Goal: Task Accomplishment & Management: Complete application form

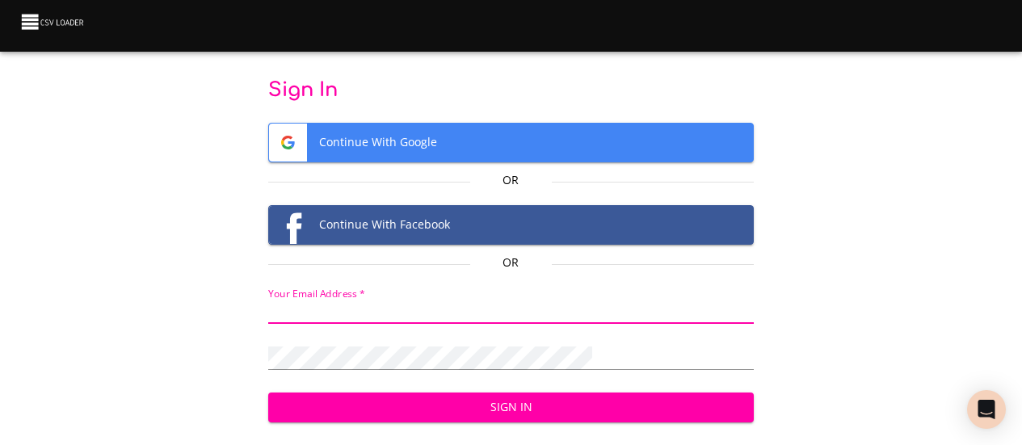
click at [407, 306] on input "email" at bounding box center [511, 312] width 486 height 23
type input "bilel.arfaoui@spectrumgroupe.fr"
click at [484, 129] on span "Continue With Google" at bounding box center [511, 143] width 484 height 38
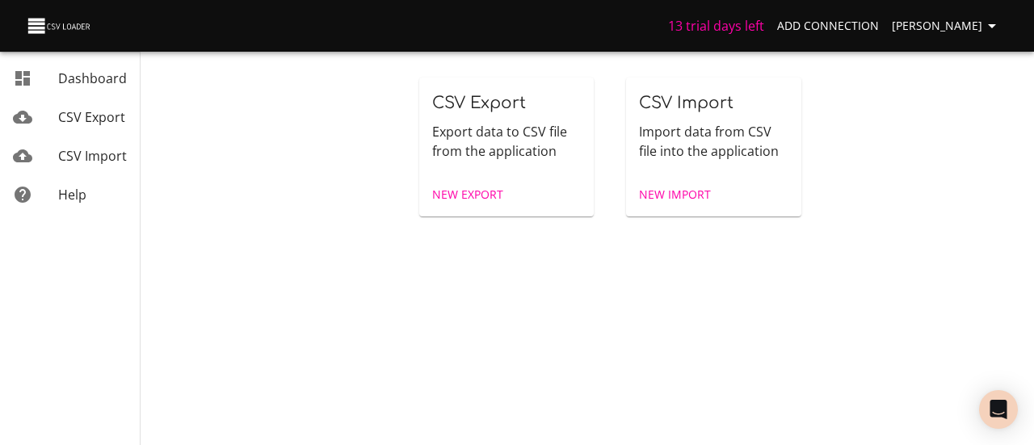
click at [481, 196] on span "New Export" at bounding box center [467, 195] width 71 height 20
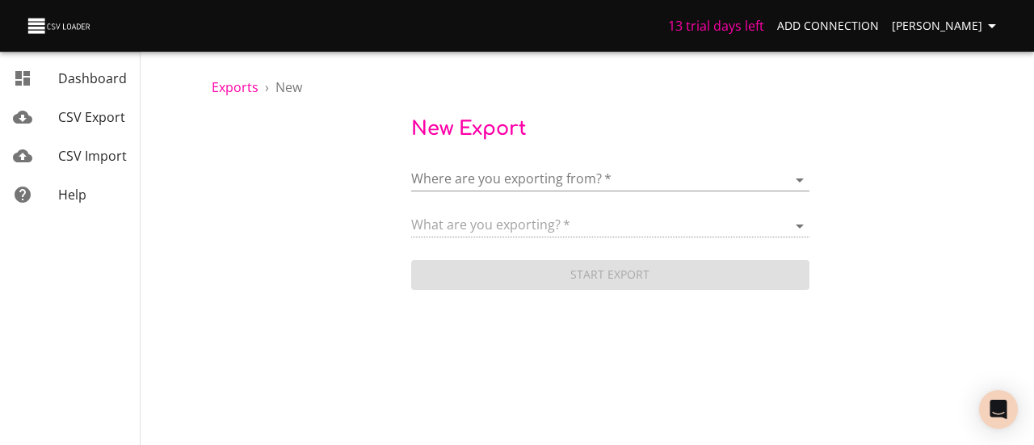
click at [493, 177] on body "13 trial days left Add Connection Bilel Arfaoui Dashboard CSV Export CSV Import…" at bounding box center [517, 222] width 1034 height 445
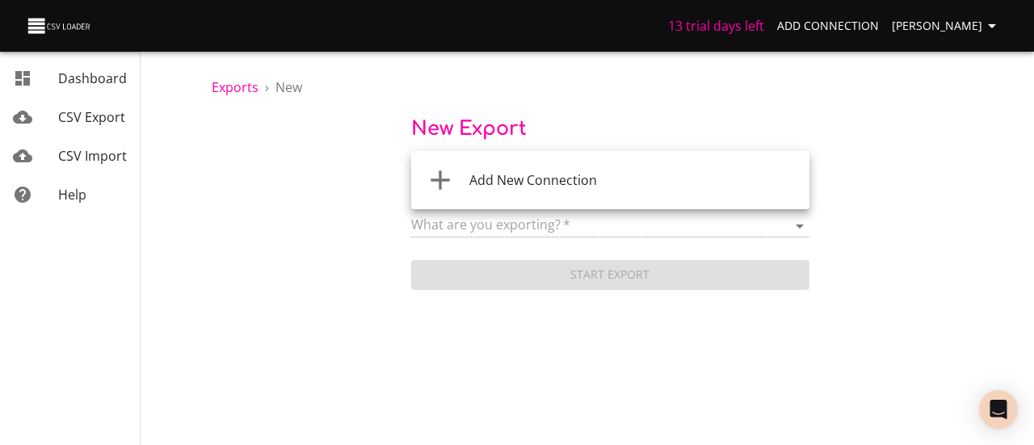
click at [497, 178] on span "Add New Connection" at bounding box center [534, 180] width 128 height 18
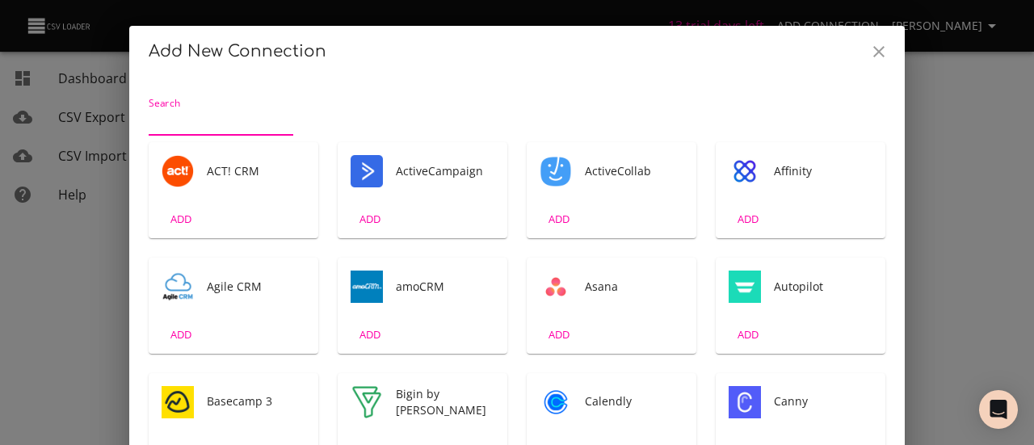
click at [190, 116] on input "Search" at bounding box center [221, 123] width 145 height 26
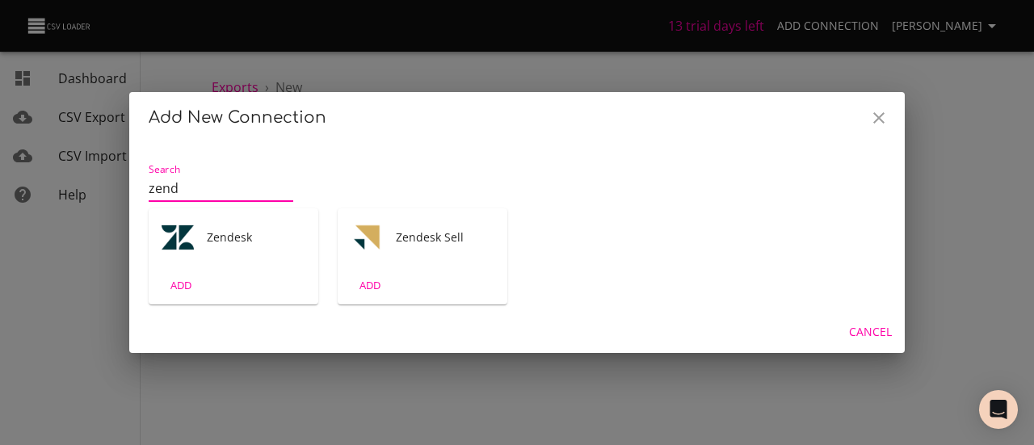
type input "zend"
click at [246, 253] on div "Zendesk" at bounding box center [234, 238] width 170 height 58
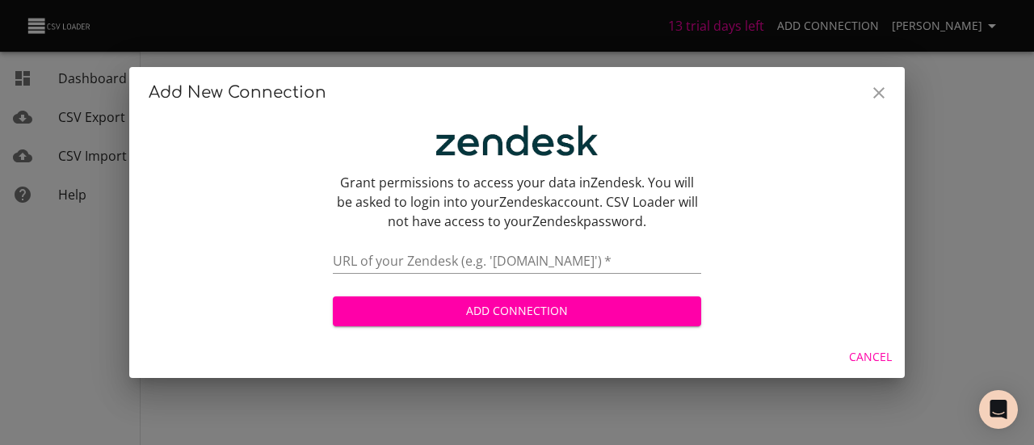
click at [504, 263] on input "text" at bounding box center [517, 262] width 369 height 23
click at [531, 246] on div "URL of your Zendesk (e.g. '[DOMAIN_NAME]')   *" at bounding box center [517, 256] width 369 height 36
click at [535, 262] on input "text" at bounding box center [517, 262] width 369 height 23
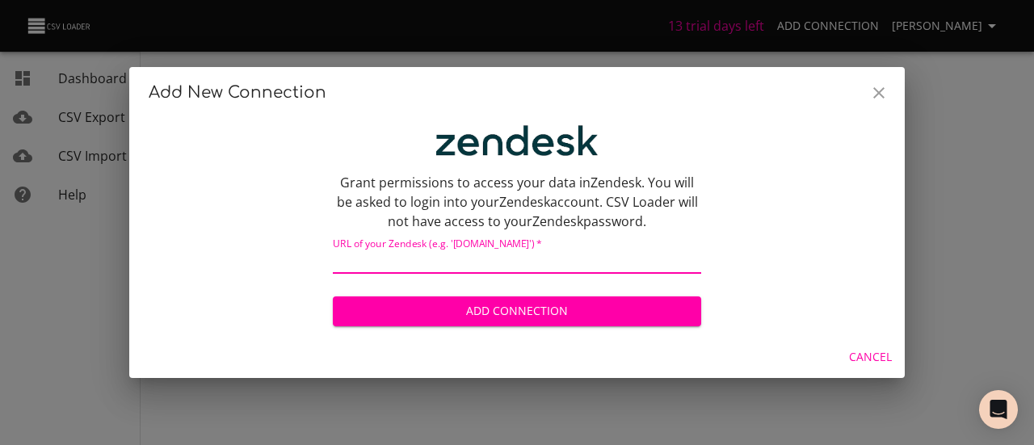
paste input "[URL][DOMAIN_NAME]"
type input "[URL][DOMAIN_NAME]"
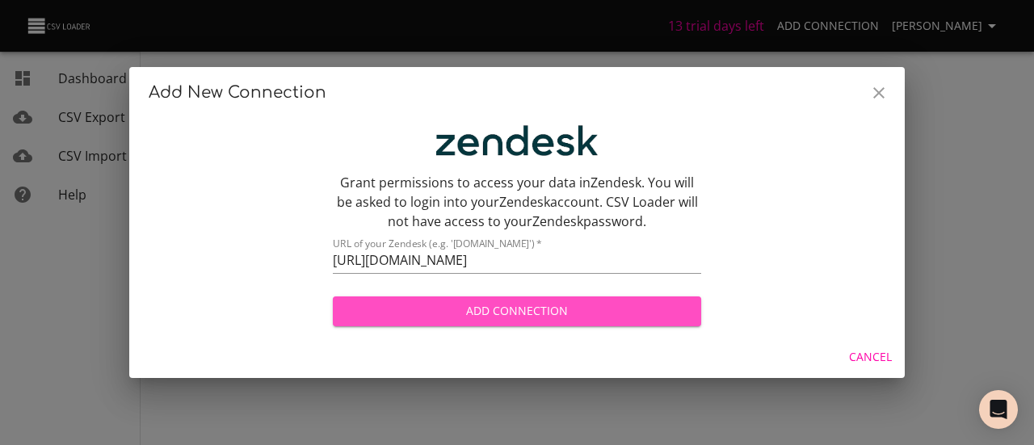
click at [524, 312] on span "Add Connection" at bounding box center [517, 311] width 343 height 20
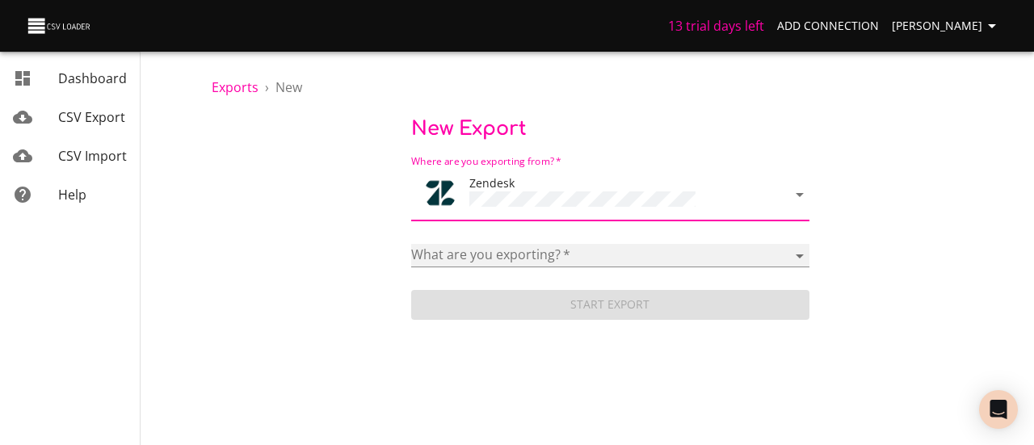
click at [550, 254] on select "Article categories Articles Brands Comments Groups Organizations Permission gro…" at bounding box center [610, 255] width 398 height 23
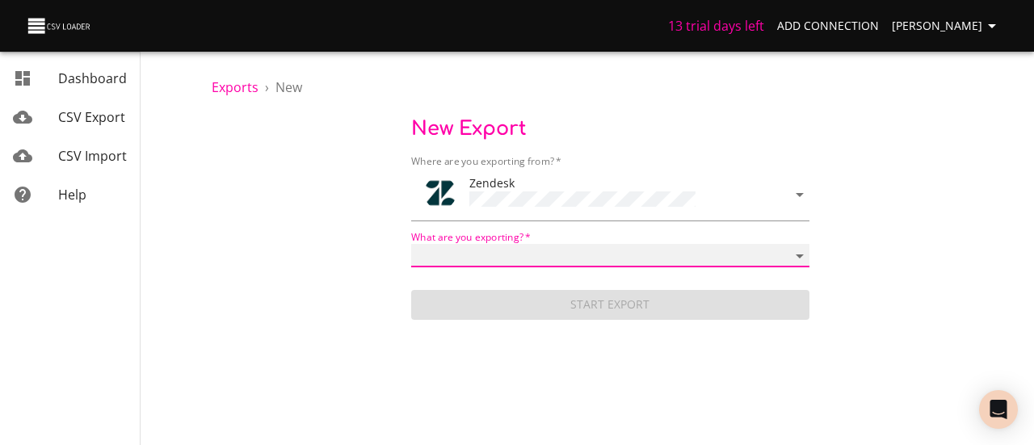
select select "tickets"
click at [411, 244] on select "Article categories Articles Brands Comments Groups Organizations Permission gro…" at bounding box center [610, 255] width 398 height 23
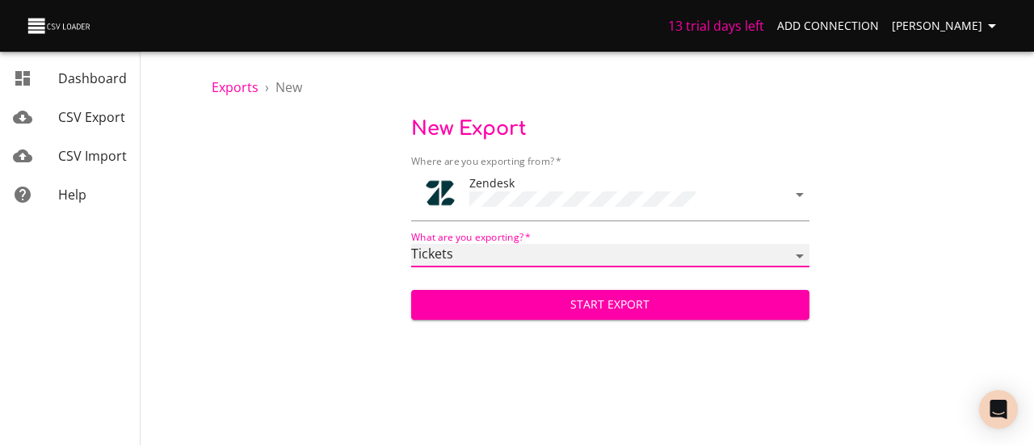
click at [550, 244] on select "Article categories Articles Brands Comments Groups Organizations Permission gro…" at bounding box center [610, 255] width 398 height 23
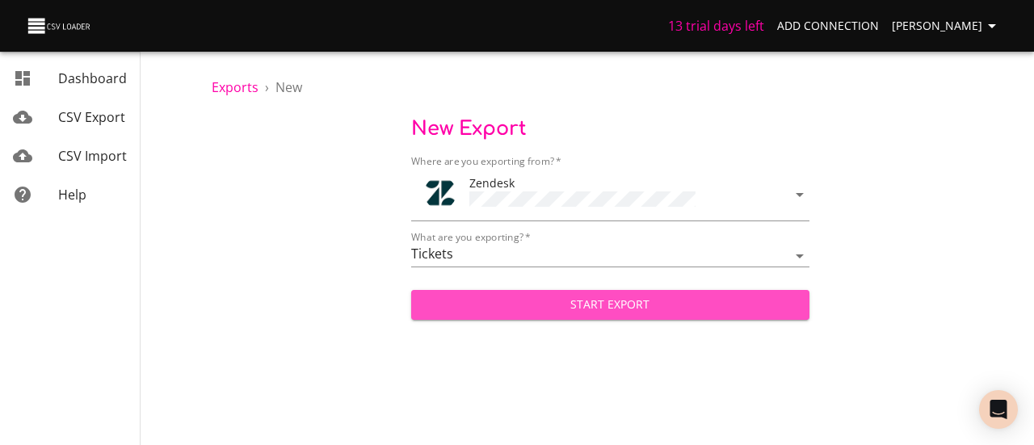
click at [576, 295] on span "Start Export" at bounding box center [610, 305] width 373 height 20
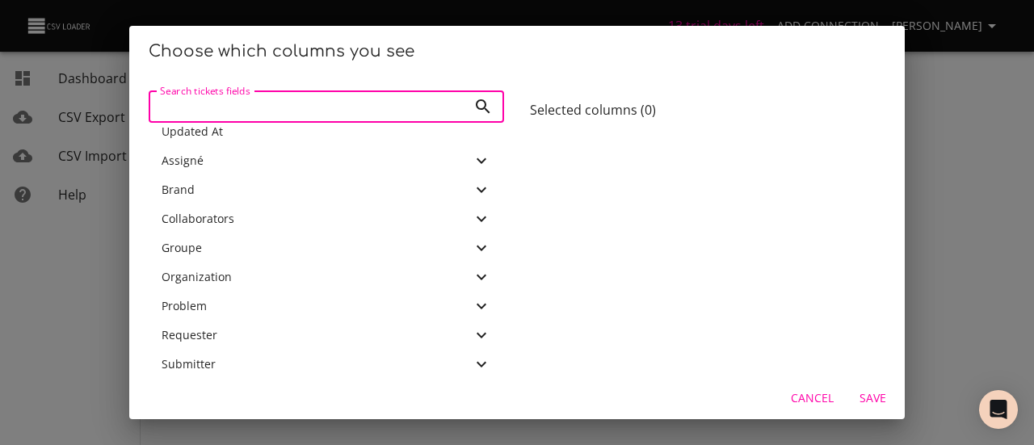
scroll to position [459, 0]
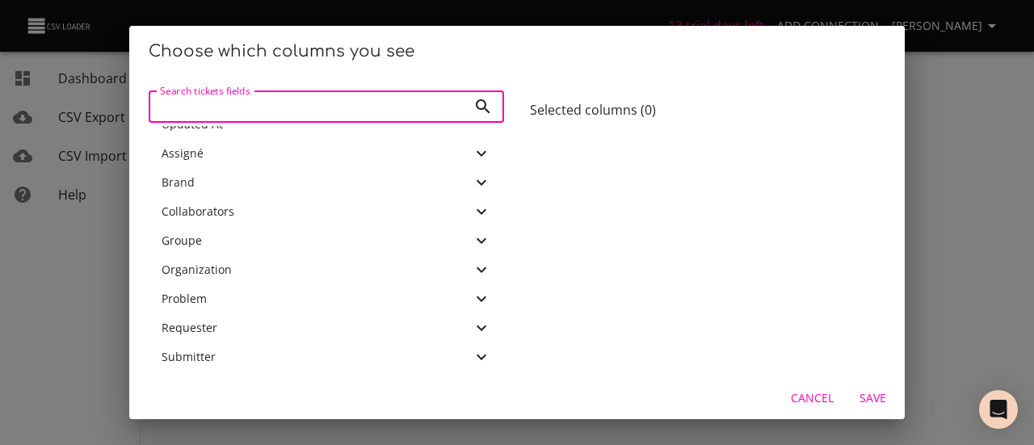
click at [477, 356] on icon at bounding box center [482, 358] width 10 height 6
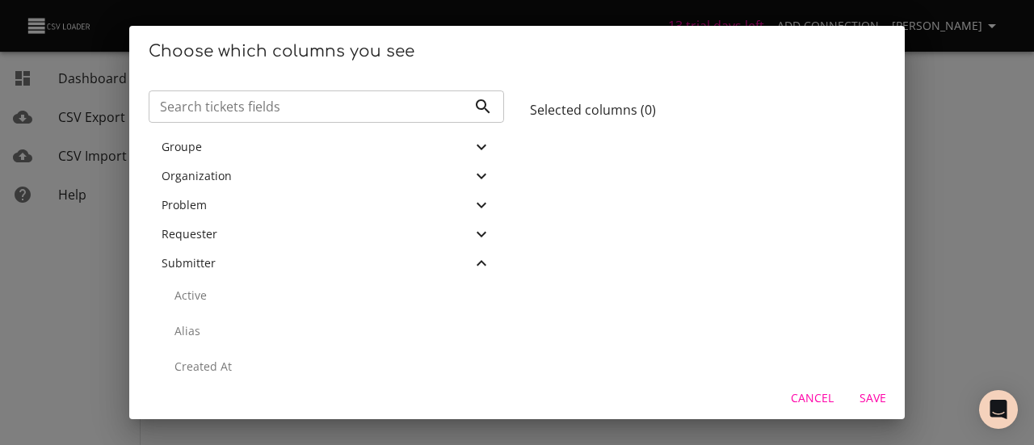
scroll to position [559, 0]
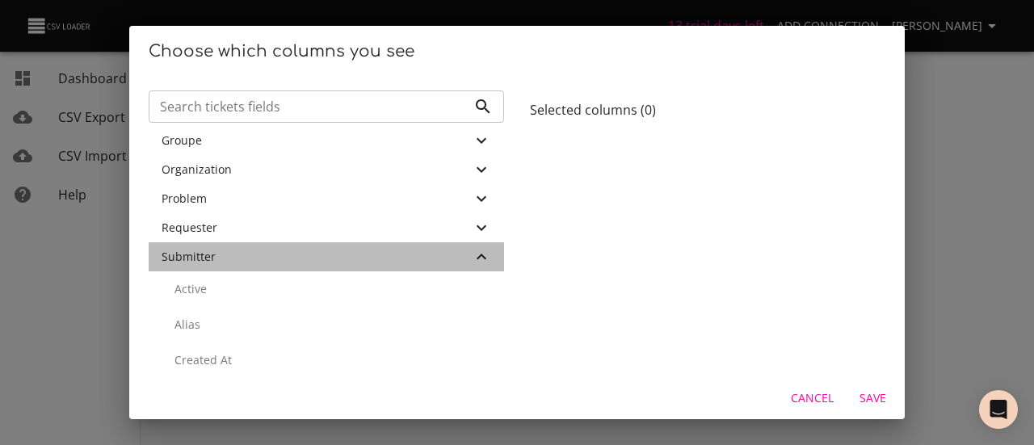
click at [461, 243] on div "Submitter" at bounding box center [327, 256] width 356 height 29
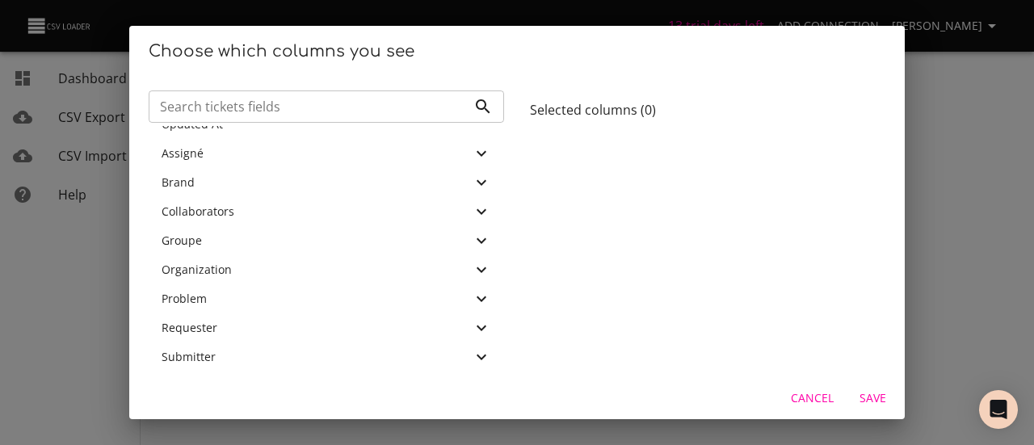
scroll to position [0, 0]
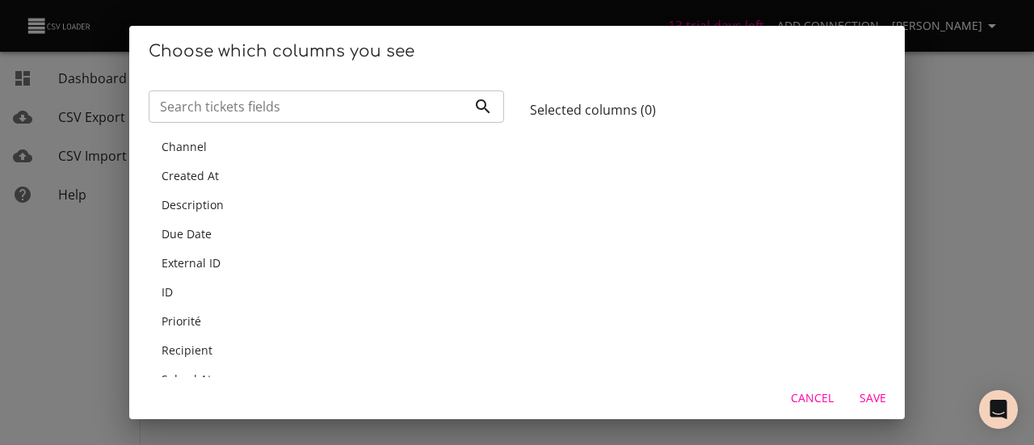
click at [190, 141] on span "Channel" at bounding box center [184, 146] width 45 height 15
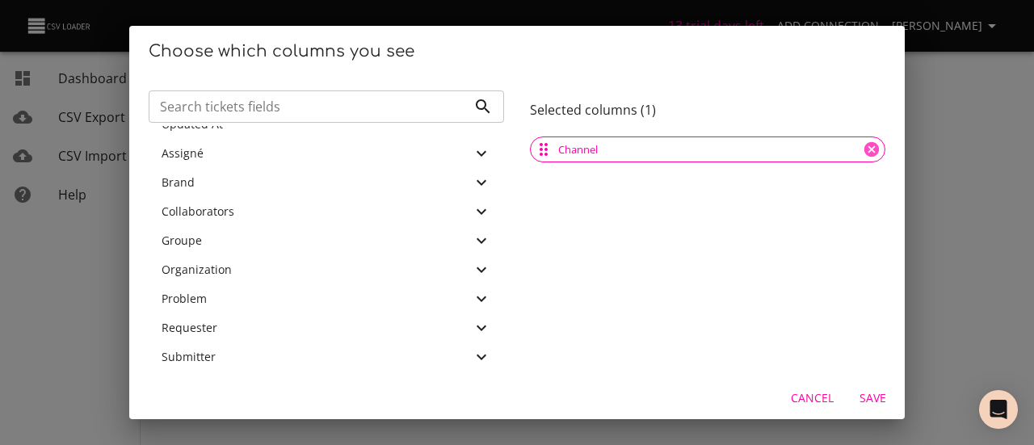
scroll to position [349, 0]
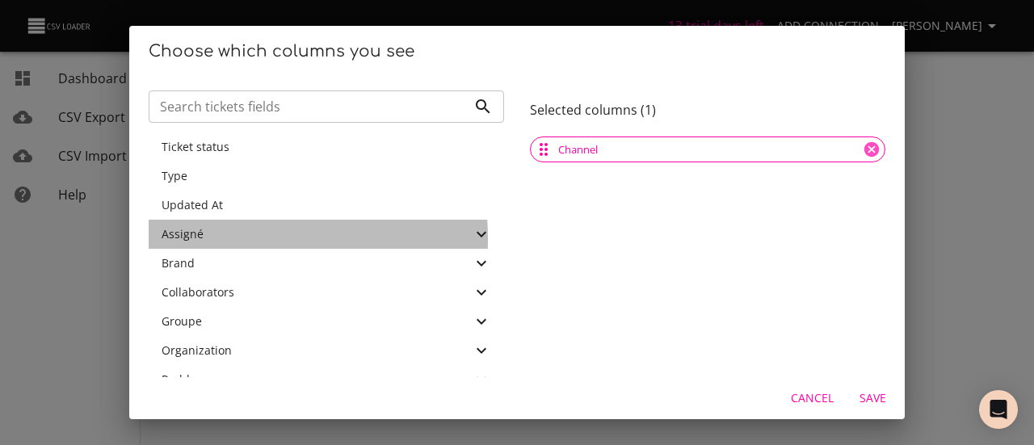
click at [198, 239] on span "Assigné" at bounding box center [183, 233] width 42 height 15
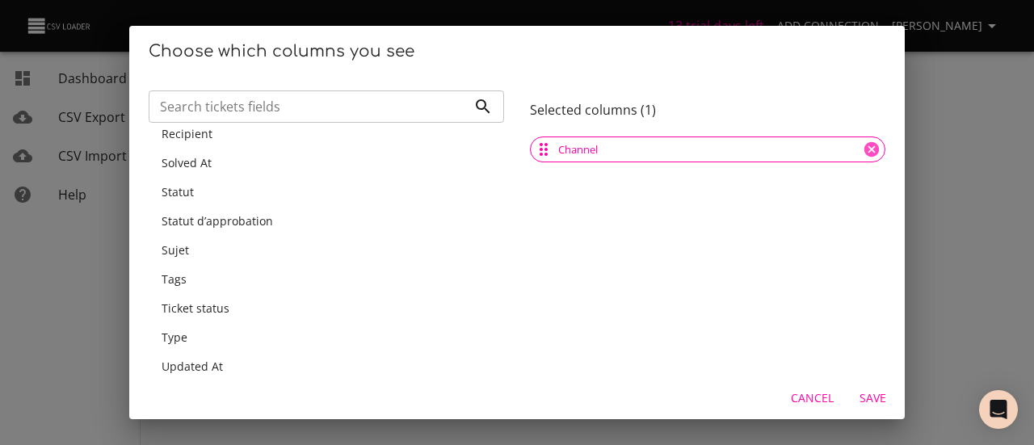
scroll to position [268, 0]
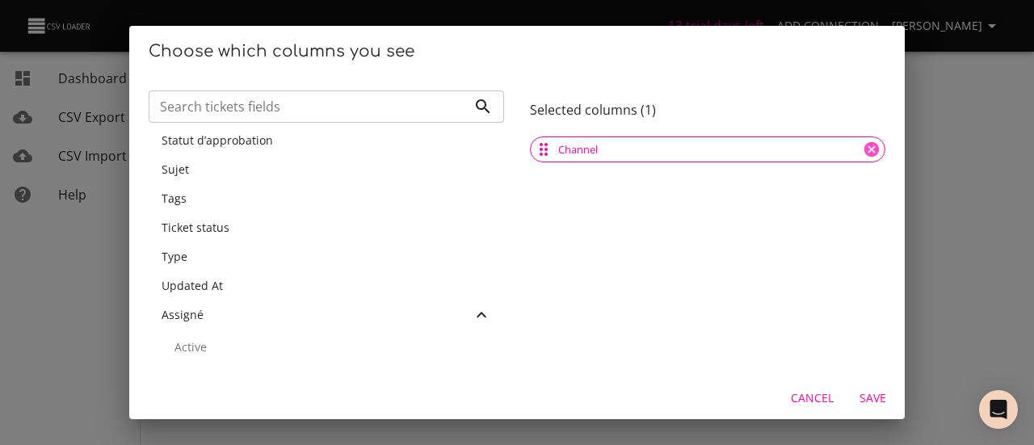
click at [204, 306] on div "Assigné" at bounding box center [327, 315] width 356 height 29
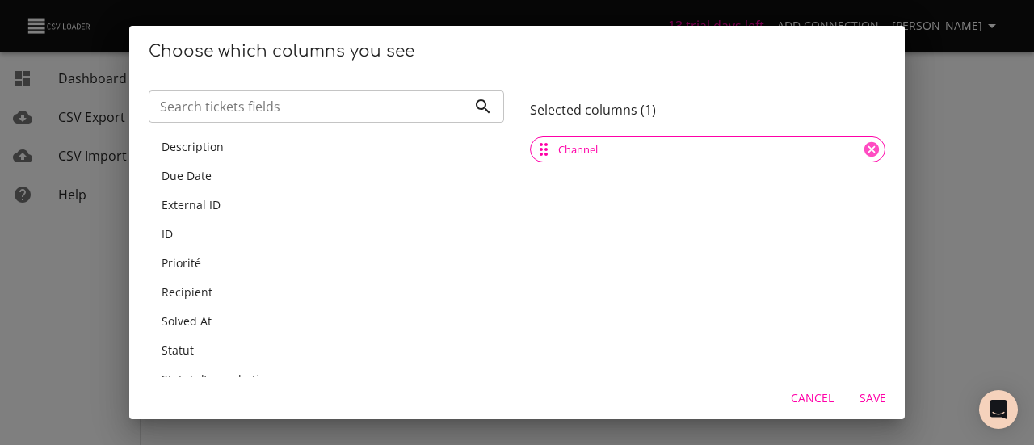
scroll to position [0, 0]
click at [824, 399] on span "Cancel" at bounding box center [812, 399] width 43 height 20
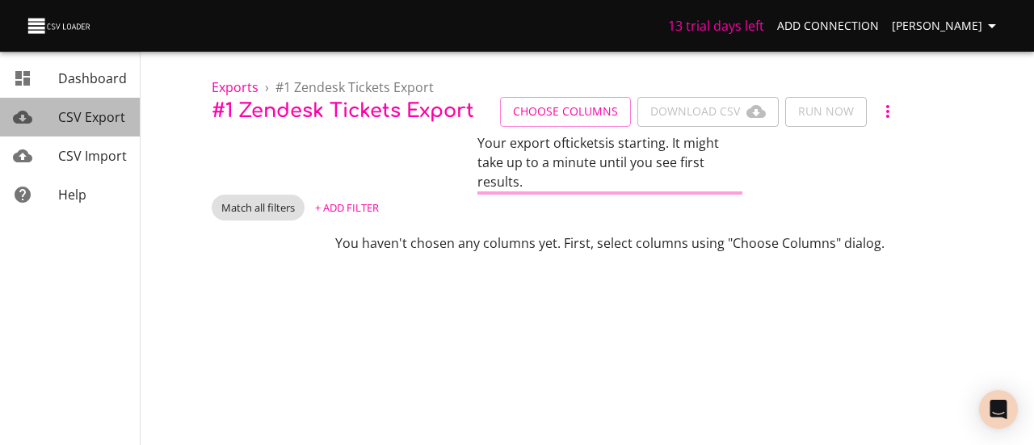
click at [84, 119] on span "CSV Export" at bounding box center [91, 117] width 67 height 18
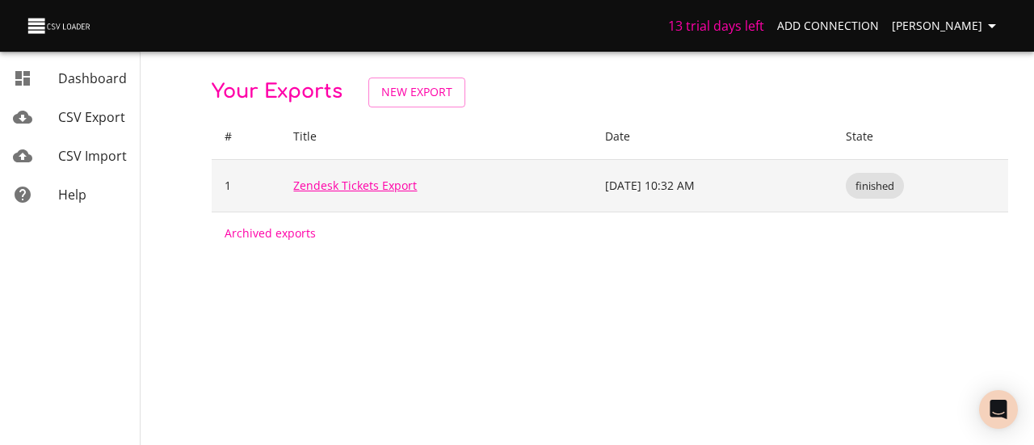
click at [352, 184] on link "Zendesk Tickets Export" at bounding box center [355, 185] width 124 height 15
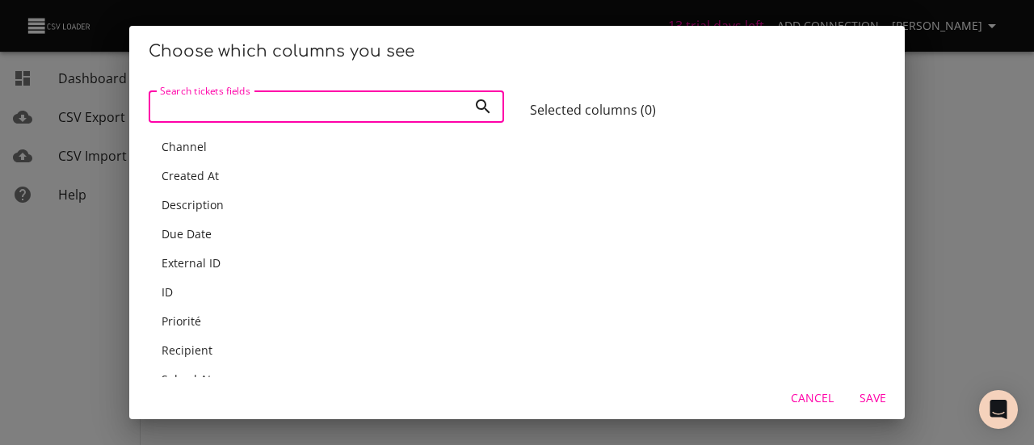
click at [822, 393] on span "Cancel" at bounding box center [812, 399] width 43 height 20
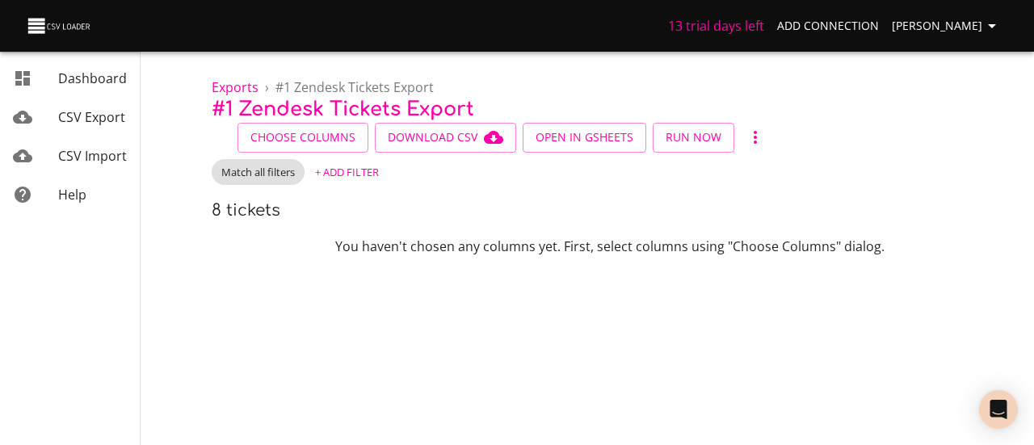
click at [77, 121] on span "CSV Export" at bounding box center [91, 117] width 67 height 18
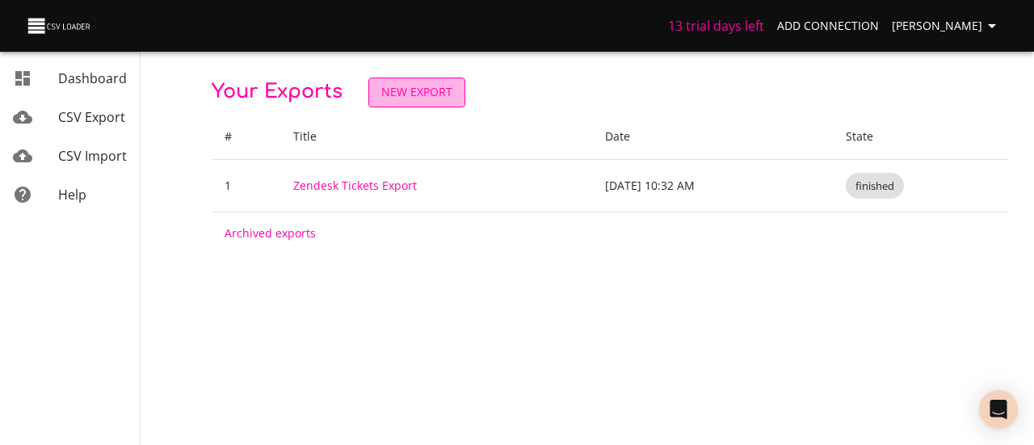
click at [391, 91] on span "New Export" at bounding box center [416, 92] width 71 height 20
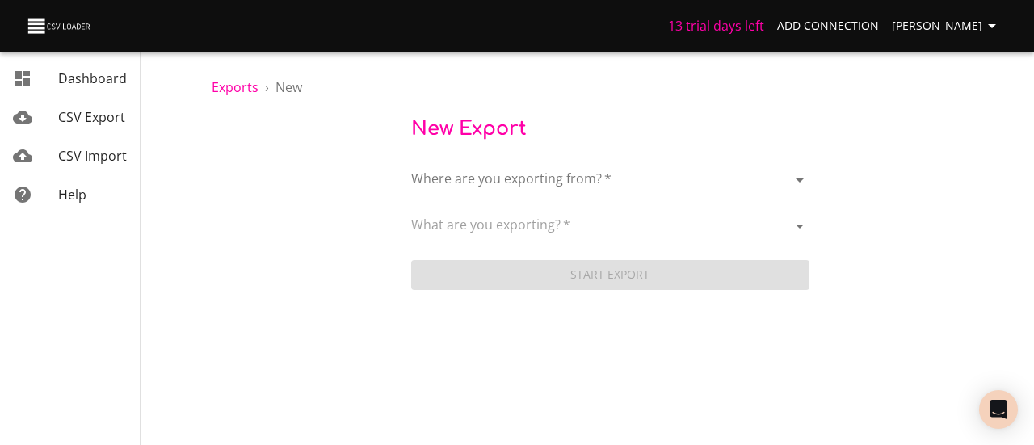
click at [499, 178] on body "13 trial days left Add Connection Bilel Arfaoui Dashboard CSV Export CSV Import…" at bounding box center [517, 222] width 1034 height 445
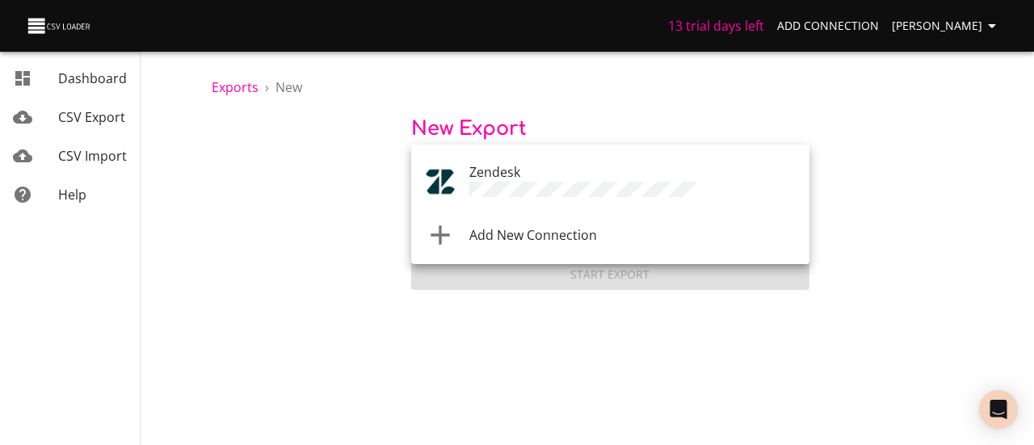
click at [356, 254] on div at bounding box center [517, 222] width 1034 height 445
click at [595, 182] on body "13 trial days left Add Connection Bilel Arfaoui Dashboard CSV Export CSV Import…" at bounding box center [517, 222] width 1034 height 445
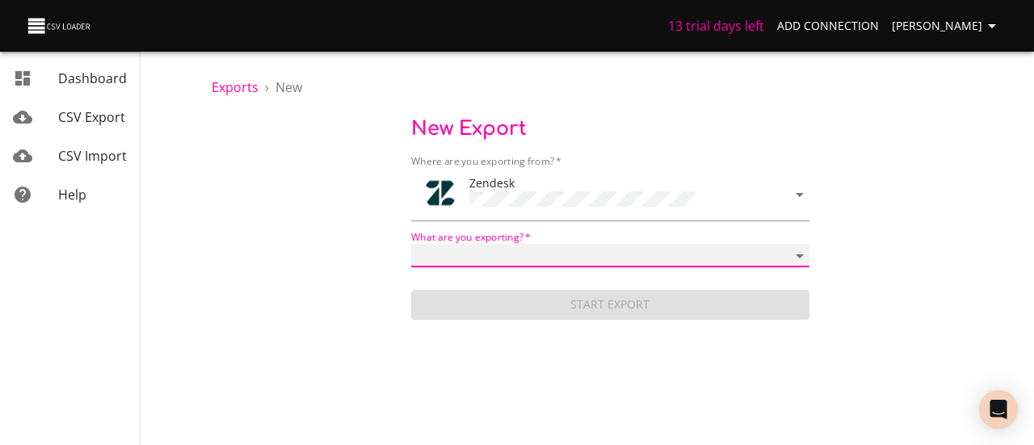
click at [535, 246] on select "Article categories Articles Brands Comments Groups Organizations Permission gro…" at bounding box center [610, 255] width 398 height 23
select select "ticket_metrics"
click at [411, 244] on select "Article categories Articles Brands Comments Groups Organizations Permission gro…" at bounding box center [610, 255] width 398 height 23
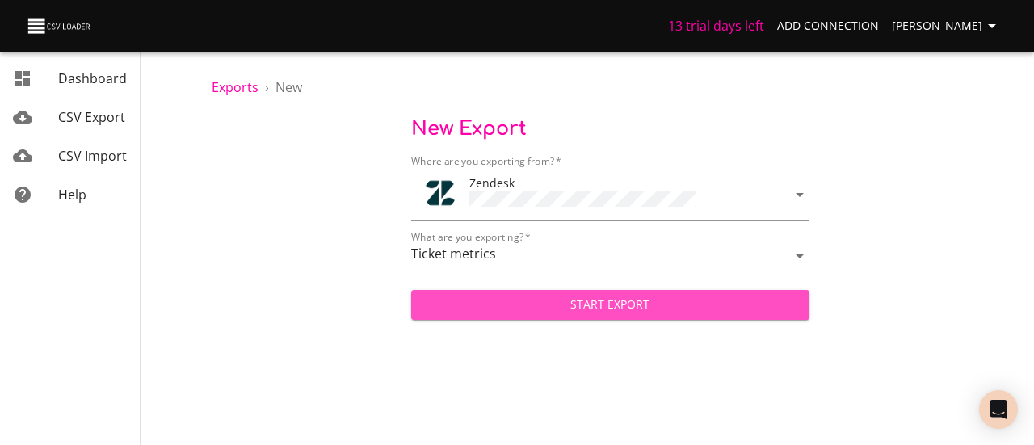
click at [561, 316] on button "Start Export" at bounding box center [610, 305] width 398 height 30
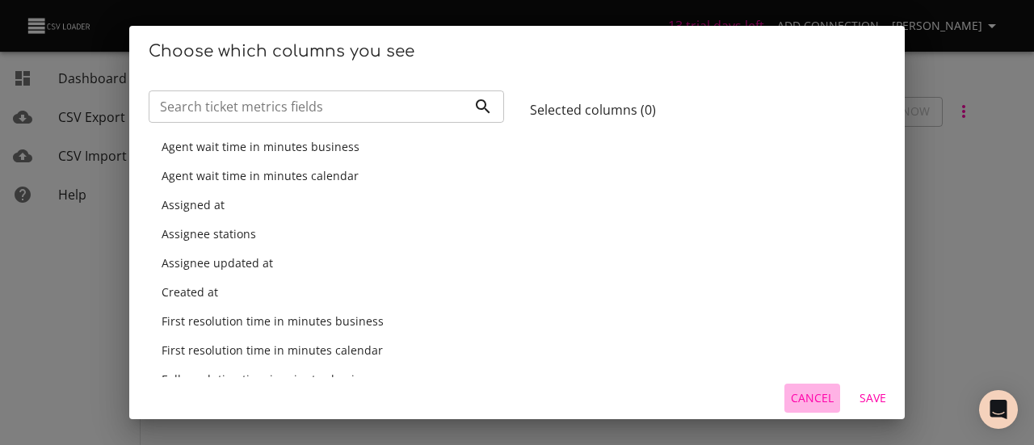
click at [810, 404] on span "Cancel" at bounding box center [812, 399] width 43 height 20
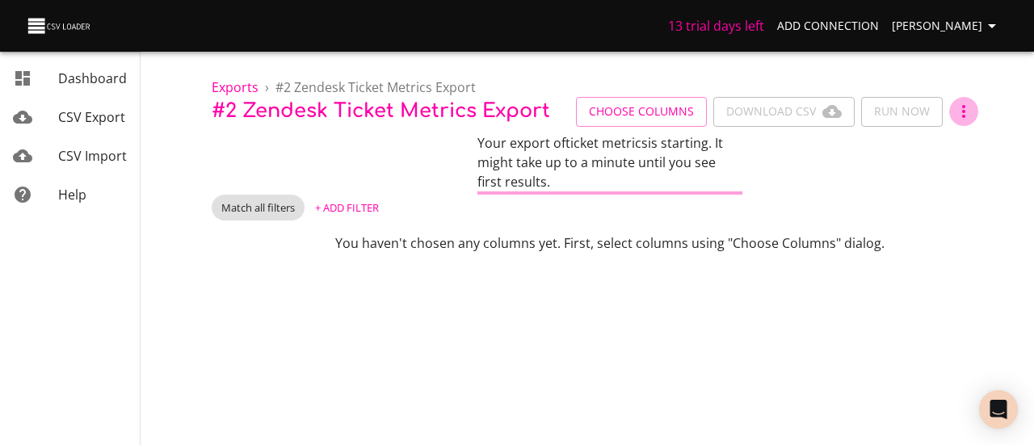
click at [957, 109] on icon "button" at bounding box center [963, 111] width 19 height 19
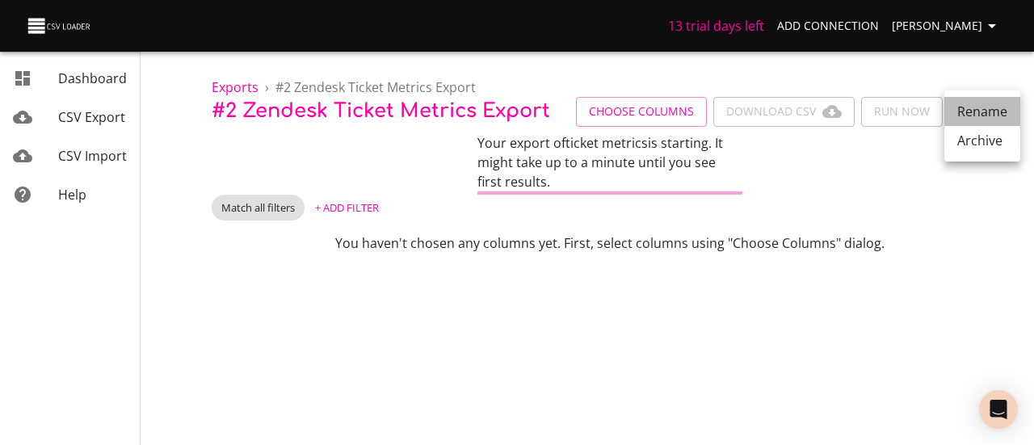
click at [975, 115] on li "Rename" at bounding box center [983, 111] width 76 height 29
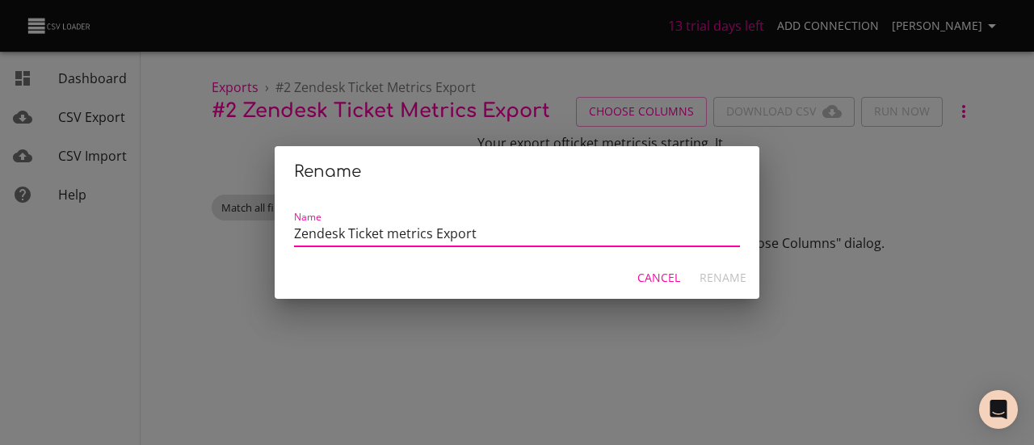
click at [653, 281] on span "Cancel" at bounding box center [659, 278] width 43 height 20
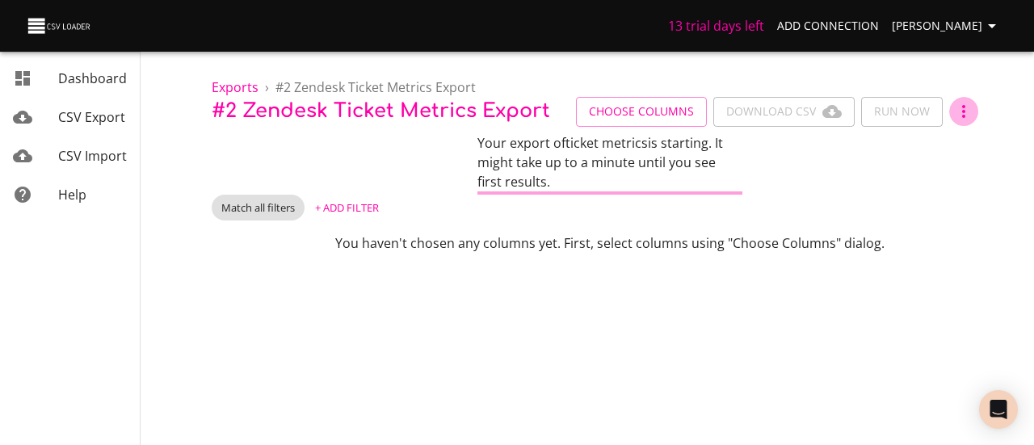
click at [954, 104] on icon "button" at bounding box center [963, 111] width 19 height 19
click at [966, 152] on li "Archive" at bounding box center [983, 140] width 76 height 29
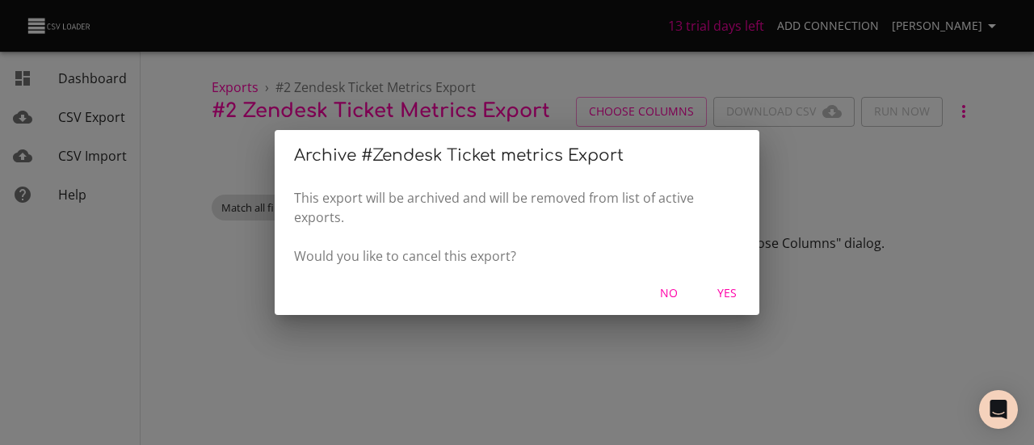
click at [725, 297] on span "Yes" at bounding box center [727, 294] width 39 height 20
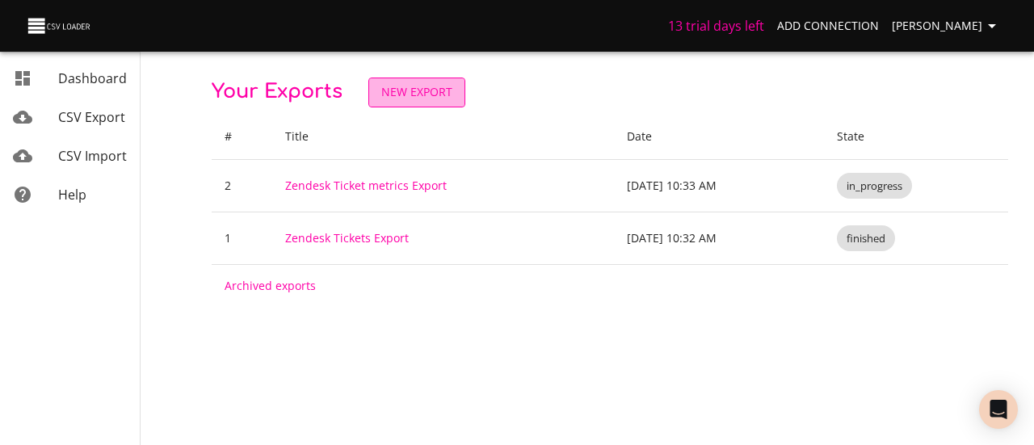
click at [411, 91] on span "New Export" at bounding box center [416, 92] width 71 height 20
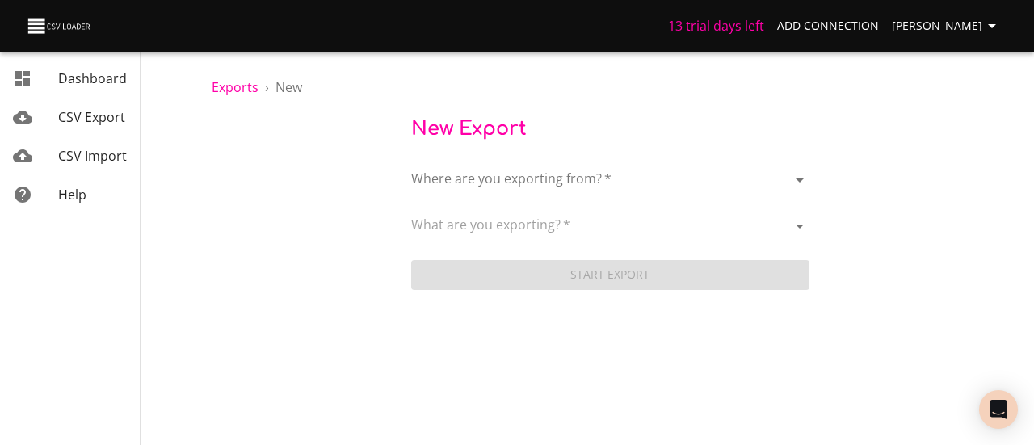
click at [510, 191] on body "13 trial days left Add Connection Bilel Arfaoui Dashboard CSV Export CSV Import…" at bounding box center [517, 222] width 1034 height 445
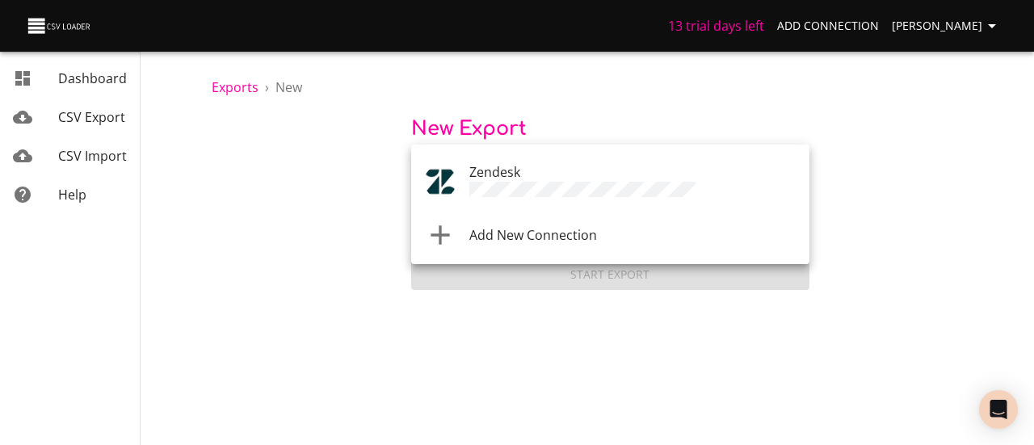
click at [518, 174] on span "Zendesk" at bounding box center [495, 172] width 51 height 18
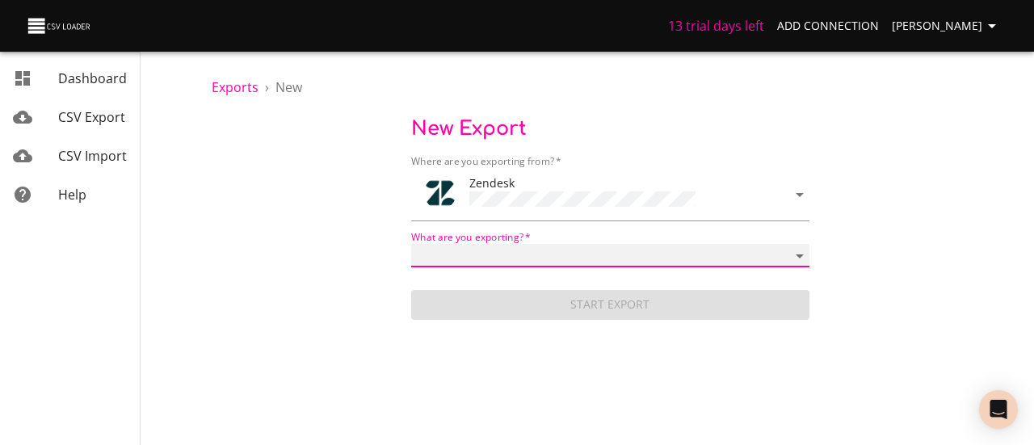
click at [549, 259] on select "Article categories Articles Brands Comments Groups Organizations Permission gro…" at bounding box center [610, 255] width 398 height 23
select select "articles"
click at [411, 244] on select "Article categories Articles Brands Comments Groups Organizations Permission gro…" at bounding box center [610, 255] width 398 height 23
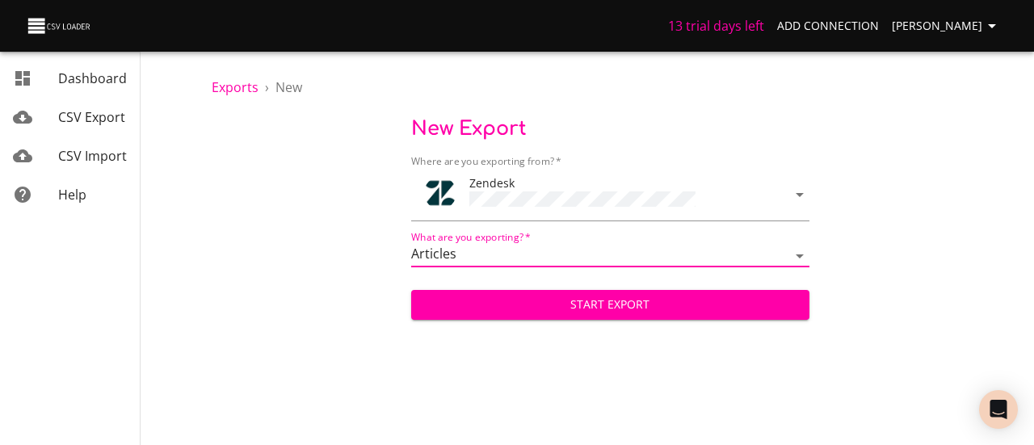
click at [569, 308] on span "Start Export" at bounding box center [610, 305] width 373 height 20
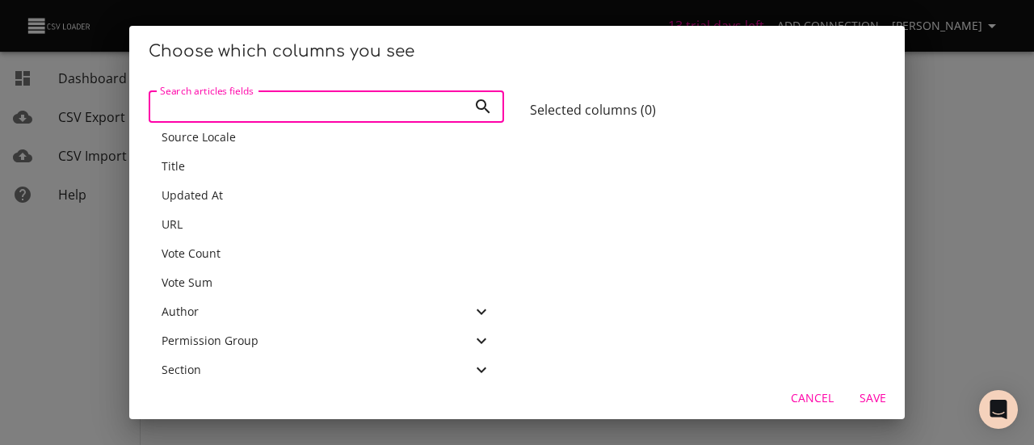
scroll to position [372, 0]
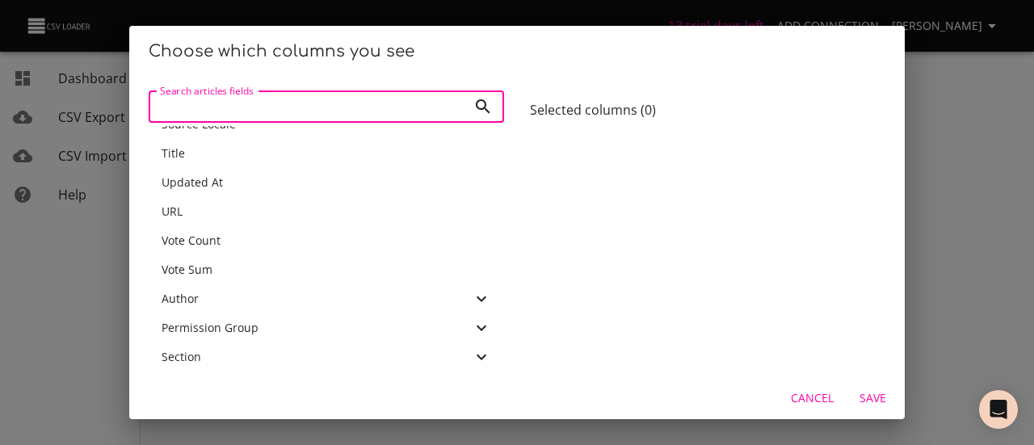
click at [789, 392] on button "Cancel" at bounding box center [813, 399] width 56 height 30
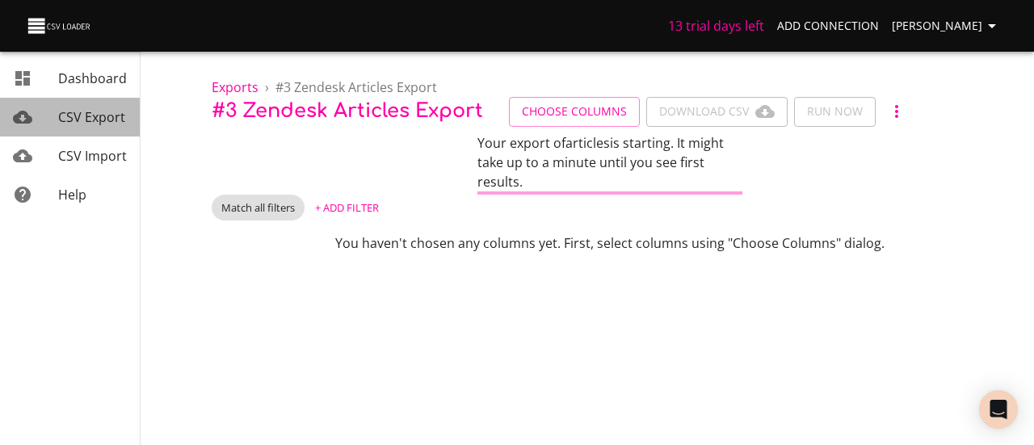
click at [65, 120] on span "CSV Export" at bounding box center [91, 117] width 67 height 18
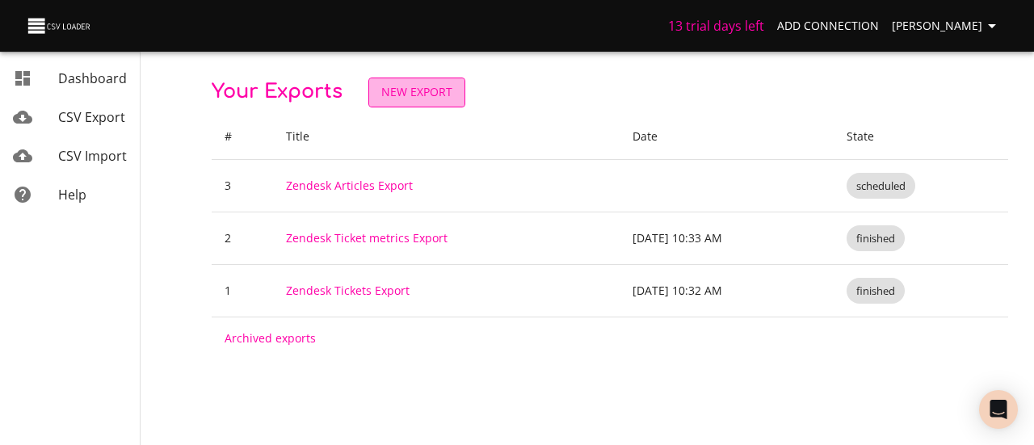
click at [409, 85] on span "New Export" at bounding box center [416, 92] width 71 height 20
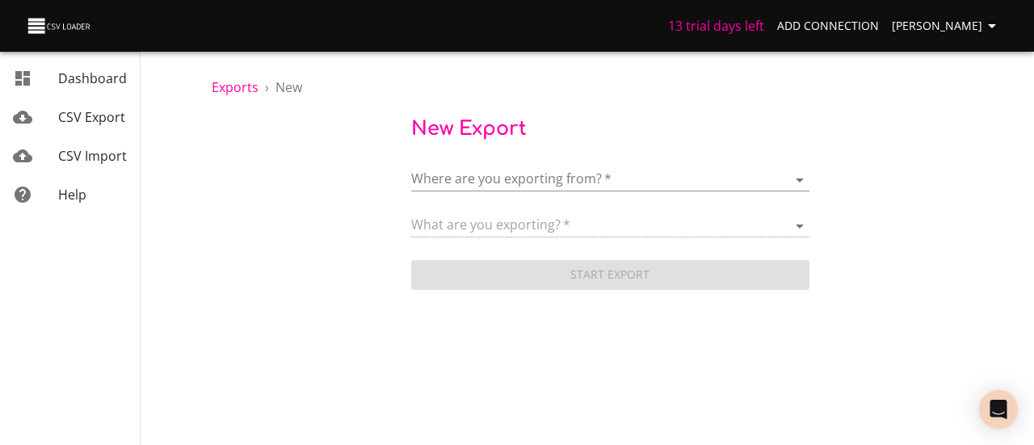
click at [482, 177] on body "13 trial days left Add Connection Bilel Arfaoui Dashboard CSV Export CSV Import…" at bounding box center [517, 222] width 1034 height 445
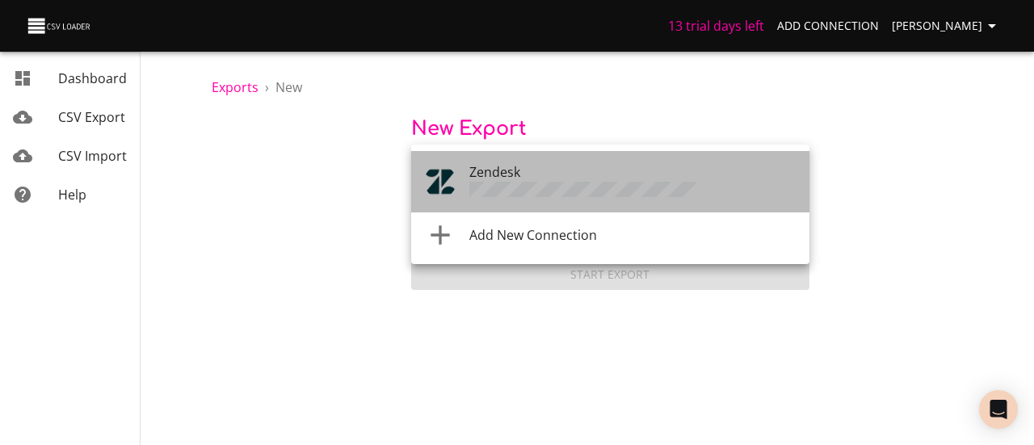
click at [495, 179] on span "Zendesk" at bounding box center [495, 172] width 51 height 18
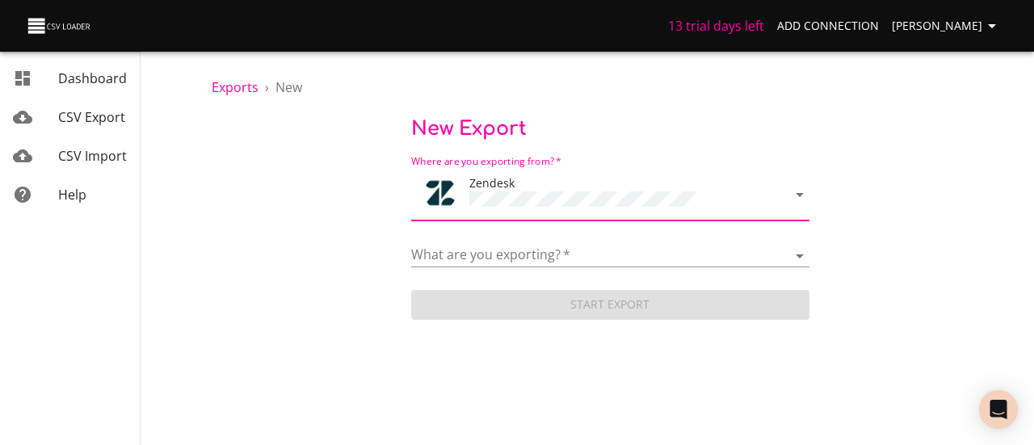
click at [478, 240] on div "What are you exporting?   * Article categories Articles Brands Comments Groups …" at bounding box center [610, 249] width 398 height 36
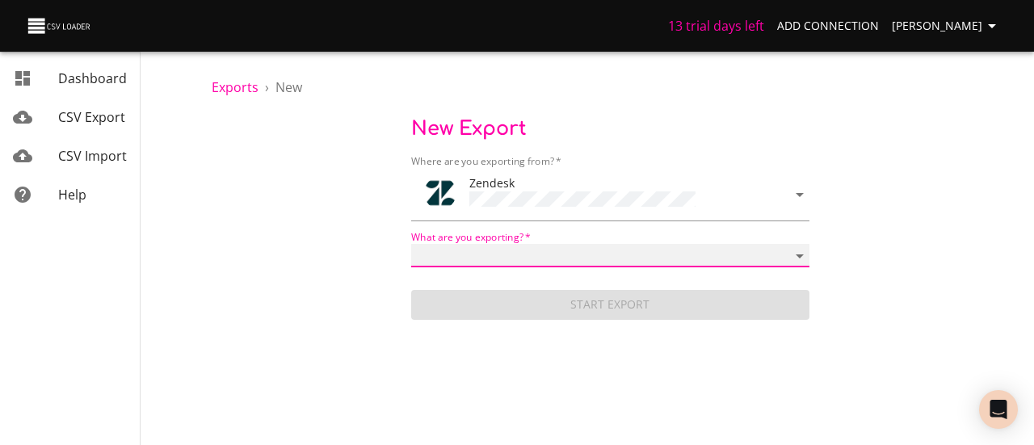
click at [477, 251] on select "Article categories Articles Brands Comments Groups Organizations Permission gro…" at bounding box center [610, 255] width 398 height 23
select select "tickets"
click at [411, 244] on select "Article categories Articles Brands Comments Groups Organizations Permission gro…" at bounding box center [610, 255] width 398 height 23
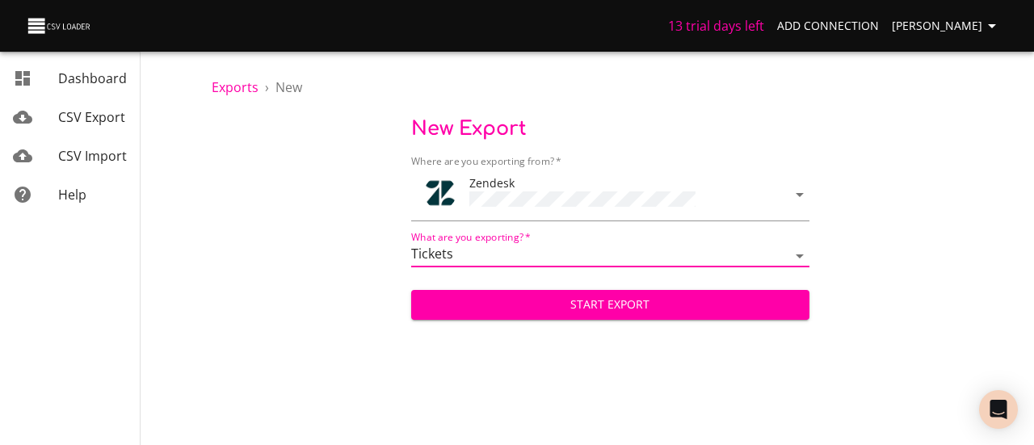
click at [499, 304] on span "Start Export" at bounding box center [610, 305] width 373 height 20
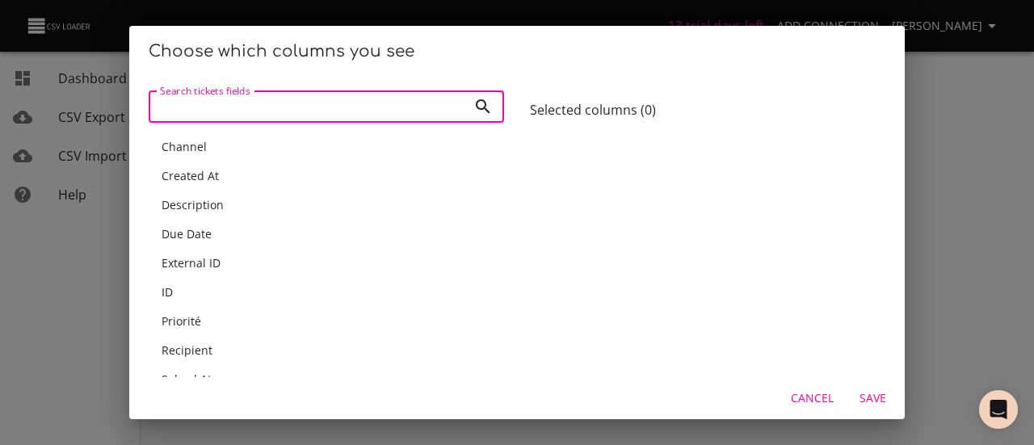
click at [207, 152] on div "Channel" at bounding box center [327, 147] width 330 height 16
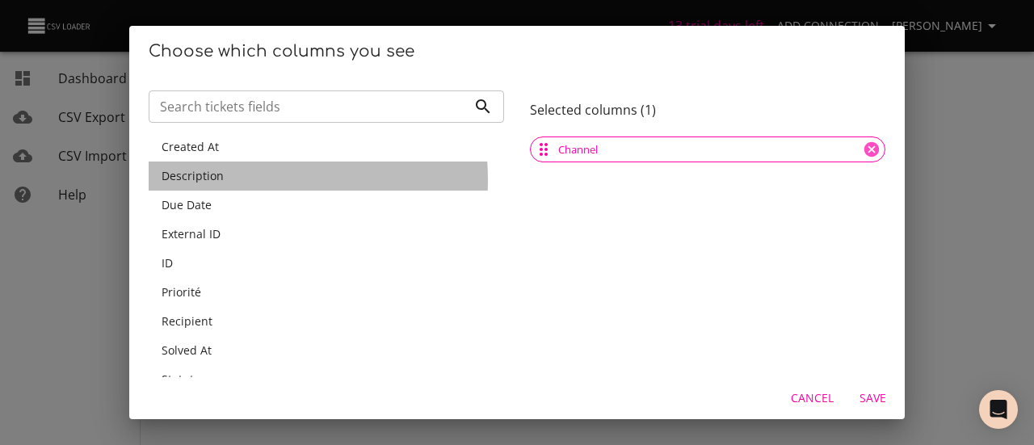
click at [210, 180] on span "Description" at bounding box center [193, 175] width 62 height 15
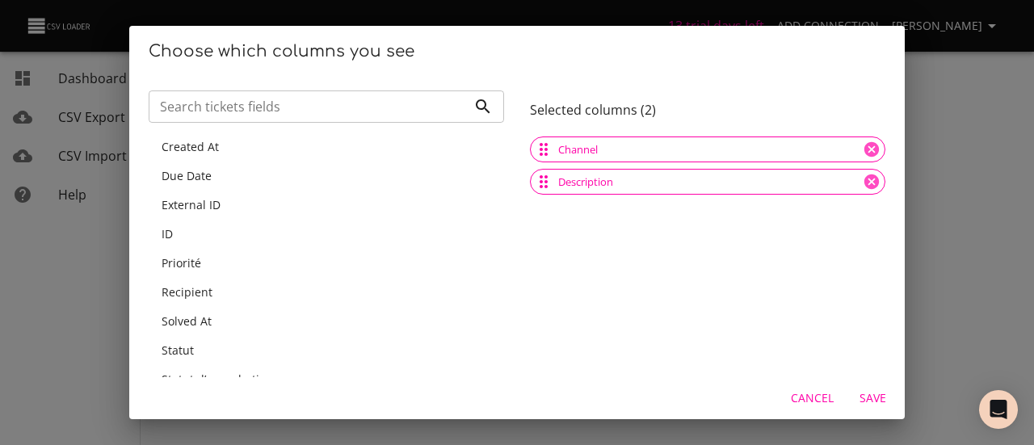
click at [211, 152] on span "Created At" at bounding box center [190, 146] width 57 height 15
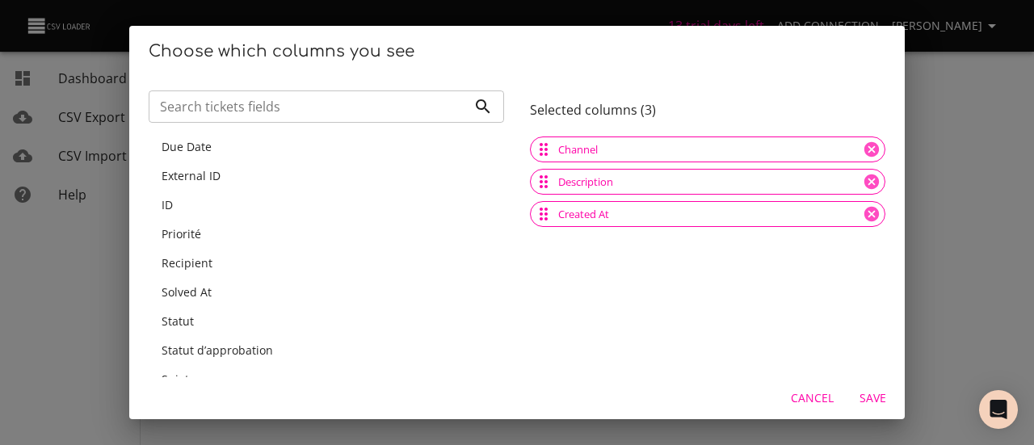
click at [211, 152] on div "Due Date" at bounding box center [327, 147] width 330 height 16
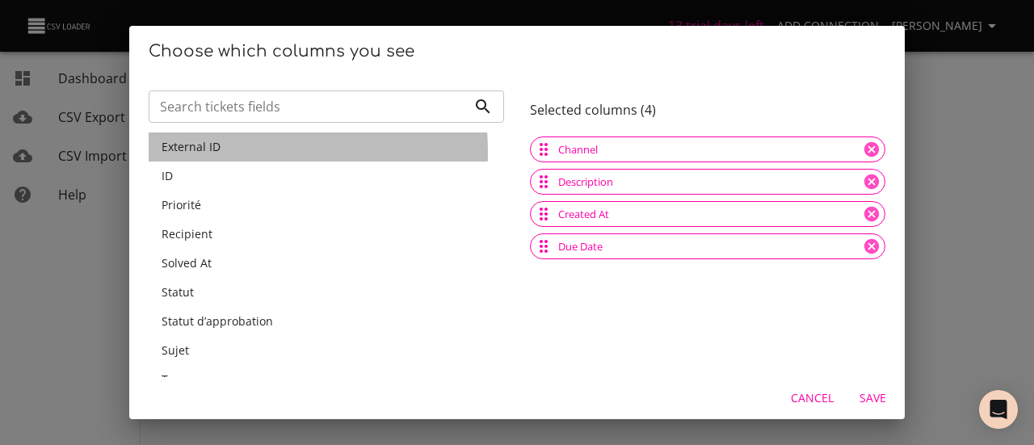
click at [211, 152] on span "External ID" at bounding box center [191, 146] width 59 height 15
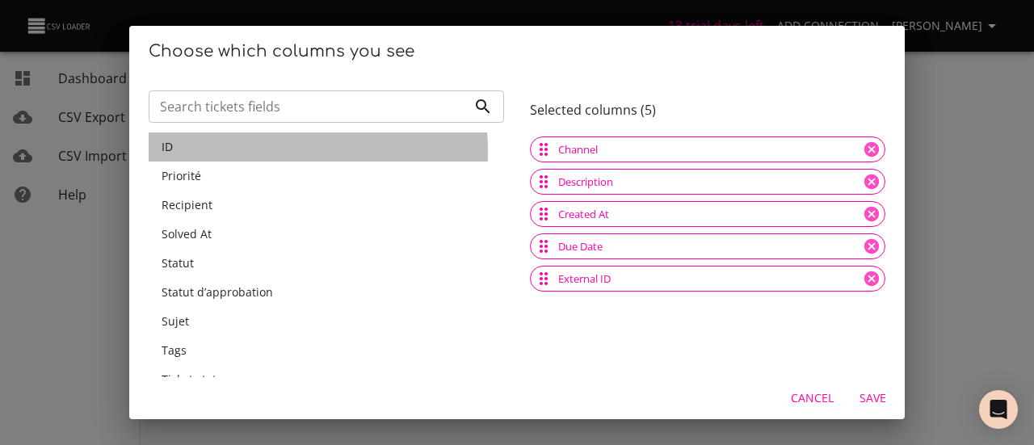
click at [211, 152] on div "ID" at bounding box center [327, 147] width 330 height 16
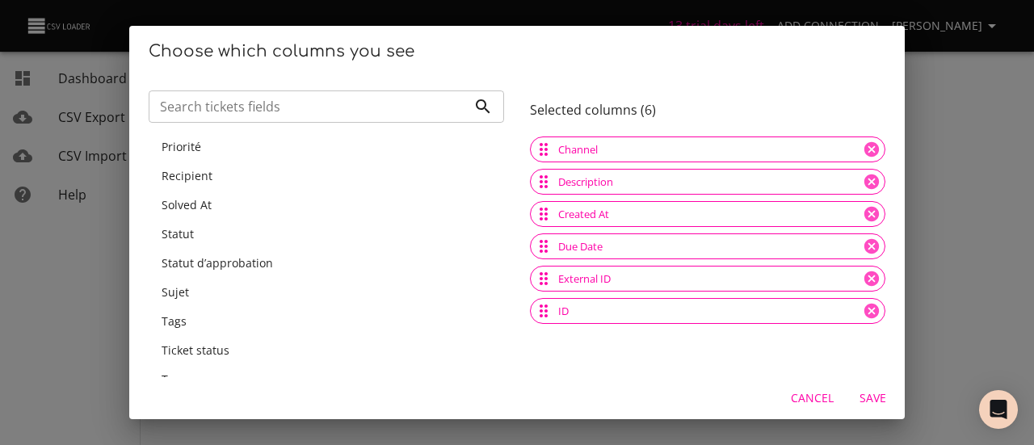
click at [211, 152] on div "Priorité" at bounding box center [327, 147] width 330 height 16
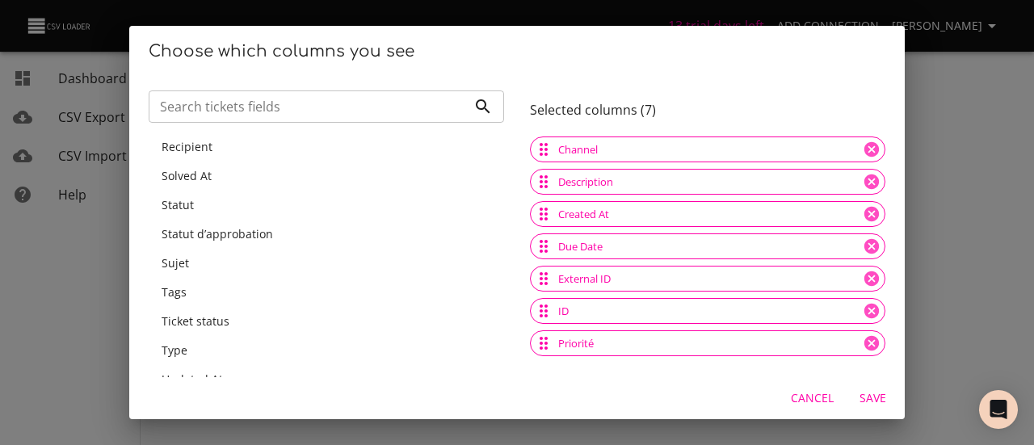
click at [211, 152] on div "Recipient" at bounding box center [327, 147] width 330 height 16
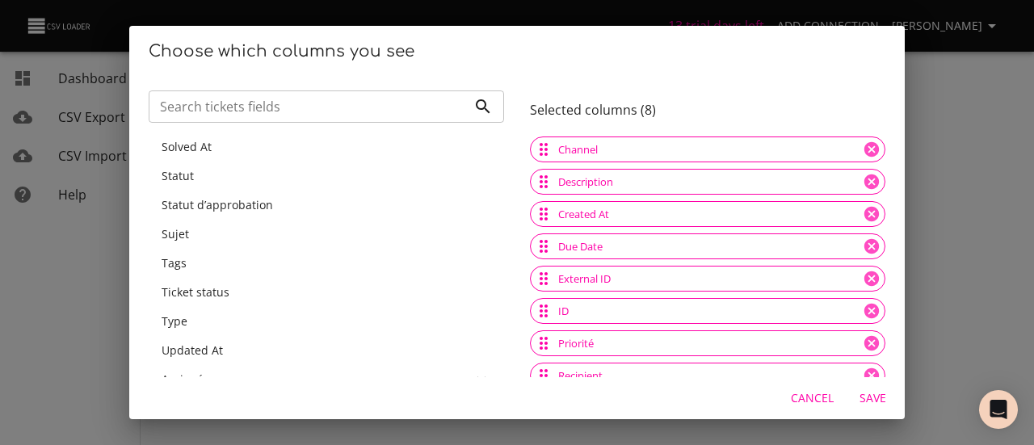
click at [211, 152] on div "Solved At" at bounding box center [327, 147] width 330 height 16
click at [211, 152] on div "Statut" at bounding box center [327, 147] width 330 height 16
click at [211, 152] on span "Statut d’approbation" at bounding box center [218, 146] width 112 height 15
click at [211, 152] on div "Sujet" at bounding box center [327, 147] width 330 height 16
click at [211, 152] on div "Tags" at bounding box center [327, 147] width 330 height 16
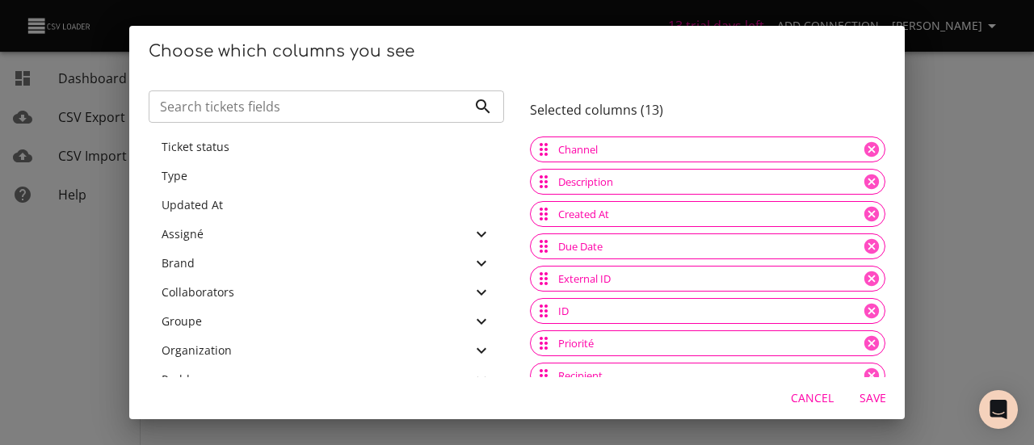
click at [211, 152] on span "Ticket status" at bounding box center [196, 146] width 68 height 15
click at [211, 152] on div "Type" at bounding box center [327, 147] width 330 height 16
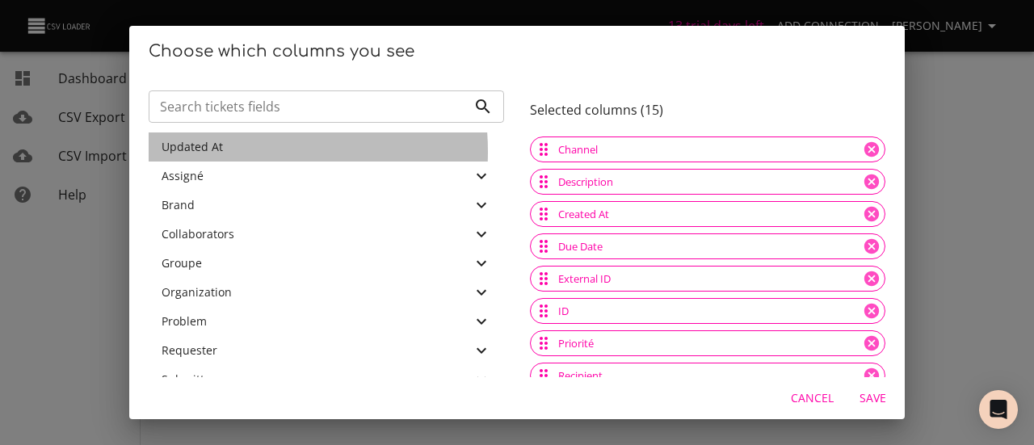
click at [211, 152] on span "Updated At" at bounding box center [192, 146] width 61 height 15
click at [219, 150] on div "Assigné" at bounding box center [317, 147] width 310 height 16
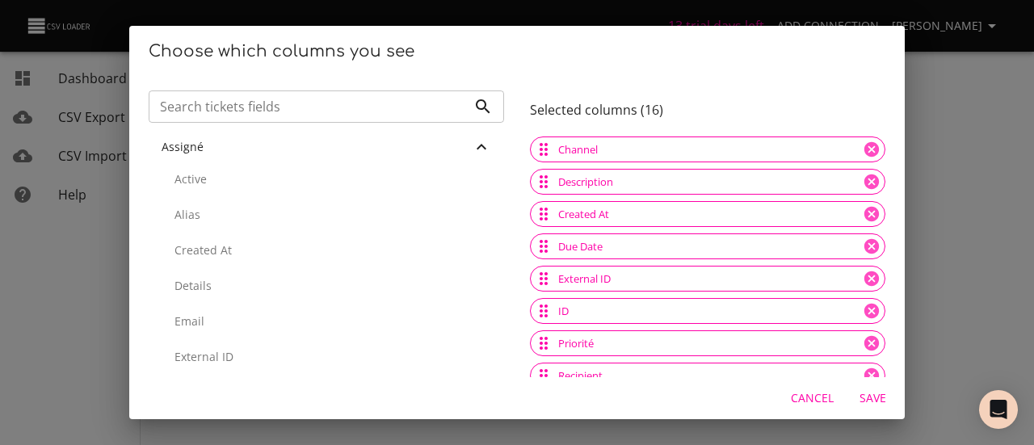
click at [224, 172] on p "Active" at bounding box center [333, 179] width 317 height 16
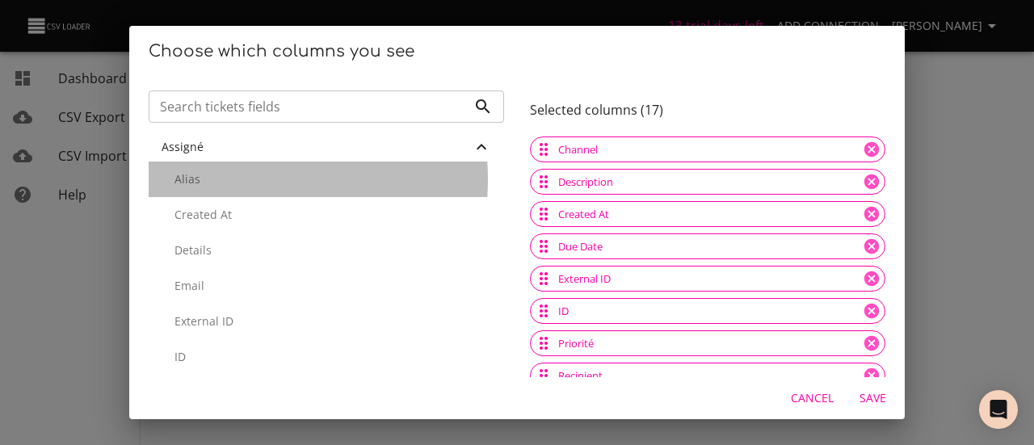
click at [223, 179] on p "Alias" at bounding box center [333, 179] width 317 height 16
click at [223, 179] on p "Created At" at bounding box center [333, 179] width 317 height 16
click at [223, 179] on p "Details" at bounding box center [333, 179] width 317 height 16
click at [223, 207] on p "Email" at bounding box center [333, 215] width 317 height 16
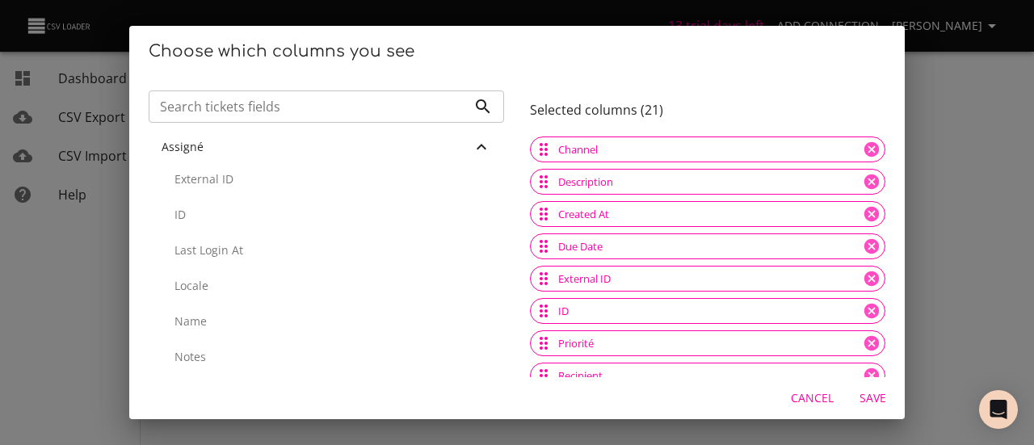
click at [223, 179] on p "External ID" at bounding box center [333, 179] width 317 height 16
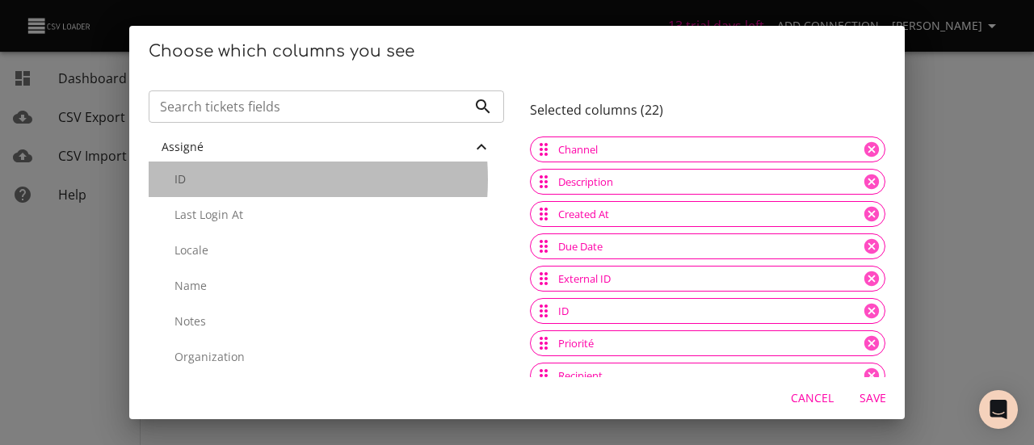
click at [223, 179] on p "ID" at bounding box center [333, 179] width 317 height 16
click at [223, 179] on p "Last Login At" at bounding box center [333, 179] width 317 height 16
click at [223, 179] on p "Locale" at bounding box center [333, 179] width 317 height 16
click at [223, 179] on p "Name" at bounding box center [333, 179] width 317 height 16
click at [223, 179] on p "Notes" at bounding box center [333, 179] width 317 height 16
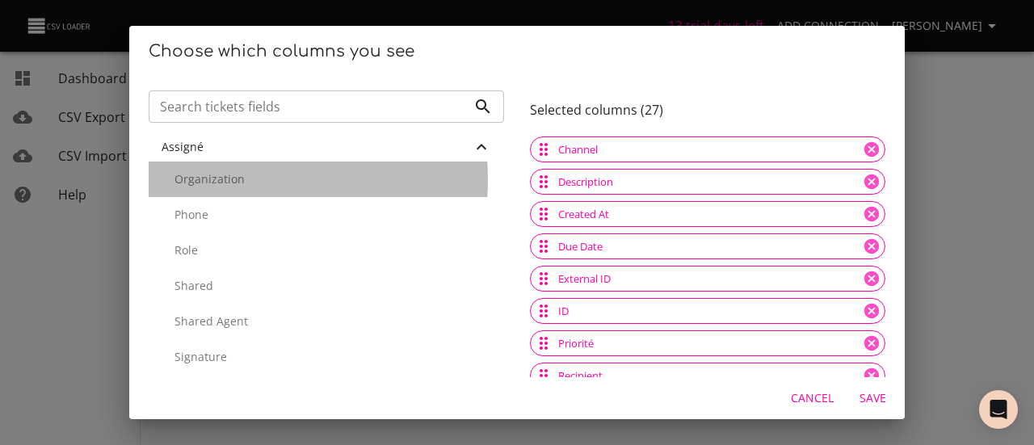
click at [223, 179] on p "Organization" at bounding box center [333, 179] width 317 height 16
click at [223, 207] on p "Phone" at bounding box center [333, 215] width 317 height 16
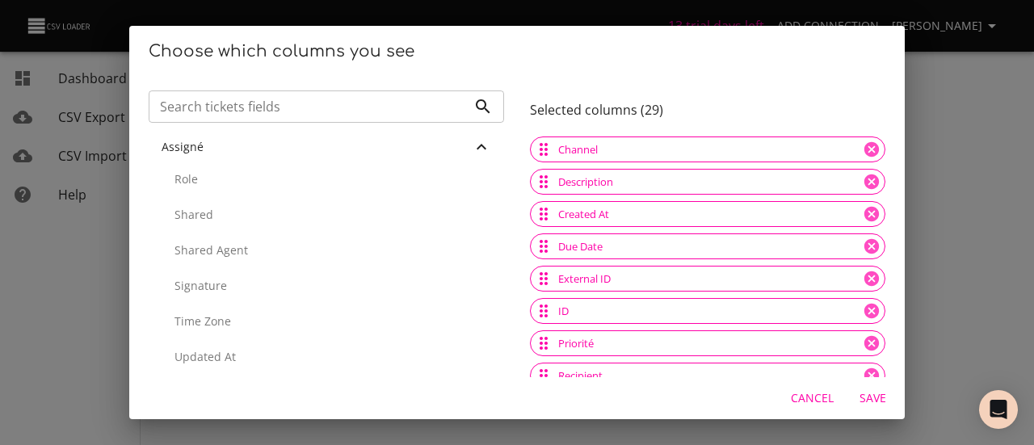
click at [223, 179] on p "Role" at bounding box center [333, 179] width 317 height 16
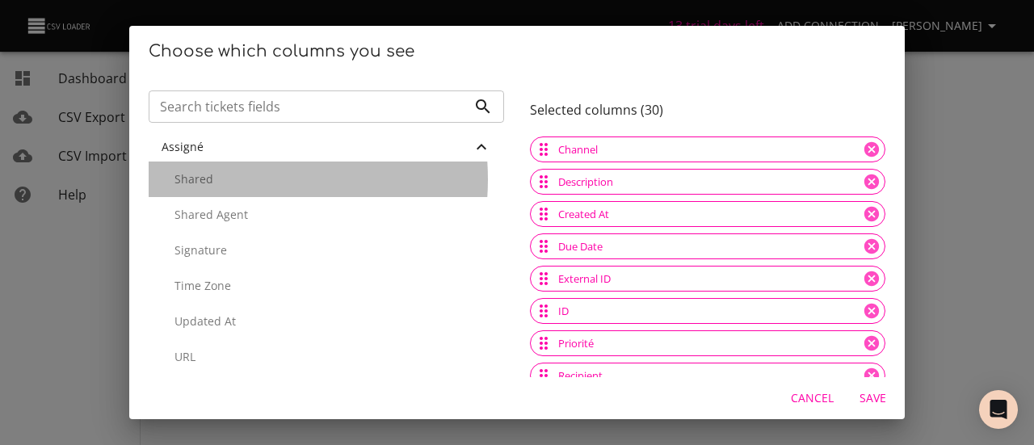
click at [223, 179] on p "Shared" at bounding box center [333, 179] width 317 height 16
click at [223, 179] on p "Shared Agent" at bounding box center [333, 179] width 317 height 16
click at [223, 179] on p "Signature" at bounding box center [333, 179] width 317 height 16
click at [223, 207] on p "Time Zone" at bounding box center [333, 215] width 317 height 16
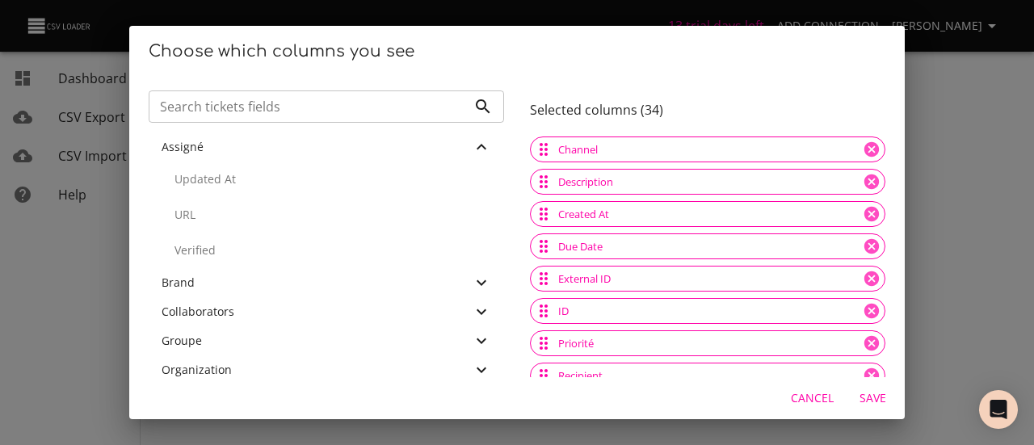
click at [223, 179] on p "Updated At" at bounding box center [333, 179] width 317 height 16
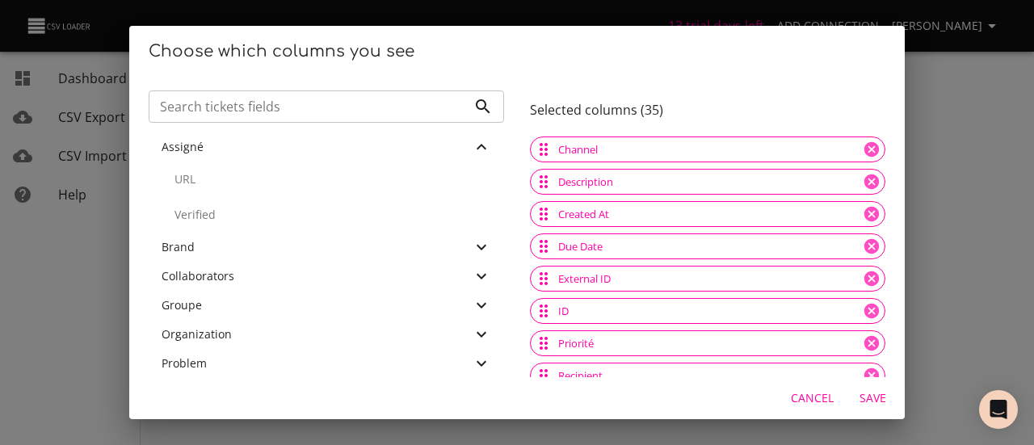
click at [223, 179] on p "URL" at bounding box center [333, 179] width 317 height 16
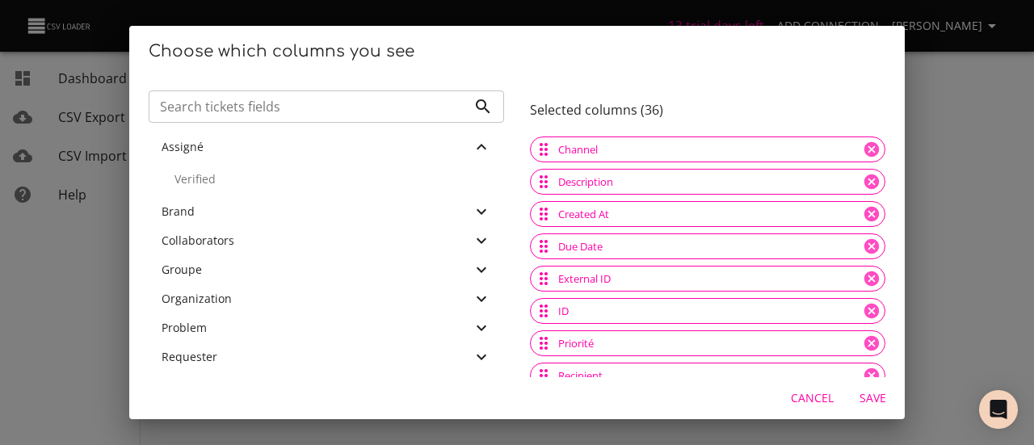
click at [223, 179] on p "Verified" at bounding box center [333, 179] width 317 height 16
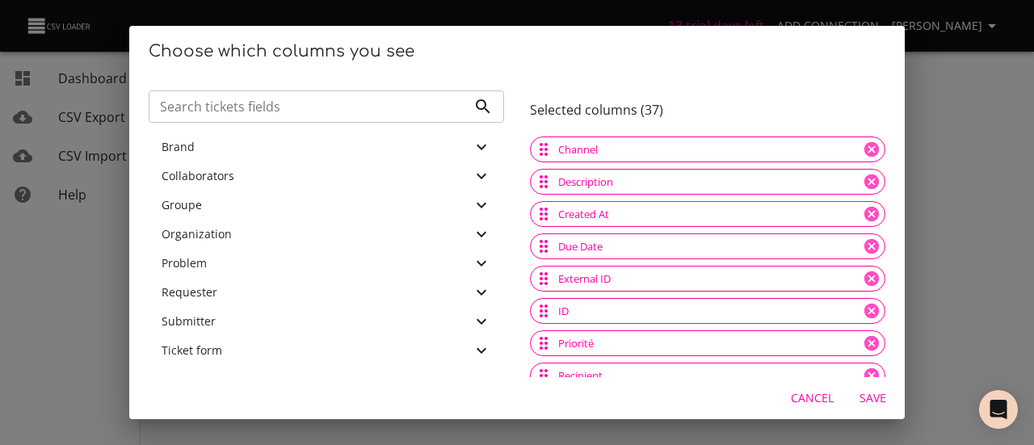
click at [223, 179] on span "Collaborators" at bounding box center [198, 175] width 73 height 15
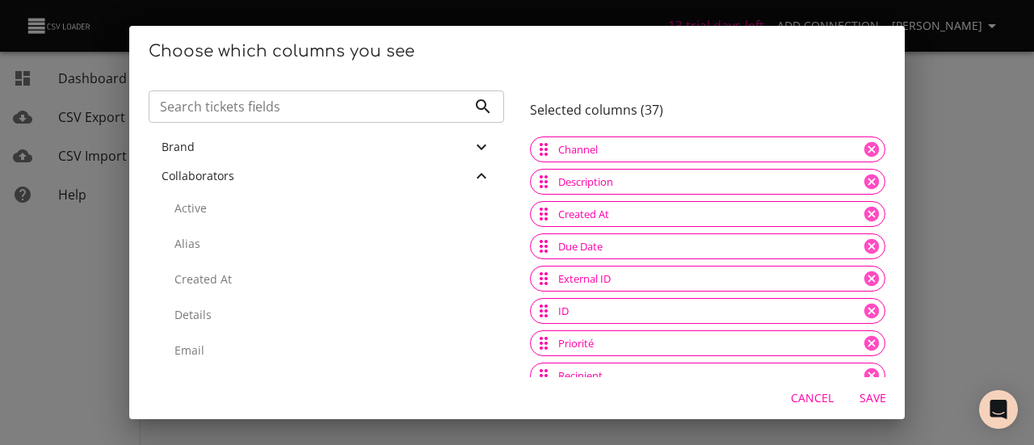
click at [220, 221] on div "Active" at bounding box center [327, 209] width 356 height 36
click at [220, 219] on div "Alias" at bounding box center [327, 209] width 356 height 36
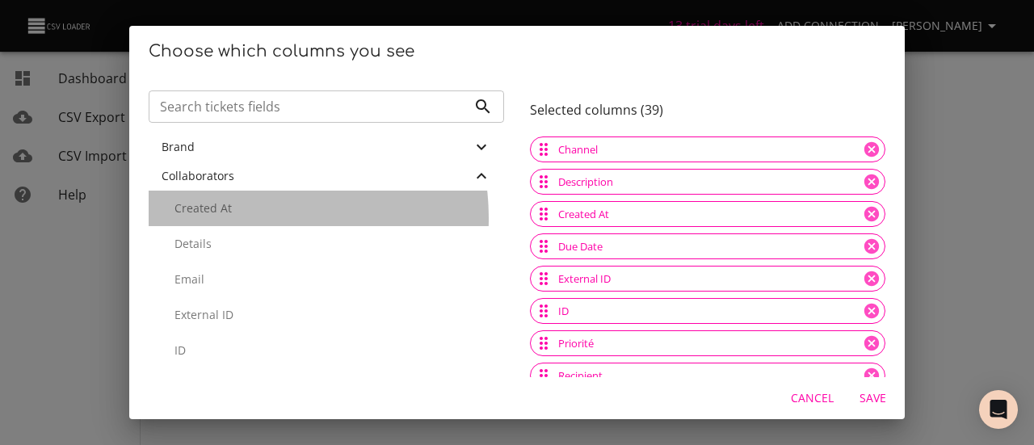
click at [220, 219] on div "Created At" at bounding box center [327, 209] width 356 height 36
click at [220, 226] on div "Details" at bounding box center [327, 244] width 356 height 36
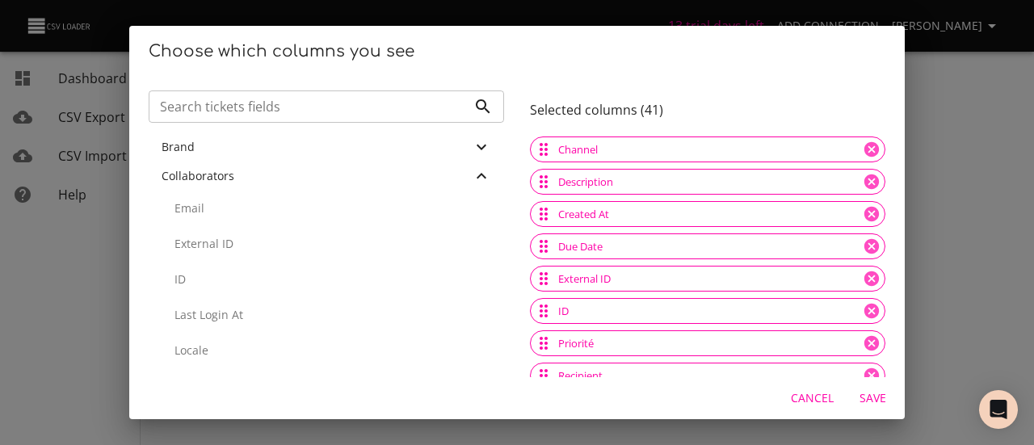
click at [220, 219] on div "Email" at bounding box center [327, 209] width 356 height 36
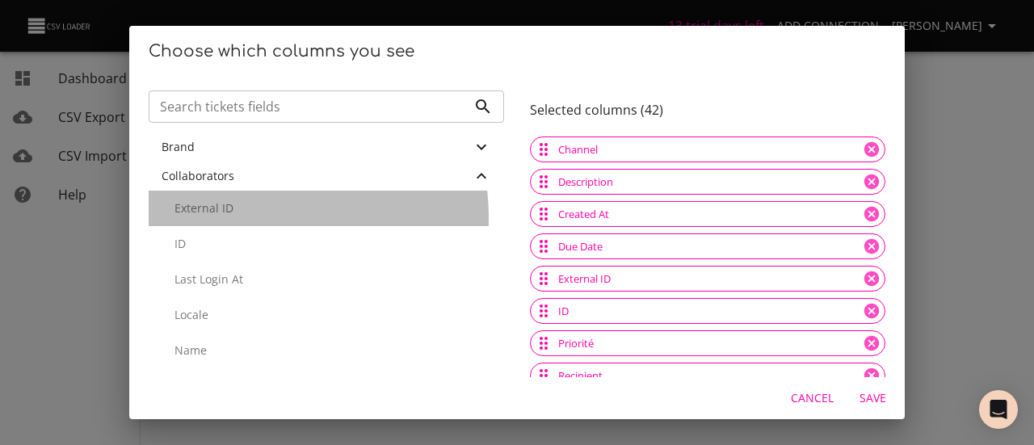
click at [220, 219] on div "External ID" at bounding box center [327, 209] width 356 height 36
click at [220, 219] on div "ID" at bounding box center [327, 209] width 356 height 36
click at [220, 226] on div "Last Login At" at bounding box center [327, 244] width 356 height 36
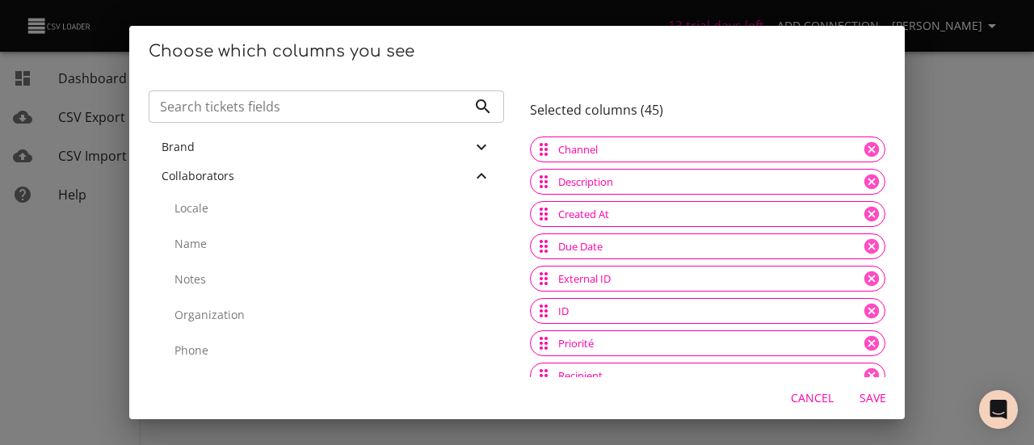
click at [220, 219] on div "Locale" at bounding box center [327, 209] width 356 height 36
click at [220, 219] on div "Name" at bounding box center [327, 209] width 356 height 36
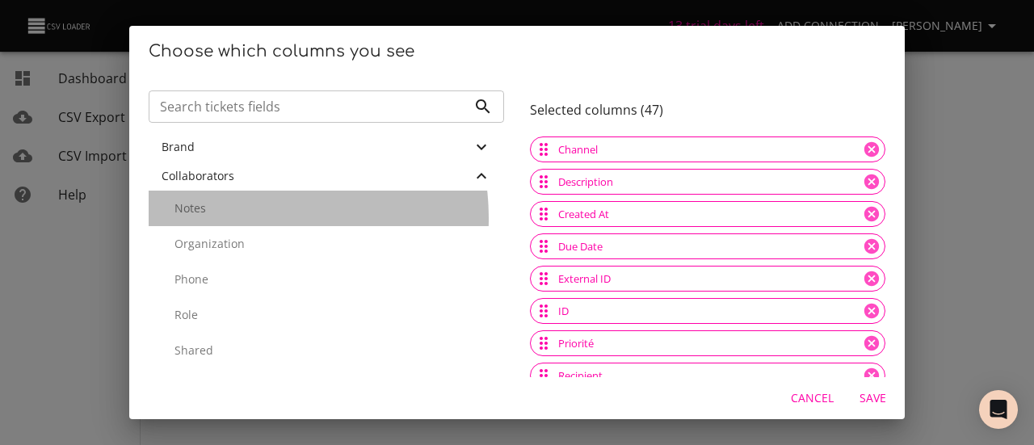
click at [220, 219] on div "Notes" at bounding box center [327, 209] width 356 height 36
click at [220, 226] on div "Organization" at bounding box center [327, 244] width 356 height 36
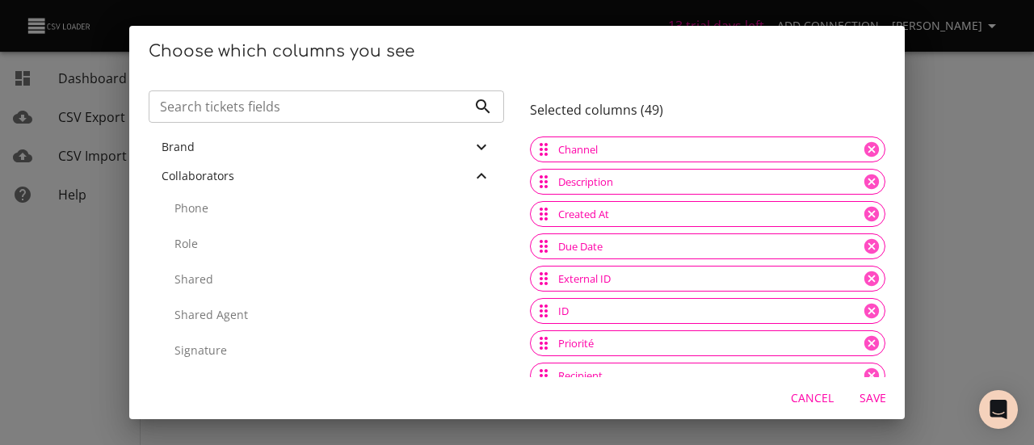
click at [219, 212] on p "Phone" at bounding box center [333, 208] width 317 height 16
click at [219, 212] on p "Role" at bounding box center [333, 208] width 317 height 16
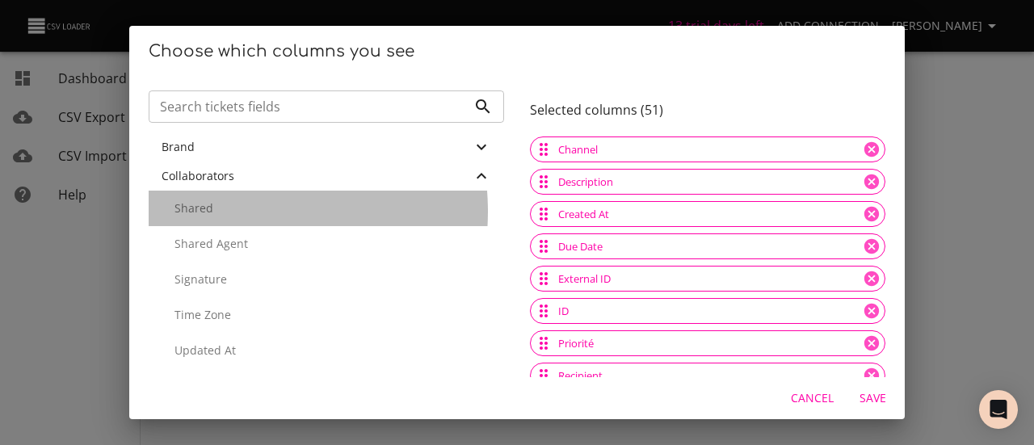
click at [219, 212] on p "Shared" at bounding box center [333, 208] width 317 height 16
click at [219, 212] on p "Shared Agent" at bounding box center [333, 208] width 317 height 16
click at [219, 236] on p "Signature" at bounding box center [333, 244] width 317 height 16
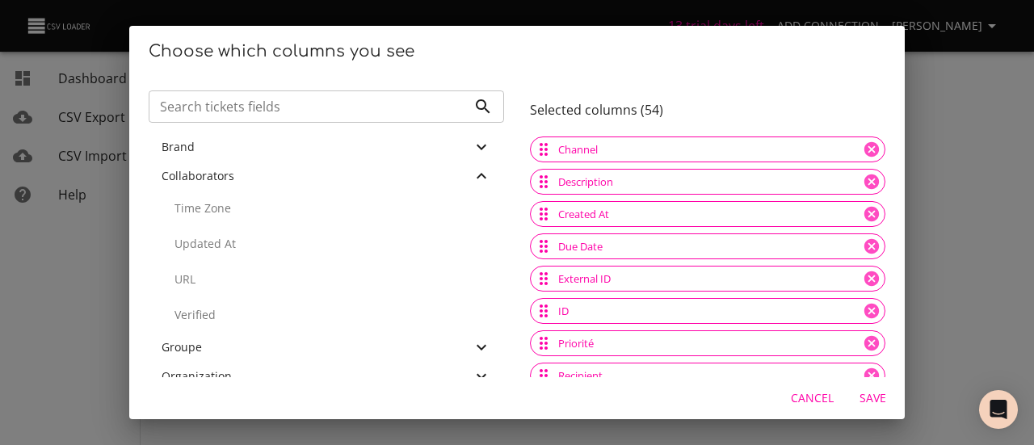
click at [219, 212] on p "Time Zone" at bounding box center [333, 208] width 317 height 16
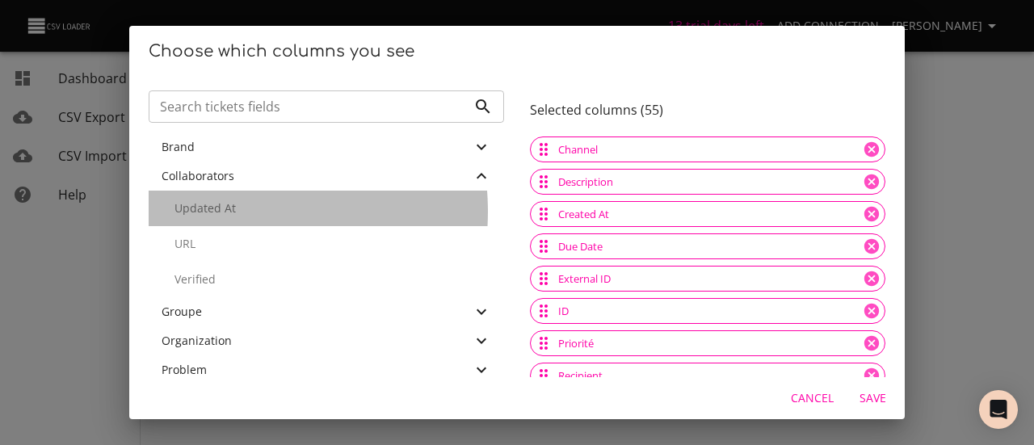
click at [219, 212] on p "Updated At" at bounding box center [333, 208] width 317 height 16
click at [219, 212] on p "URL" at bounding box center [333, 208] width 317 height 16
click at [219, 236] on p "Verified" at bounding box center [333, 244] width 317 height 16
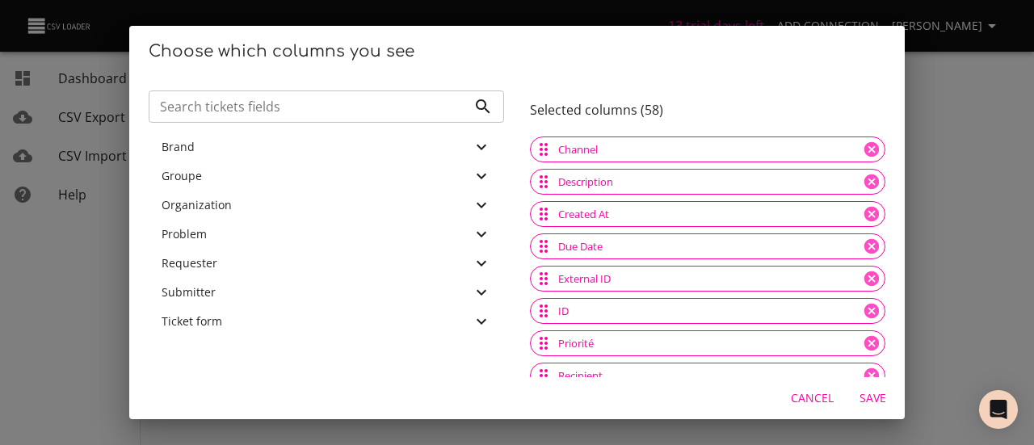
click at [219, 212] on span "Organization" at bounding box center [197, 204] width 70 height 15
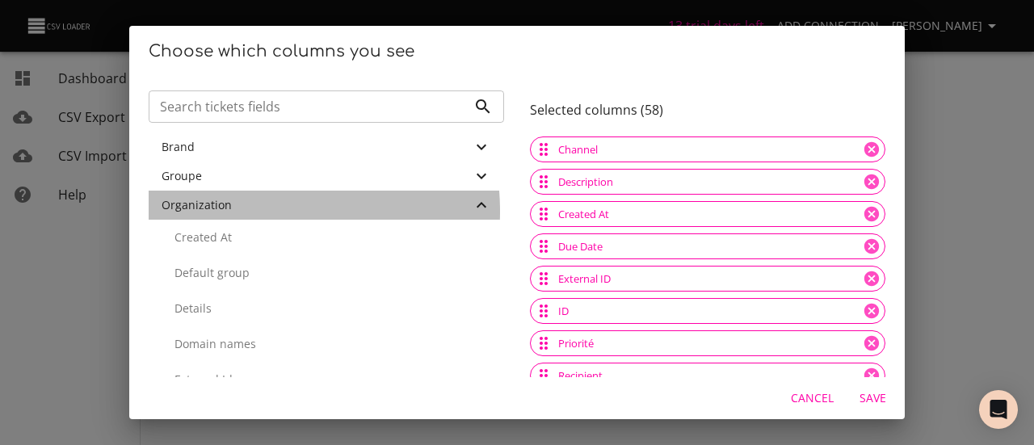
click at [219, 212] on span "Organization" at bounding box center [197, 204] width 70 height 15
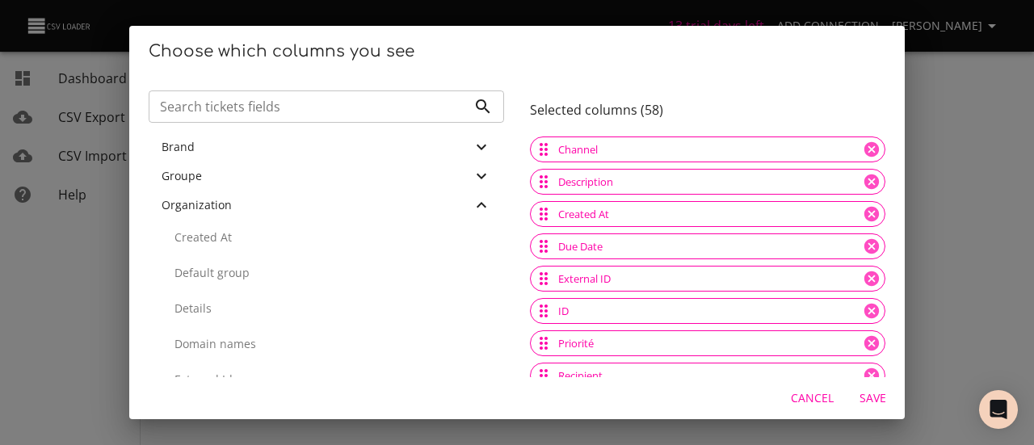
click at [219, 212] on span "Organization" at bounding box center [197, 204] width 70 height 15
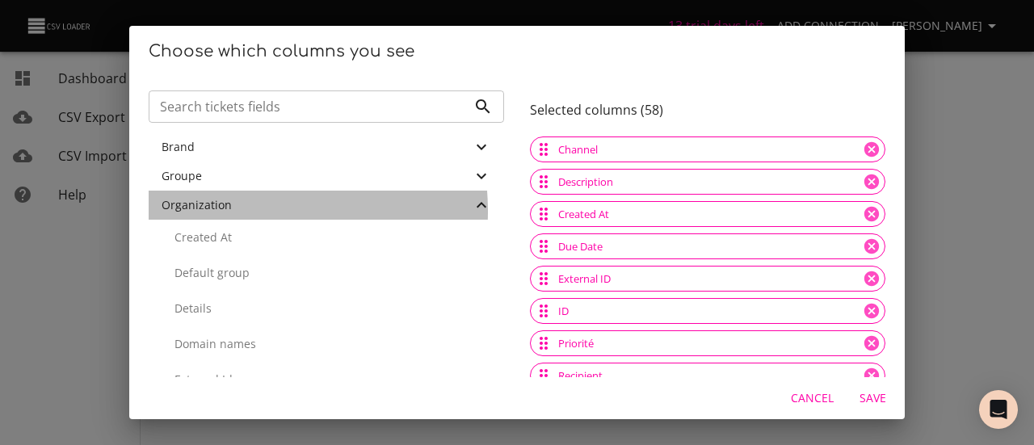
click at [219, 212] on span "Organization" at bounding box center [197, 204] width 70 height 15
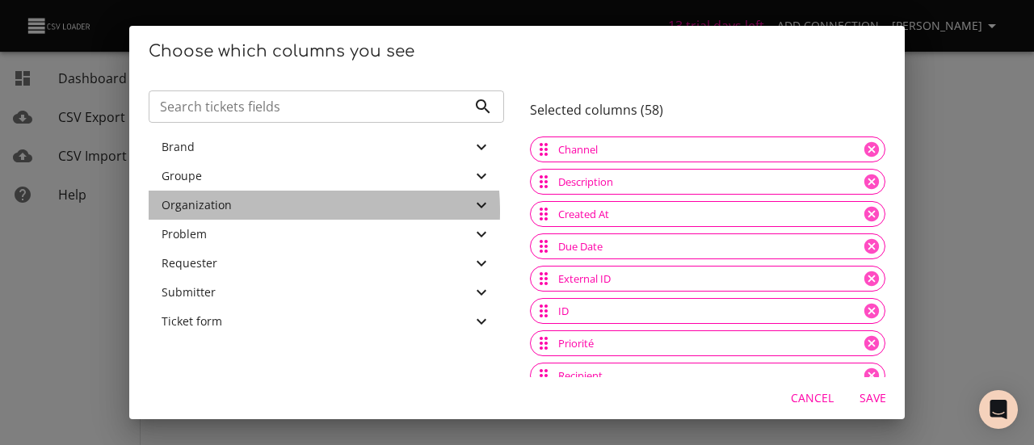
click at [219, 212] on span "Organization" at bounding box center [197, 204] width 70 height 15
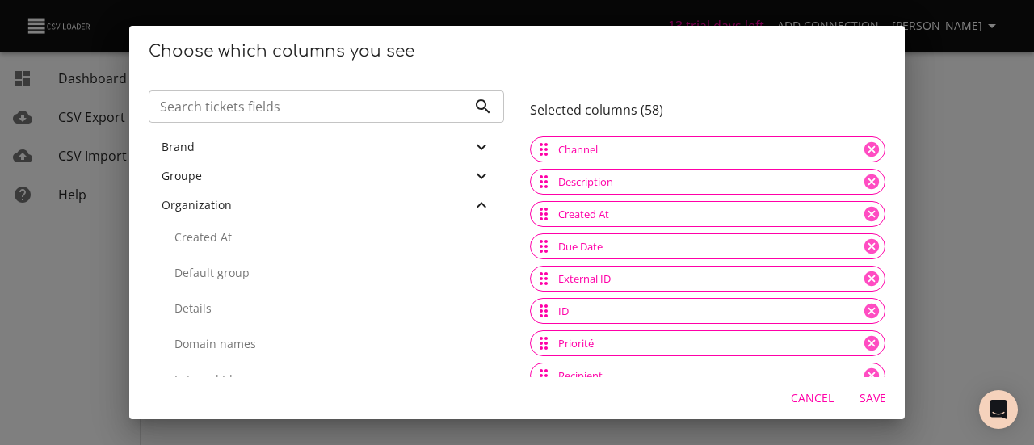
click at [224, 242] on p "Created At" at bounding box center [333, 238] width 317 height 16
click at [224, 242] on p "Default group" at bounding box center [333, 238] width 317 height 16
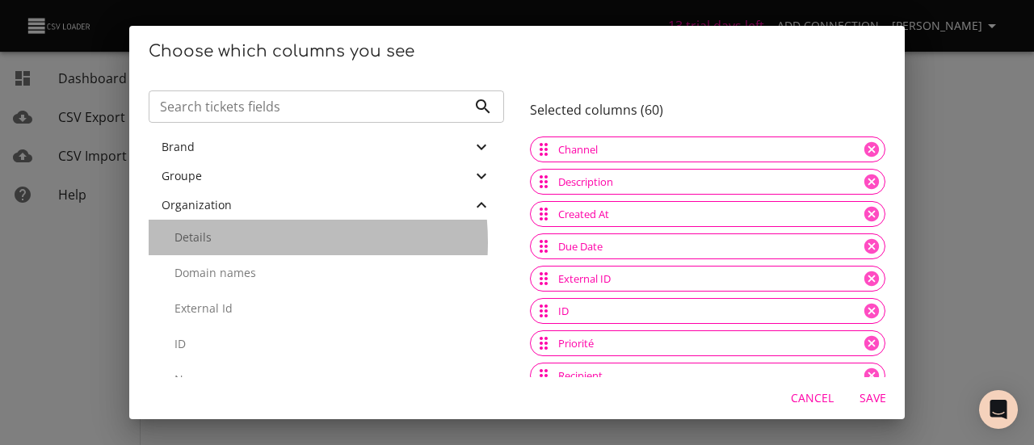
click at [224, 242] on p "Details" at bounding box center [333, 238] width 317 height 16
click at [224, 265] on p "Domain names" at bounding box center [333, 273] width 317 height 16
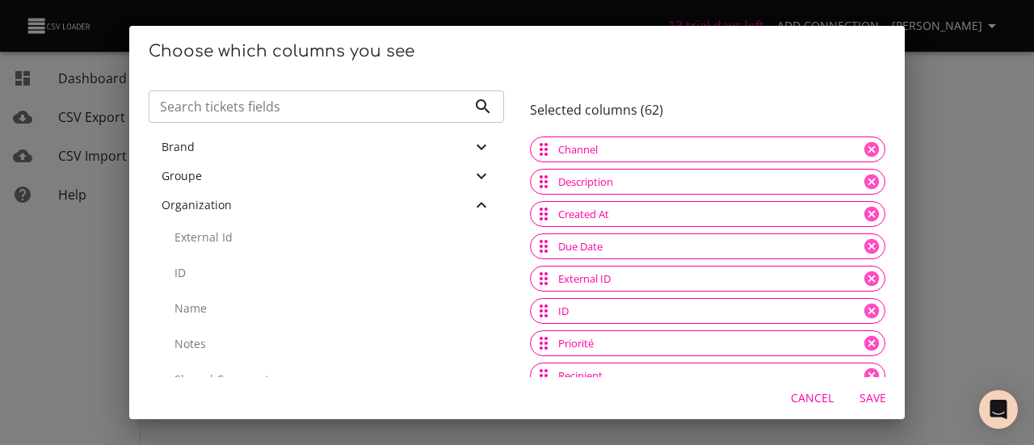
click at [224, 242] on p "External Id" at bounding box center [333, 238] width 317 height 16
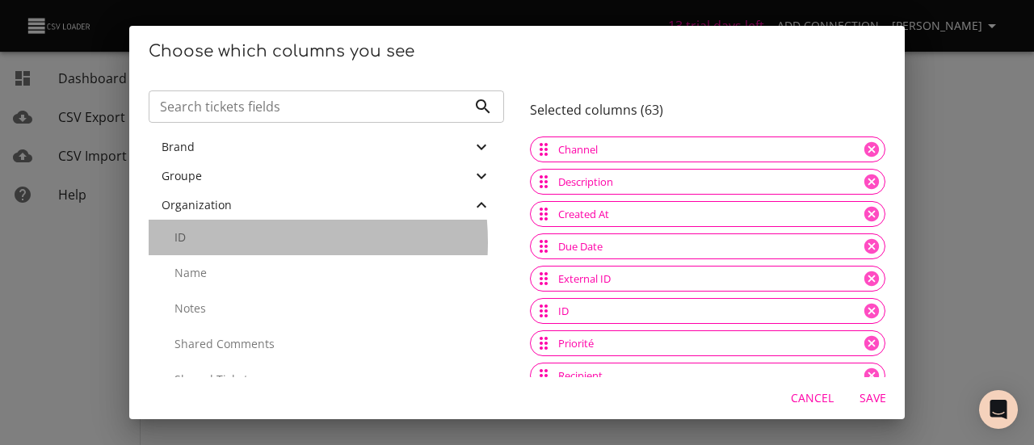
click at [224, 242] on p "ID" at bounding box center [333, 238] width 317 height 16
click at [224, 265] on p "Name" at bounding box center [333, 273] width 317 height 16
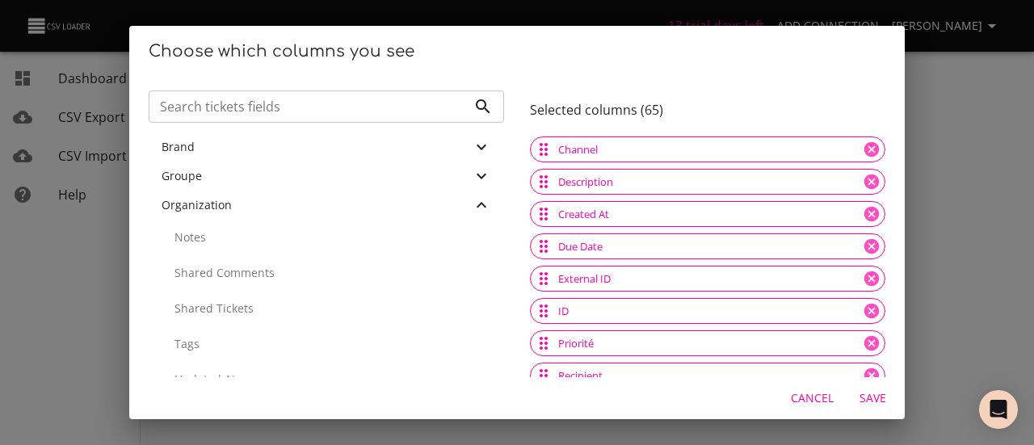
click at [224, 242] on p "Notes" at bounding box center [333, 238] width 317 height 16
click at [224, 242] on p "Shared Comments" at bounding box center [333, 238] width 317 height 16
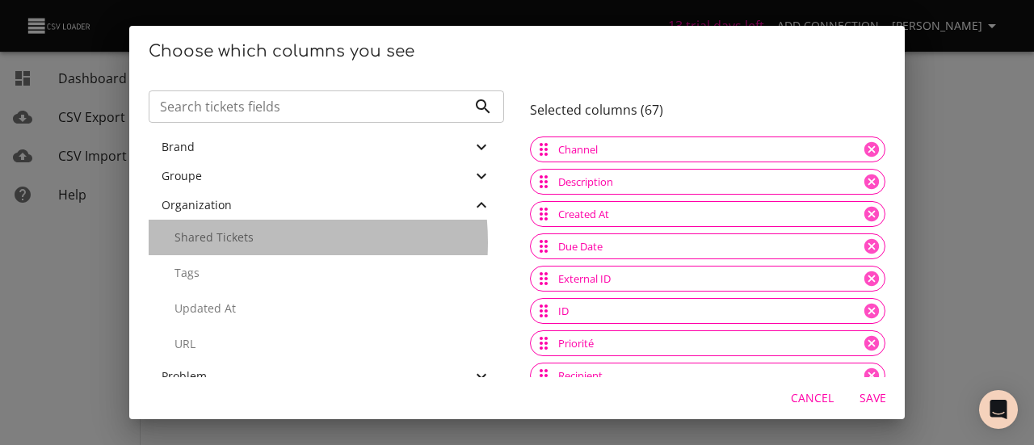
click at [224, 242] on p "Shared Tickets" at bounding box center [333, 238] width 317 height 16
click at [224, 242] on p "Tags" at bounding box center [333, 238] width 317 height 16
click at [224, 265] on p "Updated At" at bounding box center [333, 273] width 317 height 16
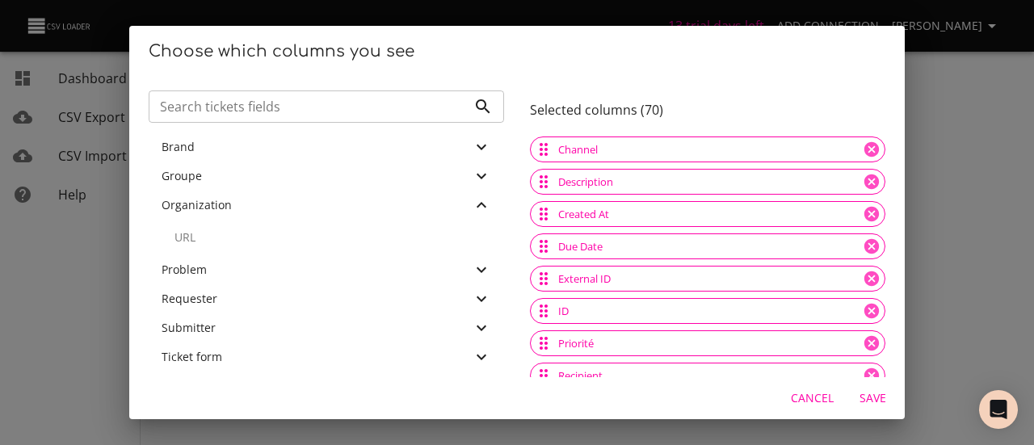
click at [224, 242] on p "URL" at bounding box center [333, 238] width 317 height 16
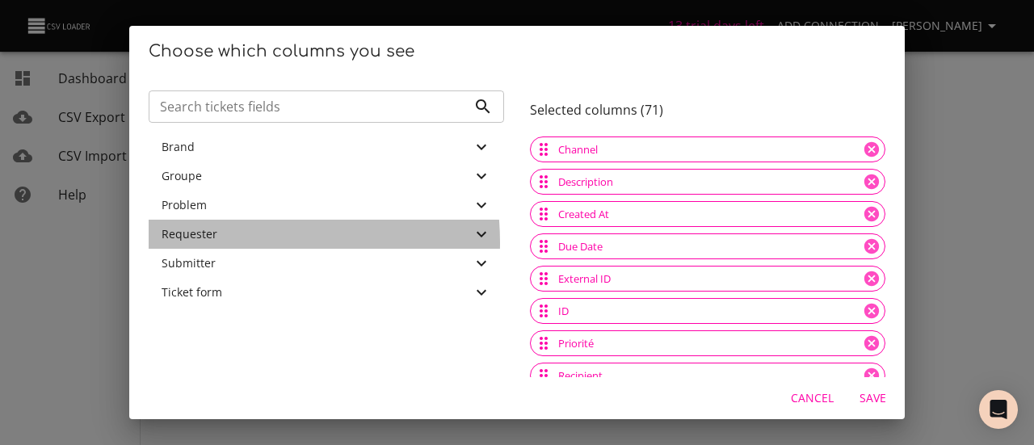
click at [224, 242] on div "Requester" at bounding box center [327, 234] width 356 height 29
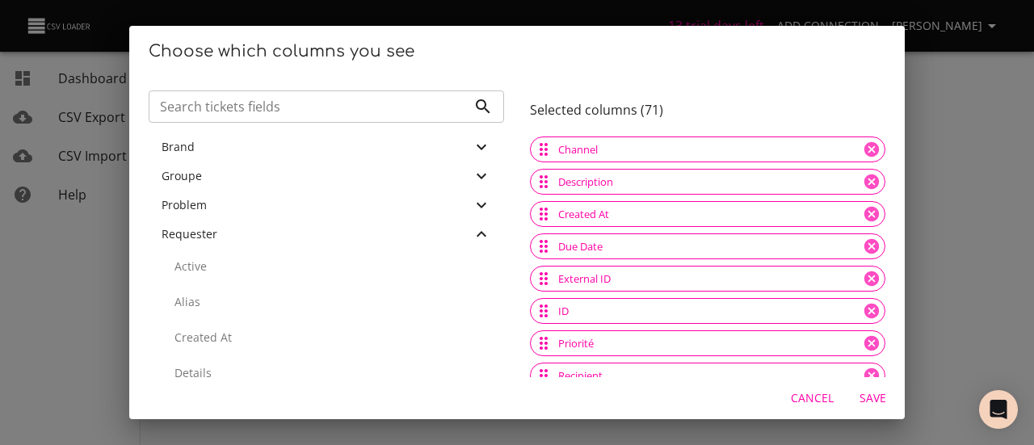
click at [233, 270] on p "Active" at bounding box center [333, 267] width 317 height 16
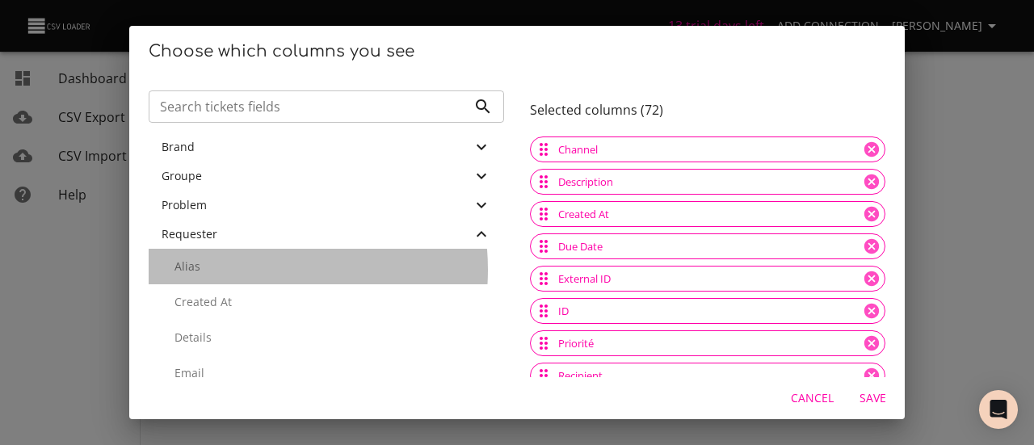
click at [233, 270] on p "Alias" at bounding box center [333, 267] width 317 height 16
click at [233, 294] on p "Created At" at bounding box center [333, 302] width 317 height 16
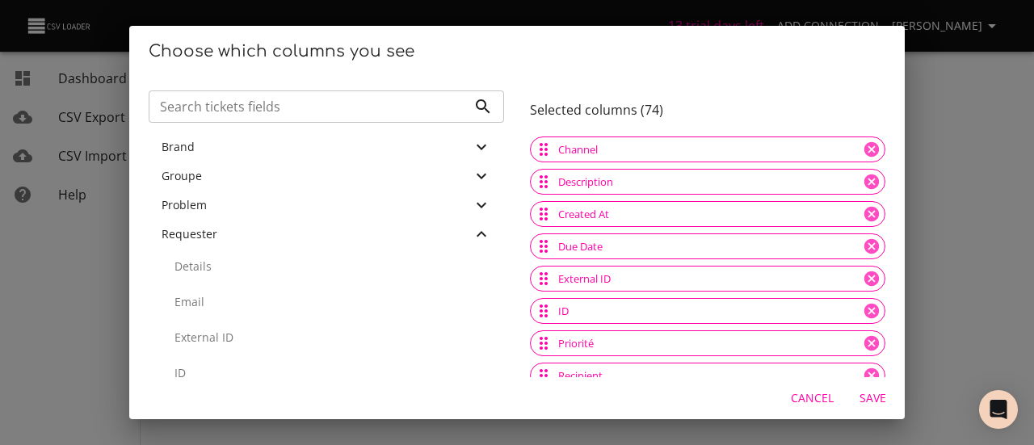
click at [233, 270] on p "Details" at bounding box center [333, 267] width 317 height 16
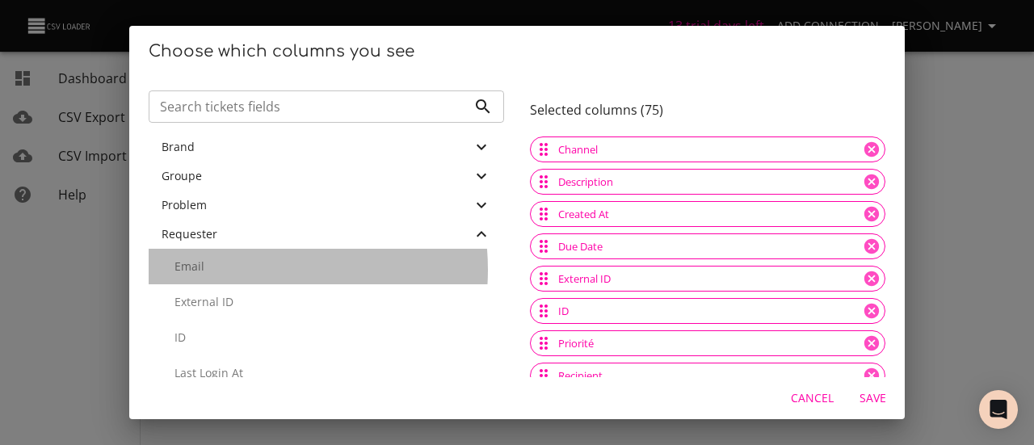
click at [233, 270] on p "Email" at bounding box center [333, 267] width 317 height 16
click at [233, 270] on p "External ID" at bounding box center [333, 267] width 317 height 16
click at [233, 294] on p "ID" at bounding box center [333, 302] width 317 height 16
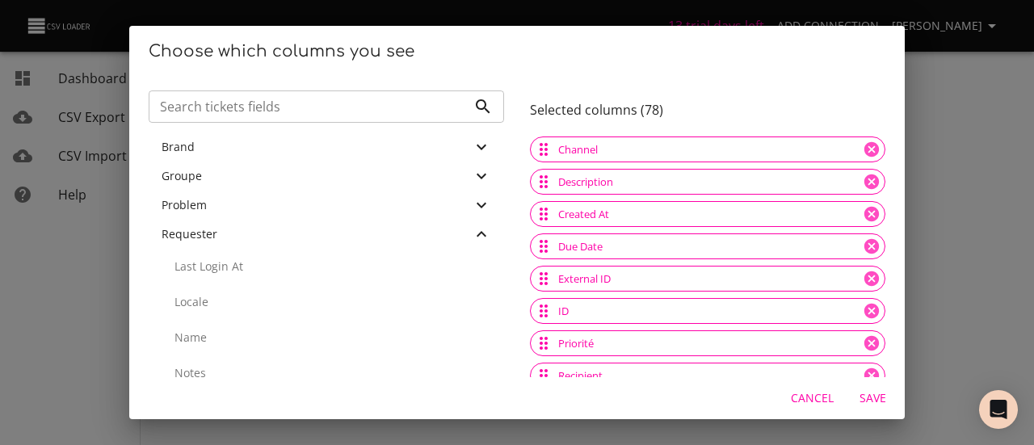
click at [233, 270] on p "Last Login At" at bounding box center [333, 267] width 317 height 16
click at [233, 270] on p "Locale" at bounding box center [333, 267] width 317 height 16
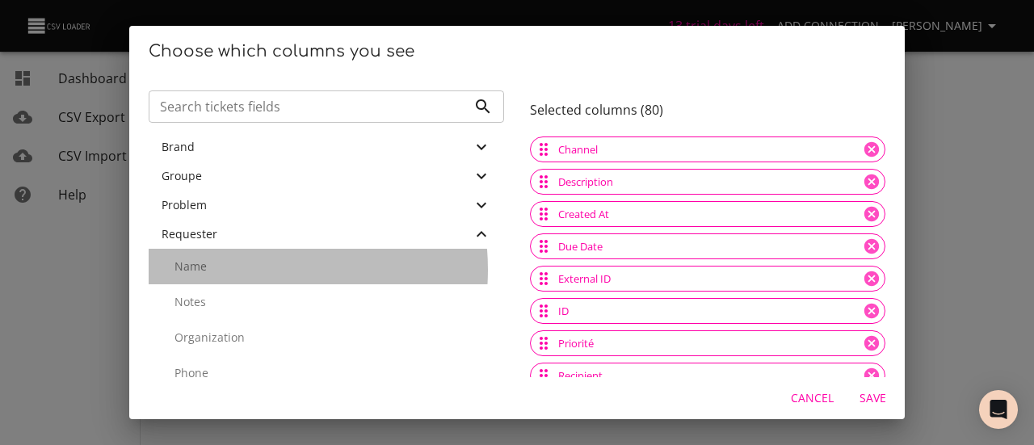
click at [233, 270] on p "Name" at bounding box center [333, 267] width 317 height 16
click at [233, 270] on p "Notes" at bounding box center [333, 267] width 317 height 16
click at [233, 294] on p "Organization" at bounding box center [333, 302] width 317 height 16
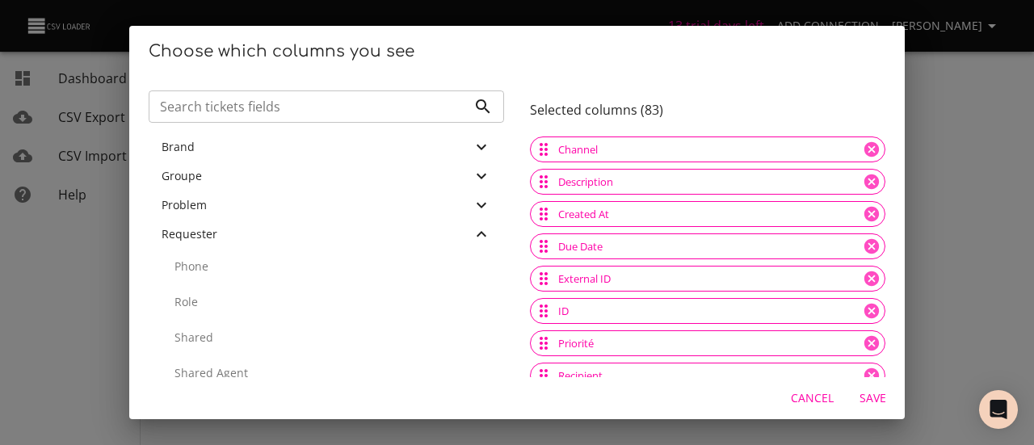
click at [233, 270] on p "Phone" at bounding box center [333, 267] width 317 height 16
click at [233, 270] on p "Role" at bounding box center [333, 267] width 317 height 16
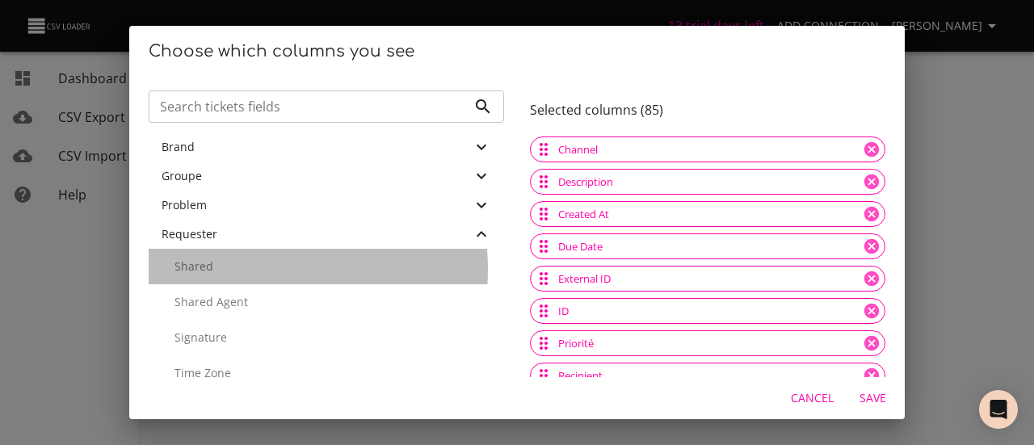
click at [233, 270] on p "Shared" at bounding box center [333, 267] width 317 height 16
click at [233, 294] on p "Shared Agent" at bounding box center [333, 302] width 317 height 16
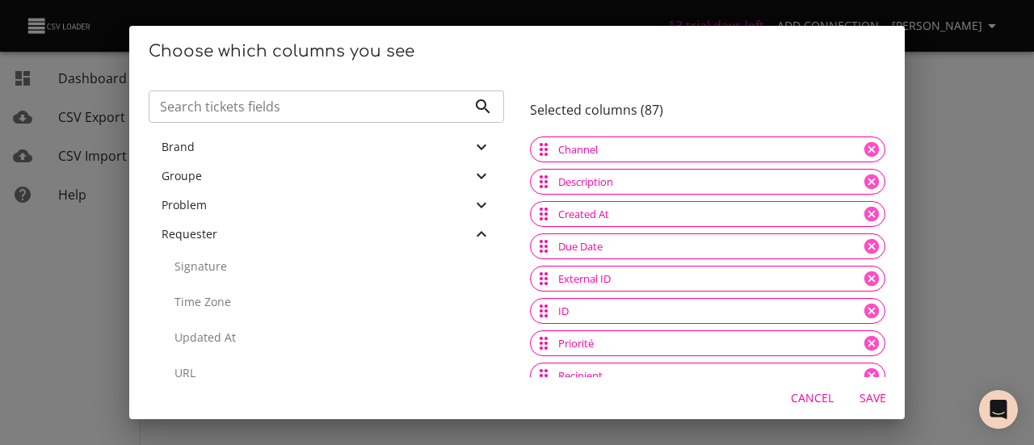
click at [233, 270] on p "Signature" at bounding box center [333, 267] width 317 height 16
click at [233, 270] on p "Time Zone" at bounding box center [333, 267] width 317 height 16
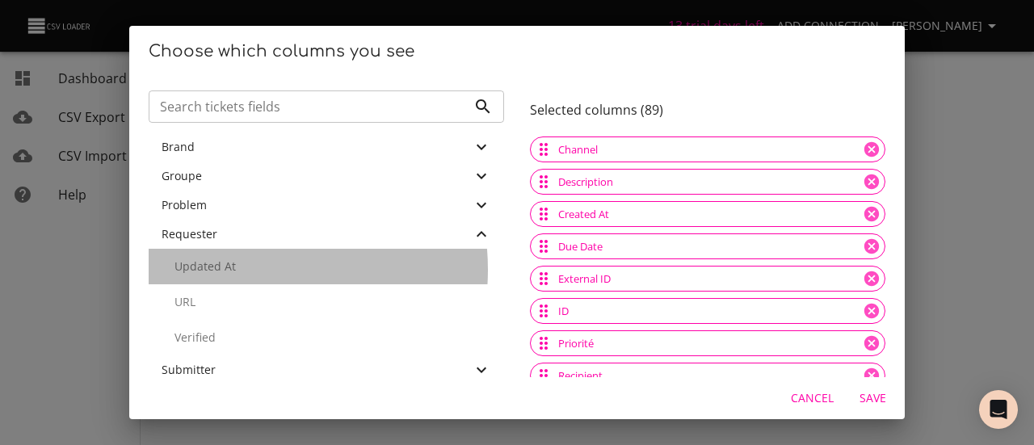
click at [233, 270] on p "Updated At" at bounding box center [333, 267] width 317 height 16
click at [233, 294] on p "URL" at bounding box center [333, 302] width 317 height 16
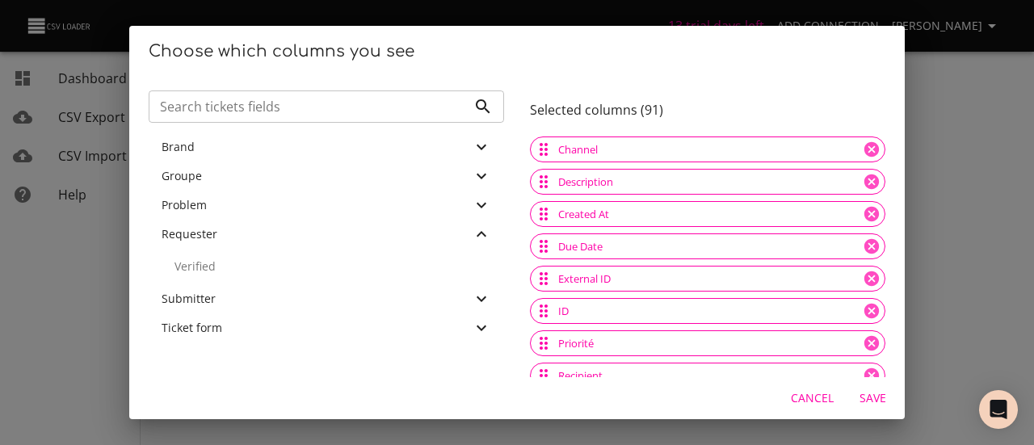
click at [233, 270] on p "Verified" at bounding box center [333, 267] width 317 height 16
click at [217, 238] on div "Submitter" at bounding box center [317, 234] width 310 height 16
click at [234, 276] on div "Active" at bounding box center [327, 267] width 356 height 36
click at [234, 276] on div "Alias" at bounding box center [327, 267] width 356 height 36
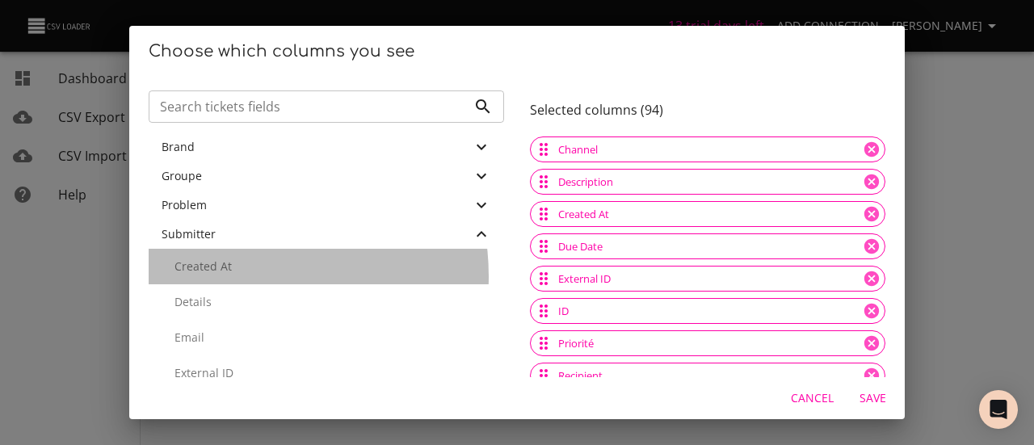
click at [234, 276] on div "Created At" at bounding box center [327, 267] width 356 height 36
click at [234, 284] on div "Details" at bounding box center [327, 302] width 356 height 36
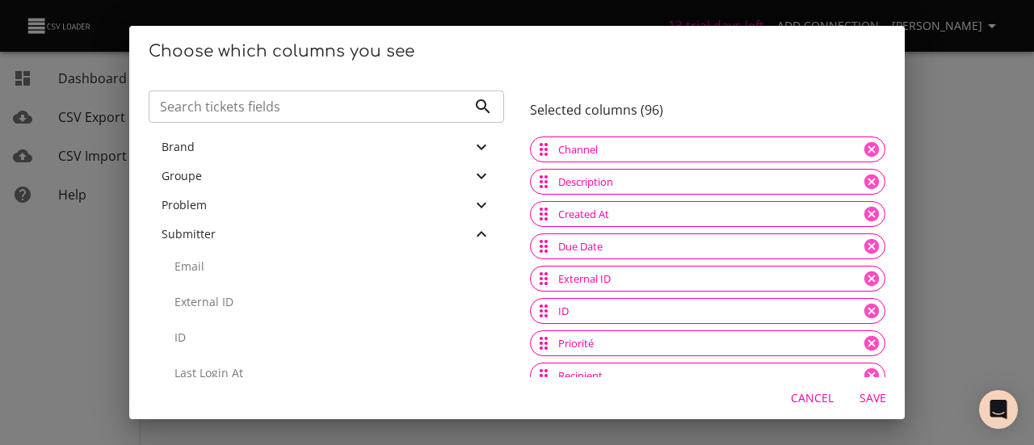
click at [234, 276] on div "Email" at bounding box center [327, 267] width 356 height 36
click at [234, 276] on div "External ID" at bounding box center [327, 267] width 356 height 36
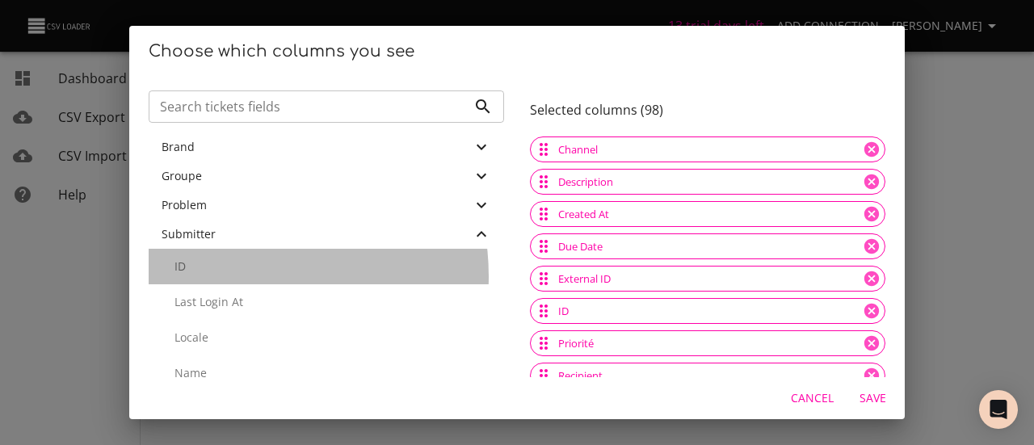
click at [234, 276] on div "ID" at bounding box center [327, 267] width 356 height 36
click at [234, 276] on div "Last Login At" at bounding box center [327, 267] width 356 height 36
click at [234, 284] on div "Locale" at bounding box center [327, 302] width 356 height 36
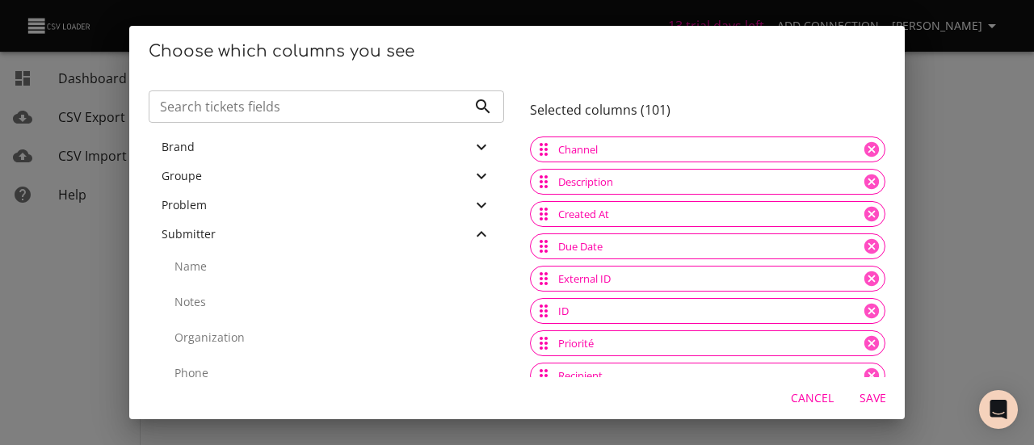
click at [234, 276] on div "Name" at bounding box center [327, 267] width 356 height 36
click at [234, 276] on div "Notes" at bounding box center [327, 267] width 356 height 36
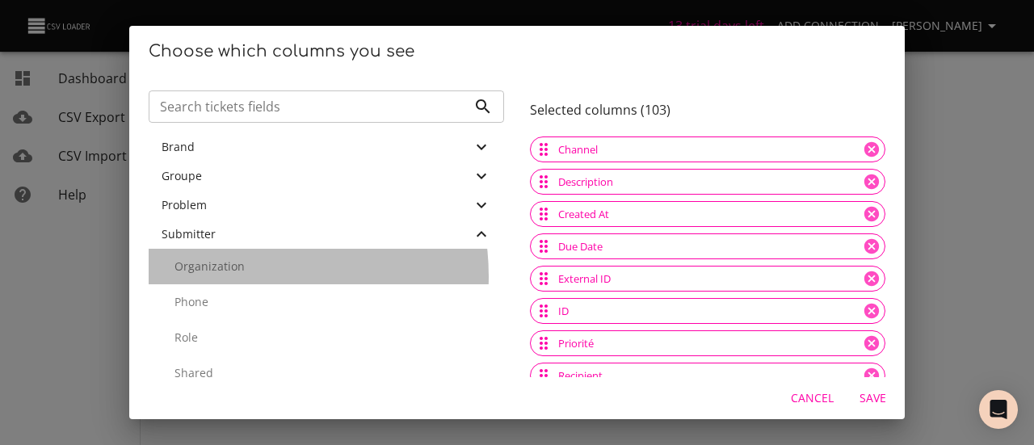
click at [234, 276] on div "Organization" at bounding box center [327, 267] width 356 height 36
click at [234, 284] on div "Phone" at bounding box center [327, 302] width 356 height 36
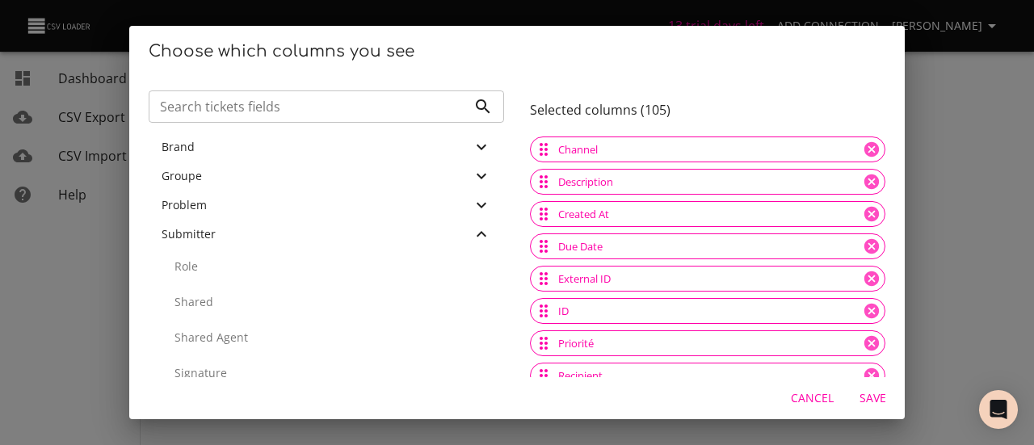
click at [234, 276] on div "Role" at bounding box center [327, 267] width 356 height 36
click at [234, 276] on div "Shared" at bounding box center [327, 267] width 356 height 36
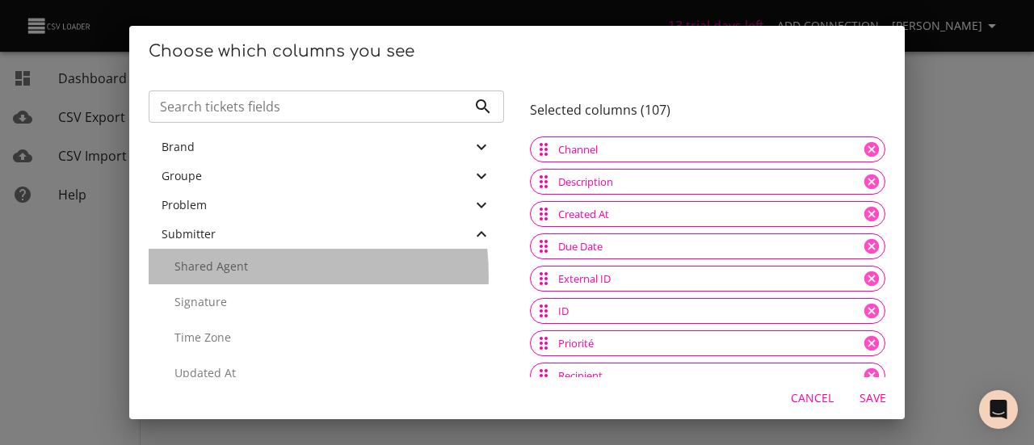
click at [234, 276] on div "Shared Agent" at bounding box center [327, 267] width 356 height 36
click at [234, 276] on div "Signature" at bounding box center [327, 267] width 356 height 36
click at [234, 284] on div "Time Zone" at bounding box center [327, 302] width 356 height 36
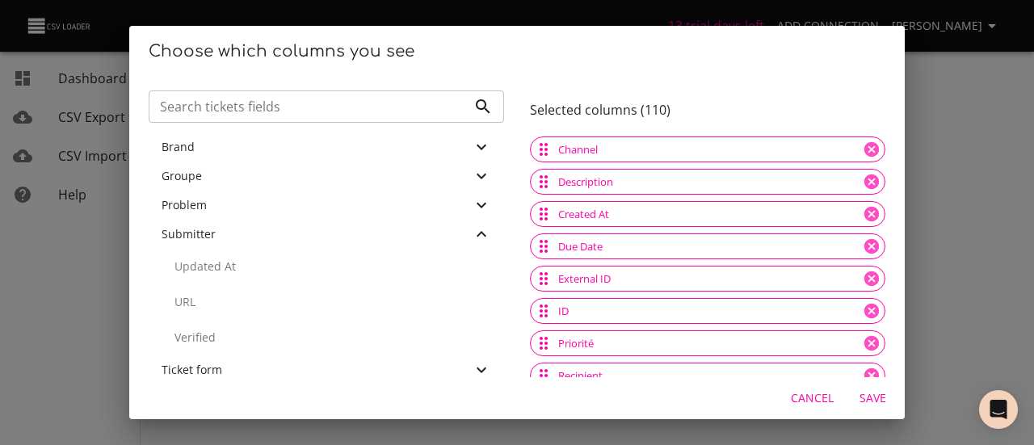
click at [234, 276] on div "Updated At" at bounding box center [327, 267] width 356 height 36
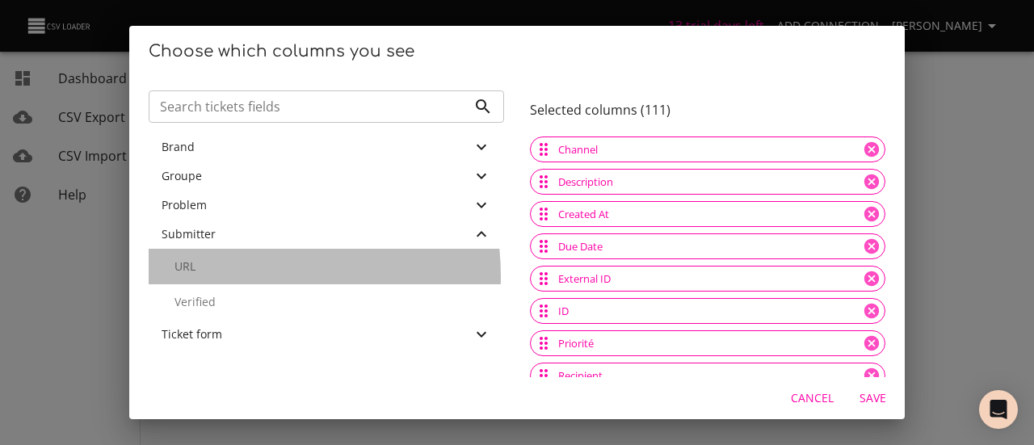
click at [234, 276] on div "URL" at bounding box center [327, 267] width 356 height 36
click at [234, 276] on div "Verified" at bounding box center [327, 267] width 356 height 36
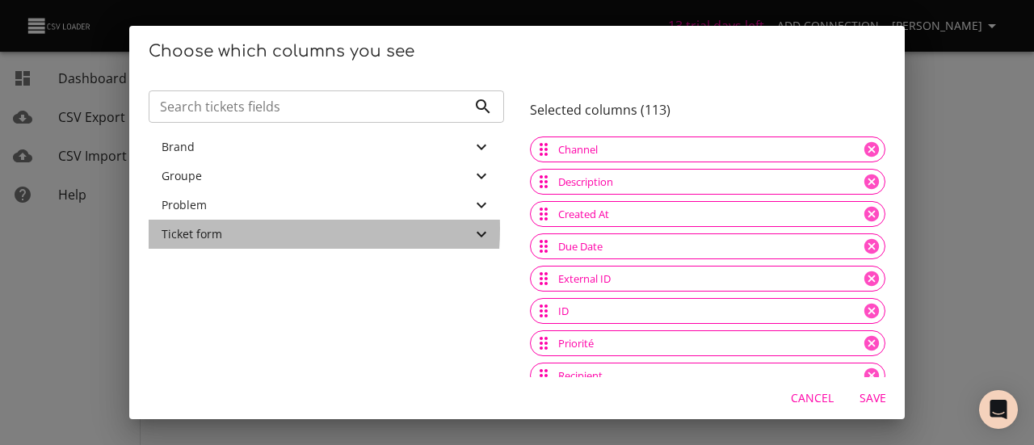
click at [219, 229] on span "Ticket form" at bounding box center [192, 233] width 61 height 15
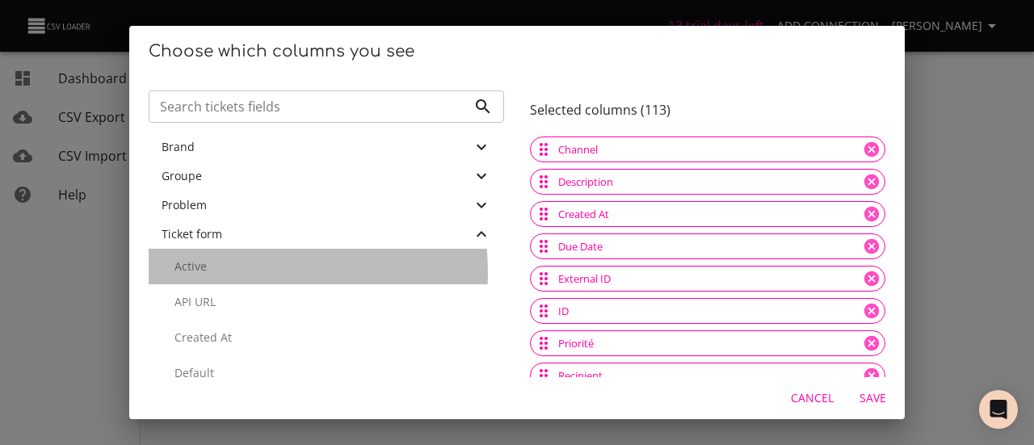
click at [228, 272] on p "Active" at bounding box center [333, 267] width 317 height 16
click at [228, 294] on p "API URL" at bounding box center [333, 302] width 317 height 16
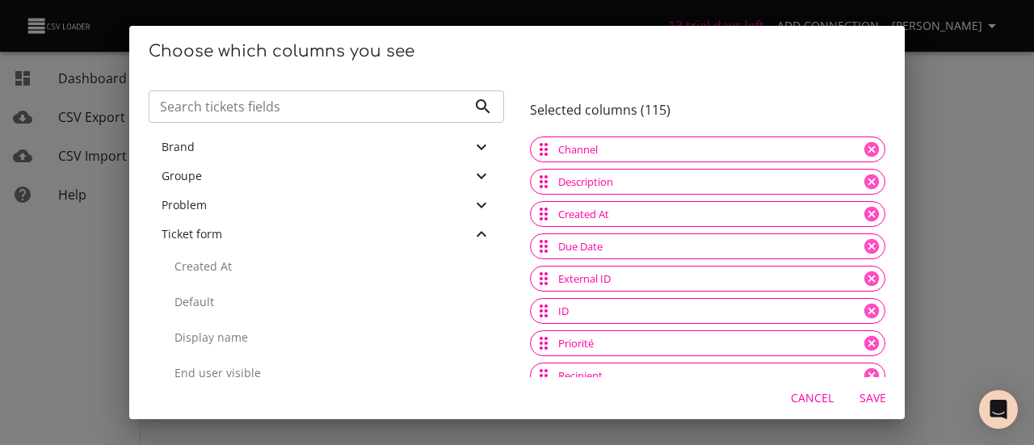
click at [228, 272] on p "Created At" at bounding box center [333, 267] width 317 height 16
click at [228, 272] on p "Default" at bounding box center [333, 267] width 317 height 16
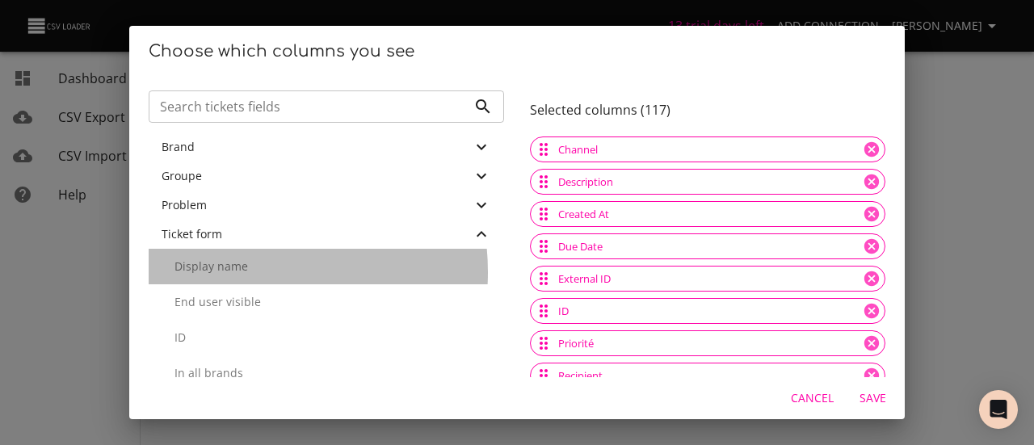
click at [228, 272] on p "Display name" at bounding box center [333, 267] width 317 height 16
click at [228, 294] on p "End user visible" at bounding box center [333, 302] width 317 height 16
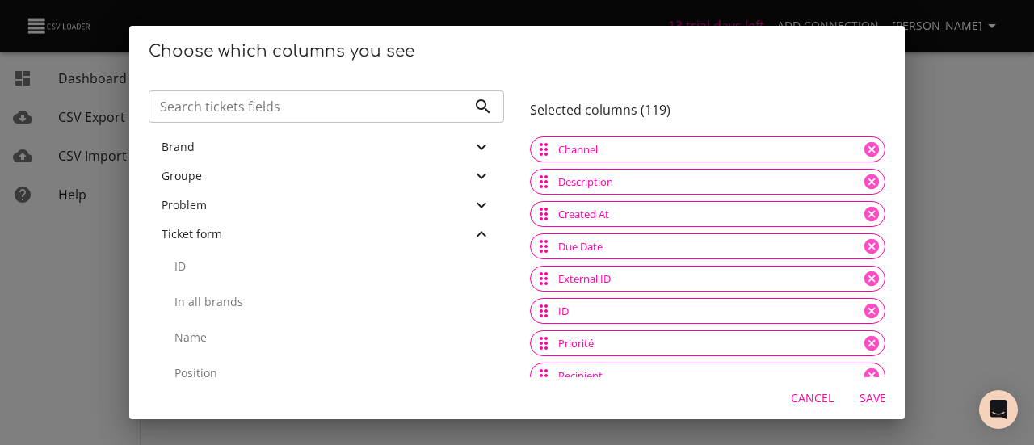
click at [228, 272] on p "ID" at bounding box center [333, 267] width 317 height 16
click at [228, 272] on p "In all brands" at bounding box center [333, 267] width 317 height 16
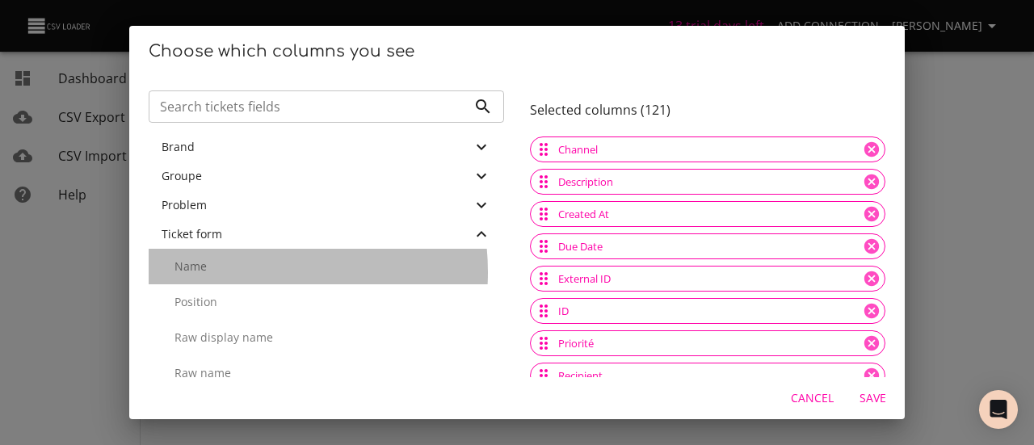
click at [228, 272] on p "Name" at bounding box center [333, 267] width 317 height 16
click at [228, 272] on p "Position" at bounding box center [333, 267] width 317 height 16
click at [228, 294] on p "Raw display name" at bounding box center [333, 302] width 317 height 16
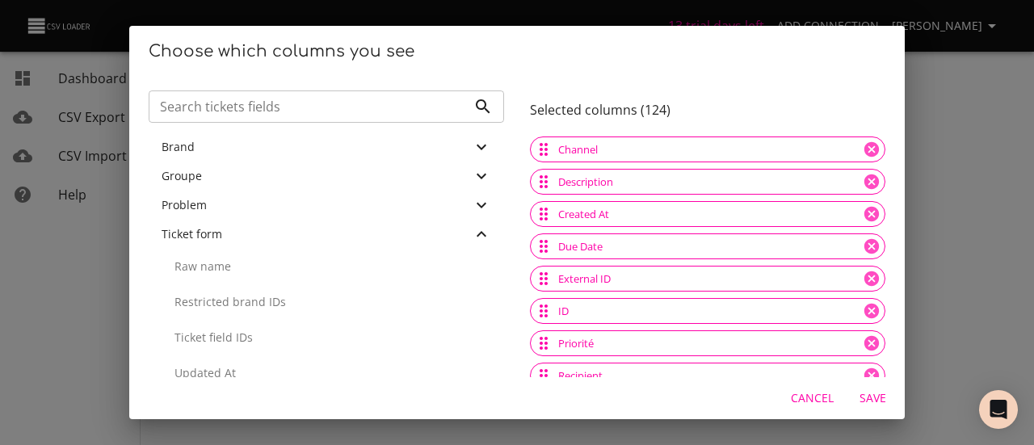
click at [228, 272] on p "Raw name" at bounding box center [333, 267] width 317 height 16
click at [228, 272] on p "Restricted brand IDs" at bounding box center [333, 267] width 317 height 16
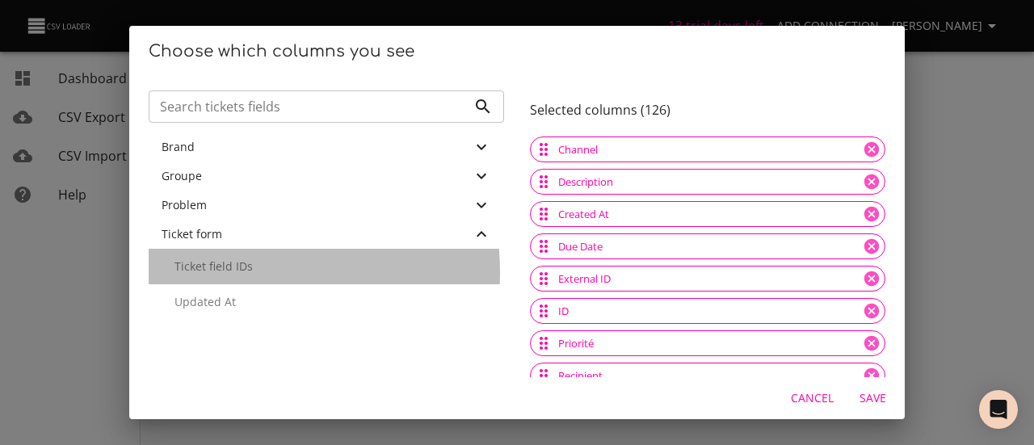
click at [228, 272] on p "Ticket field IDs" at bounding box center [333, 267] width 317 height 16
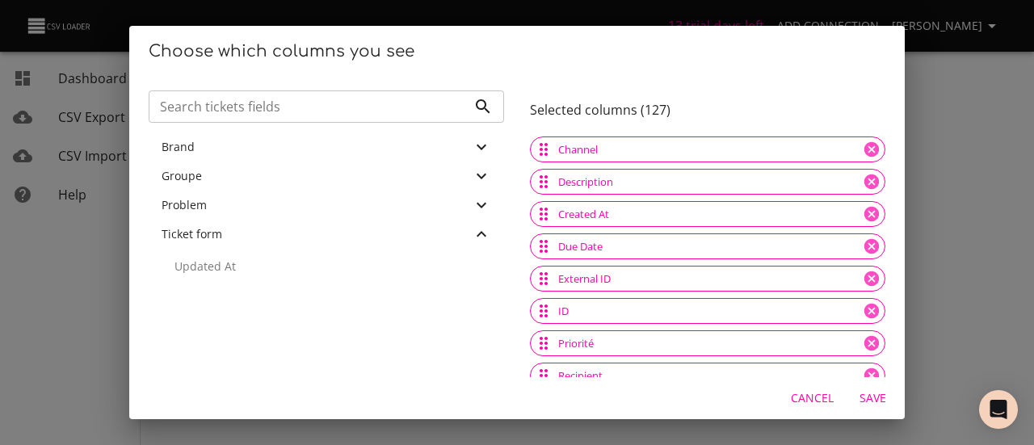
click at [228, 272] on p "Updated At" at bounding box center [333, 267] width 317 height 16
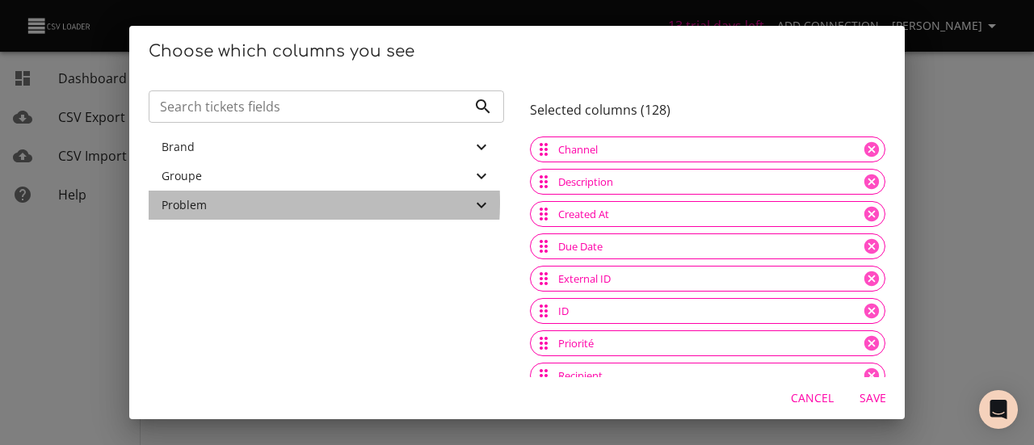
click at [210, 202] on div "Problem" at bounding box center [317, 205] width 310 height 16
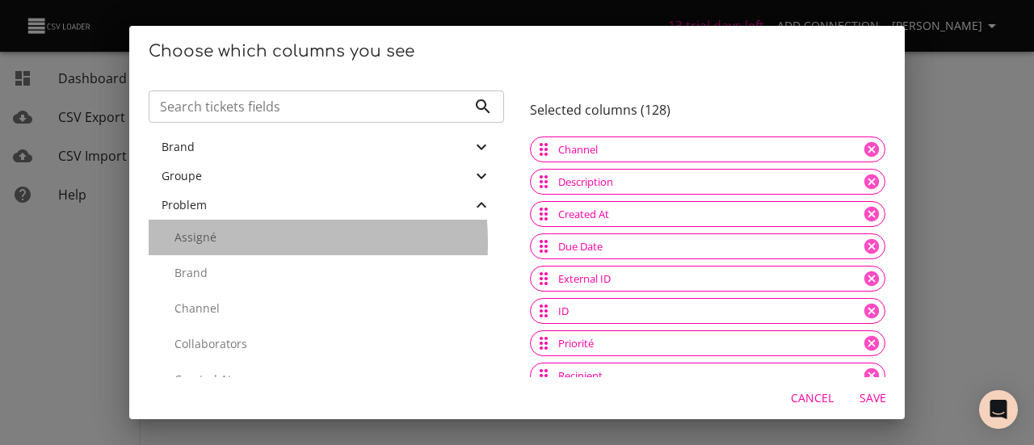
click at [208, 242] on p "Assigné" at bounding box center [333, 238] width 317 height 16
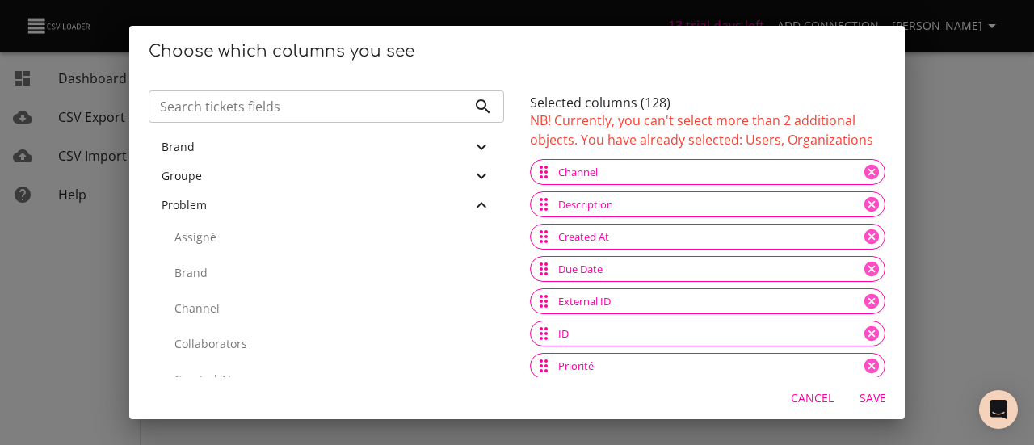
click at [208, 242] on p "Assigné" at bounding box center [333, 238] width 317 height 16
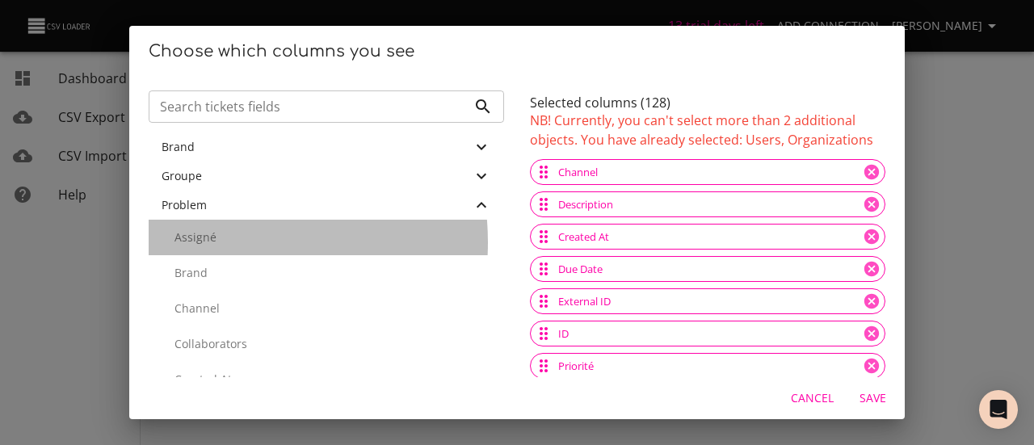
click at [208, 242] on p "Assigné" at bounding box center [333, 238] width 317 height 16
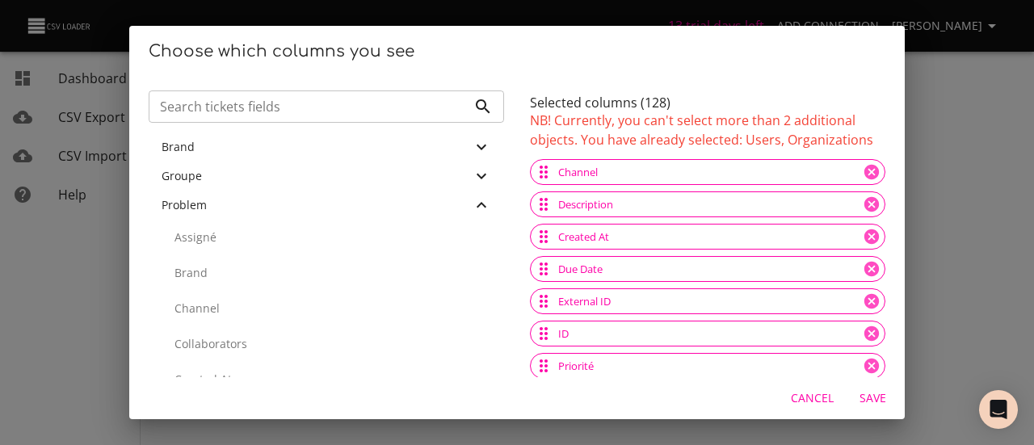
click at [208, 242] on p "Assigné" at bounding box center [333, 238] width 317 height 16
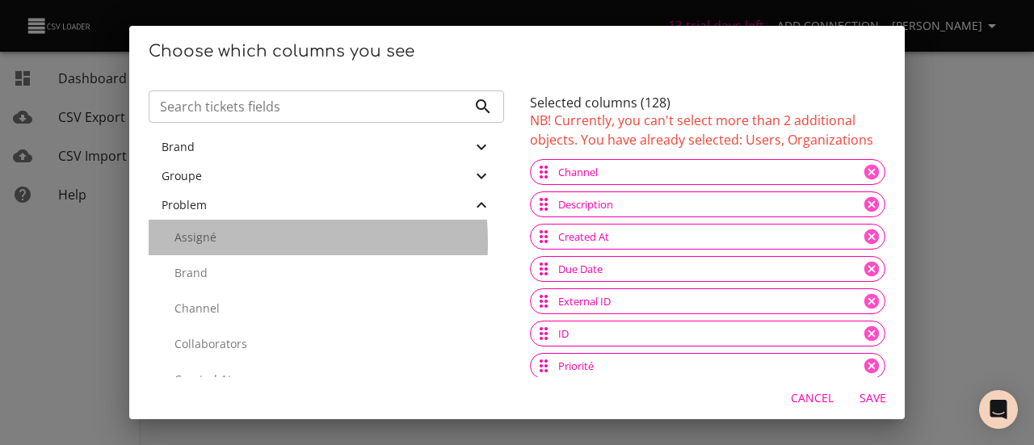
click at [208, 242] on p "Assigné" at bounding box center [333, 238] width 317 height 16
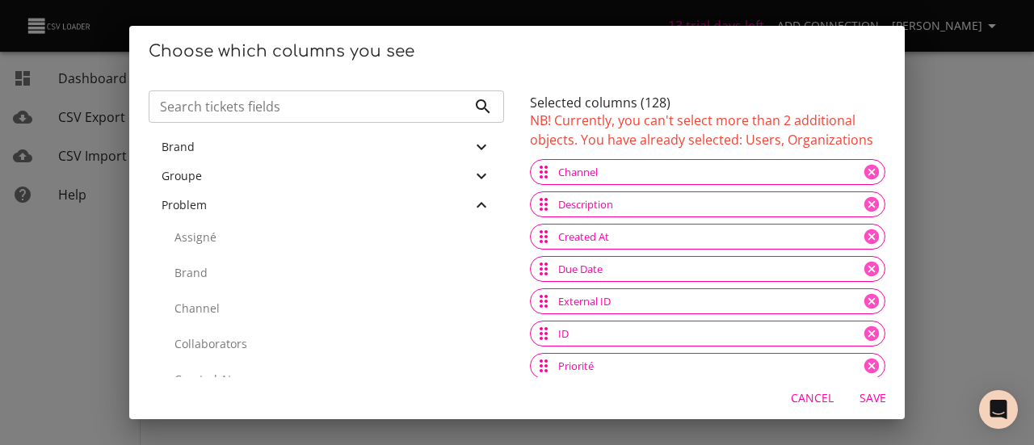
click at [201, 260] on div "Brand" at bounding box center [327, 273] width 356 height 36
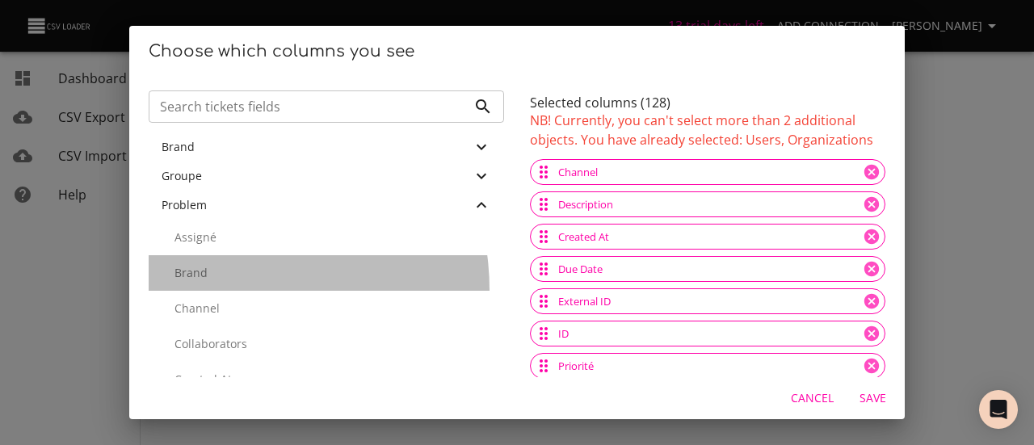
click at [221, 290] on div "Brand" at bounding box center [327, 273] width 356 height 36
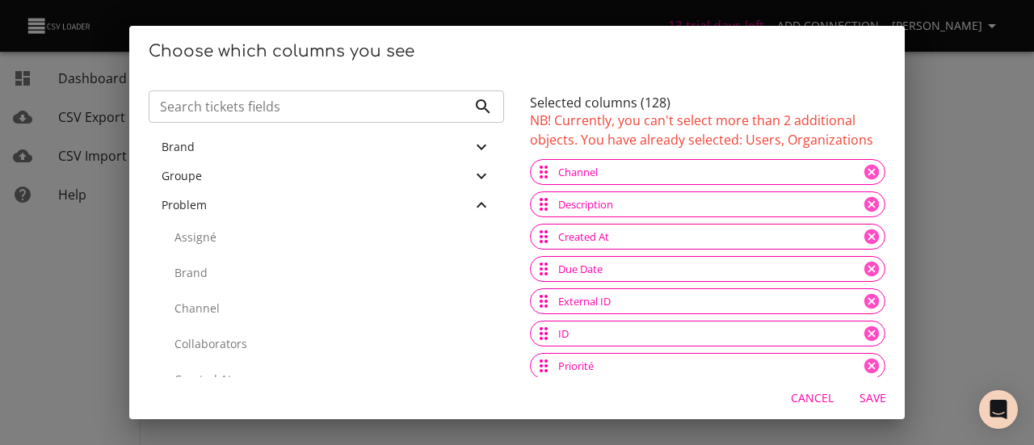
click at [221, 290] on div "Brand" at bounding box center [327, 273] width 356 height 36
click at [267, 221] on div "Sujet" at bounding box center [327, 205] width 356 height 36
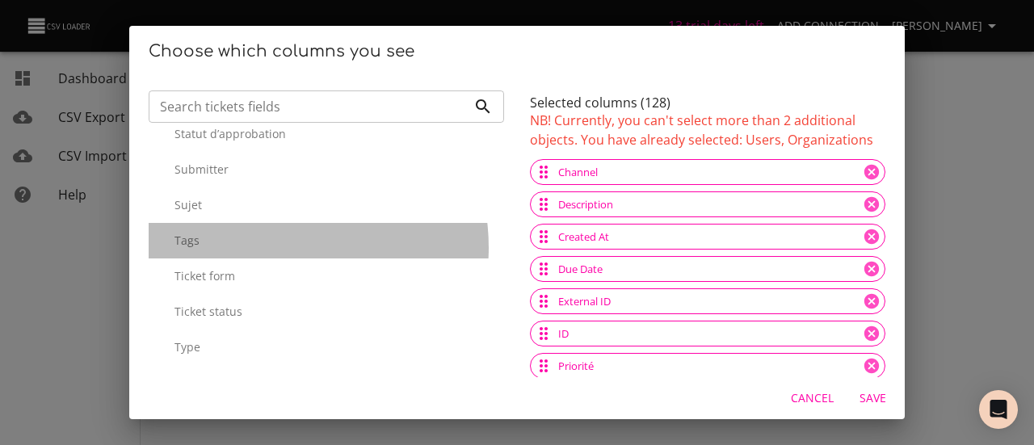
click at [271, 247] on p "Tags" at bounding box center [333, 241] width 317 height 16
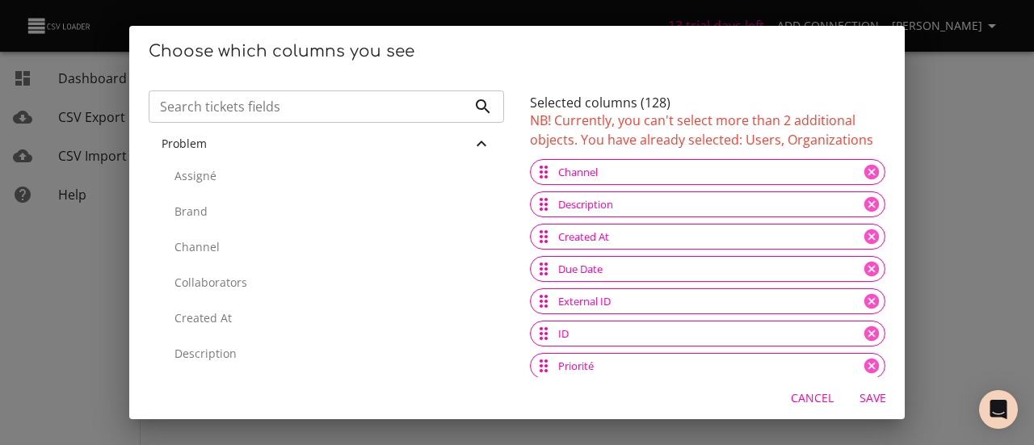
scroll to position [0, 0]
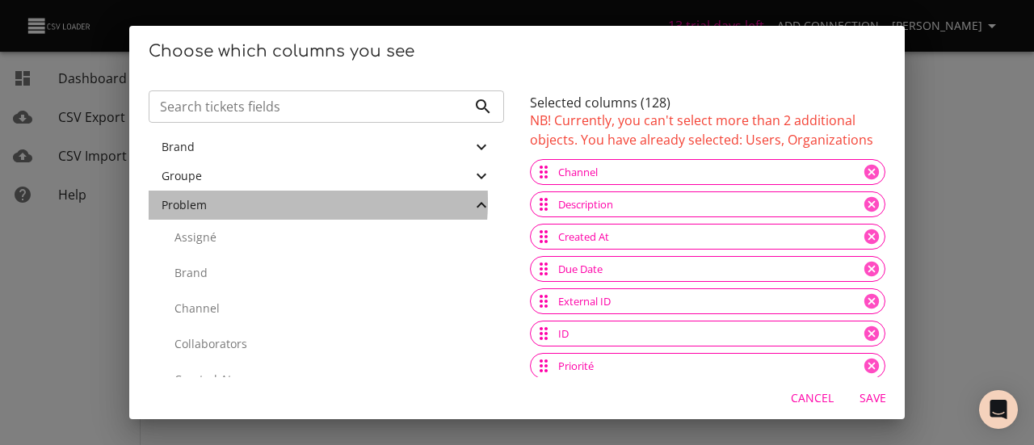
click at [213, 200] on div "Problem" at bounding box center [317, 205] width 310 height 16
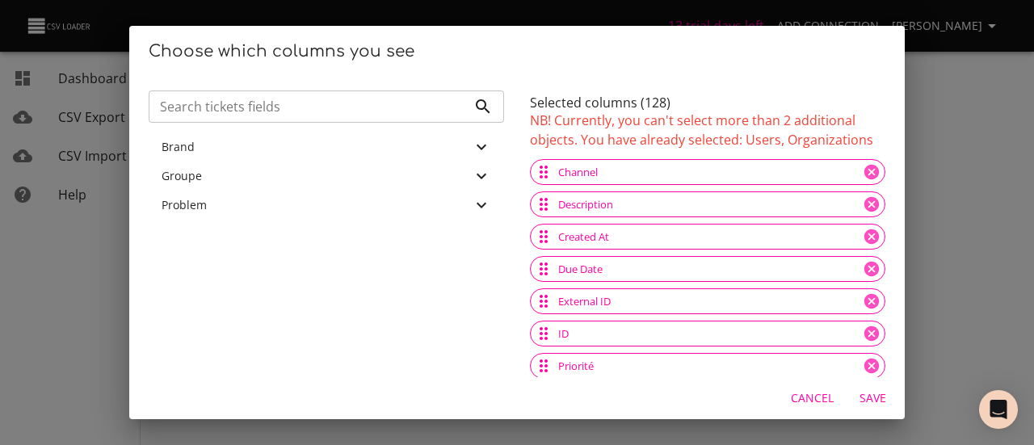
click at [257, 175] on div "Groupe" at bounding box center [317, 176] width 310 height 16
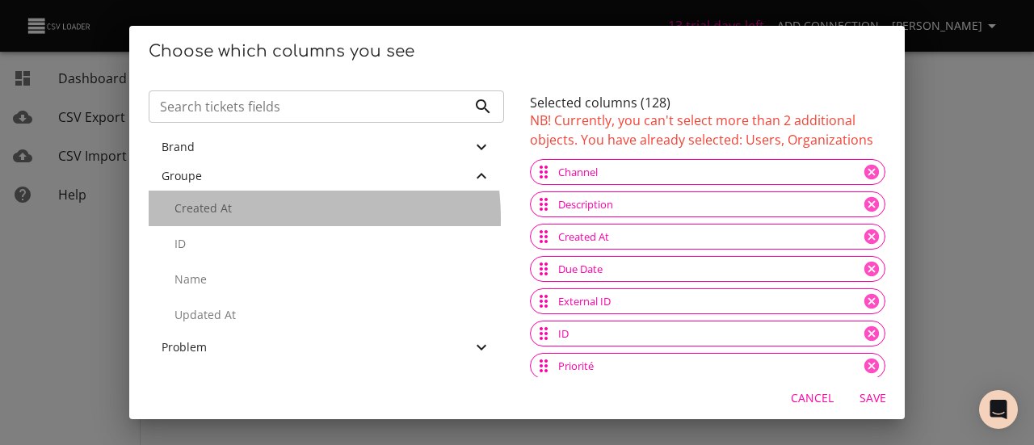
click at [237, 219] on div "Created At" at bounding box center [327, 209] width 356 height 36
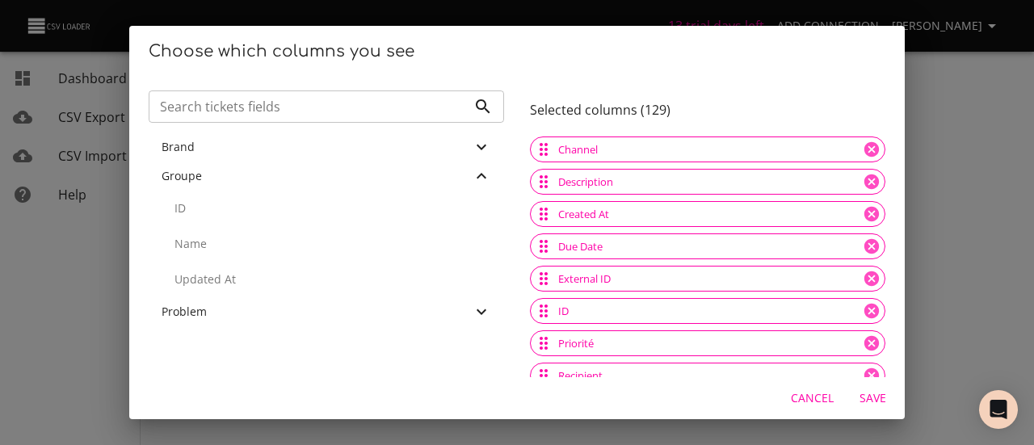
click at [226, 148] on div "Brand" at bounding box center [317, 147] width 310 height 16
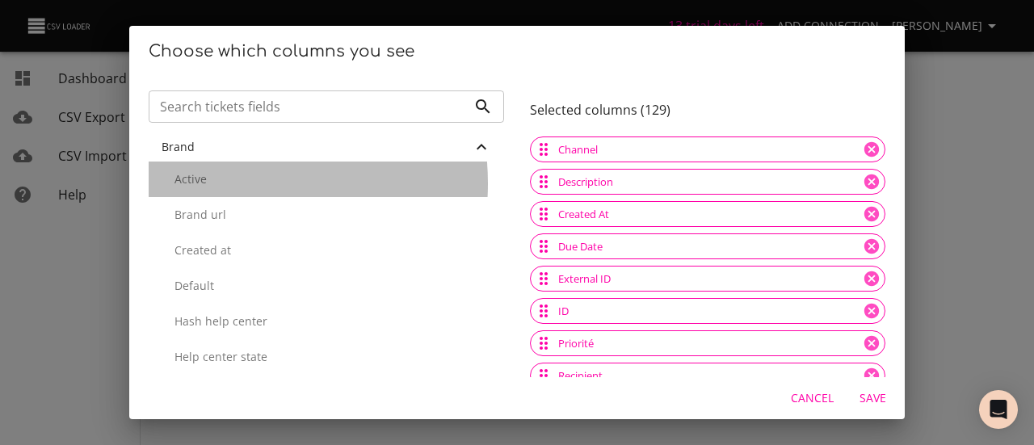
click at [214, 183] on p "Active" at bounding box center [333, 179] width 317 height 16
click at [214, 183] on p "Brand url" at bounding box center [333, 179] width 317 height 16
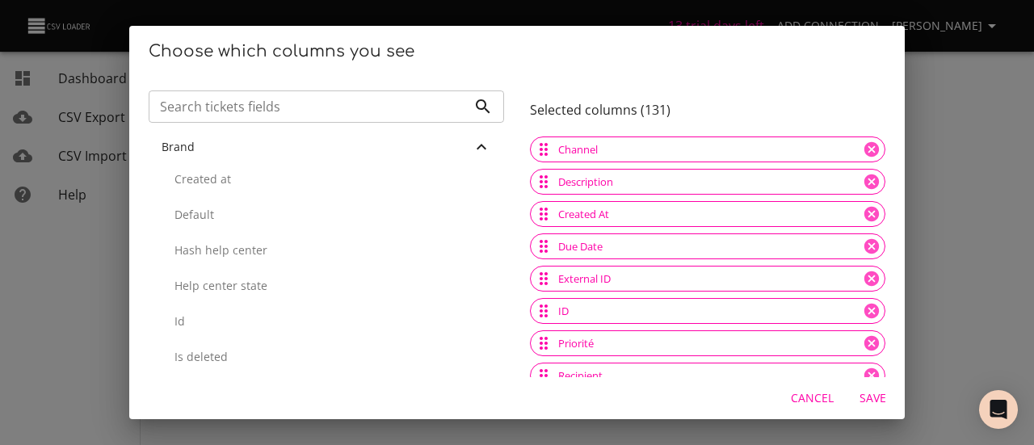
click at [214, 183] on p "Created at" at bounding box center [333, 179] width 317 height 16
click at [214, 183] on p "Default" at bounding box center [333, 179] width 317 height 16
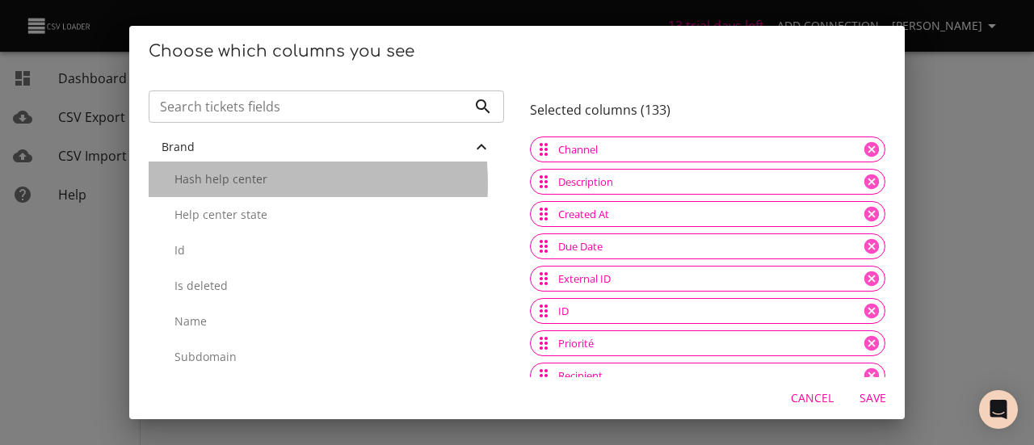
click at [214, 183] on p "Hash help center" at bounding box center [333, 179] width 317 height 16
click at [214, 207] on p "Help center state" at bounding box center [333, 215] width 317 height 16
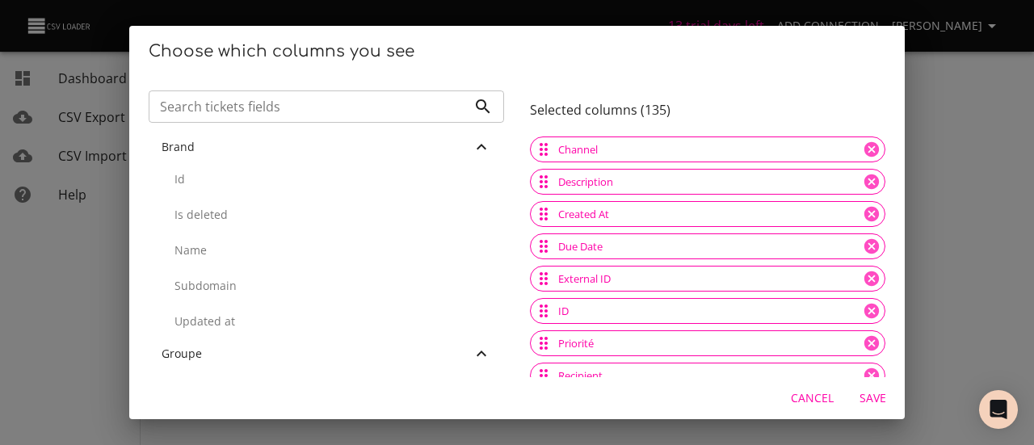
click at [214, 183] on p "Id" at bounding box center [333, 179] width 317 height 16
click at [214, 183] on p "Is deleted" at bounding box center [333, 179] width 317 height 16
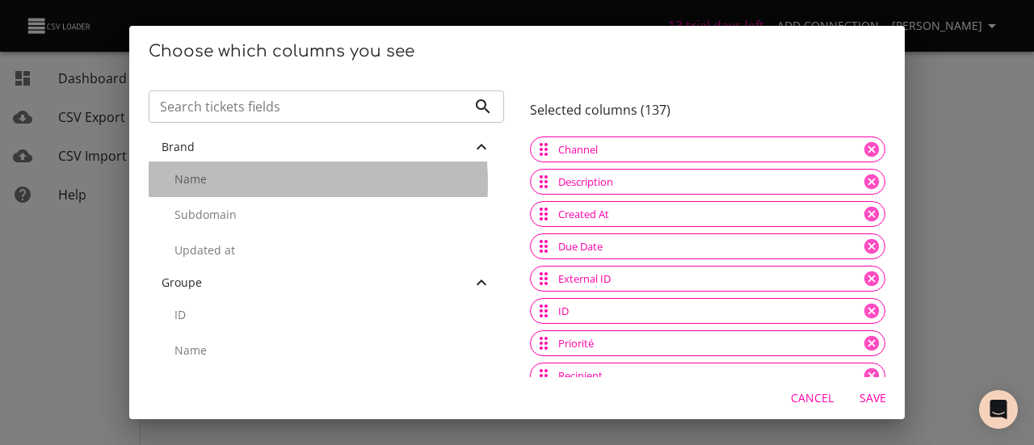
click at [214, 183] on p "Name" at bounding box center [333, 179] width 317 height 16
click at [214, 183] on p "Subdomain" at bounding box center [333, 179] width 317 height 16
click at [214, 207] on p "Updated at" at bounding box center [333, 215] width 317 height 16
click at [205, 171] on div "ID" at bounding box center [327, 180] width 356 height 36
click at [205, 207] on p "Name" at bounding box center [333, 215] width 317 height 16
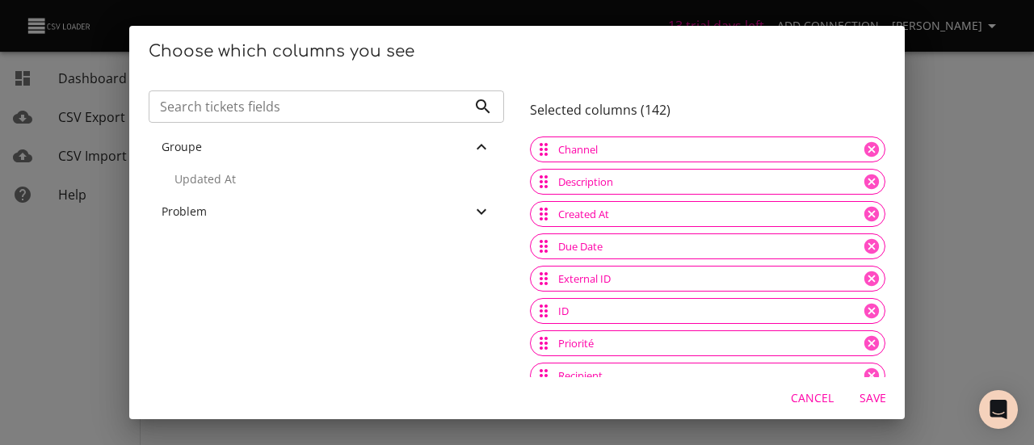
click at [205, 171] on p "Updated At" at bounding box center [333, 179] width 317 height 16
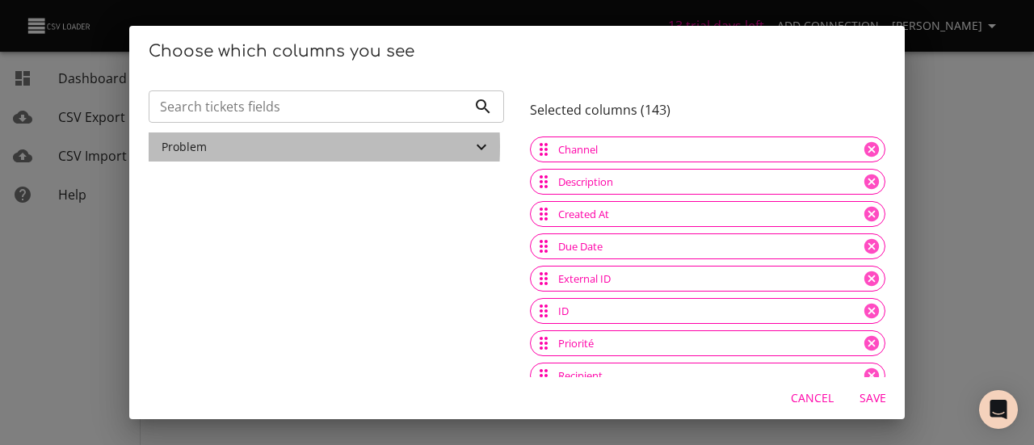
click at [210, 146] on div "Problem" at bounding box center [317, 147] width 310 height 16
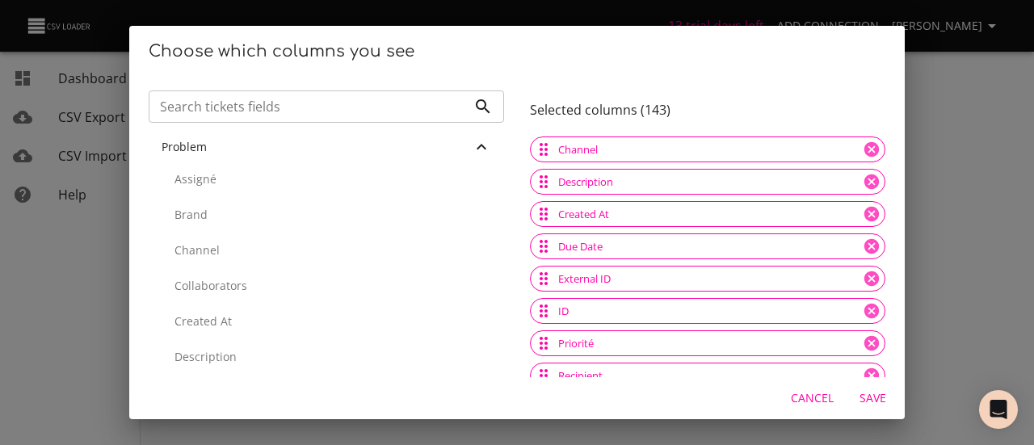
click at [220, 192] on div "Assigné" at bounding box center [327, 180] width 356 height 36
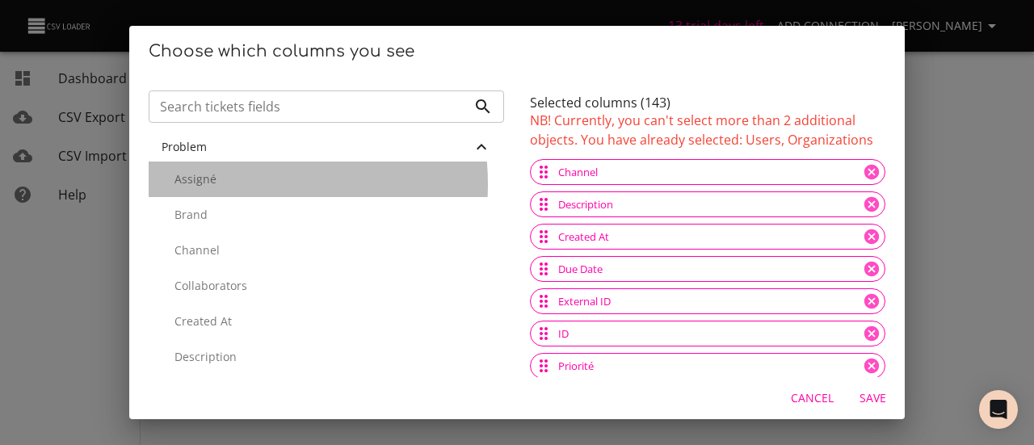
click at [216, 184] on p "Assigné" at bounding box center [333, 179] width 317 height 16
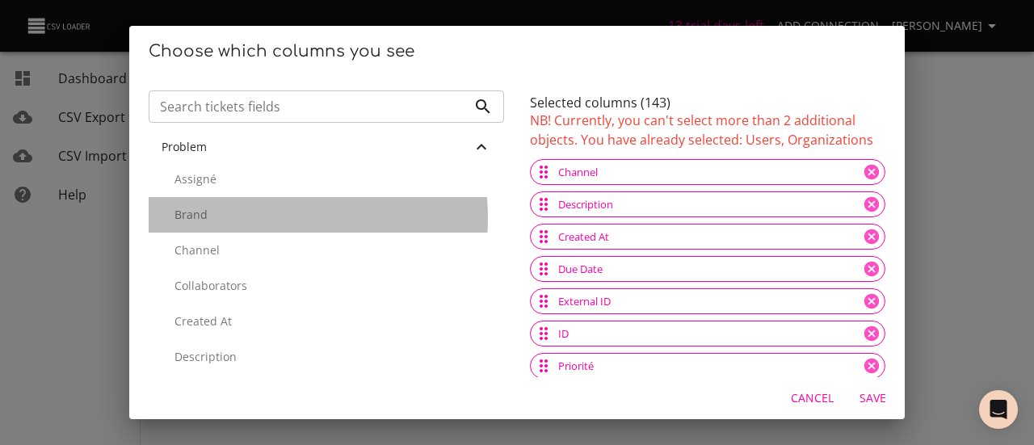
click at [244, 218] on p "Brand" at bounding box center [333, 215] width 317 height 16
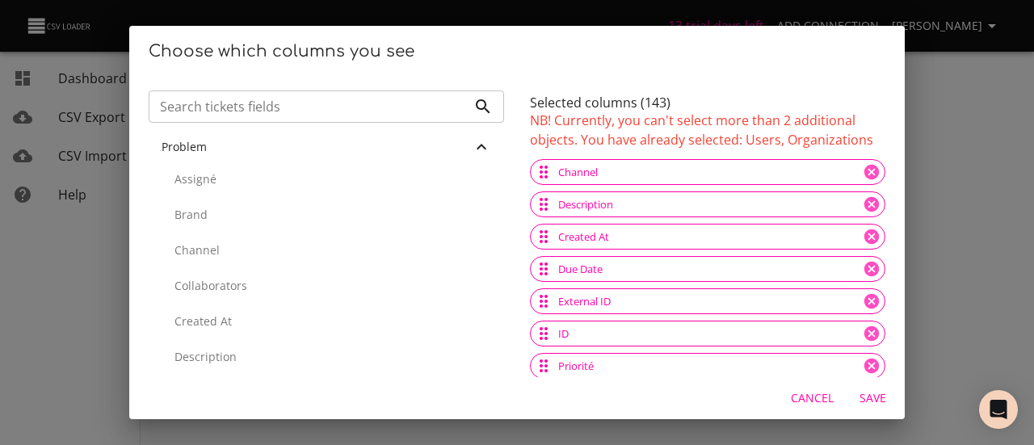
click at [249, 239] on div "Channel" at bounding box center [327, 251] width 356 height 36
click at [263, 297] on div "Collaborators" at bounding box center [327, 286] width 356 height 36
click at [263, 313] on div "Created At" at bounding box center [327, 322] width 356 height 36
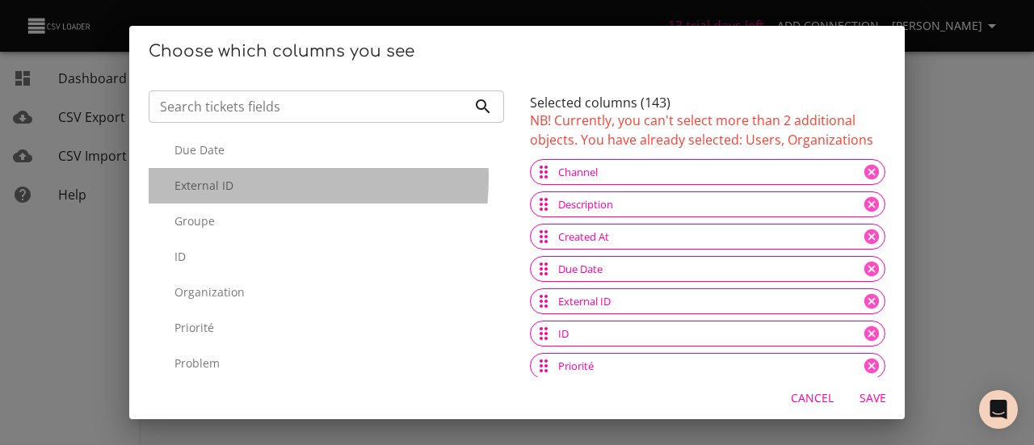
click at [234, 178] on p "External ID" at bounding box center [333, 186] width 317 height 16
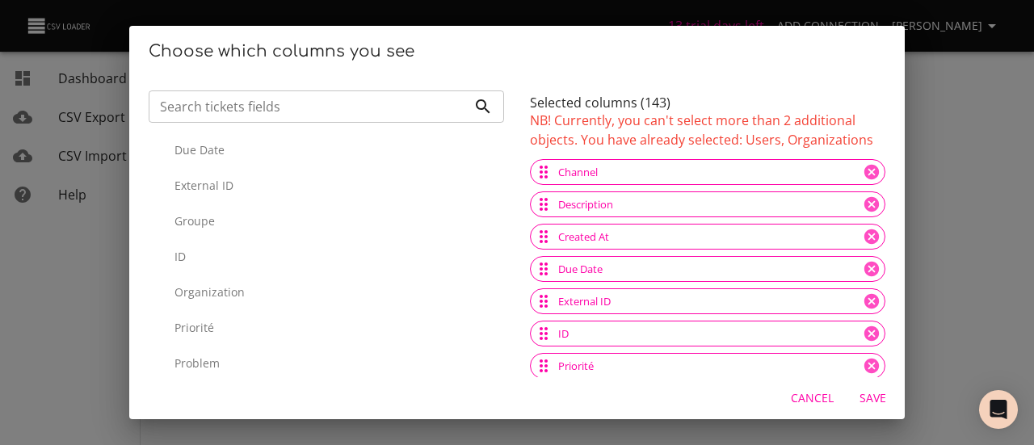
click at [248, 230] on div "Groupe" at bounding box center [327, 222] width 356 height 36
click at [186, 137] on div "Problem" at bounding box center [327, 147] width 356 height 29
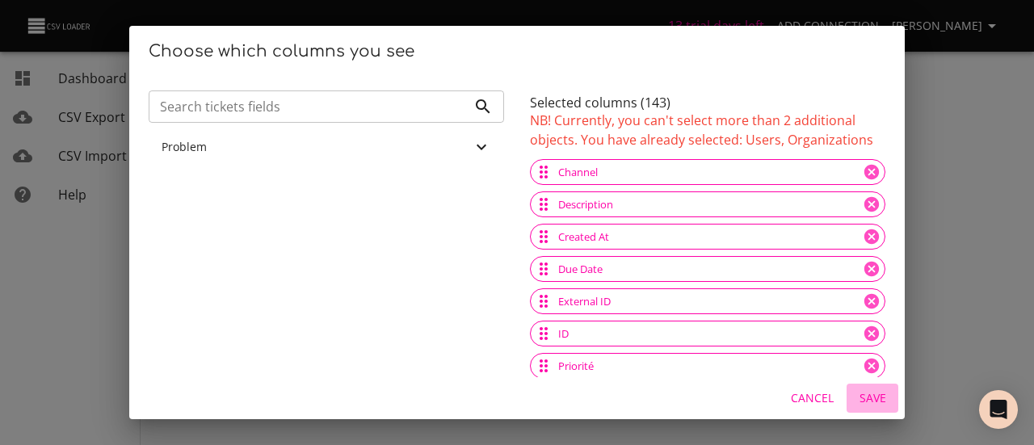
click at [882, 405] on span "Save" at bounding box center [872, 399] width 39 height 20
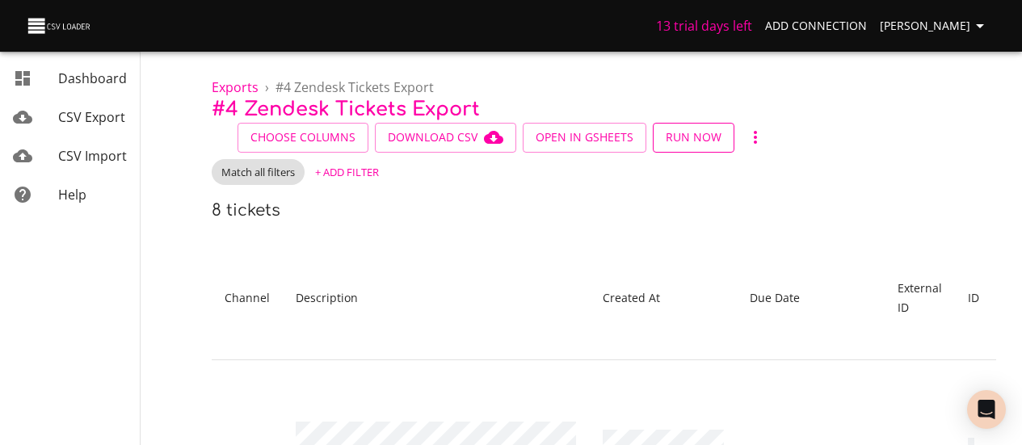
click at [697, 134] on span "Run Now" at bounding box center [694, 138] width 56 height 20
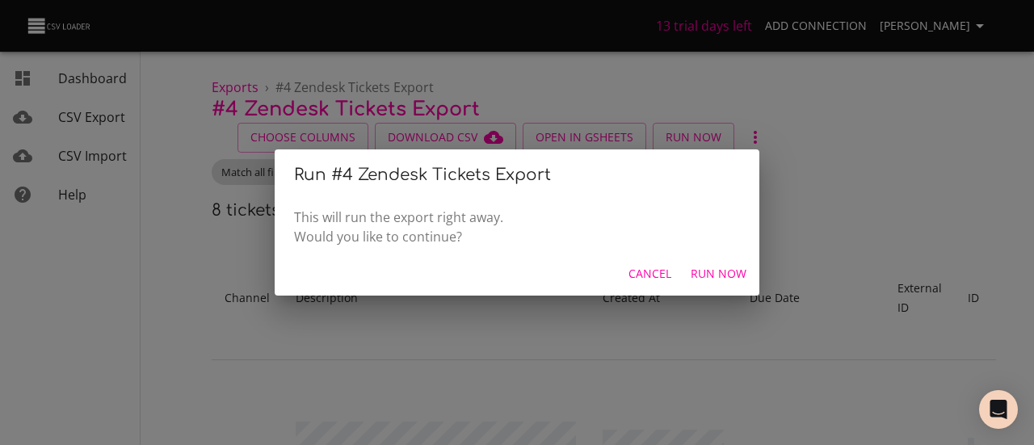
click at [719, 264] on span "Run Now" at bounding box center [719, 274] width 56 height 20
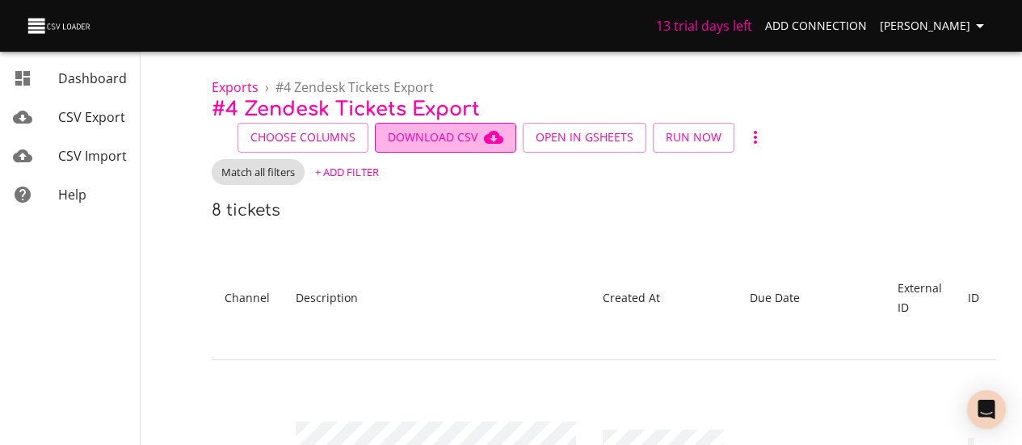
click at [444, 145] on span "Download CSV" at bounding box center [446, 138] width 116 height 20
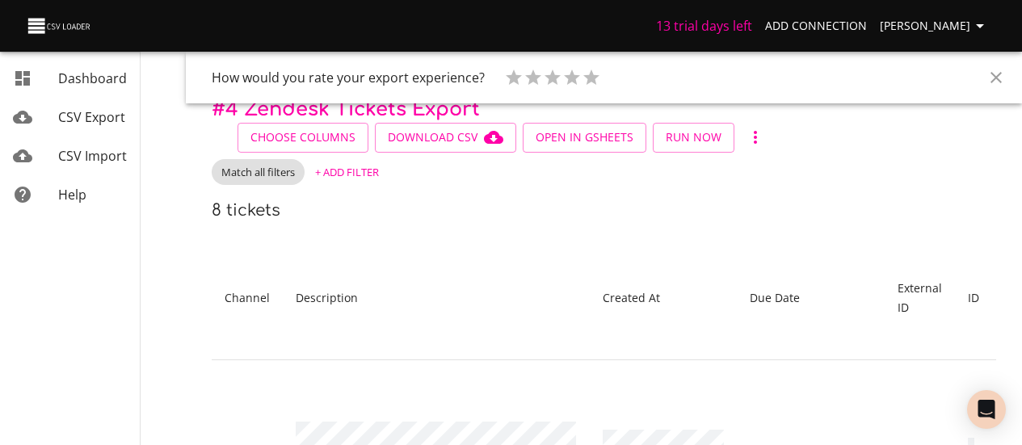
click at [84, 126] on div "CSV Export" at bounding box center [92, 116] width 69 height 19
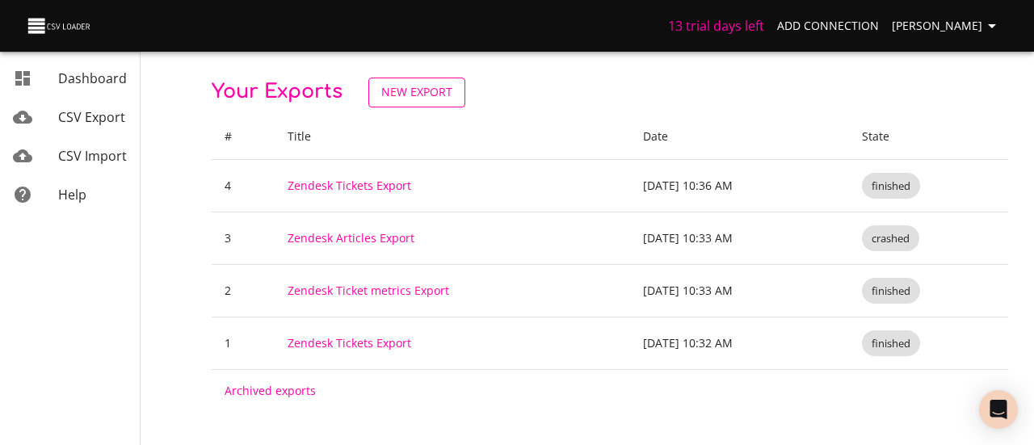
click at [416, 86] on span "New Export" at bounding box center [416, 92] width 71 height 20
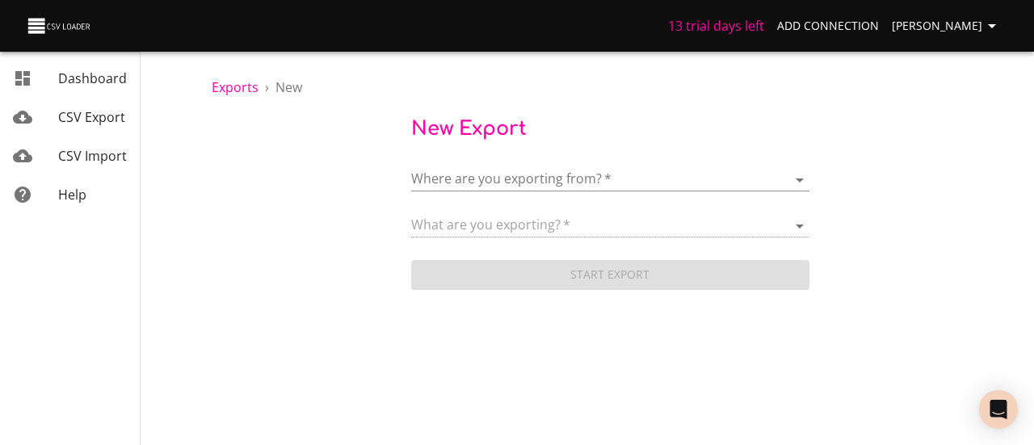
click at [578, 162] on div "Where are you exporting from?   * ​" at bounding box center [610, 173] width 398 height 36
click at [571, 179] on body "13 trial days left Add Connection Bilel Arfaoui Dashboard CSV Export CSV Import…" at bounding box center [517, 222] width 1034 height 445
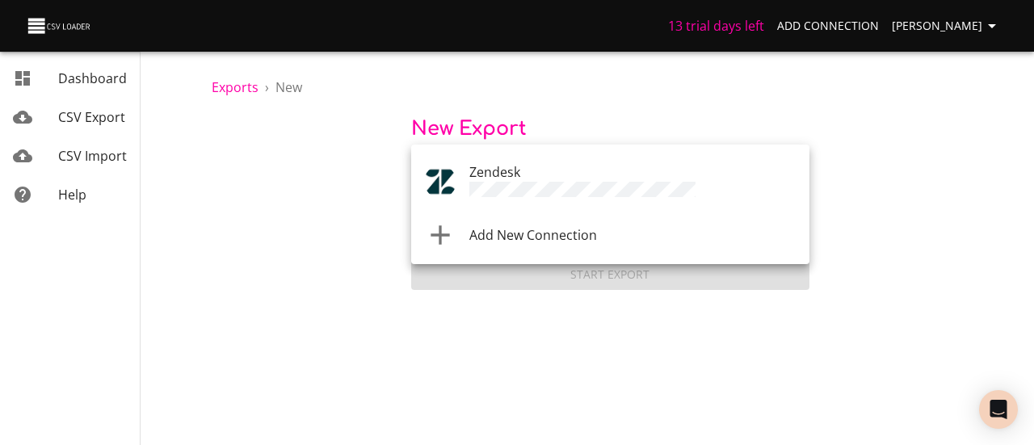
click at [549, 226] on span "Add New Connection" at bounding box center [534, 235] width 128 height 18
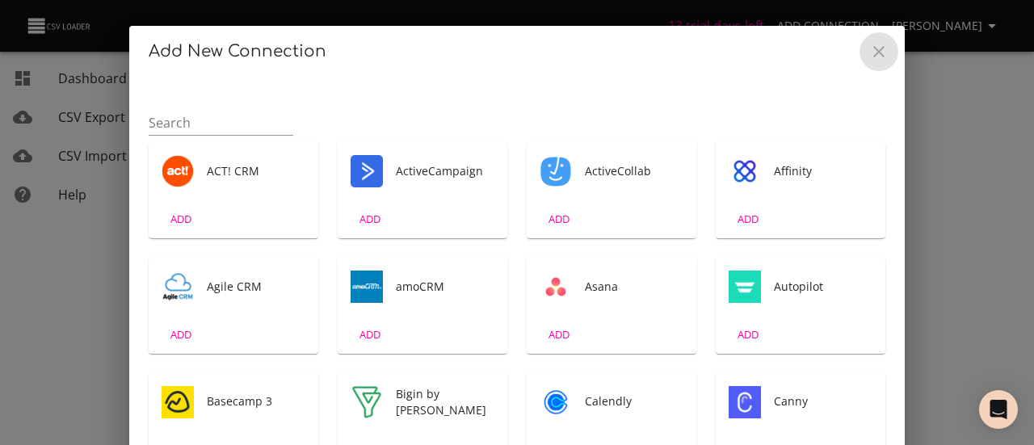
click at [875, 44] on icon "Close" at bounding box center [879, 51] width 19 height 19
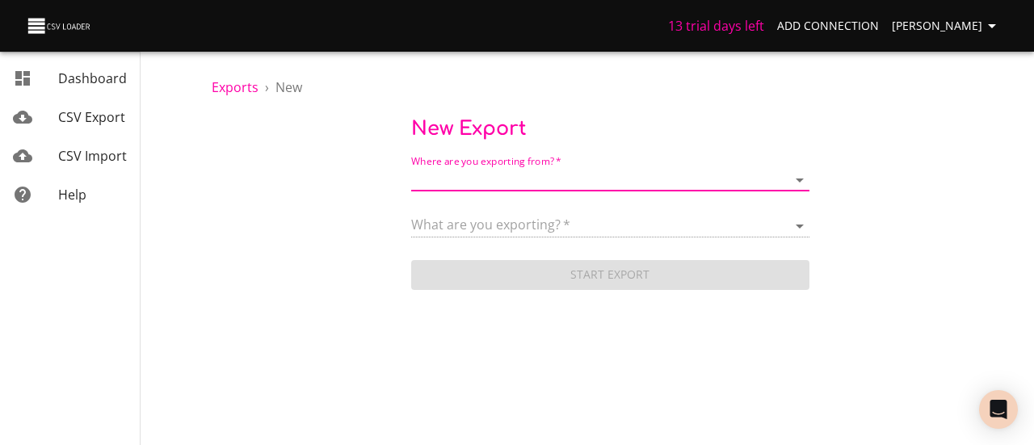
click at [542, 174] on body "13 trial days left Add Connection Bilel Arfaoui Dashboard CSV Export CSV Import…" at bounding box center [517, 222] width 1034 height 445
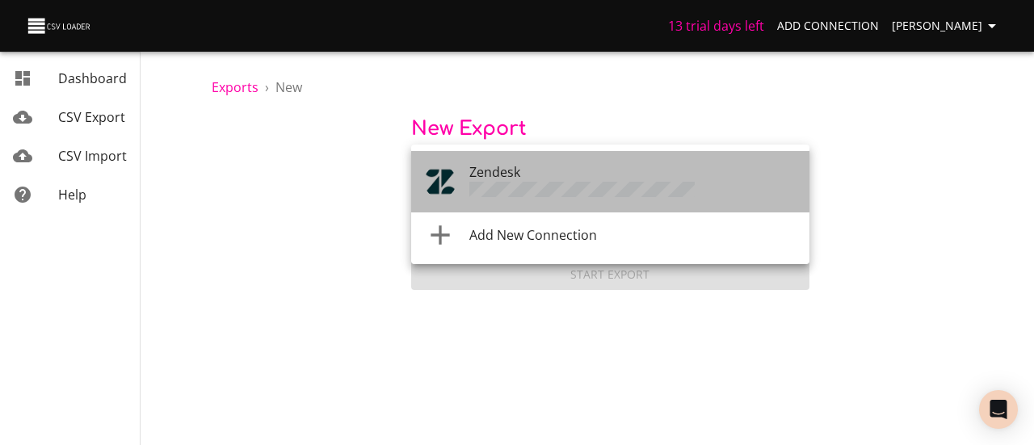
click at [508, 203] on li "Zendesk" at bounding box center [610, 181] width 398 height 61
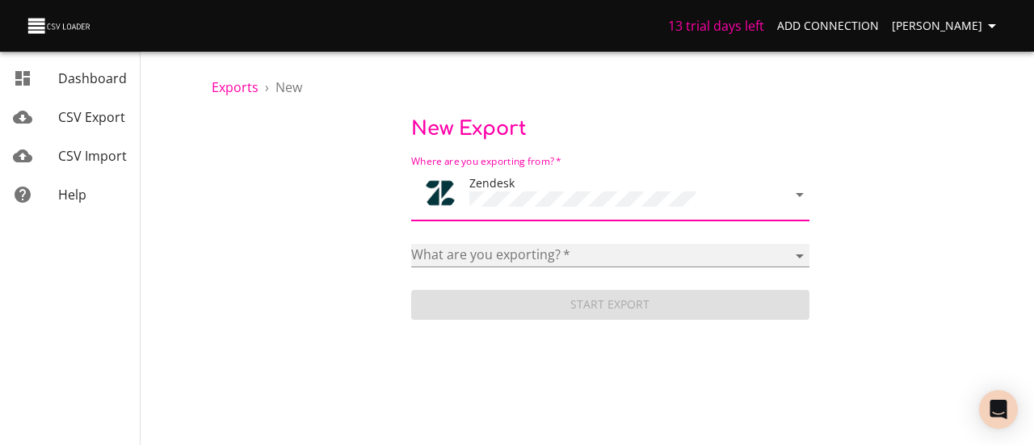
click at [514, 251] on select "Article categories Articles Brands Comments Groups Organizations Permission gro…" at bounding box center [610, 255] width 398 height 23
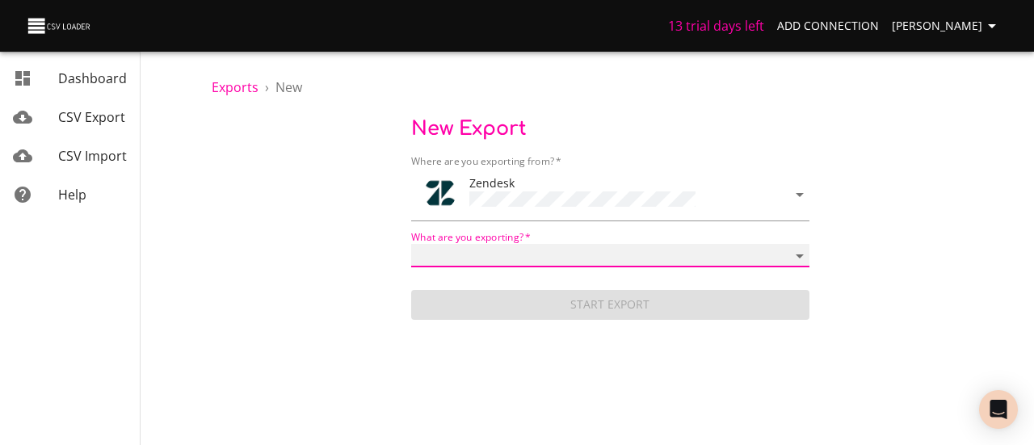
select select "comments"
click at [411, 244] on select "Article categories Articles Brands Comments Groups Organizations Permission gro…" at bounding box center [610, 255] width 398 height 23
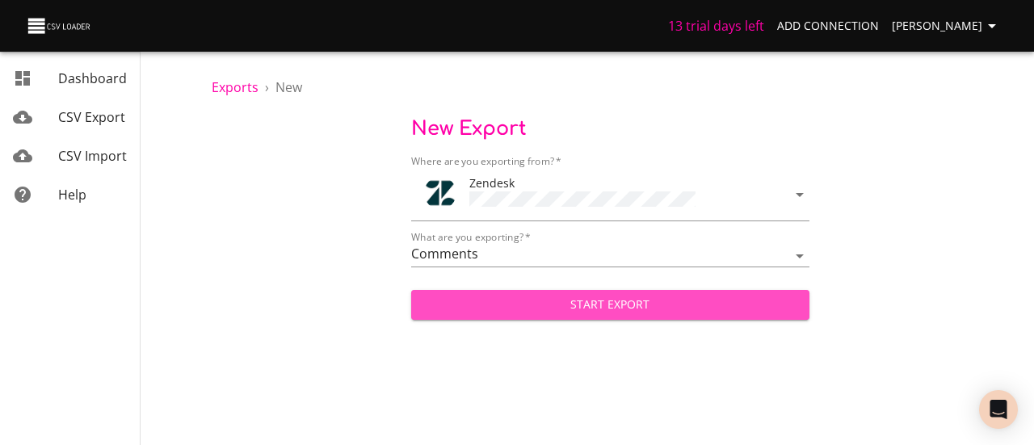
click at [609, 305] on span "Start Export" at bounding box center [610, 305] width 373 height 20
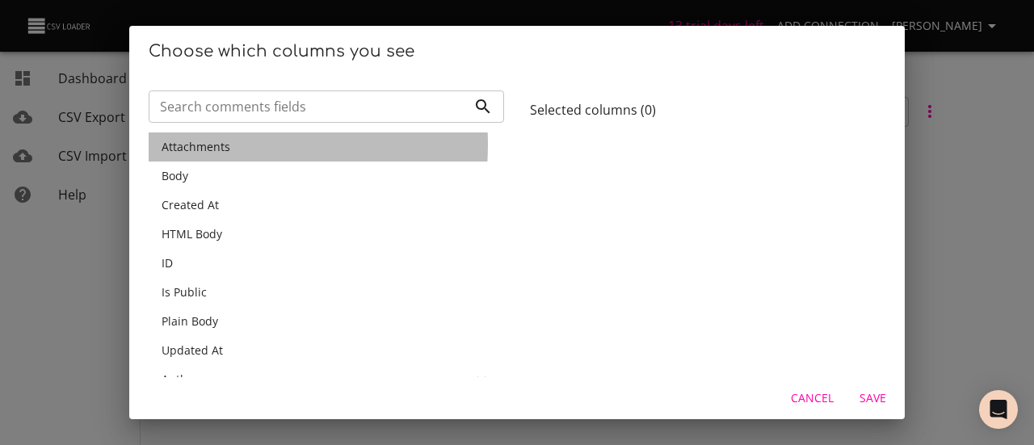
click at [207, 145] on span "Attachments" at bounding box center [196, 146] width 69 height 15
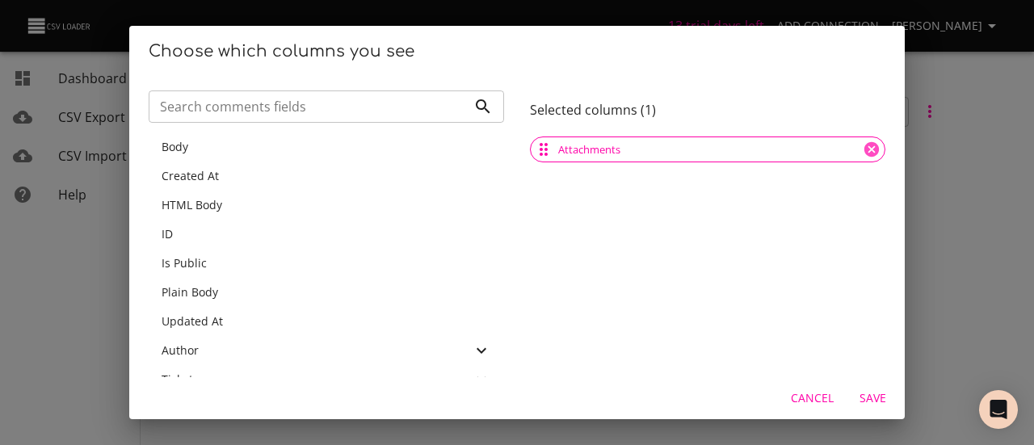
click at [207, 145] on div "Body" at bounding box center [327, 147] width 330 height 16
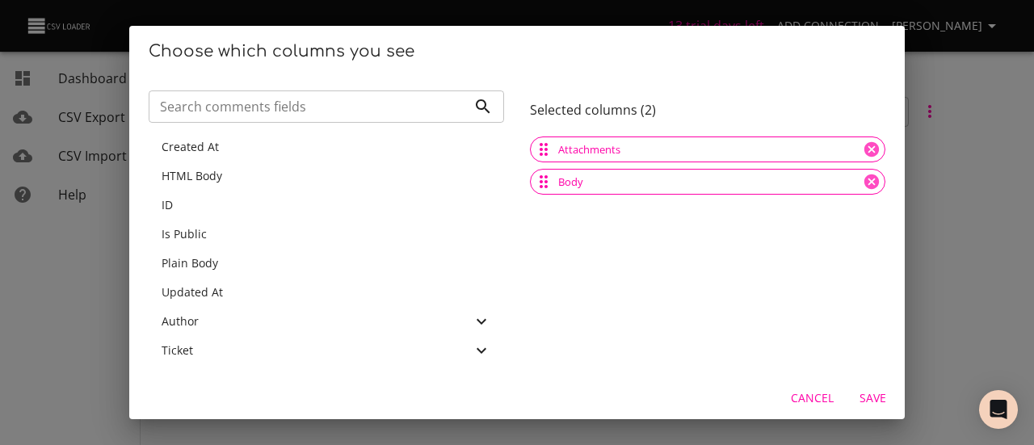
click at [207, 145] on span "Created At" at bounding box center [190, 146] width 57 height 15
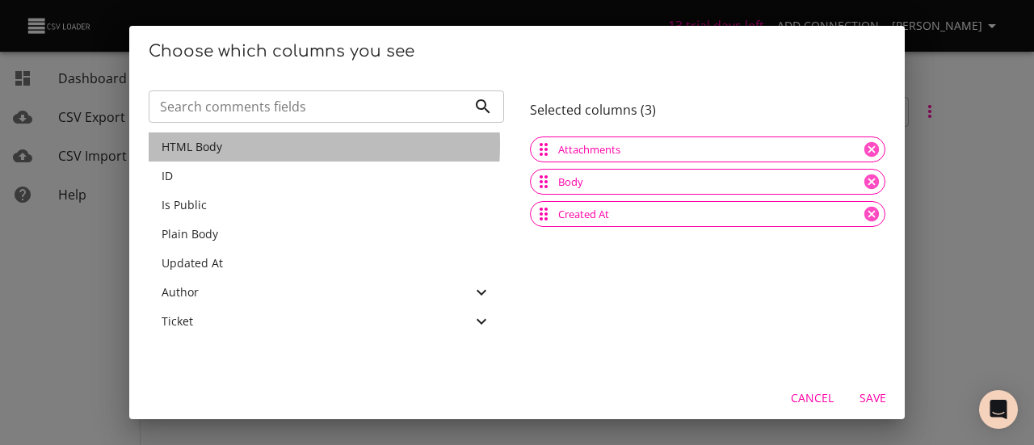
click at [207, 145] on span "HTML Body" at bounding box center [192, 146] width 61 height 15
click at [207, 168] on div "ID" at bounding box center [327, 176] width 330 height 16
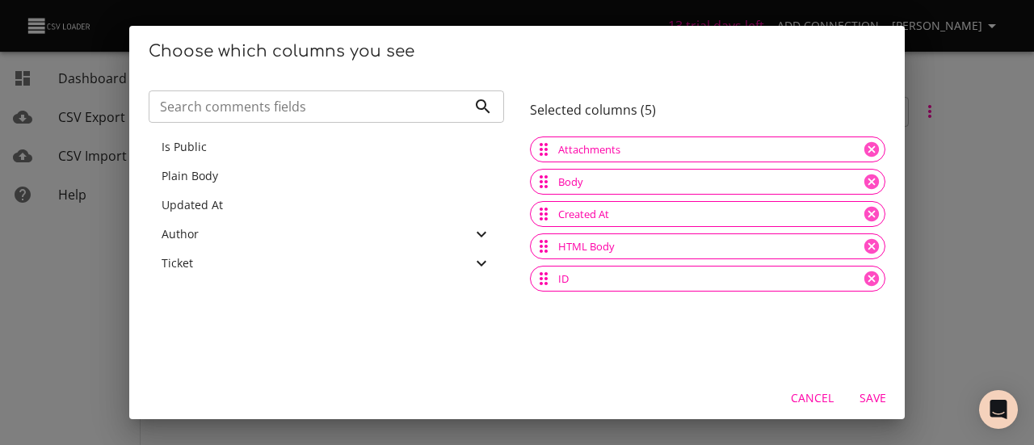
click at [207, 145] on div "Is Public" at bounding box center [327, 147] width 330 height 16
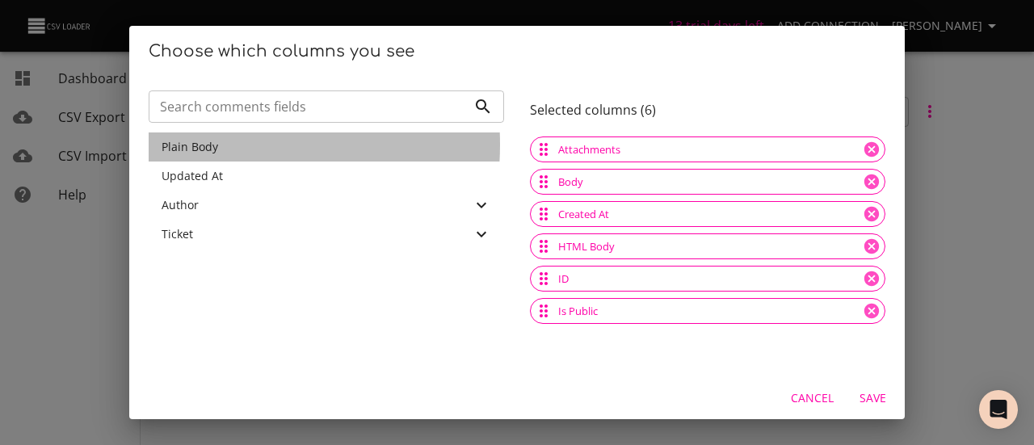
click at [207, 145] on span "Plain Body" at bounding box center [190, 146] width 57 height 15
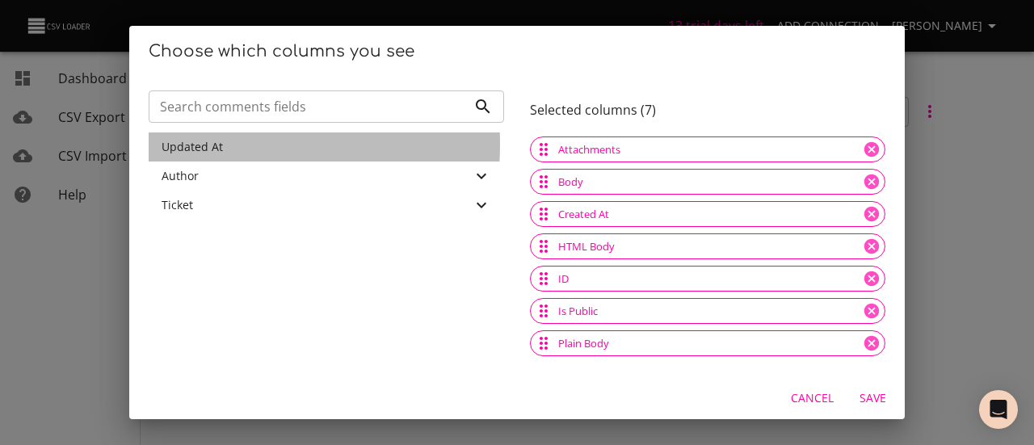
click at [207, 145] on span "Updated At" at bounding box center [192, 146] width 61 height 15
click at [207, 145] on div "Author" at bounding box center [317, 147] width 310 height 16
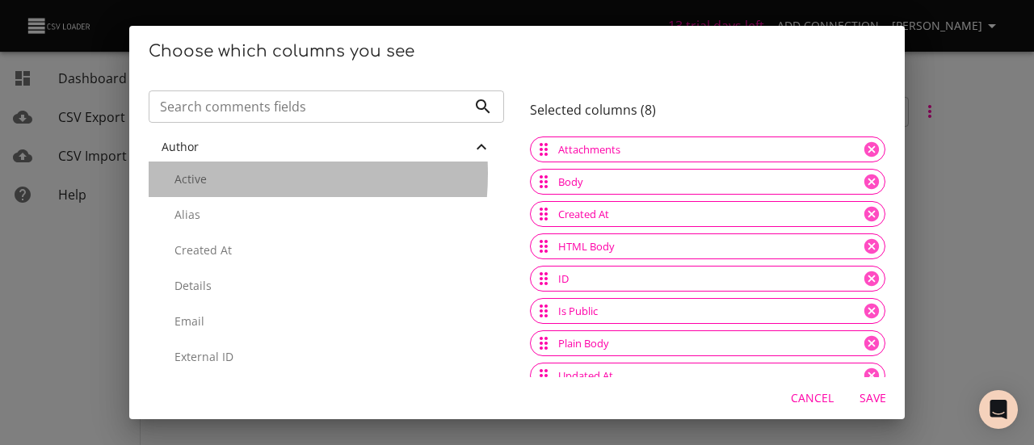
click at [200, 174] on p "Active" at bounding box center [333, 179] width 317 height 16
click at [200, 207] on p "Alias" at bounding box center [333, 215] width 317 height 16
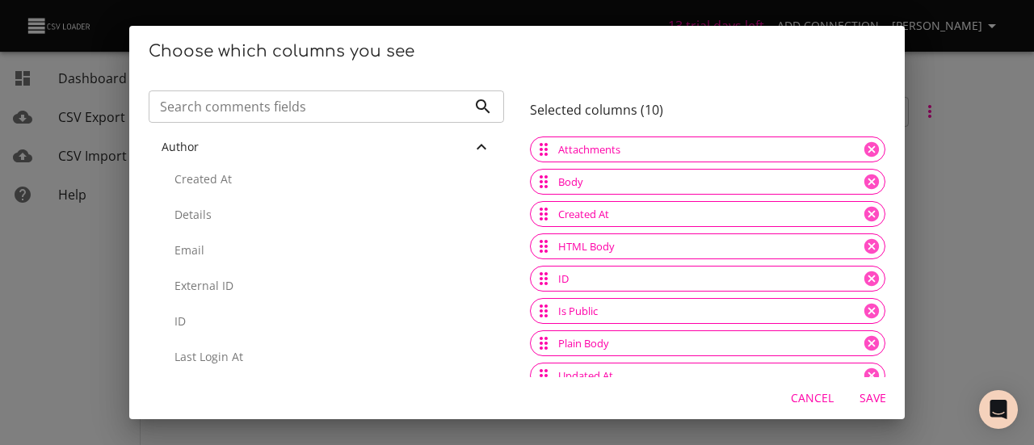
click at [200, 174] on p "Created At" at bounding box center [333, 179] width 317 height 16
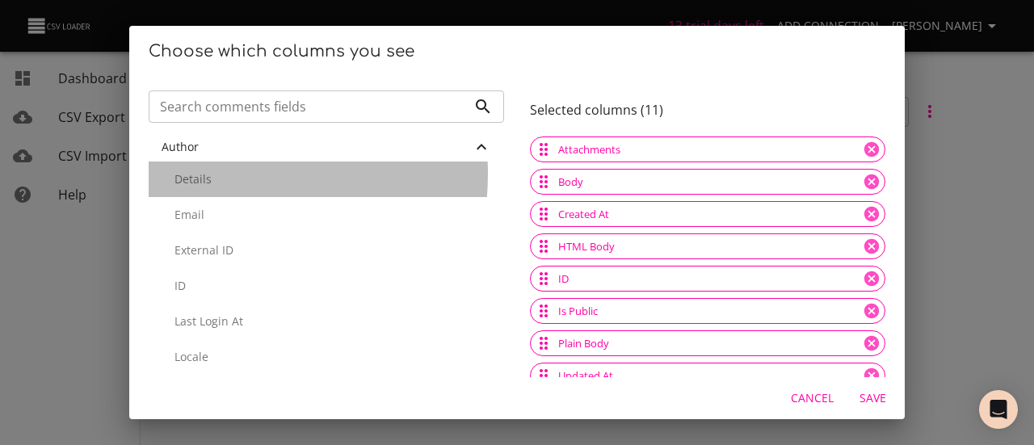
click at [200, 174] on p "Details" at bounding box center [333, 179] width 317 height 16
click at [200, 207] on p "Email" at bounding box center [333, 215] width 317 height 16
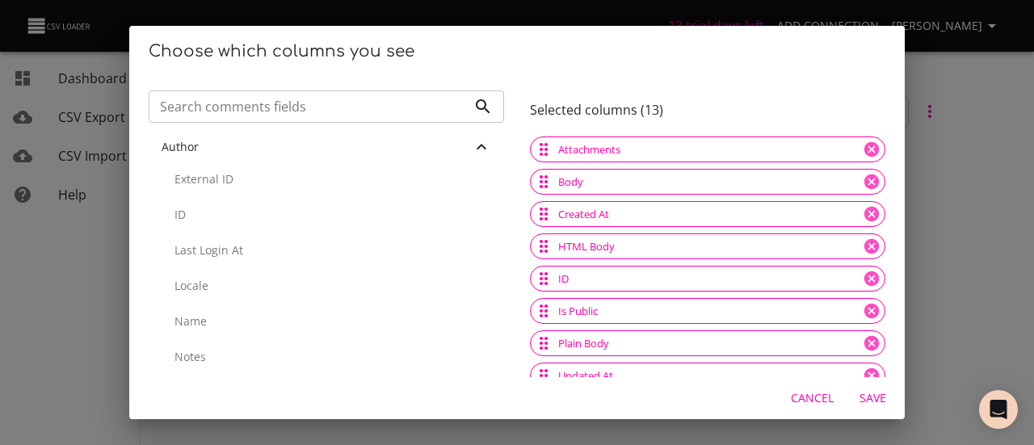
click at [200, 174] on p "External ID" at bounding box center [333, 179] width 317 height 16
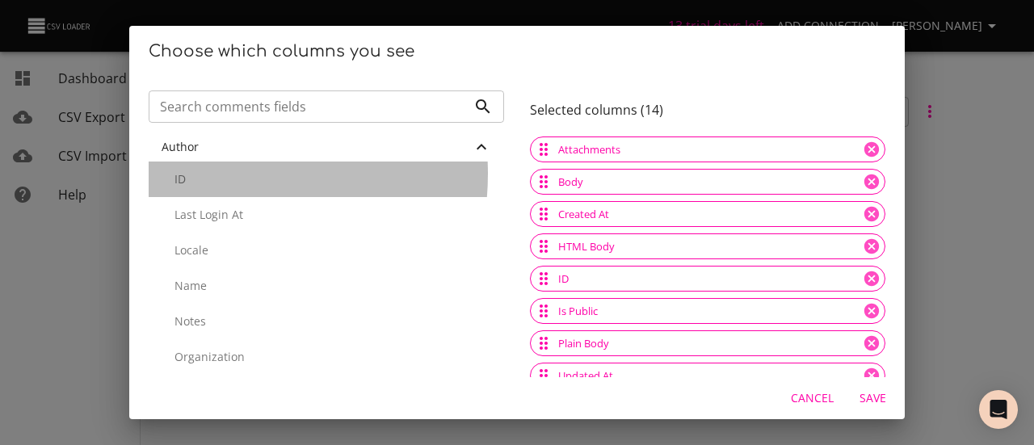
click at [200, 174] on p "ID" at bounding box center [333, 179] width 317 height 16
click at [200, 207] on p "Last Login At" at bounding box center [333, 215] width 317 height 16
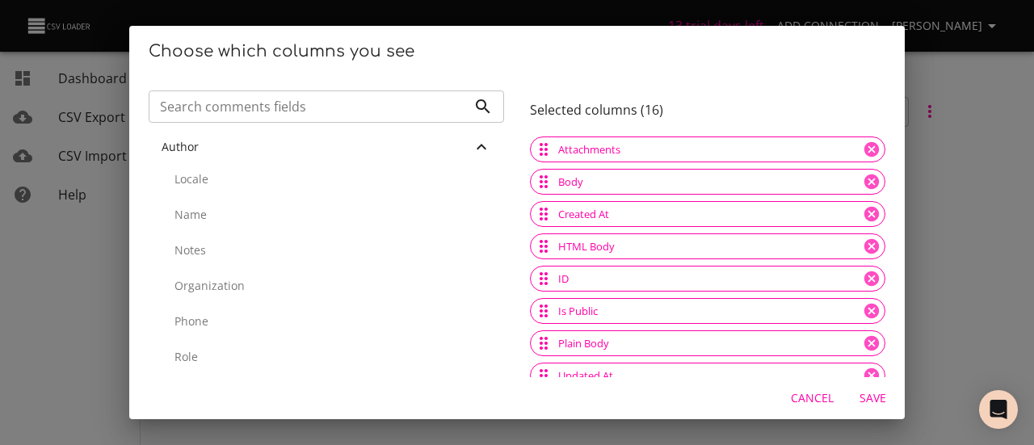
click at [200, 174] on p "Locale" at bounding box center [333, 179] width 317 height 16
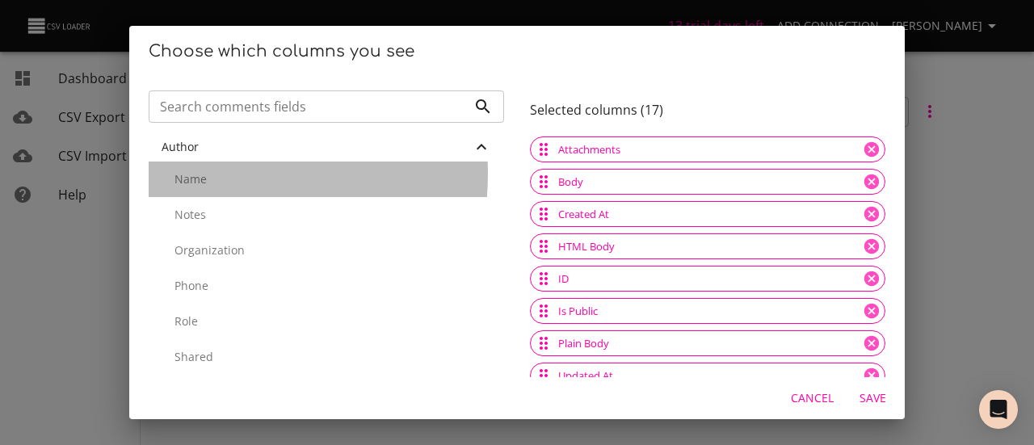
click at [200, 174] on p "Name" at bounding box center [333, 179] width 317 height 16
click at [200, 207] on p "Notes" at bounding box center [333, 215] width 317 height 16
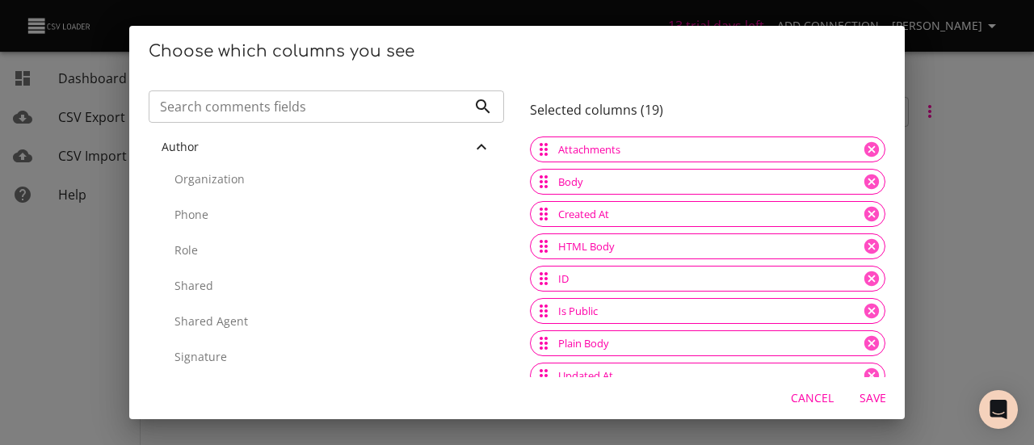
click at [200, 174] on p "Organization" at bounding box center [333, 179] width 317 height 16
click at [200, 174] on p "Phone" at bounding box center [333, 179] width 317 height 16
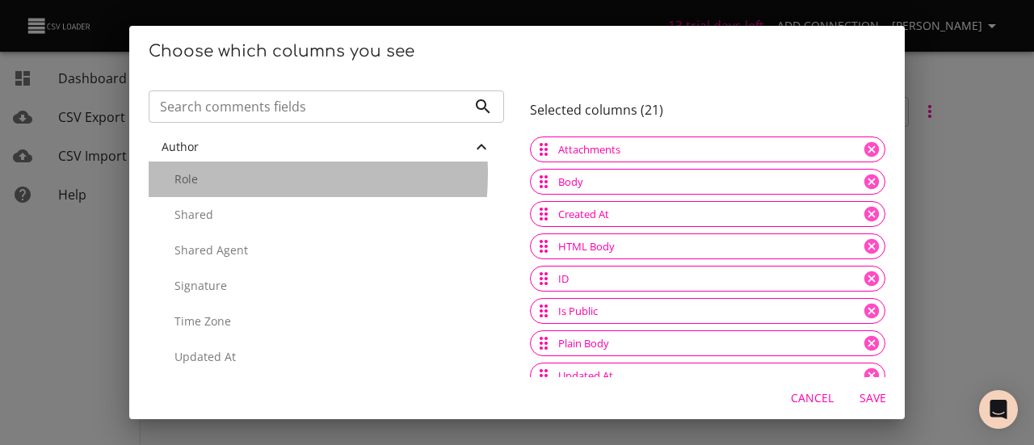
click at [200, 174] on p "Role" at bounding box center [333, 179] width 317 height 16
click at [200, 207] on p "Shared" at bounding box center [333, 215] width 317 height 16
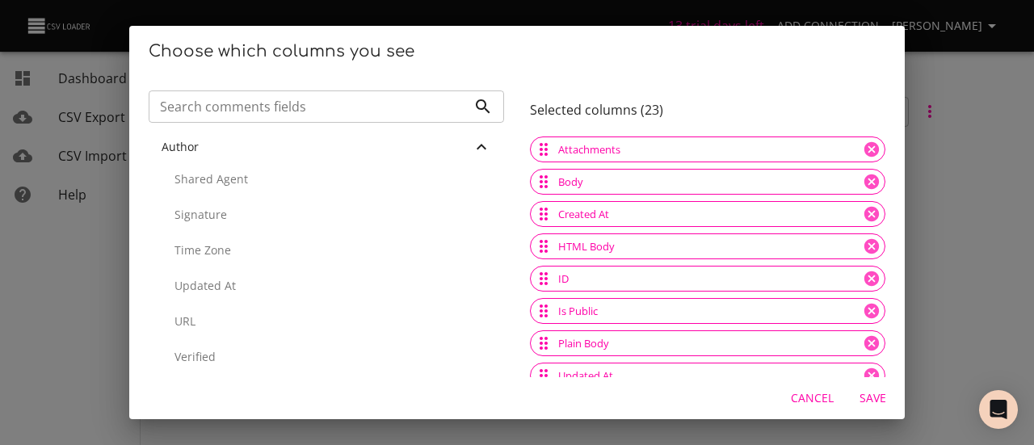
click at [200, 174] on p "Shared Agent" at bounding box center [333, 179] width 317 height 16
click at [200, 174] on p "Signature" at bounding box center [333, 179] width 317 height 16
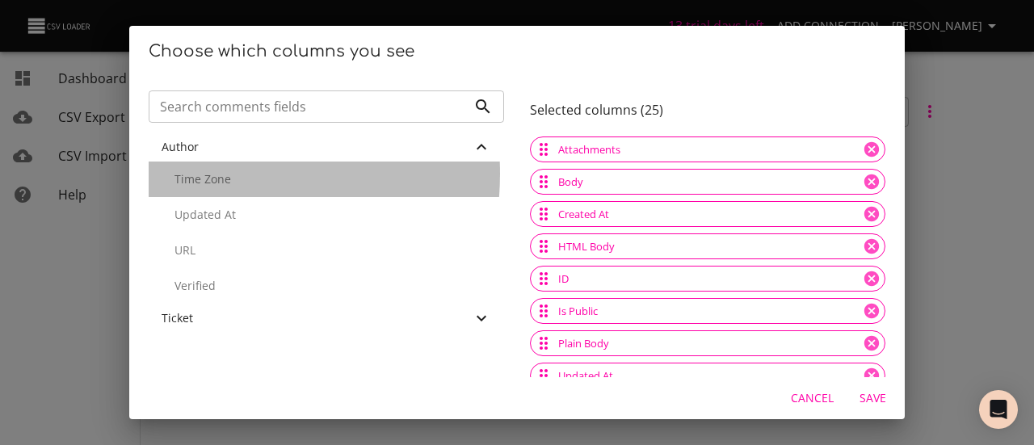
click at [200, 174] on p "Time Zone" at bounding box center [333, 179] width 317 height 16
click at [200, 207] on p "Updated At" at bounding box center [333, 215] width 317 height 16
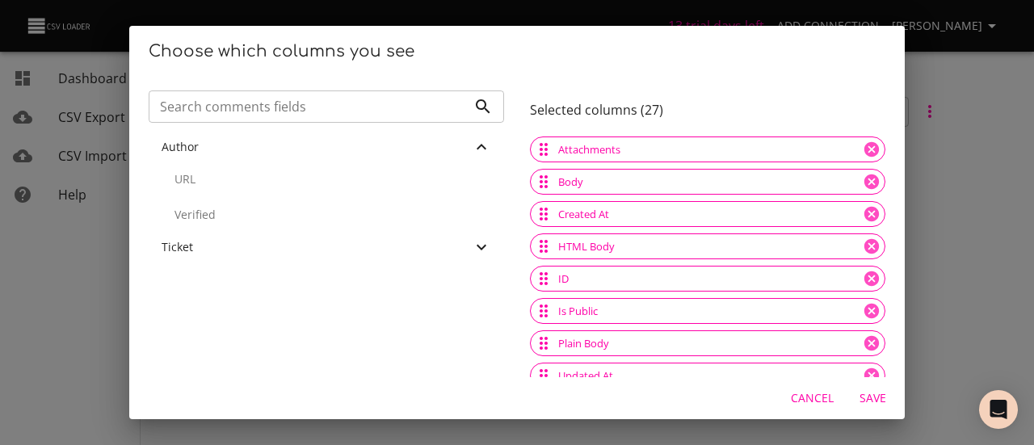
click at [200, 174] on p "URL" at bounding box center [333, 179] width 317 height 16
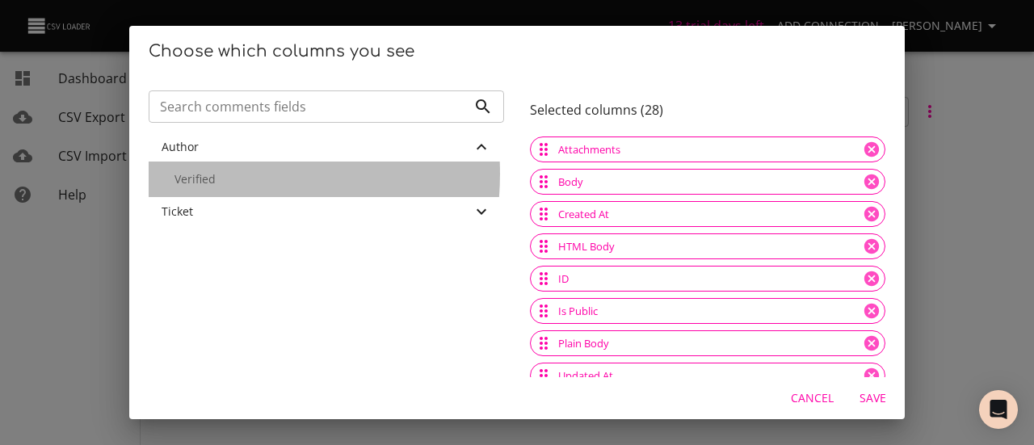
click at [200, 174] on p "Verified" at bounding box center [333, 179] width 317 height 16
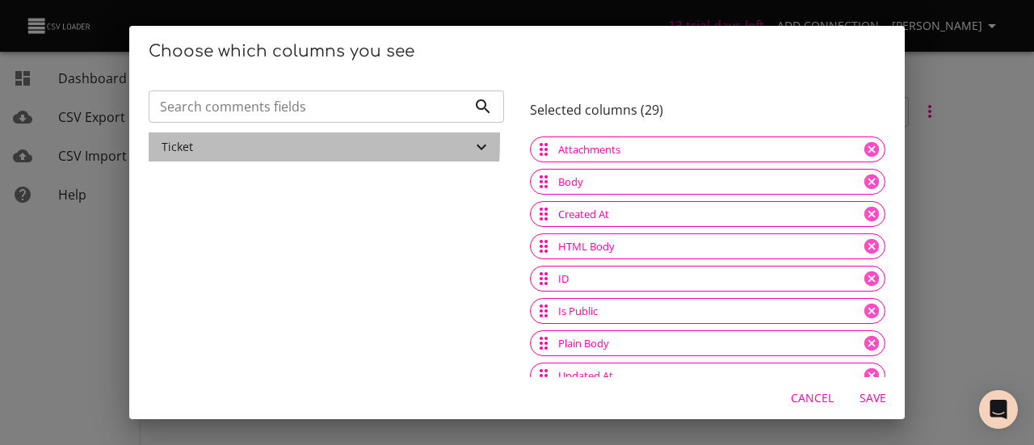
click at [200, 141] on div "Ticket" at bounding box center [317, 147] width 310 height 16
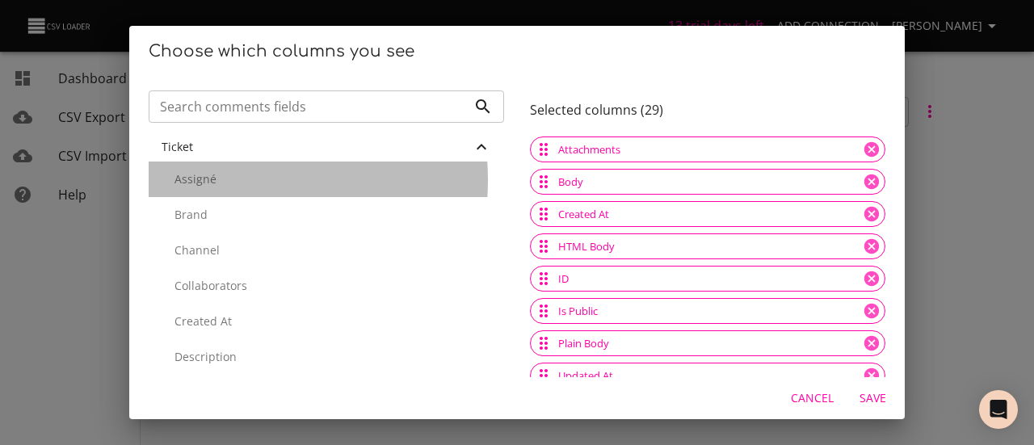
click at [206, 180] on p "Assigné" at bounding box center [333, 179] width 317 height 16
click at [206, 180] on p "Brand" at bounding box center [333, 179] width 317 height 16
click at [206, 207] on p "Channel" at bounding box center [333, 215] width 317 height 16
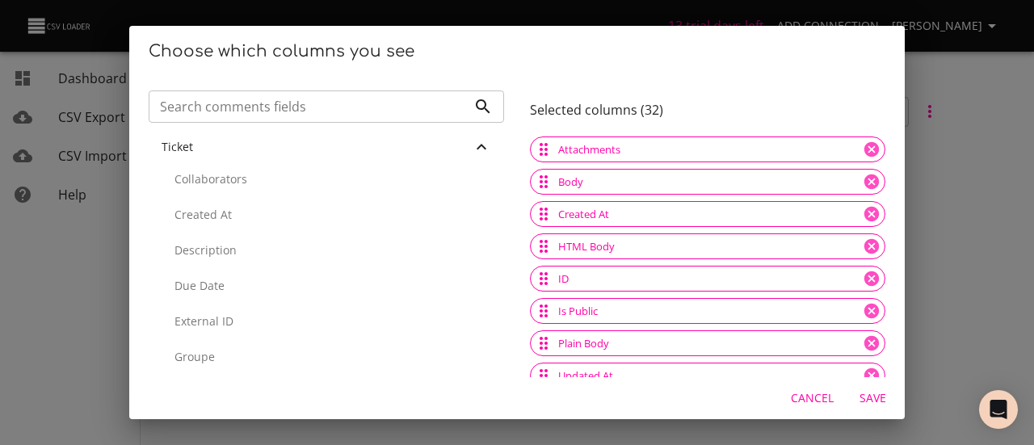
click at [206, 180] on p "Collaborators" at bounding box center [333, 179] width 317 height 16
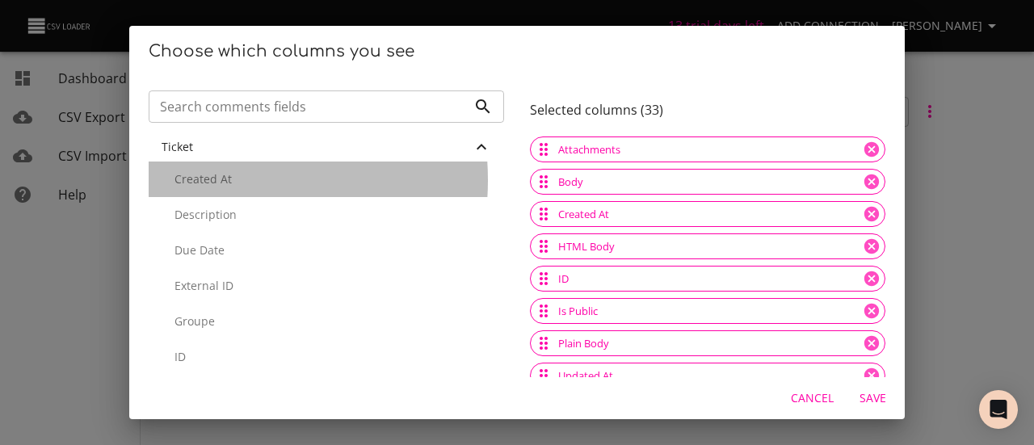
click at [206, 180] on p "Created At" at bounding box center [333, 179] width 317 height 16
click at [206, 207] on p "Description" at bounding box center [333, 215] width 317 height 16
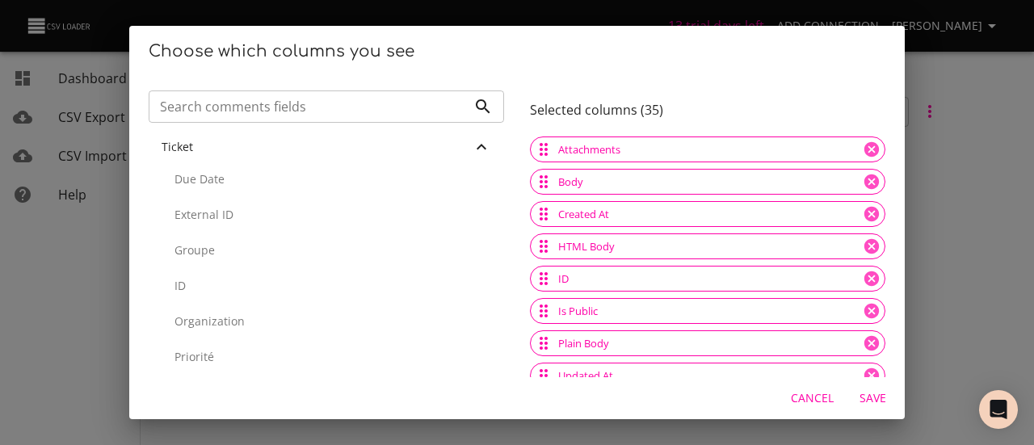
click at [206, 180] on p "Due Date" at bounding box center [333, 179] width 317 height 16
click at [206, 180] on p "External ID" at bounding box center [333, 179] width 317 height 16
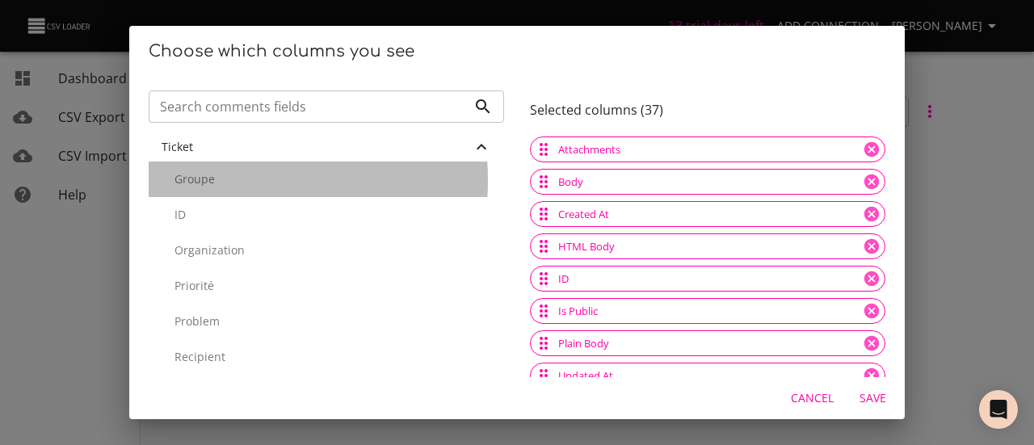
click at [206, 180] on p "Groupe" at bounding box center [333, 179] width 317 height 16
click at [206, 180] on p "ID" at bounding box center [333, 179] width 317 height 16
click at [206, 207] on p "Organization" at bounding box center [333, 215] width 317 height 16
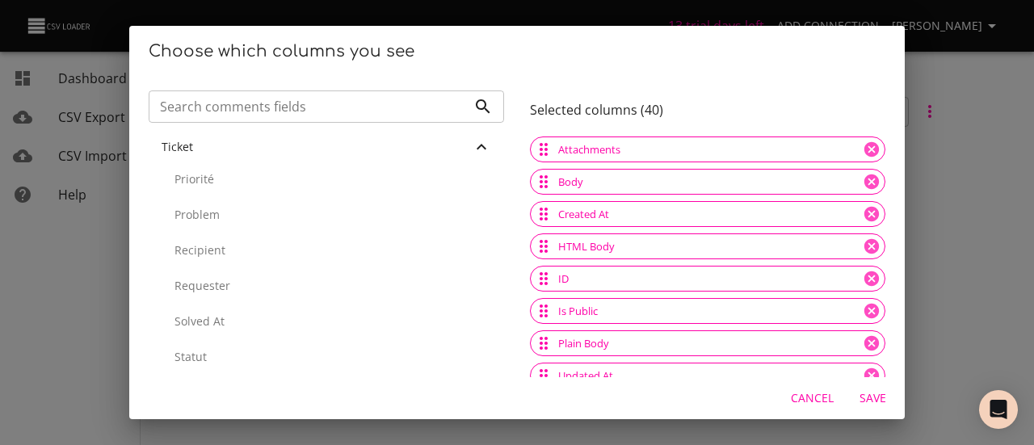
click at [206, 180] on p "Priorité" at bounding box center [333, 179] width 317 height 16
click at [206, 180] on p "Problem" at bounding box center [333, 179] width 317 height 16
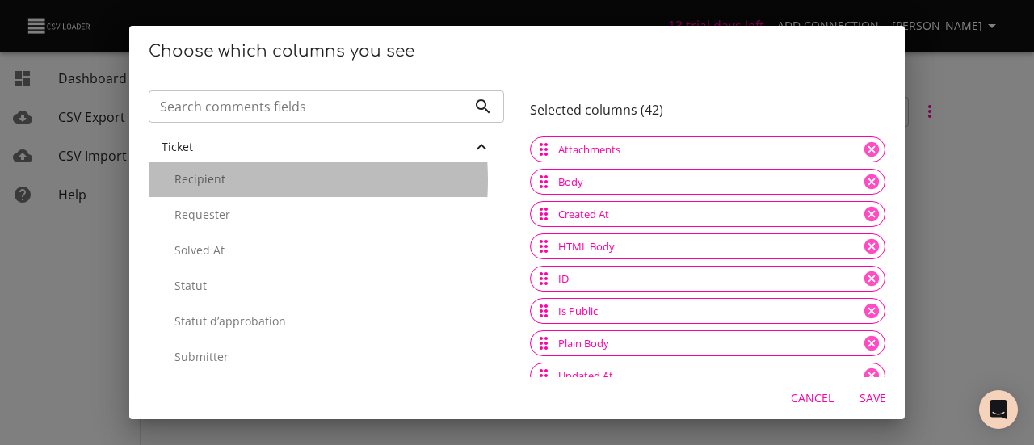
click at [206, 180] on p "Recipient" at bounding box center [333, 179] width 317 height 16
click at [206, 180] on p "Requester" at bounding box center [333, 179] width 317 height 16
click at [206, 207] on p "Solved At" at bounding box center [333, 215] width 317 height 16
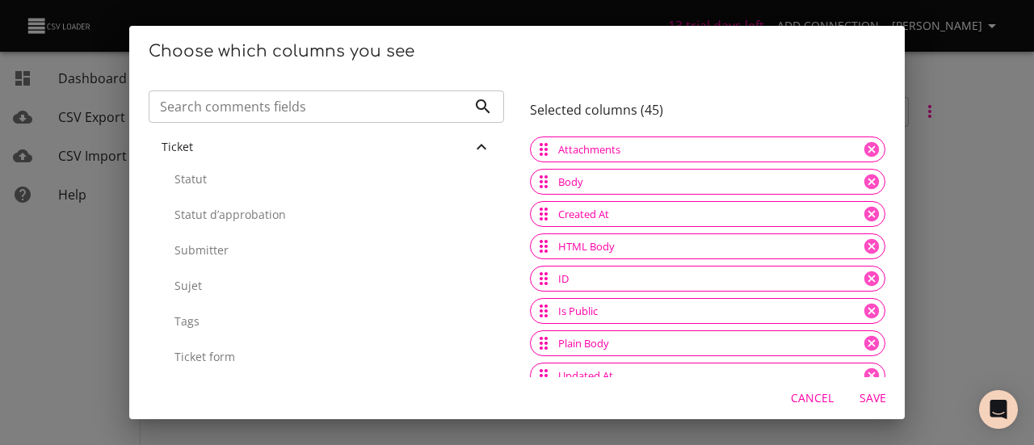
click at [206, 180] on p "Statut" at bounding box center [333, 179] width 317 height 16
click at [206, 180] on p "Statut d’approbation" at bounding box center [333, 179] width 317 height 16
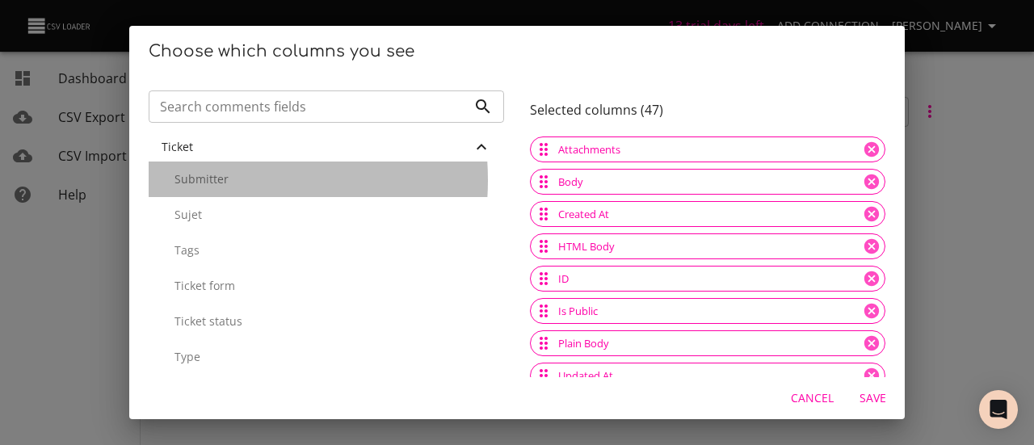
click at [206, 180] on p "Submitter" at bounding box center [333, 179] width 317 height 16
click at [206, 207] on p "Sujet" at bounding box center [333, 215] width 317 height 16
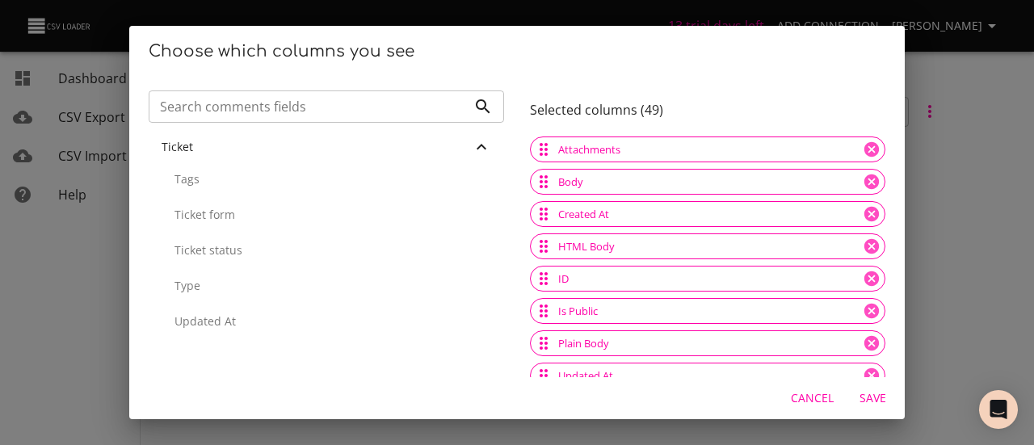
click at [206, 180] on p "Tags" at bounding box center [333, 179] width 317 height 16
click at [865, 145] on icon at bounding box center [872, 149] width 15 height 15
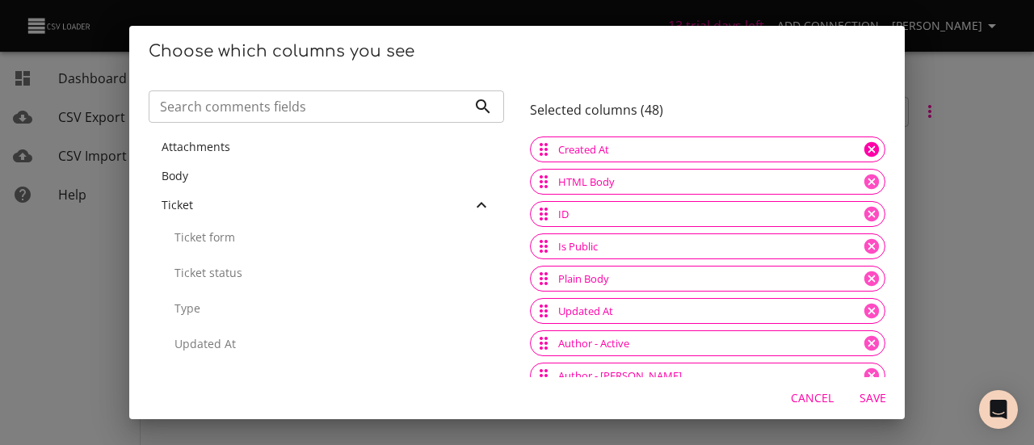
click at [865, 145] on icon at bounding box center [872, 149] width 15 height 15
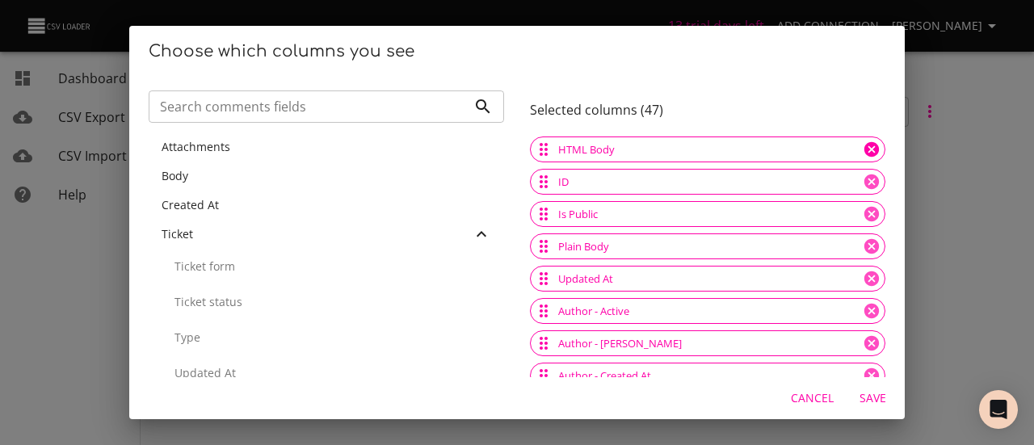
click at [865, 145] on icon at bounding box center [872, 149] width 15 height 15
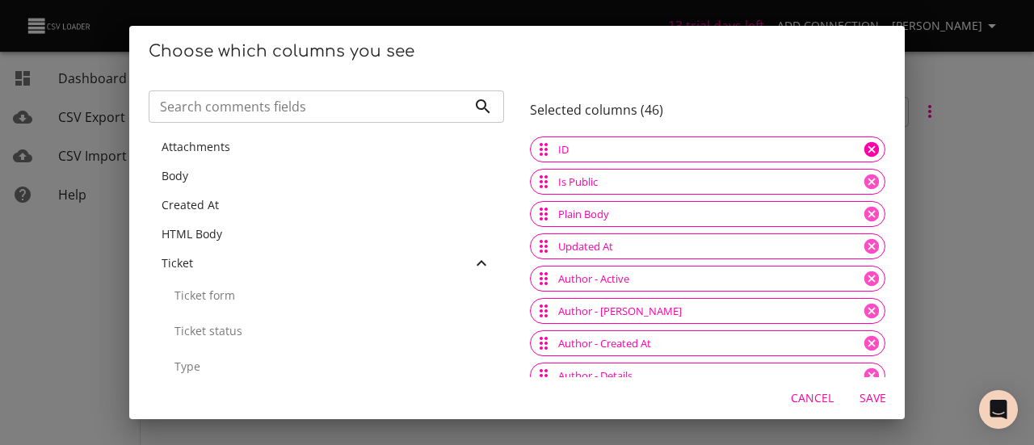
click at [865, 145] on icon at bounding box center [872, 149] width 15 height 15
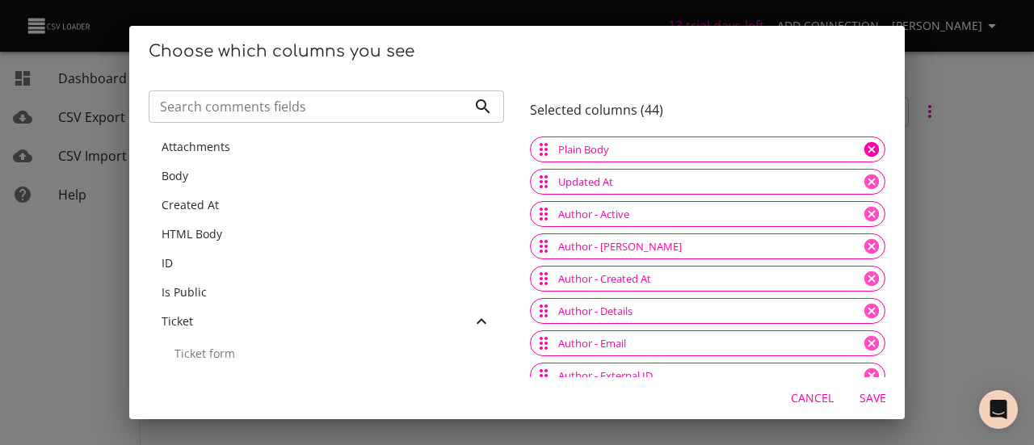
click at [865, 145] on icon at bounding box center [872, 149] width 15 height 15
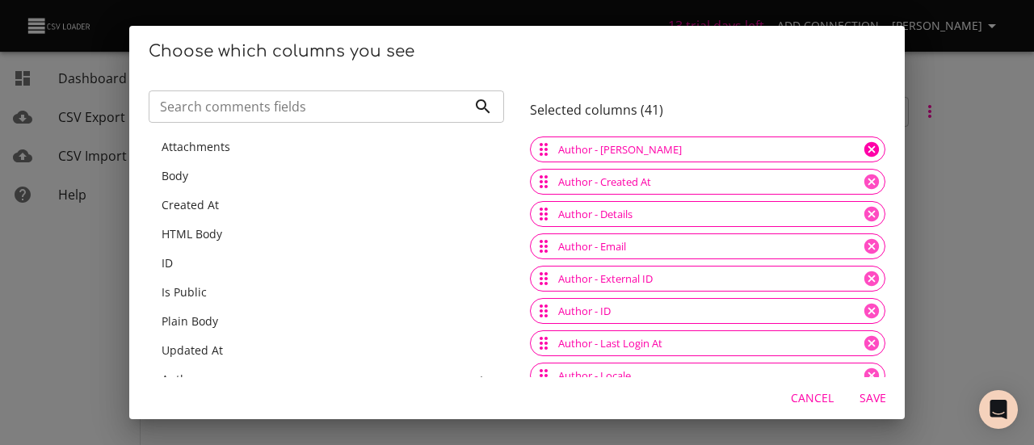
click at [865, 145] on icon at bounding box center [872, 149] width 15 height 15
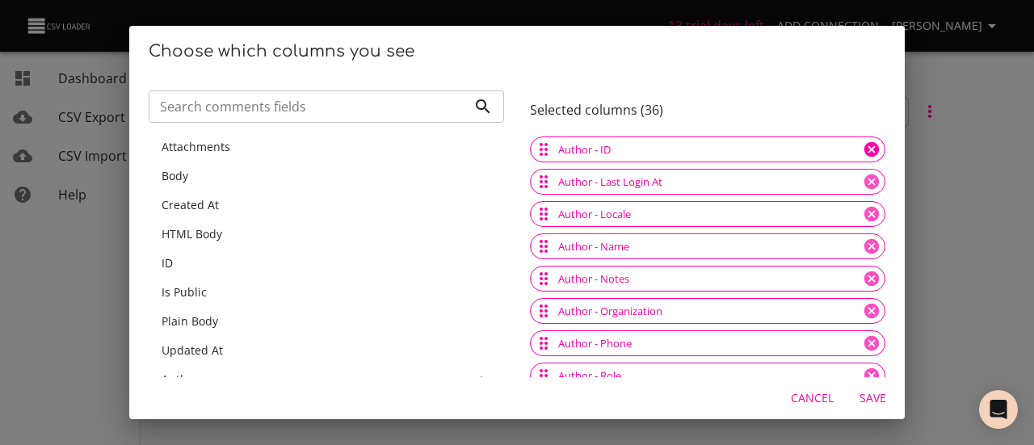
click at [865, 145] on icon at bounding box center [872, 149] width 15 height 15
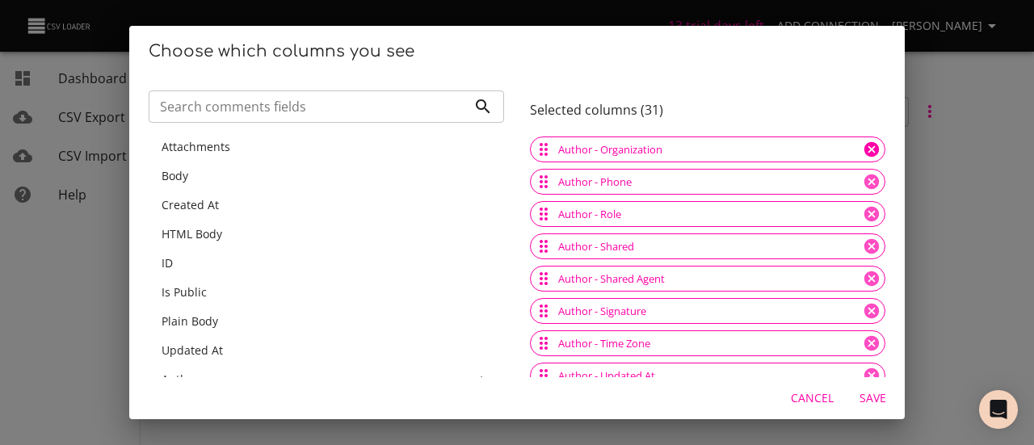
click at [865, 145] on icon at bounding box center [872, 149] width 15 height 15
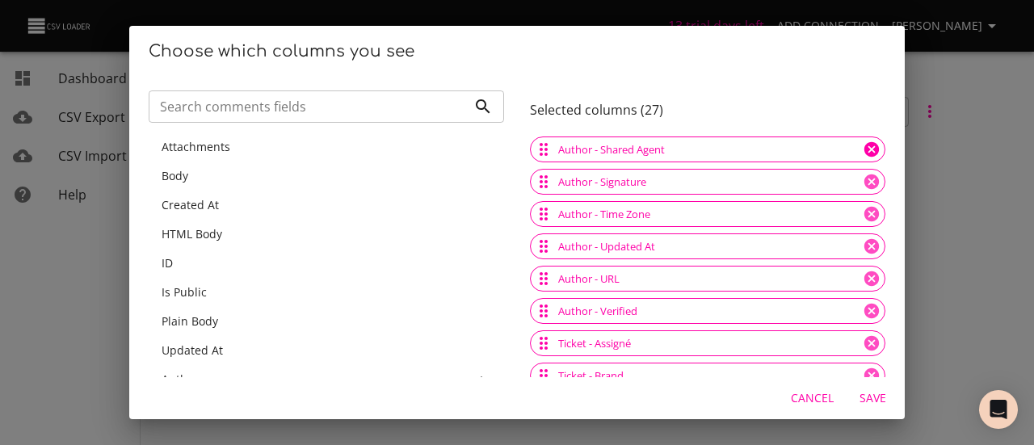
click at [865, 145] on icon at bounding box center [872, 149] width 15 height 15
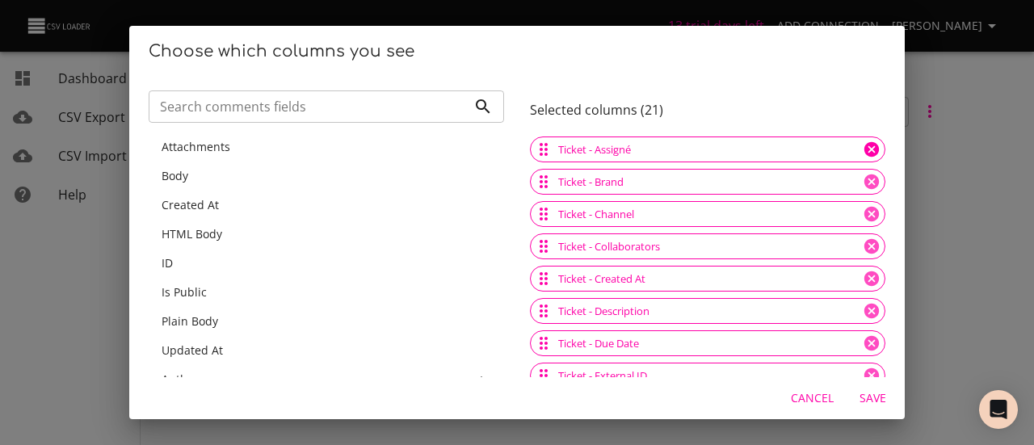
click at [865, 145] on icon at bounding box center [872, 149] width 15 height 15
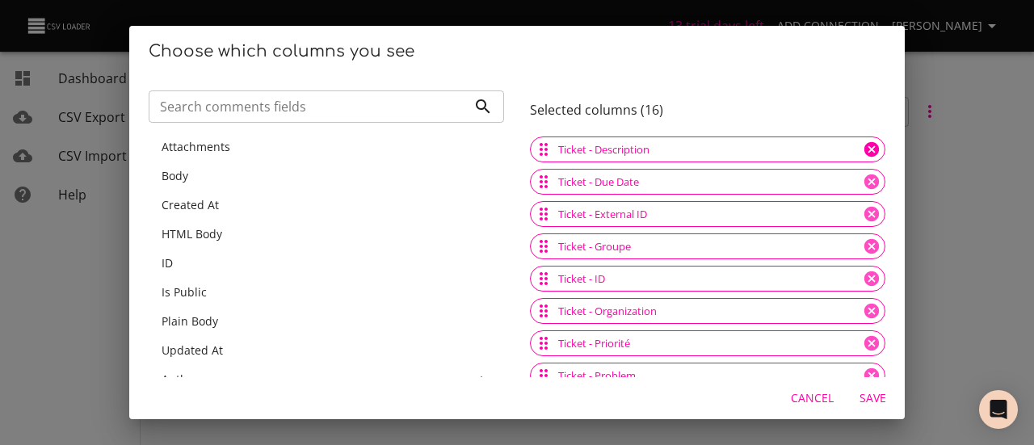
click at [865, 145] on icon at bounding box center [872, 149] width 15 height 15
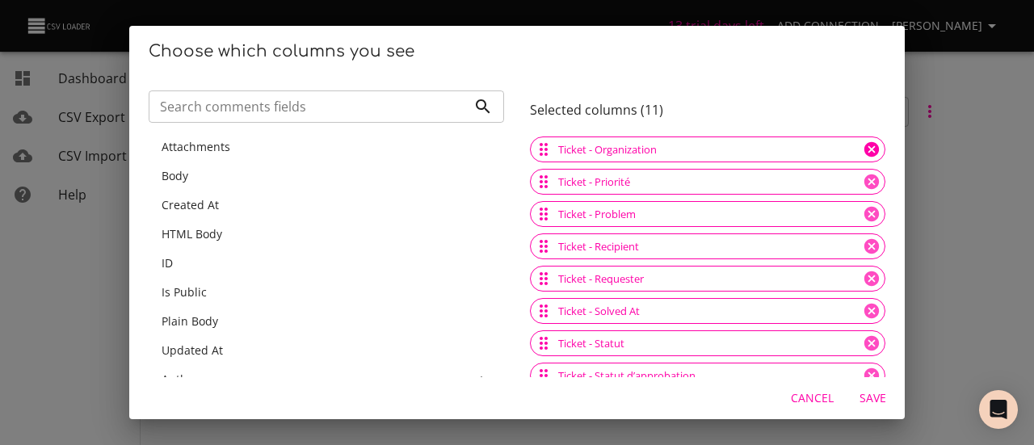
click at [865, 145] on icon at bounding box center [872, 149] width 15 height 15
click at [843, 145] on div "Ticket - Recipient" at bounding box center [708, 150] width 356 height 26
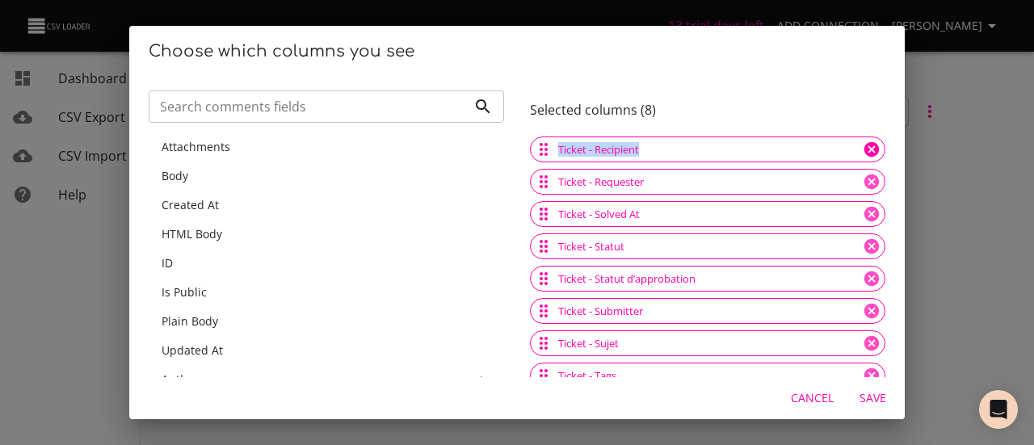
click at [865, 153] on icon at bounding box center [872, 149] width 15 height 15
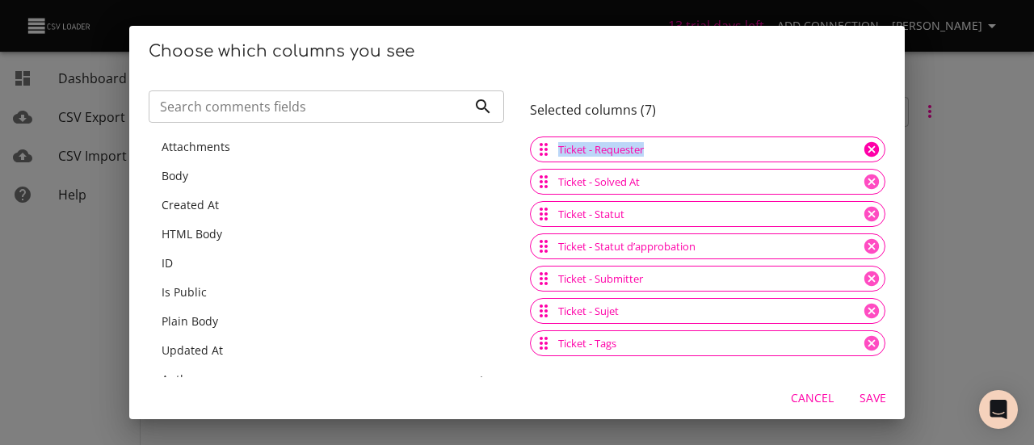
click at [865, 153] on icon at bounding box center [872, 149] width 15 height 15
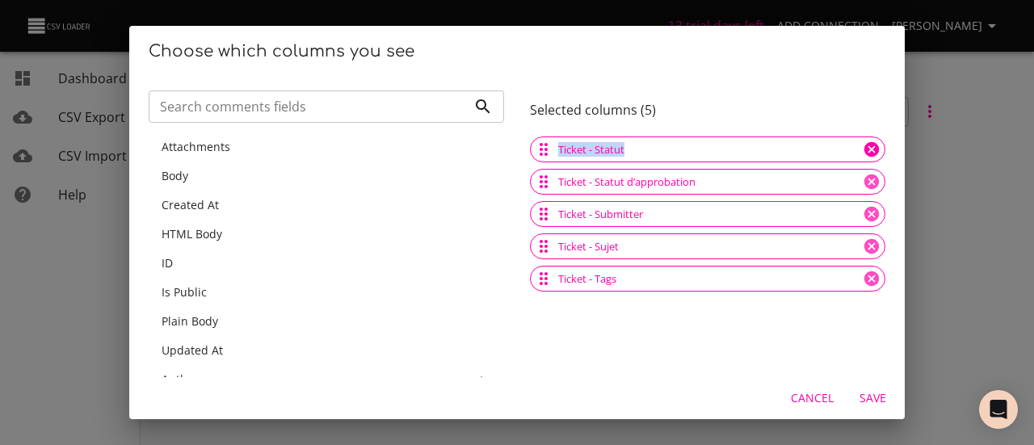
click at [865, 151] on icon at bounding box center [872, 149] width 15 height 15
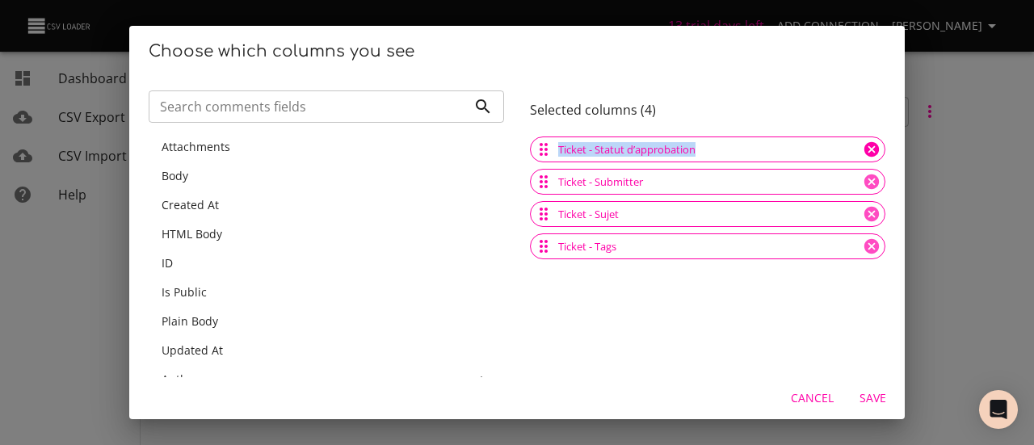
click at [865, 151] on icon at bounding box center [872, 149] width 15 height 15
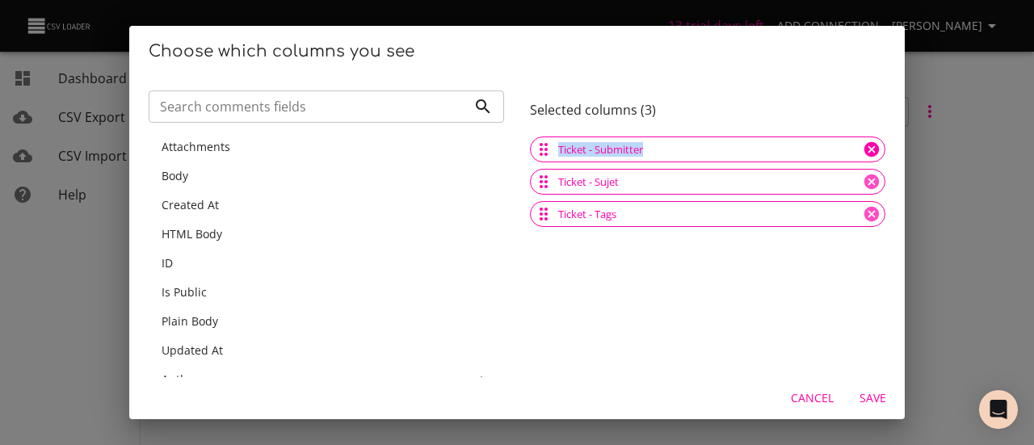
click at [865, 151] on icon at bounding box center [872, 149] width 15 height 15
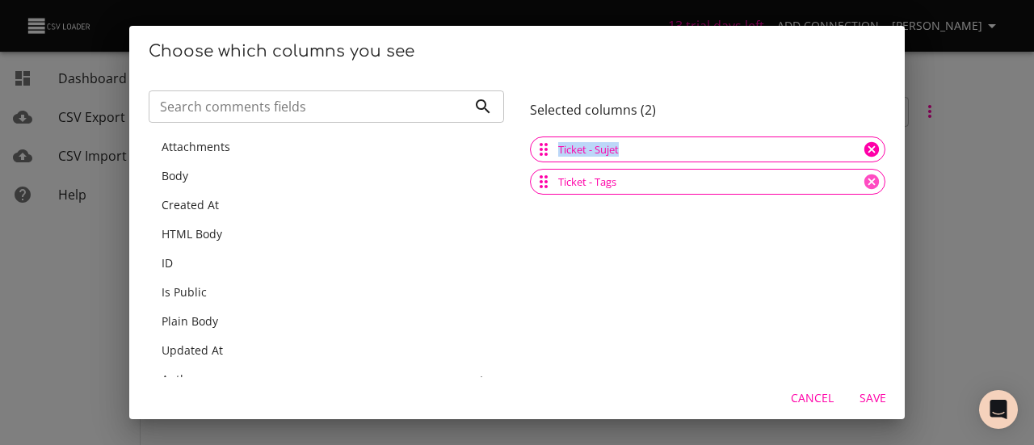
click at [865, 151] on icon at bounding box center [872, 149] width 15 height 15
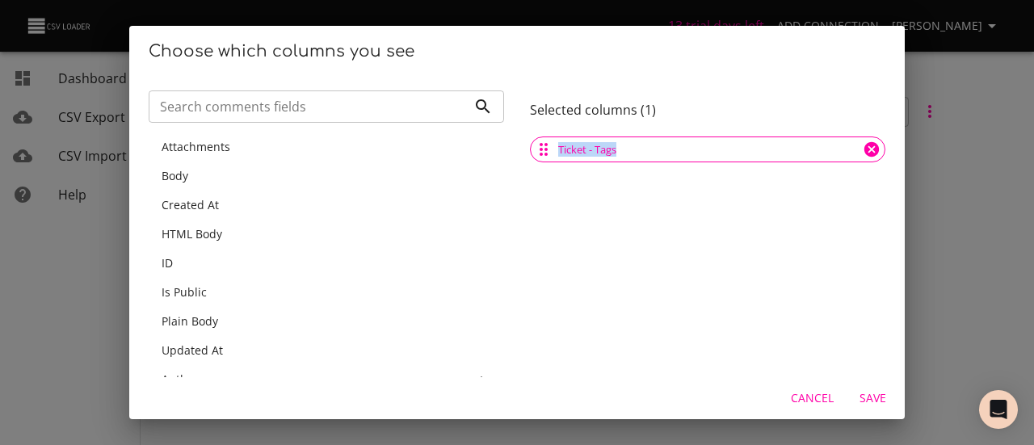
click at [865, 151] on icon at bounding box center [872, 149] width 15 height 15
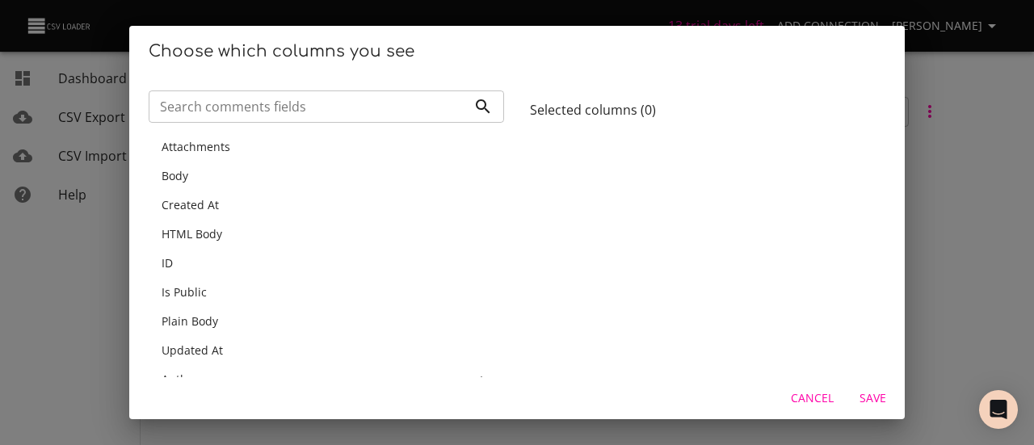
click at [650, 208] on div at bounding box center [708, 270] width 356 height 274
click at [213, 149] on span "Attachments" at bounding box center [196, 146] width 69 height 15
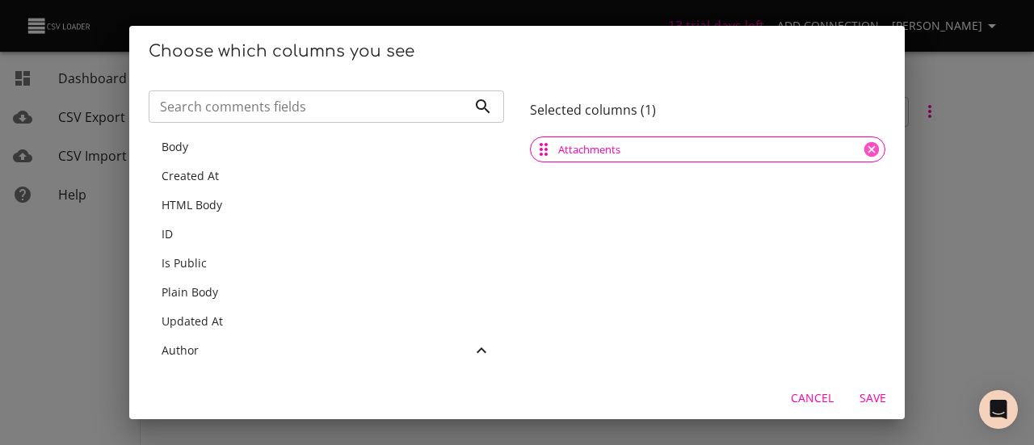
click at [220, 146] on div "Body" at bounding box center [327, 147] width 330 height 16
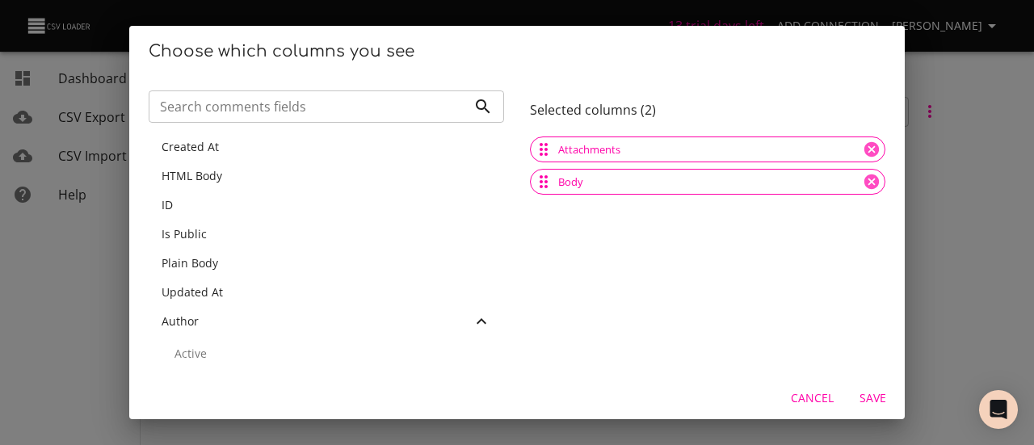
click at [220, 146] on div "Created At" at bounding box center [327, 147] width 330 height 16
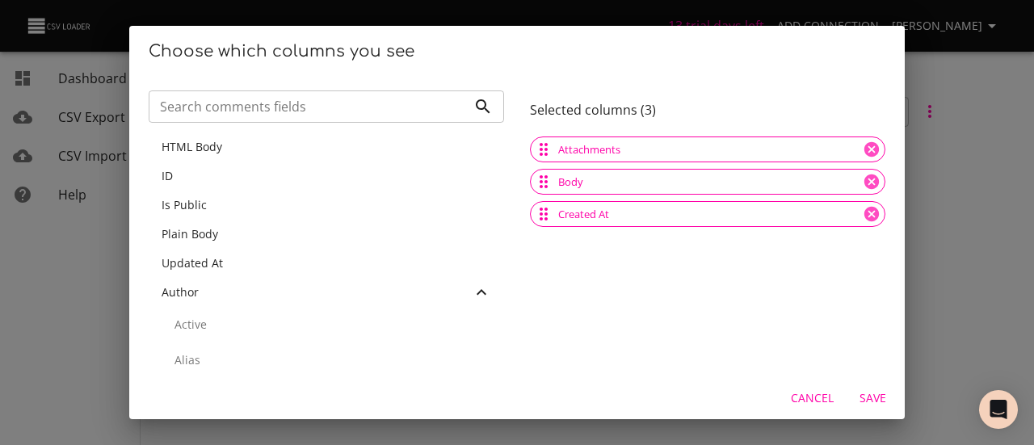
click at [220, 146] on span "HTML Body" at bounding box center [192, 146] width 61 height 15
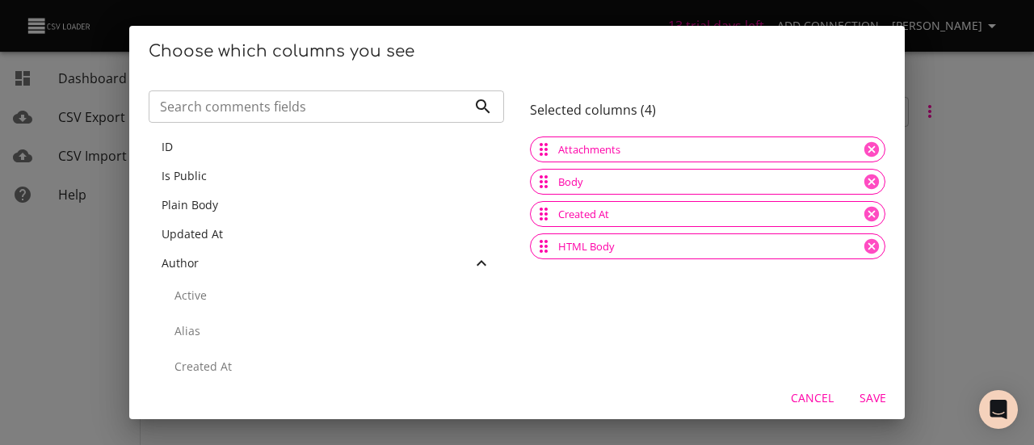
click at [220, 146] on div "ID" at bounding box center [327, 147] width 330 height 16
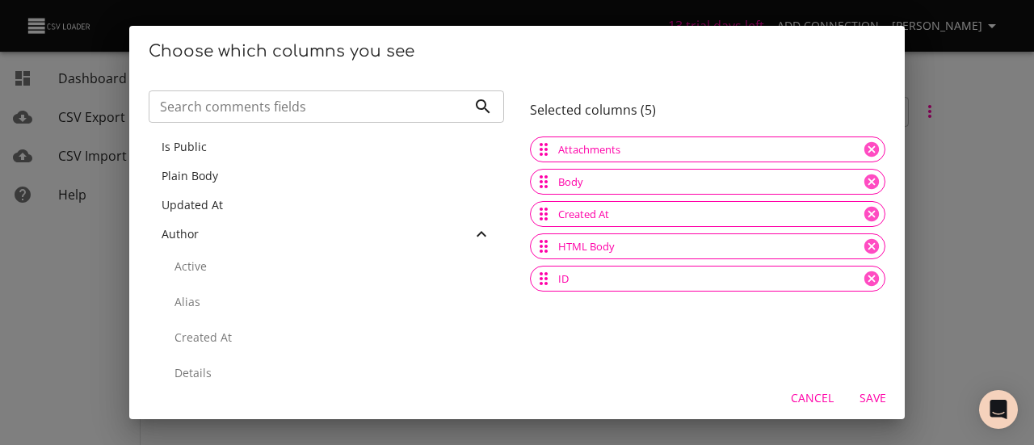
click at [220, 146] on div "Is Public" at bounding box center [327, 147] width 330 height 16
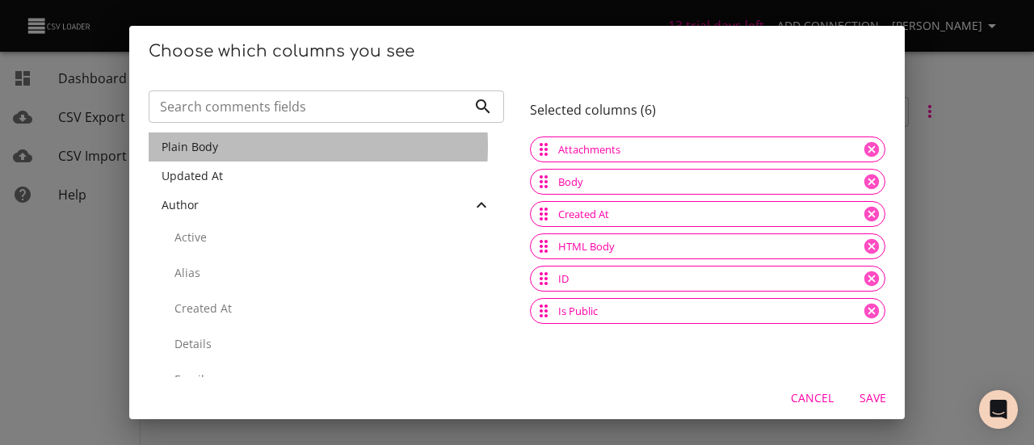
click at [220, 146] on div "Plain Body" at bounding box center [327, 147] width 330 height 16
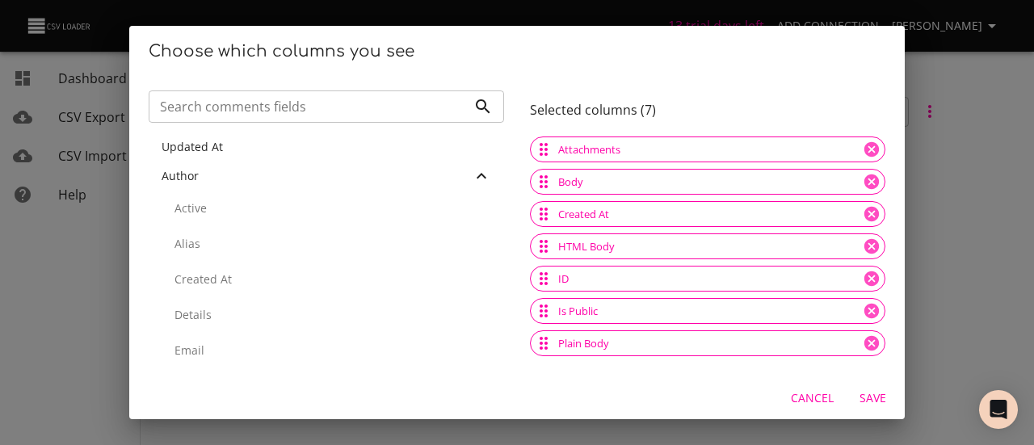
click at [220, 146] on span "Updated At" at bounding box center [192, 146] width 61 height 15
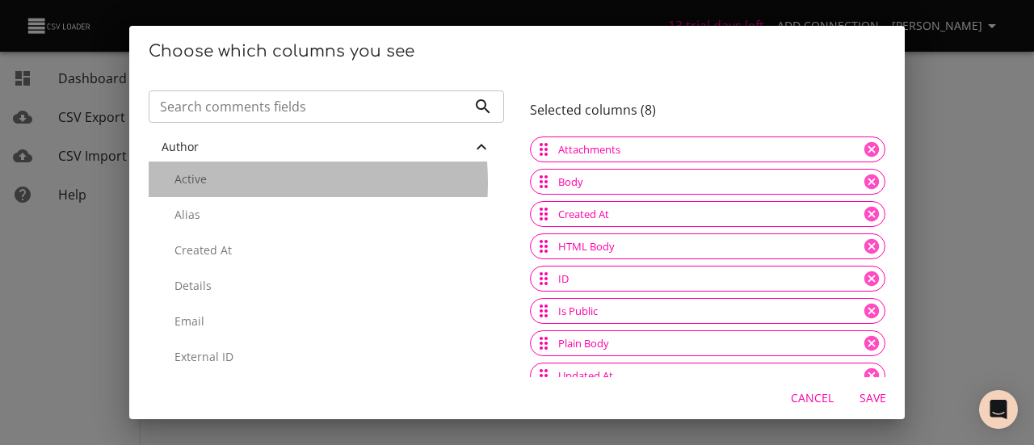
click at [213, 183] on p "Active" at bounding box center [333, 179] width 317 height 16
click at [205, 172] on p "Alias" at bounding box center [333, 179] width 317 height 16
click at [213, 179] on p "Created At" at bounding box center [333, 179] width 317 height 16
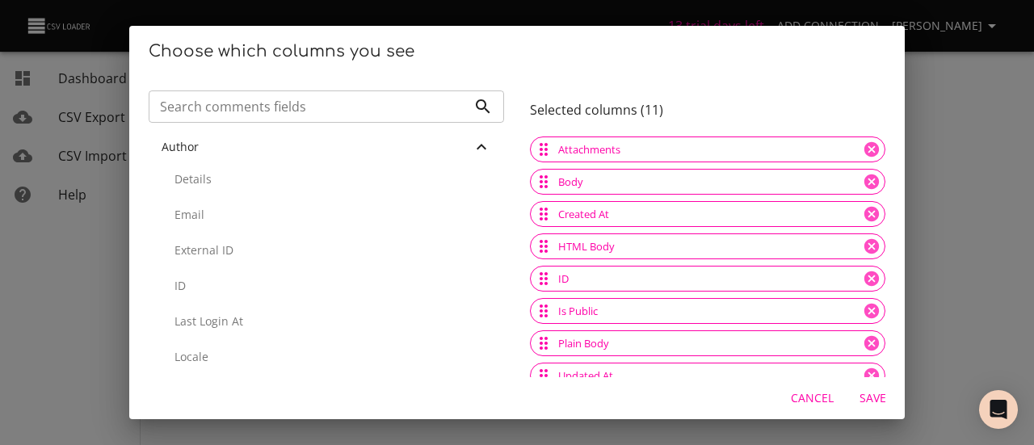
click at [220, 181] on p "Details" at bounding box center [333, 179] width 317 height 16
click at [226, 191] on div "Email" at bounding box center [327, 180] width 356 height 36
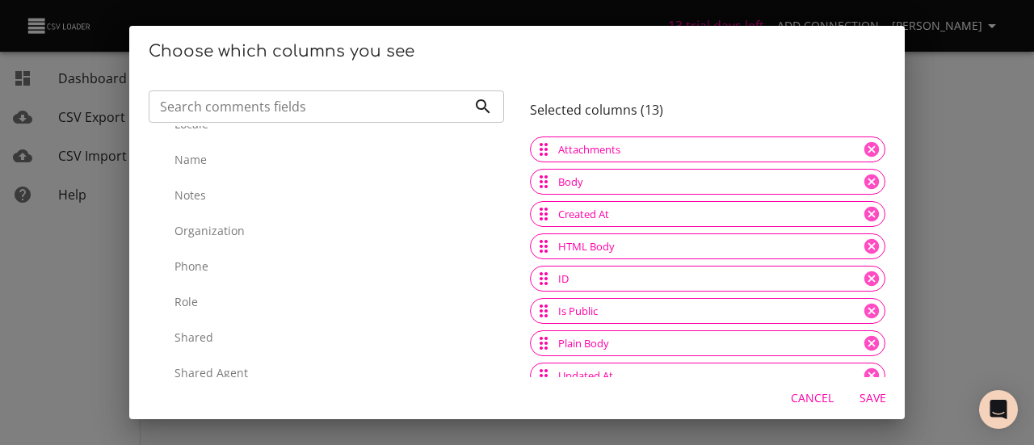
click at [200, 187] on p "Notes" at bounding box center [333, 195] width 317 height 16
click at [224, 203] on p "Organization" at bounding box center [333, 195] width 317 height 16
click at [222, 222] on div "Role" at bounding box center [327, 231] width 356 height 36
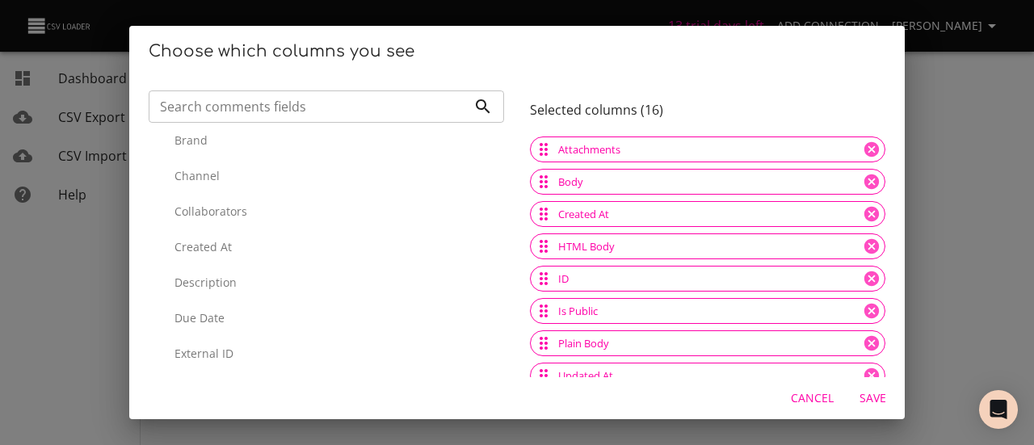
scroll to position [647, 0]
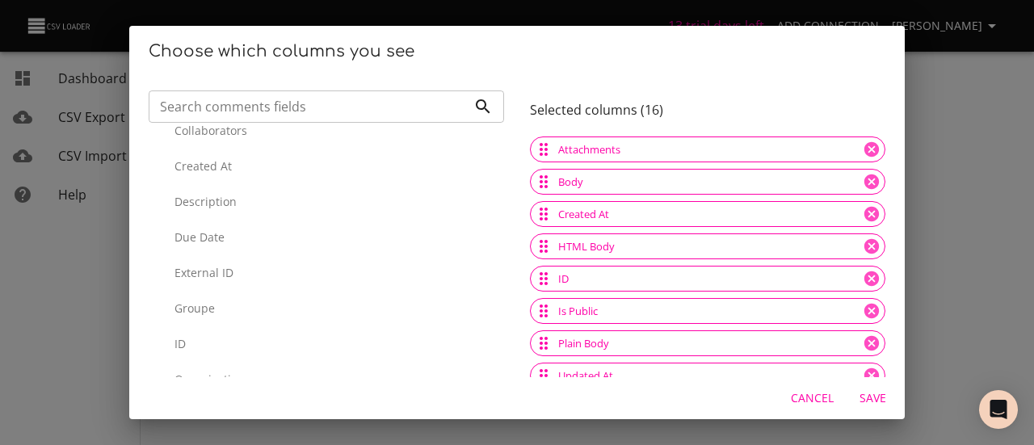
click at [227, 157] on div "Created At" at bounding box center [327, 167] width 356 height 36
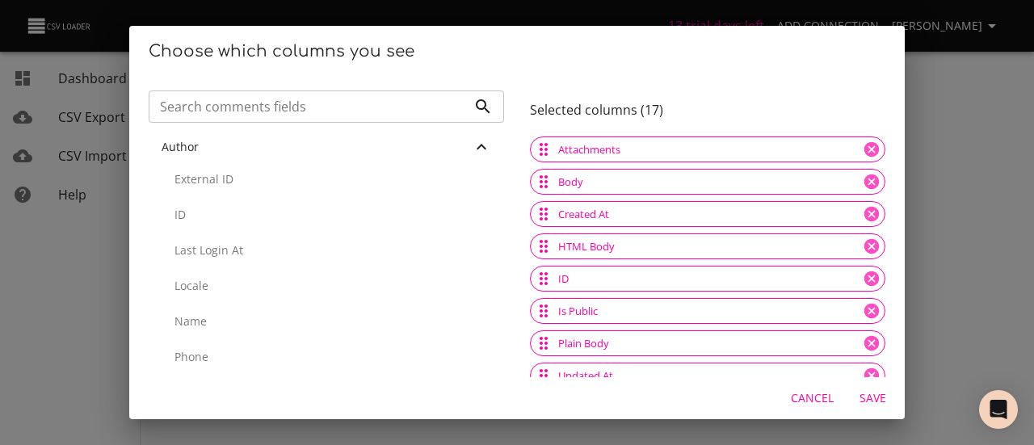
click at [244, 136] on div "Author" at bounding box center [327, 147] width 356 height 29
click at [224, 213] on p "Assigné" at bounding box center [333, 208] width 317 height 16
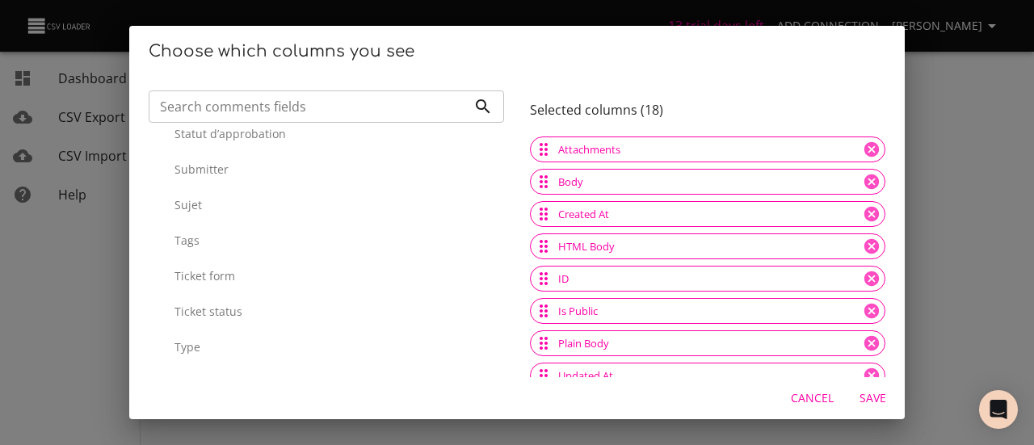
click at [246, 340] on p "Type" at bounding box center [333, 347] width 317 height 16
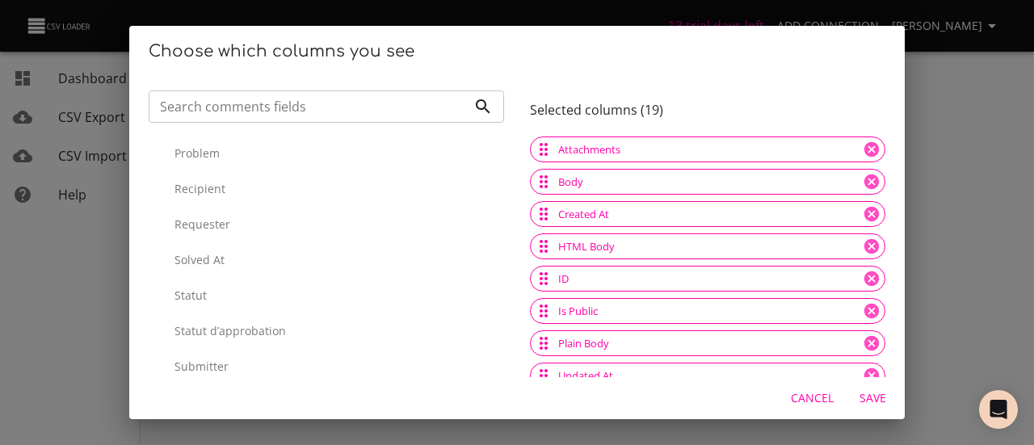
scroll to position [330, 0]
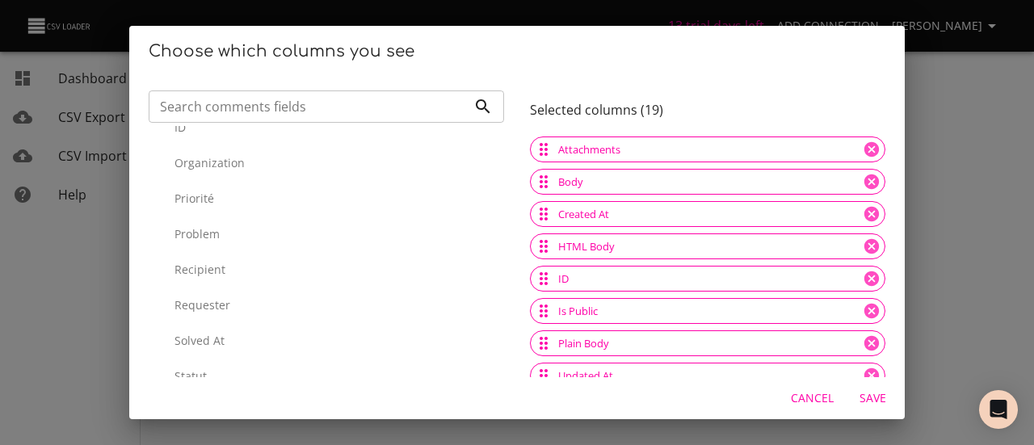
click at [240, 235] on p "Problem" at bounding box center [333, 234] width 317 height 16
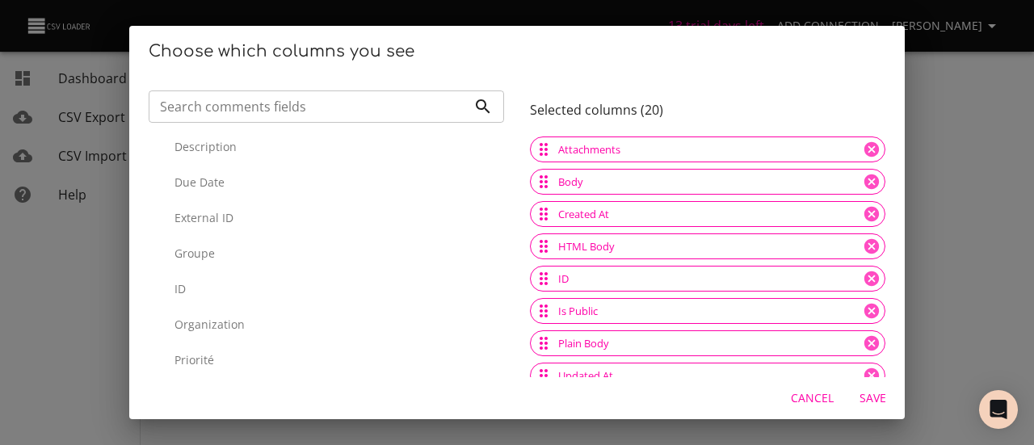
click at [215, 299] on div "ID" at bounding box center [327, 290] width 356 height 36
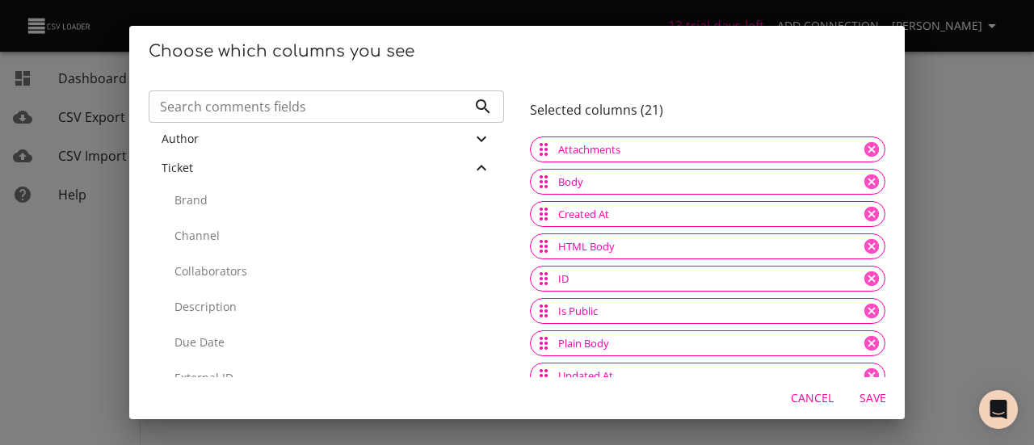
scroll to position [6, 0]
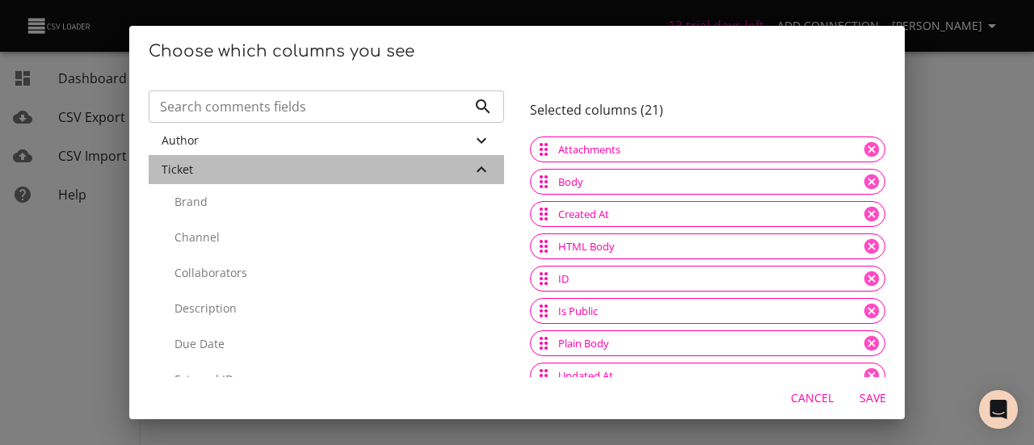
click at [472, 165] on icon at bounding box center [481, 169] width 19 height 19
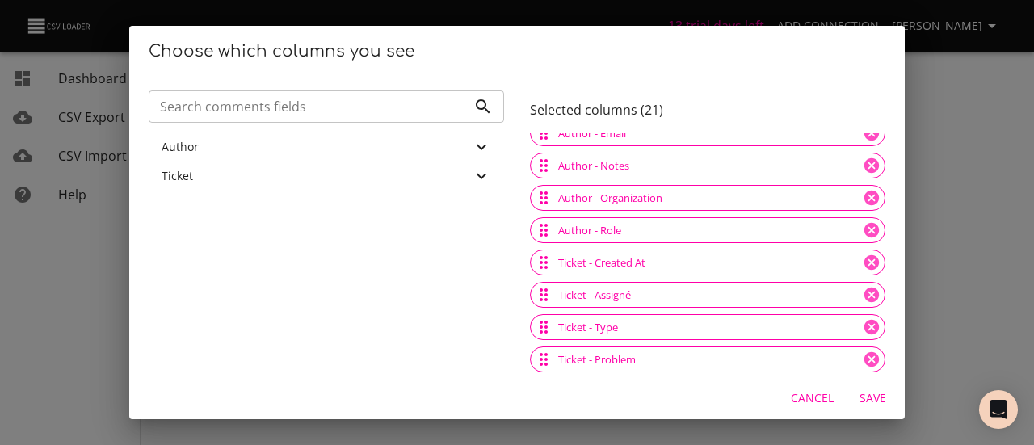
scroll to position [405, 0]
click at [365, 171] on div "Ticket" at bounding box center [317, 176] width 310 height 16
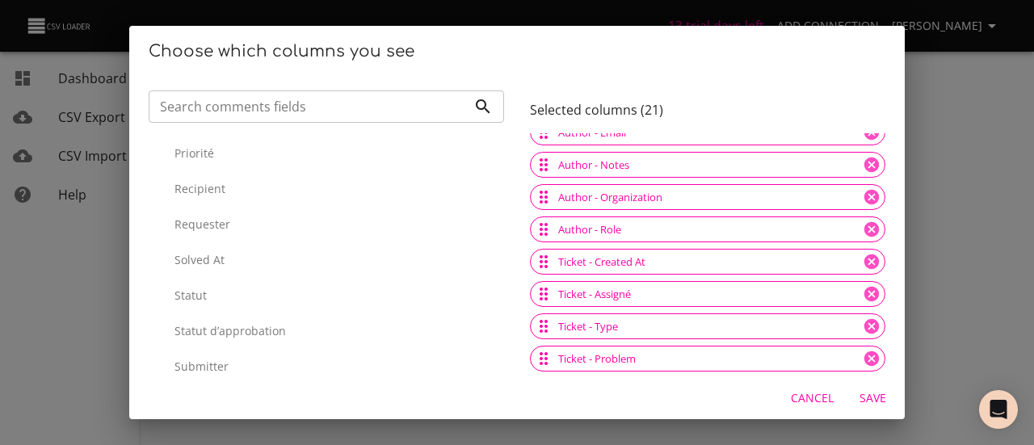
scroll to position [178, 0]
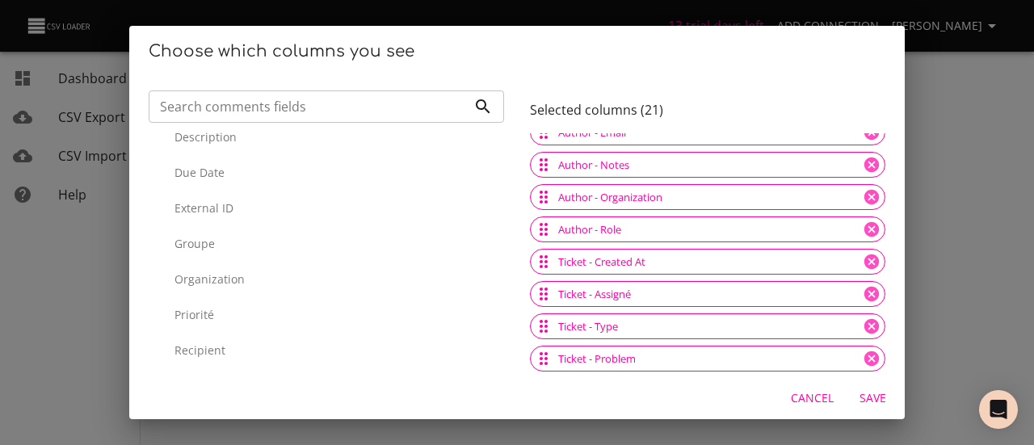
click at [230, 196] on div "External ID" at bounding box center [327, 209] width 356 height 36
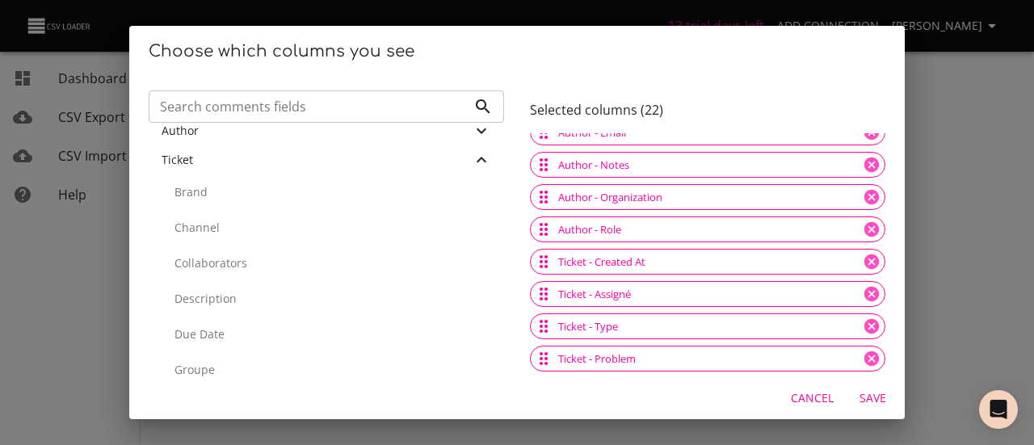
click at [873, 406] on span "Save" at bounding box center [872, 399] width 39 height 20
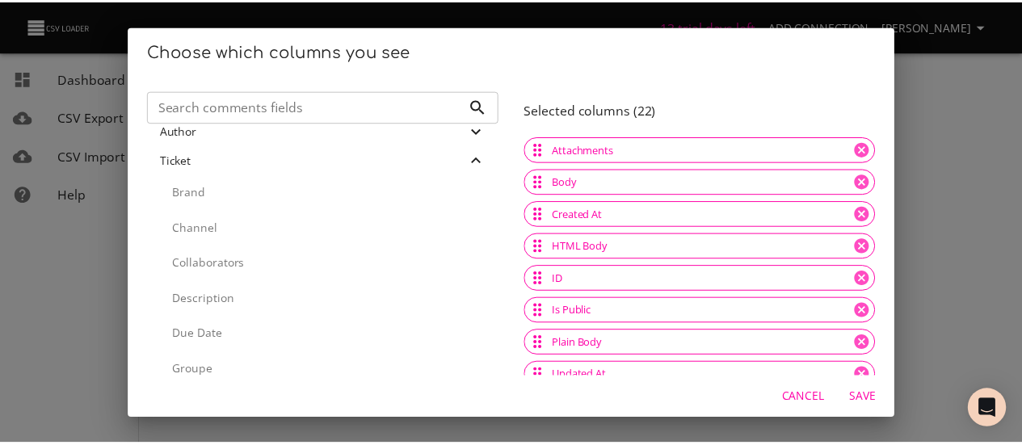
scroll to position [249, 0]
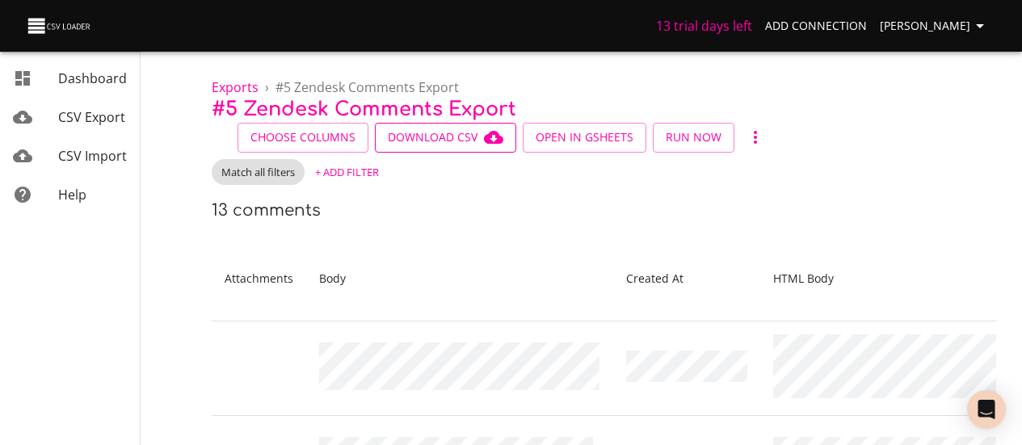
click at [430, 146] on span "Download CSV" at bounding box center [446, 138] width 116 height 20
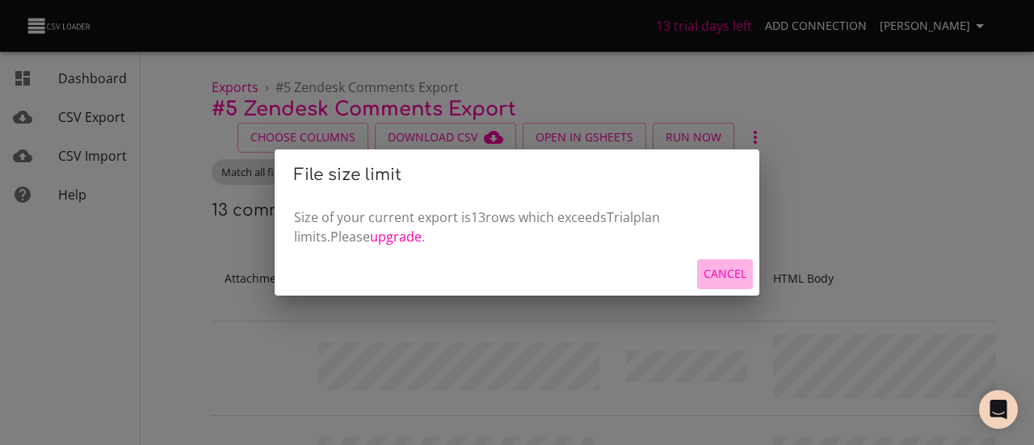
click at [720, 271] on span "Cancel" at bounding box center [725, 274] width 43 height 20
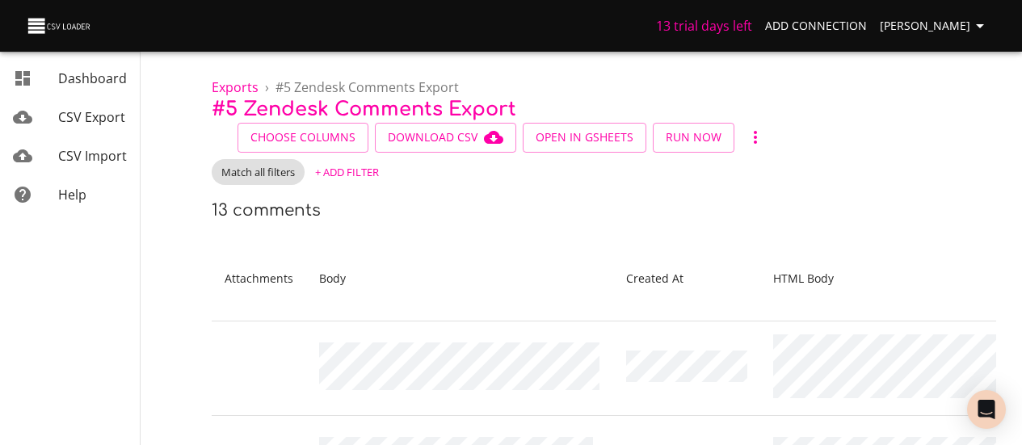
click at [103, 157] on span "CSV Import" at bounding box center [92, 156] width 69 height 18
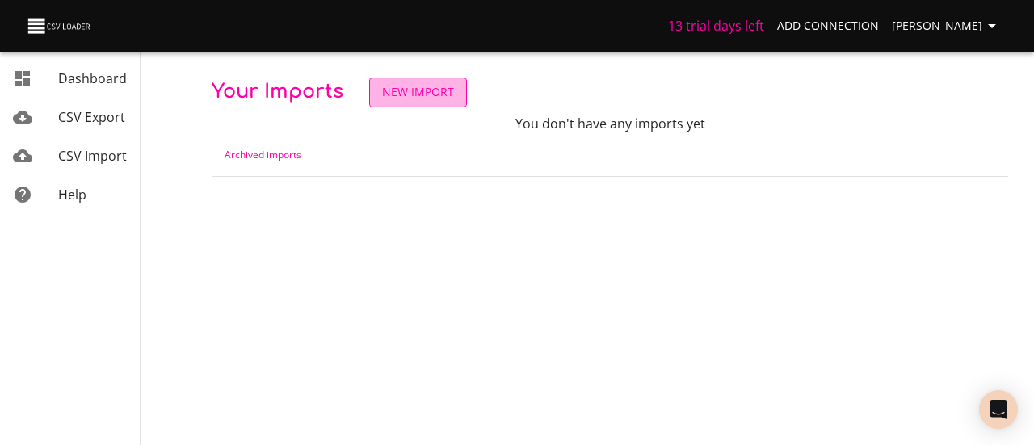
click at [424, 82] on link "New Import" at bounding box center [418, 93] width 98 height 30
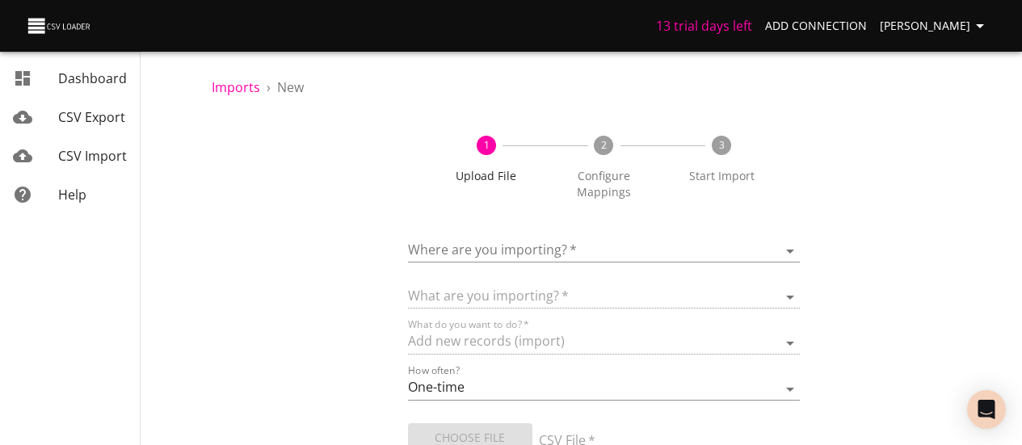
click at [582, 246] on body "13 trial days left Add Connection Bilel Arfaoui Dashboard CSV Export CSV Import…" at bounding box center [511, 222] width 1022 height 445
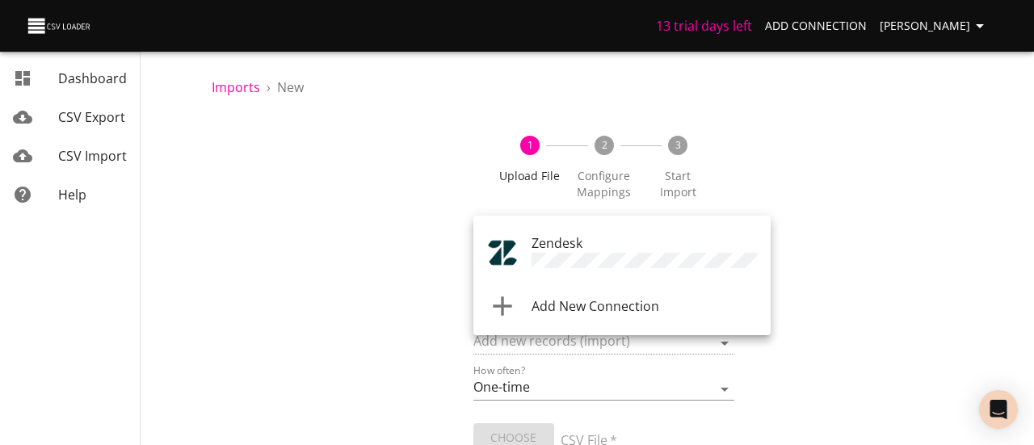
click at [923, 223] on div at bounding box center [517, 222] width 1034 height 445
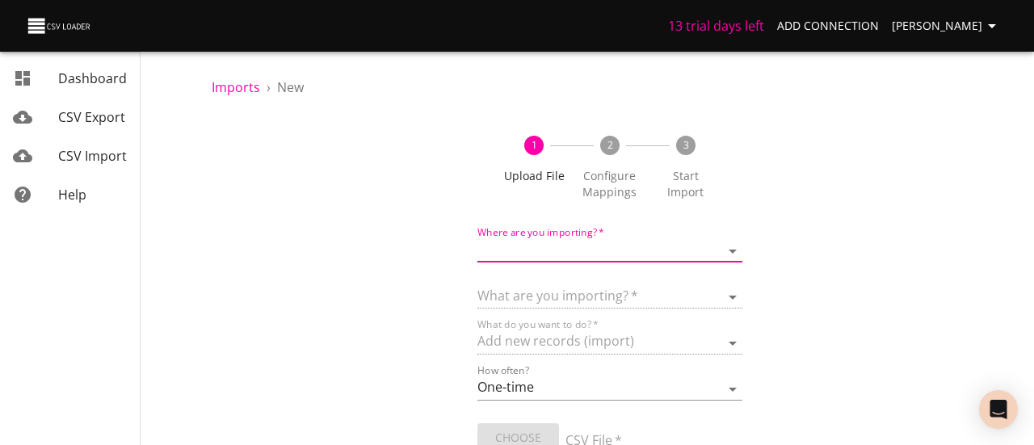
click at [588, 245] on body "13 trial days left Add Connection Bilel Arfaoui Dashboard CSV Export CSV Import…" at bounding box center [517, 222] width 1034 height 445
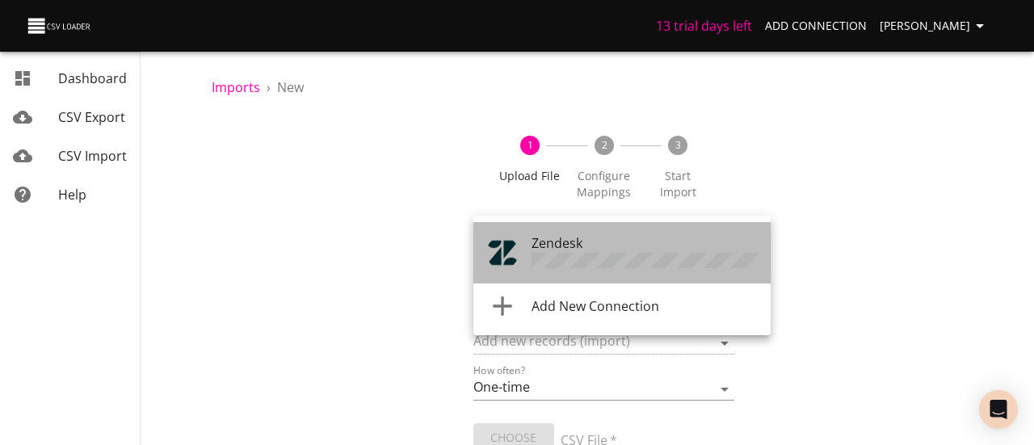
click at [578, 248] on span "Zendesk" at bounding box center [557, 243] width 51 height 18
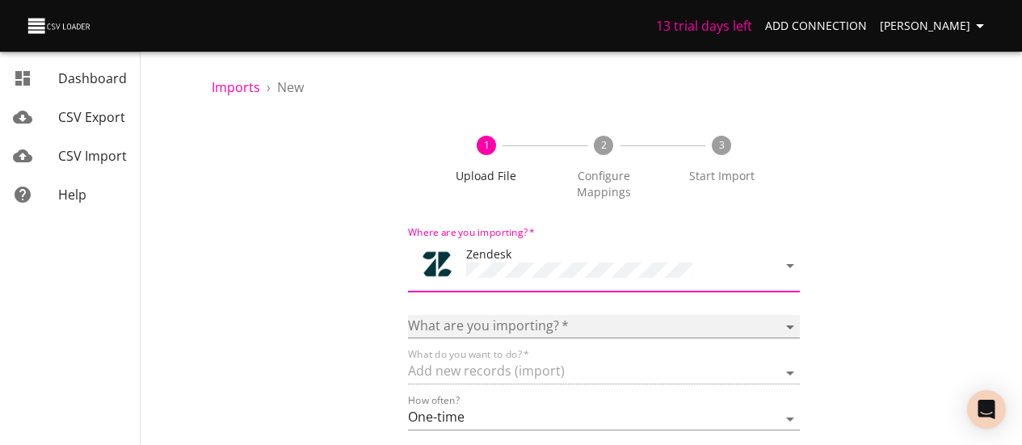
click at [540, 326] on select "Article categories Articles Comments Organizations Ticket forms Tickets Users" at bounding box center [604, 326] width 393 height 23
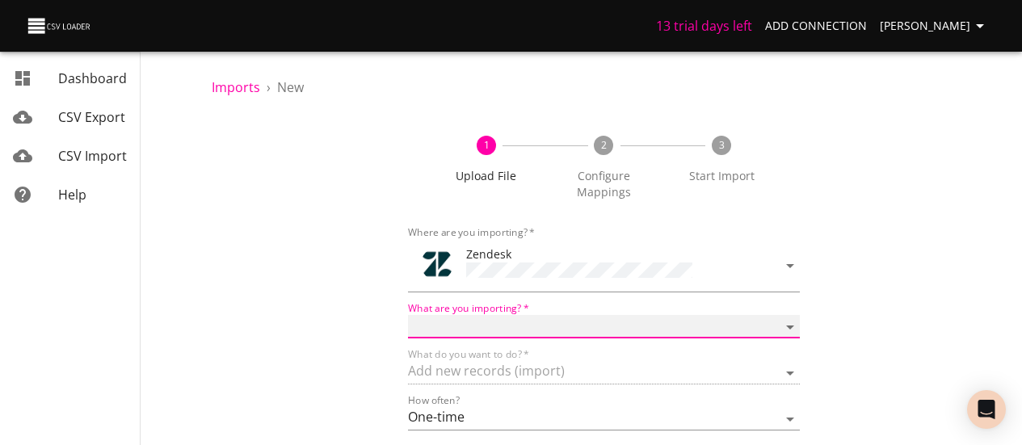
select select "tickets"
click at [473, 315] on select "Article categories Articles Comments Organizations Ticket forms Tickets Users" at bounding box center [604, 326] width 393 height 23
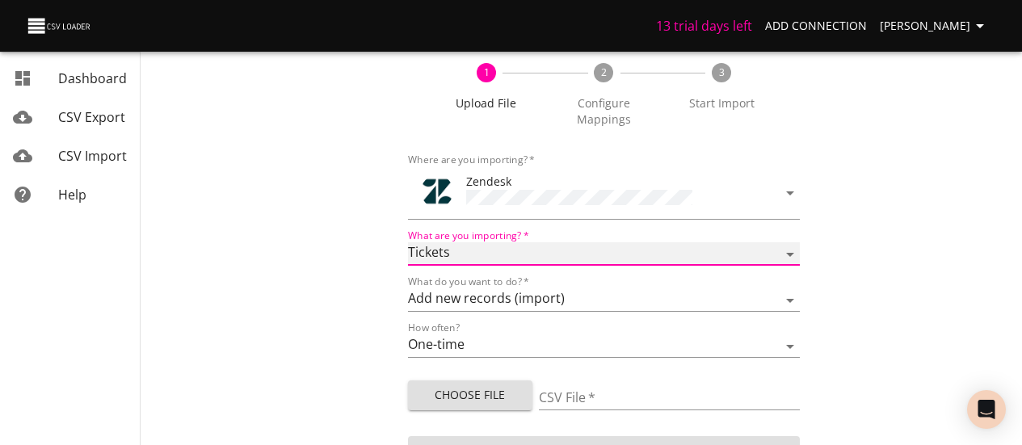
scroll to position [81, 0]
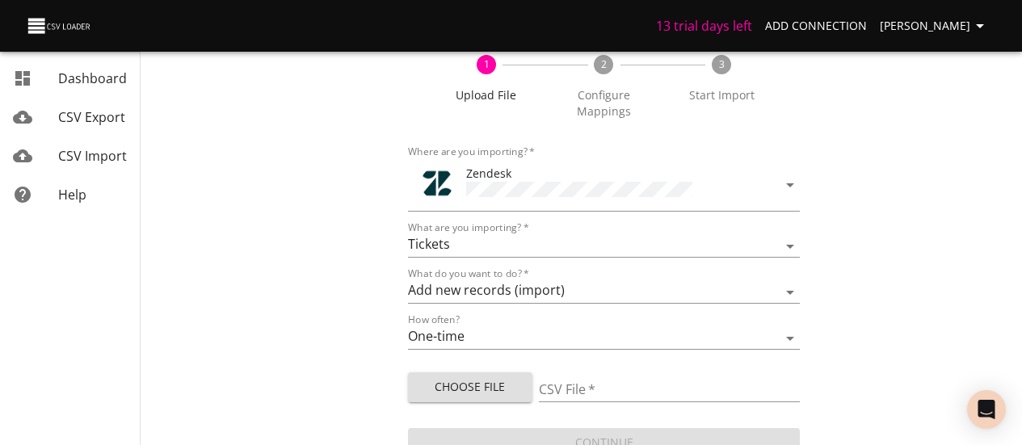
click at [529, 275] on label "What do you want to do?   *" at bounding box center [468, 274] width 121 height 10
click at [562, 285] on select "Add new records (import) Update existing records (update) Add new and update ex…" at bounding box center [604, 291] width 393 height 23
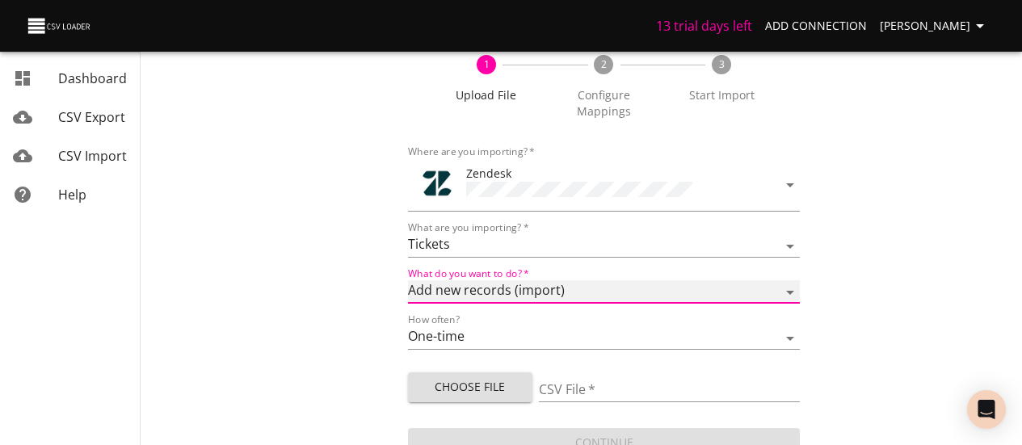
click at [562, 285] on select "Add new records (import) Update existing records (update) Add new and update ex…" at bounding box center [604, 291] width 393 height 23
click at [547, 348] on form "Where are you importing?   * Zendesk What are you importing?   * Article catego…" at bounding box center [604, 300] width 393 height 322
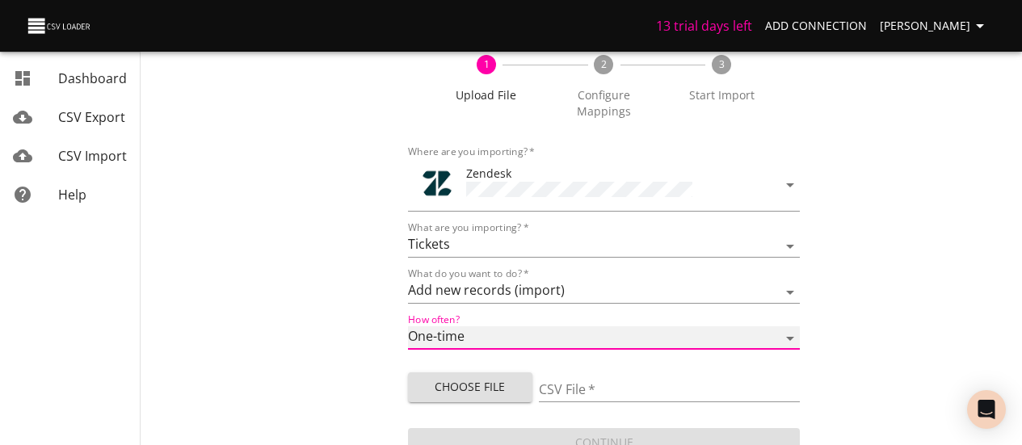
click at [538, 331] on select "One-time Auto import" at bounding box center [604, 337] width 393 height 23
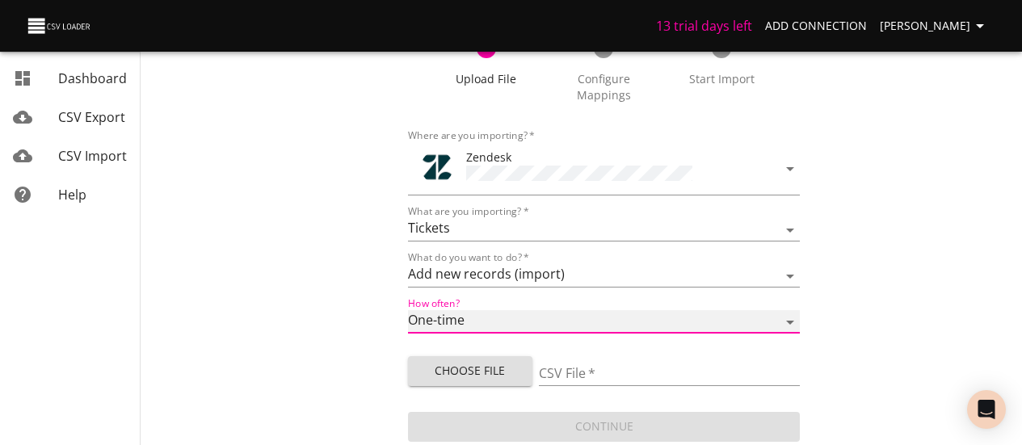
scroll to position [113, 0]
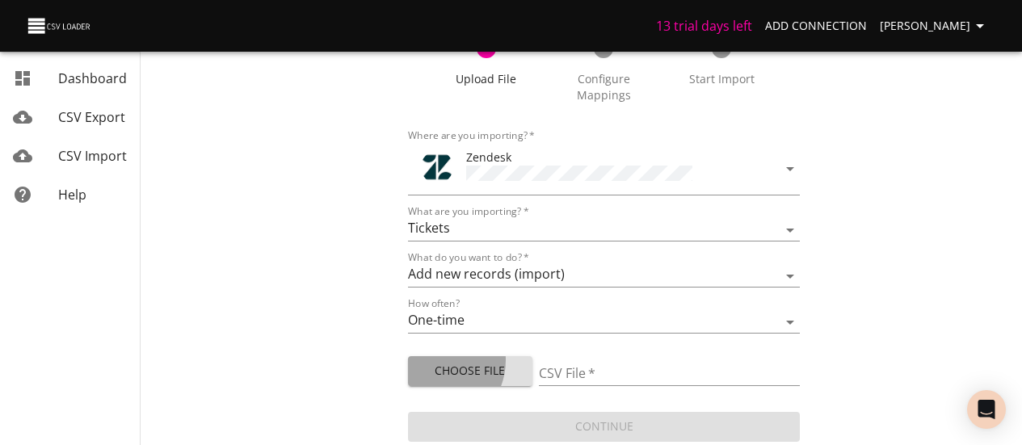
click at [500, 356] on button "Choose File" at bounding box center [470, 371] width 124 height 30
type input "Zendesk Tickets.[DATE].csv"
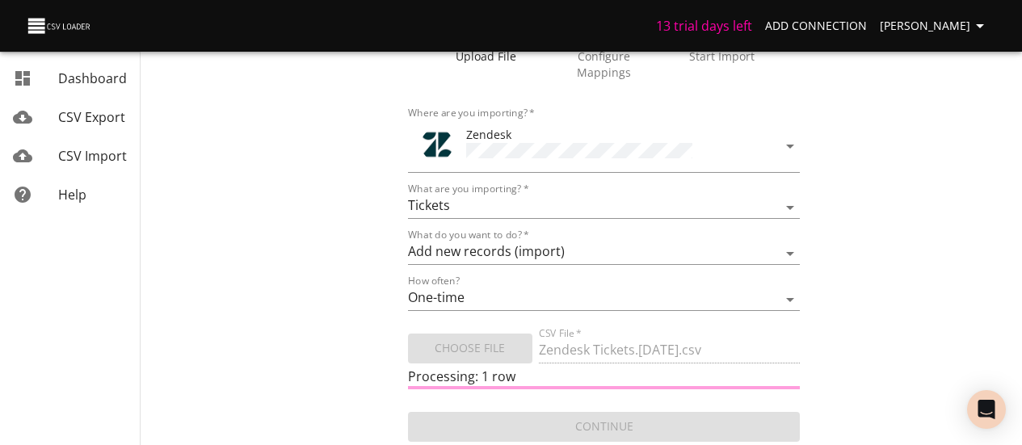
scroll to position [1, 0]
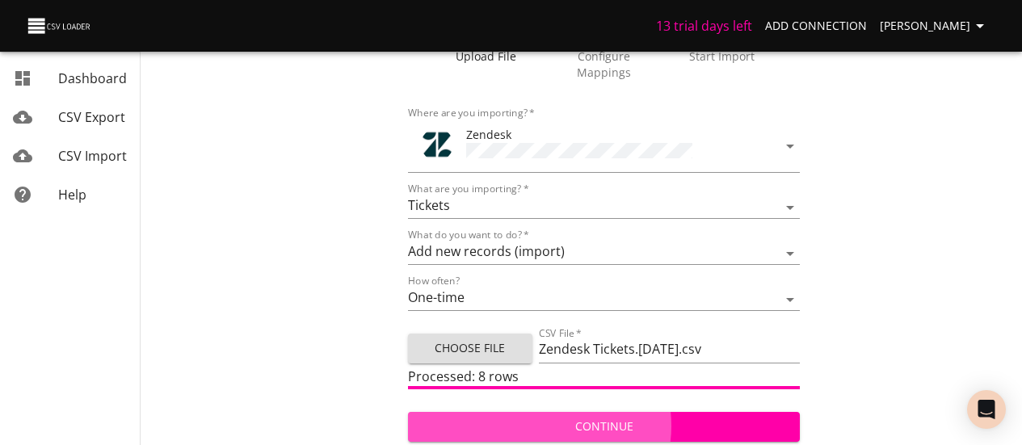
click at [603, 426] on span "Continue" at bounding box center [604, 427] width 367 height 20
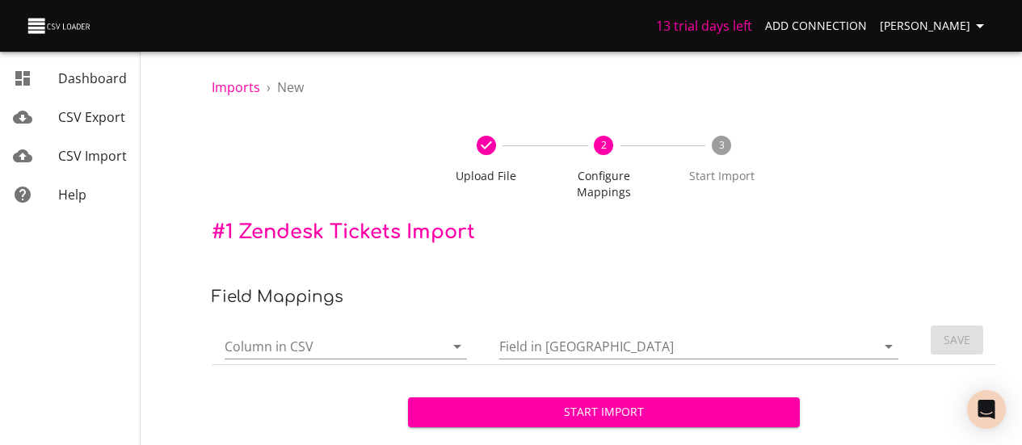
click at [461, 355] on icon "Open" at bounding box center [457, 346] width 19 height 19
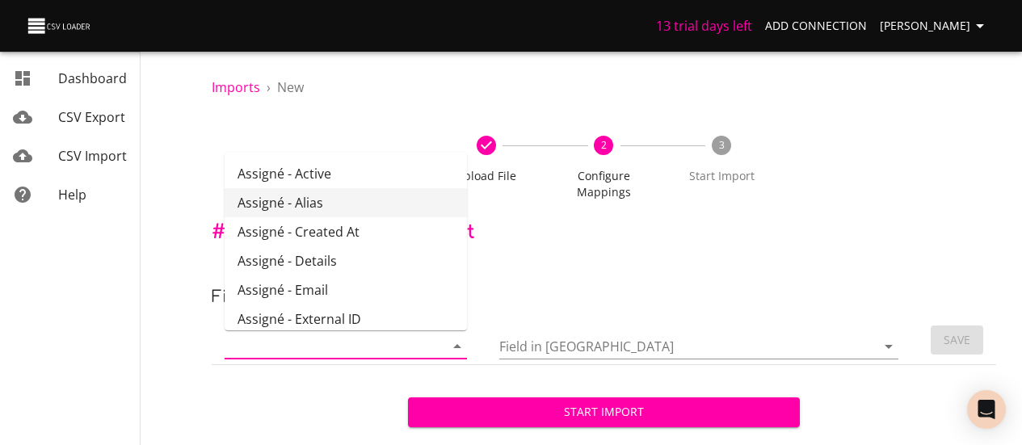
scroll to position [81, 0]
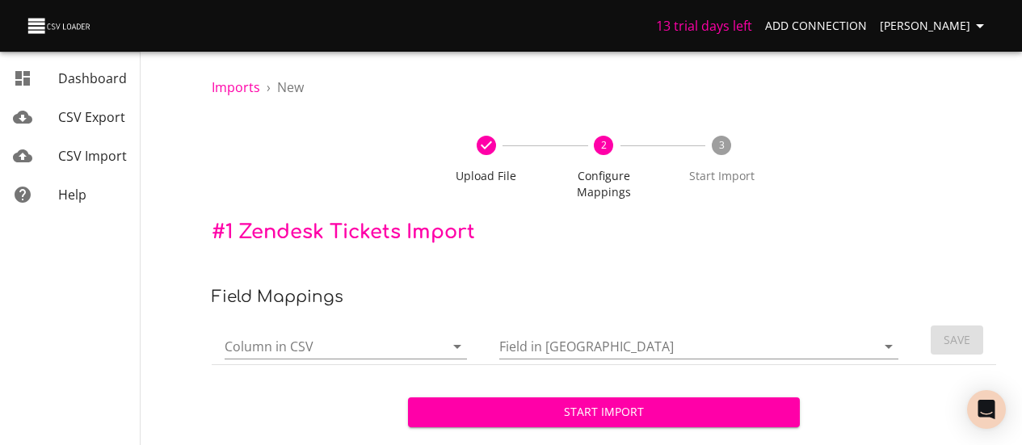
click at [443, 345] on div at bounding box center [446, 346] width 42 height 23
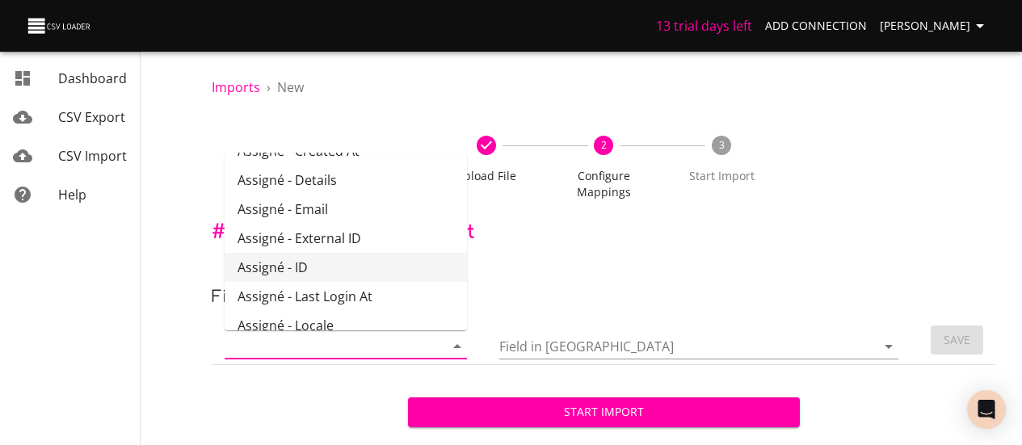
scroll to position [0, 0]
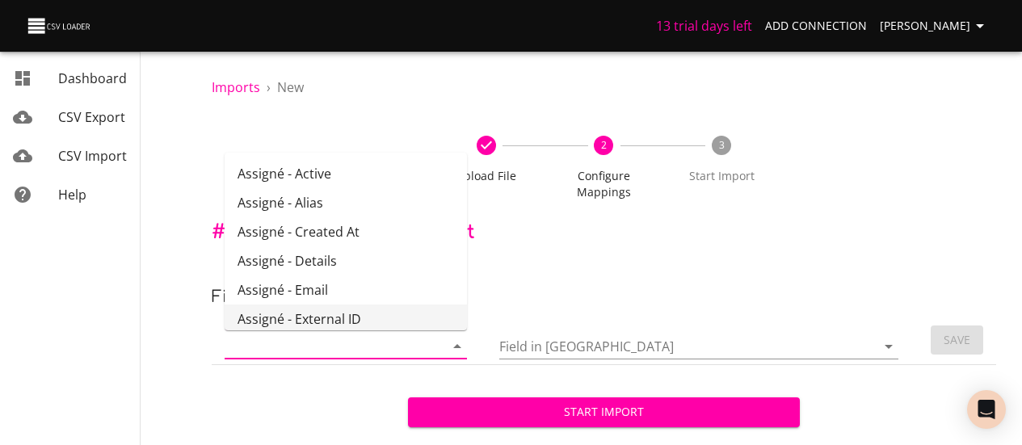
click at [546, 355] on input "Field in [GEOGRAPHIC_DATA]" at bounding box center [673, 346] width 349 height 25
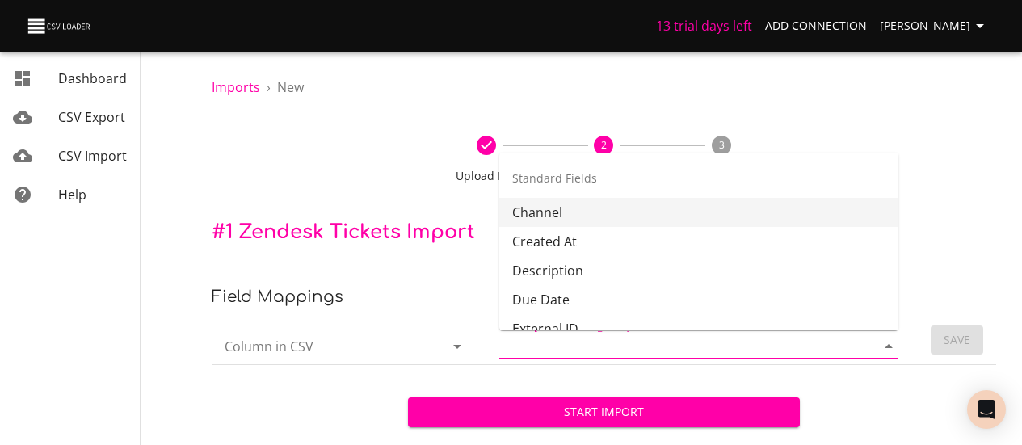
click at [555, 205] on li "Channel" at bounding box center [698, 212] width 399 height 29
type input "Channel"
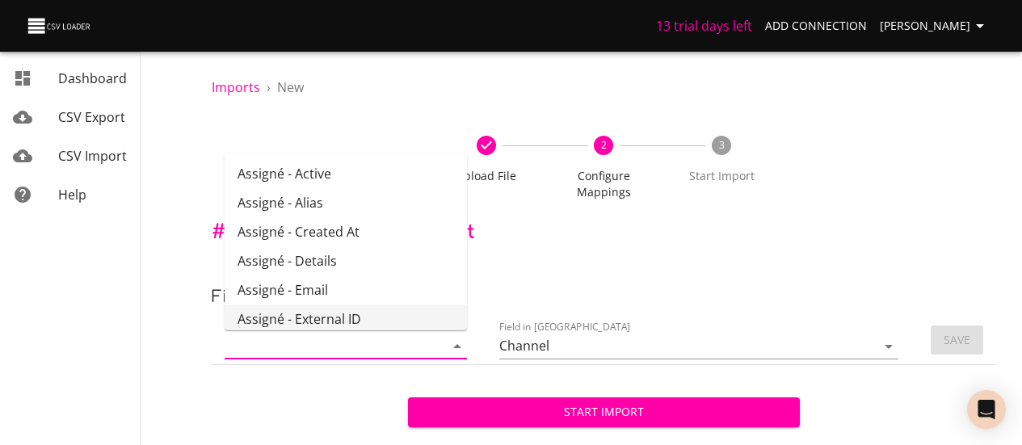
click at [360, 352] on input "Column in CSV" at bounding box center [321, 346] width 192 height 25
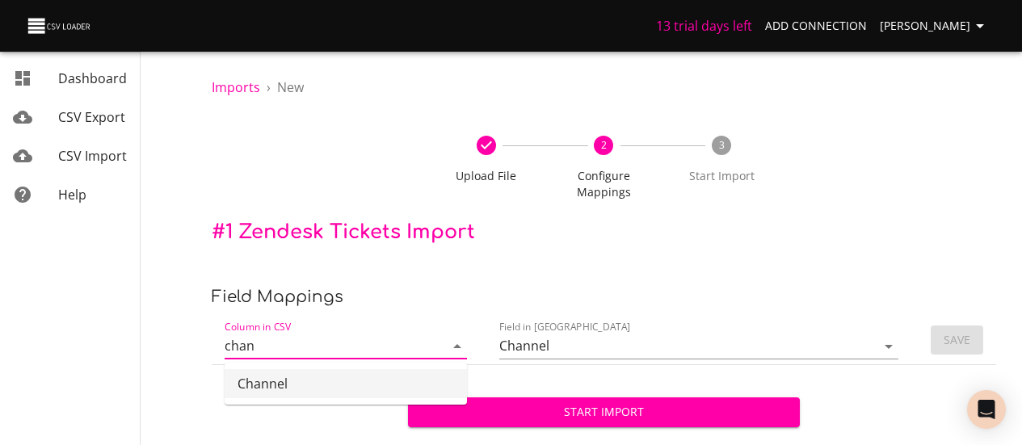
click at [349, 384] on li "Channel" at bounding box center [346, 383] width 242 height 29
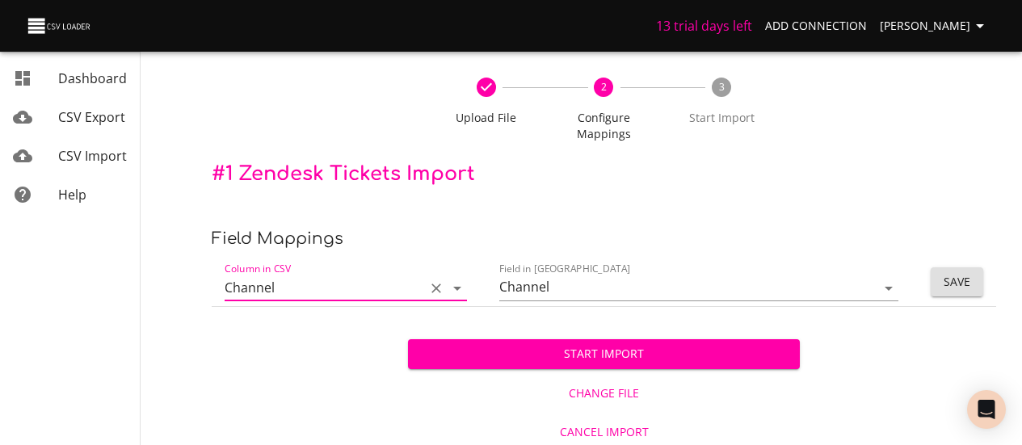
scroll to position [63, 0]
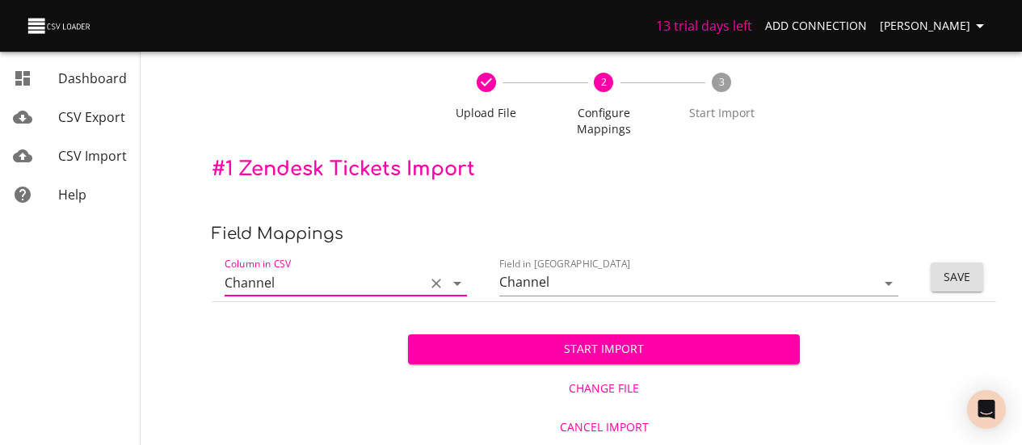
type input "Channel"
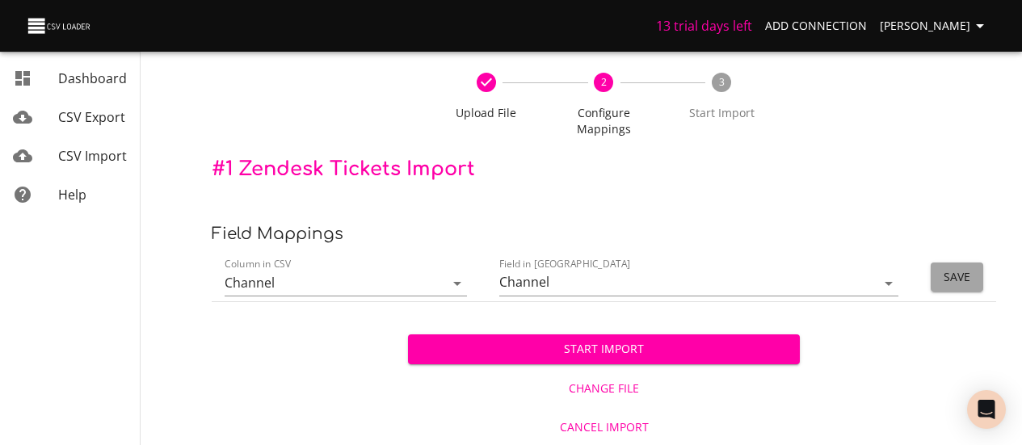
click at [967, 270] on span "Save" at bounding box center [957, 277] width 27 height 20
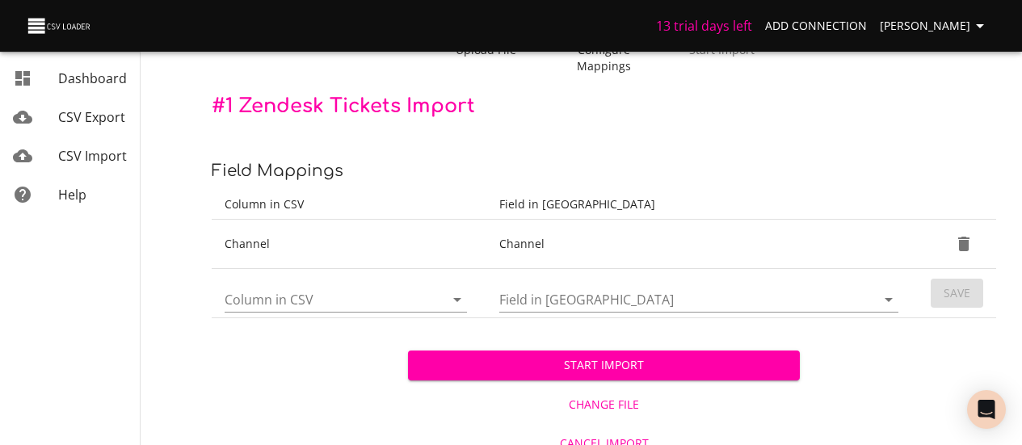
scroll to position [142, 0]
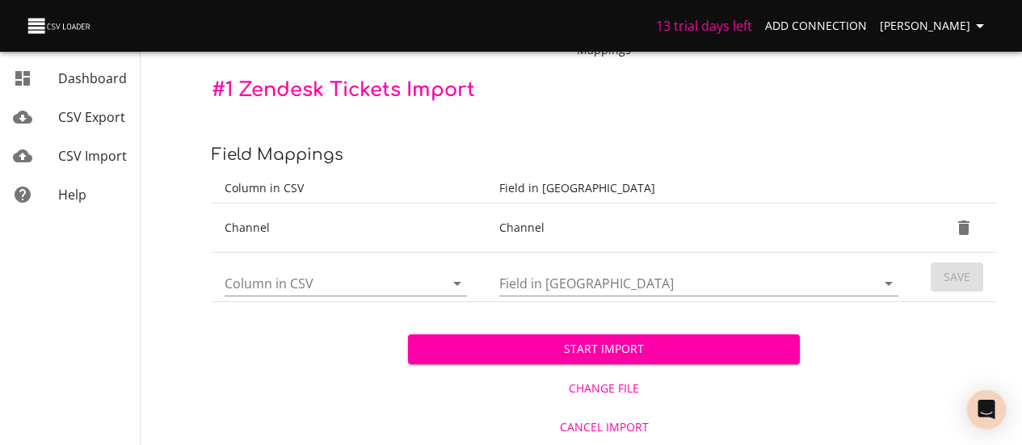
click at [383, 277] on input "Column in CSV" at bounding box center [321, 283] width 192 height 25
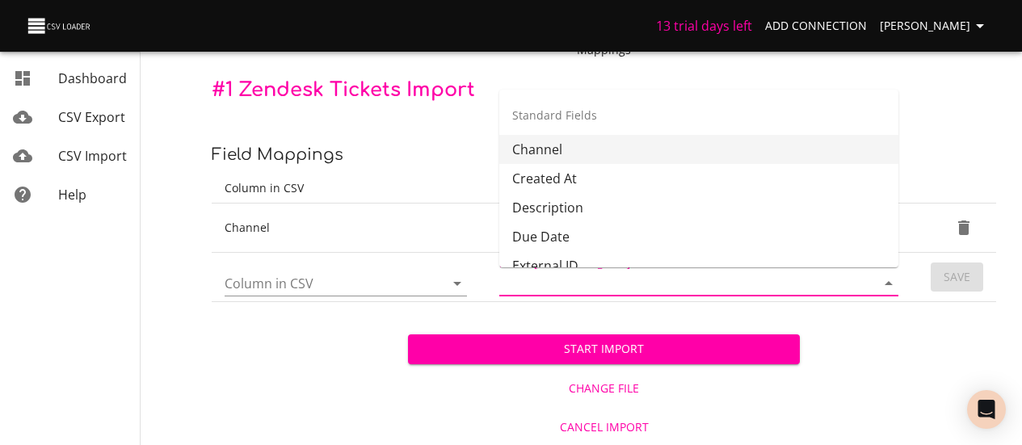
click at [565, 275] on input "Field in [GEOGRAPHIC_DATA]" at bounding box center [673, 283] width 349 height 25
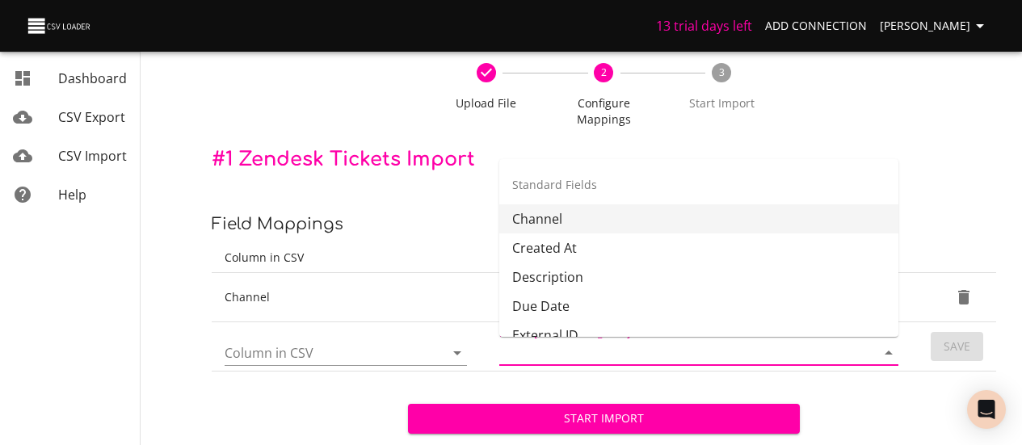
scroll to position [81, 0]
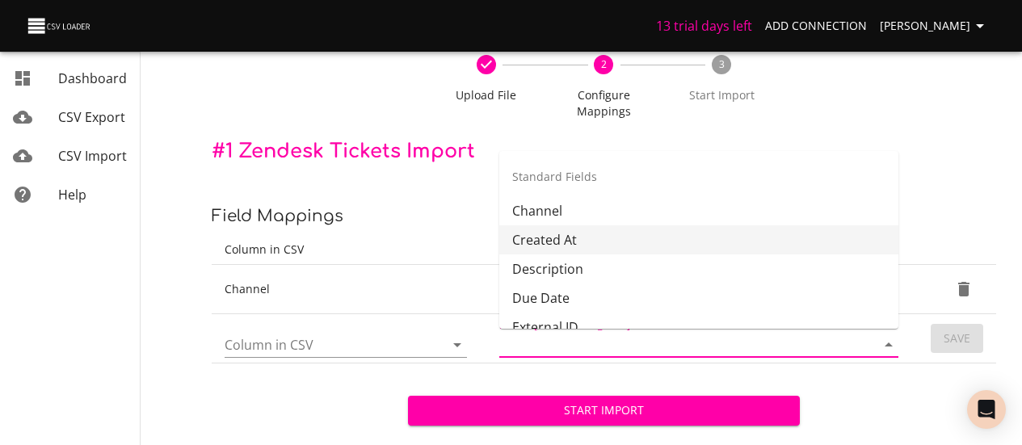
click at [564, 234] on li "Created At" at bounding box center [698, 239] width 399 height 29
type input "Created At"
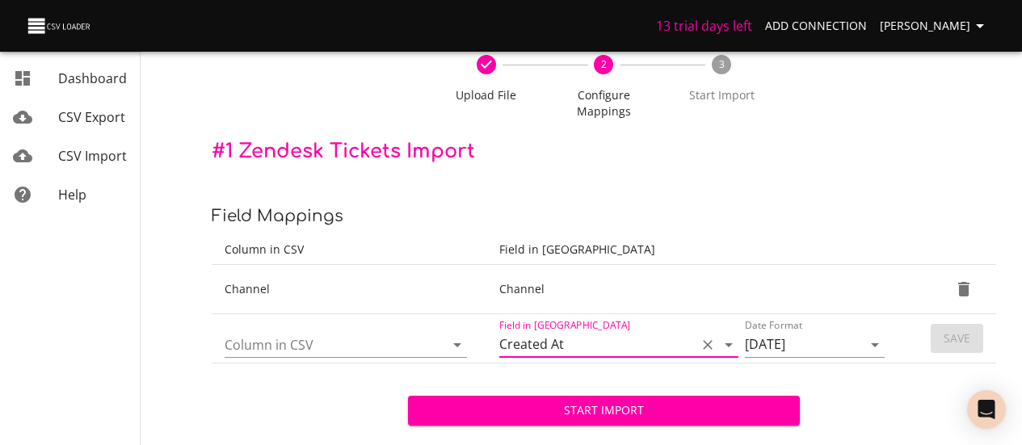
click at [369, 352] on input "Column in CSV" at bounding box center [321, 344] width 192 height 25
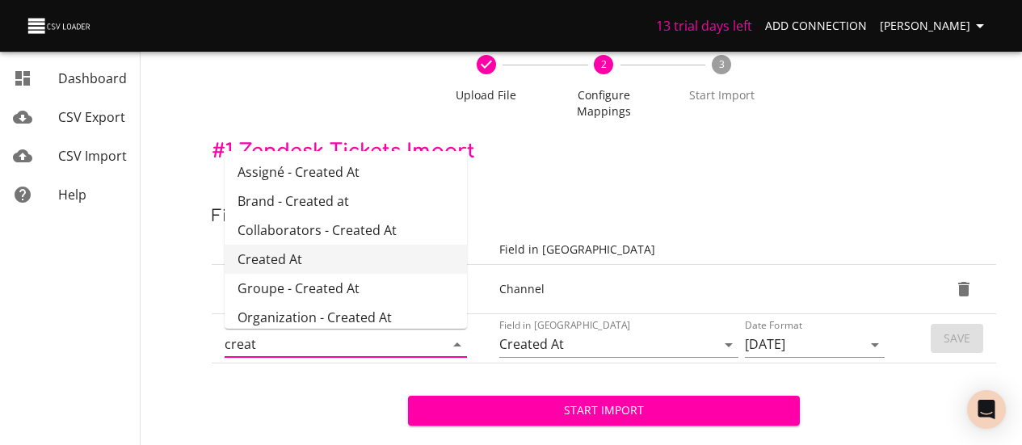
click at [297, 248] on li "Created At" at bounding box center [346, 259] width 242 height 29
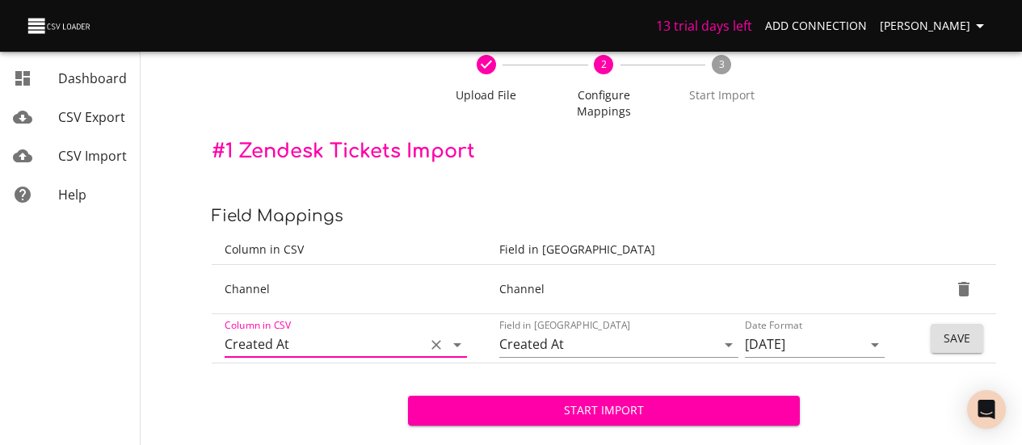
type input "Created At"
click at [971, 344] on button "Save" at bounding box center [957, 339] width 53 height 30
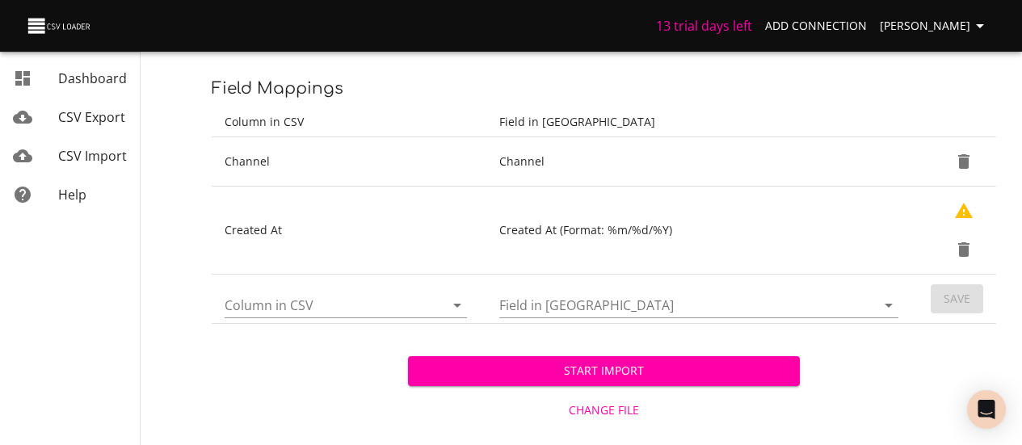
scroll to position [230, 0]
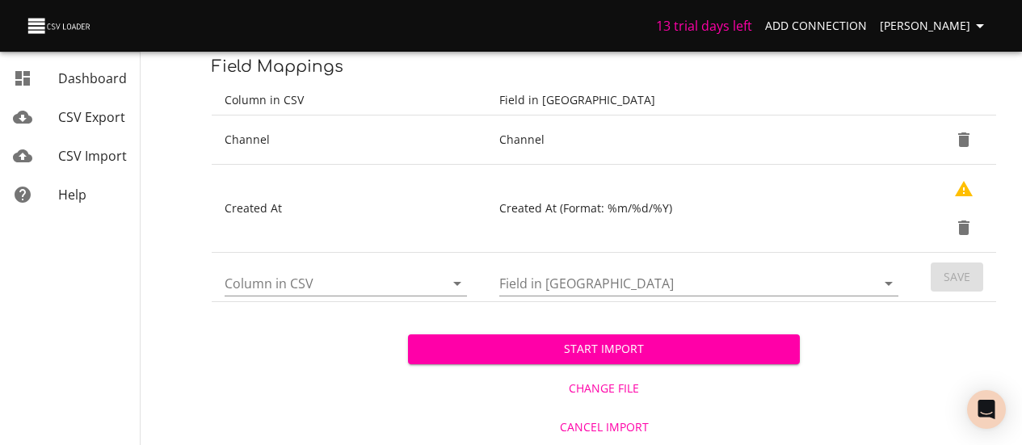
click at [609, 280] on input "Field in [GEOGRAPHIC_DATA]" at bounding box center [673, 283] width 349 height 25
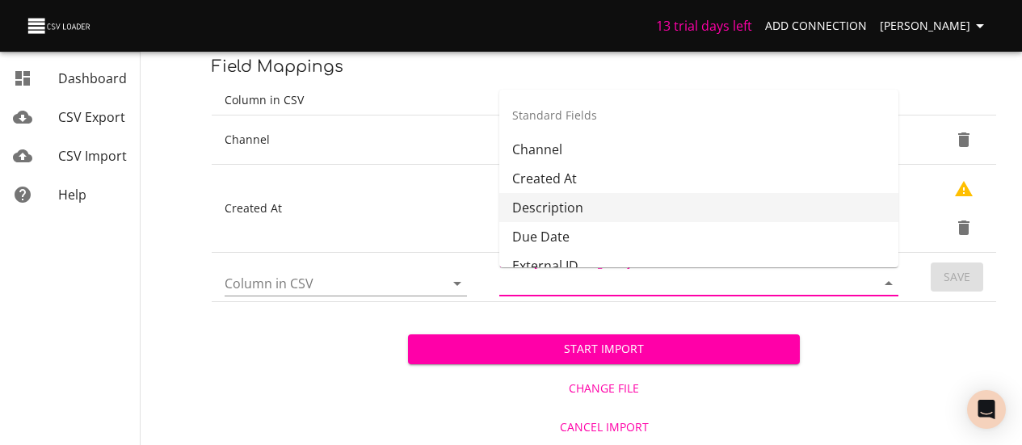
click at [558, 207] on li "Description" at bounding box center [698, 207] width 399 height 29
type input "Description"
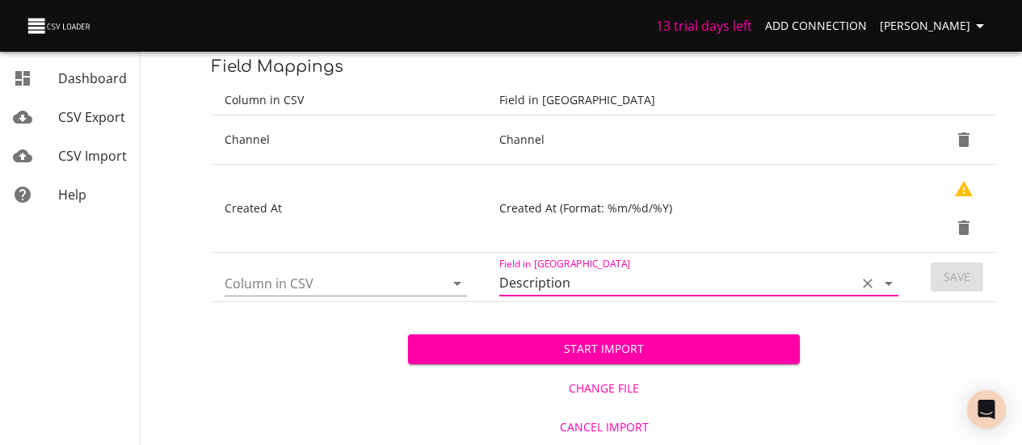
click at [385, 276] on input "Column in CSV" at bounding box center [321, 283] width 192 height 25
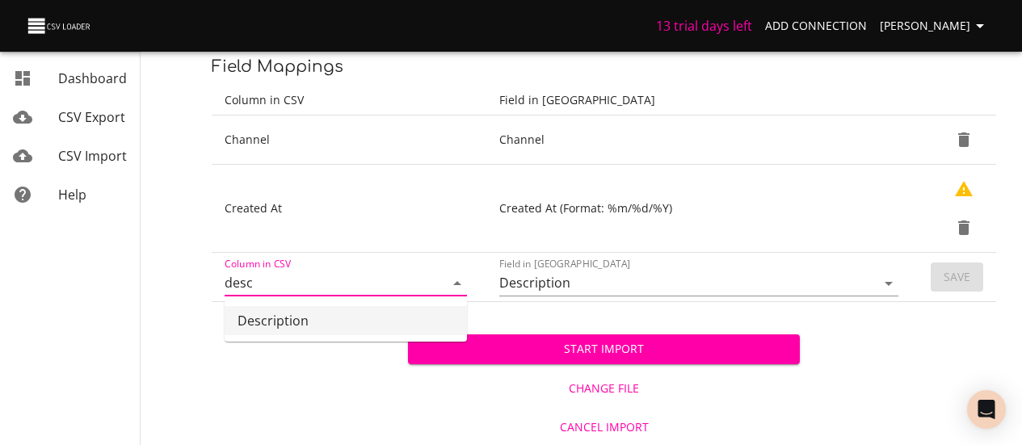
click at [325, 323] on li "Description" at bounding box center [346, 320] width 242 height 29
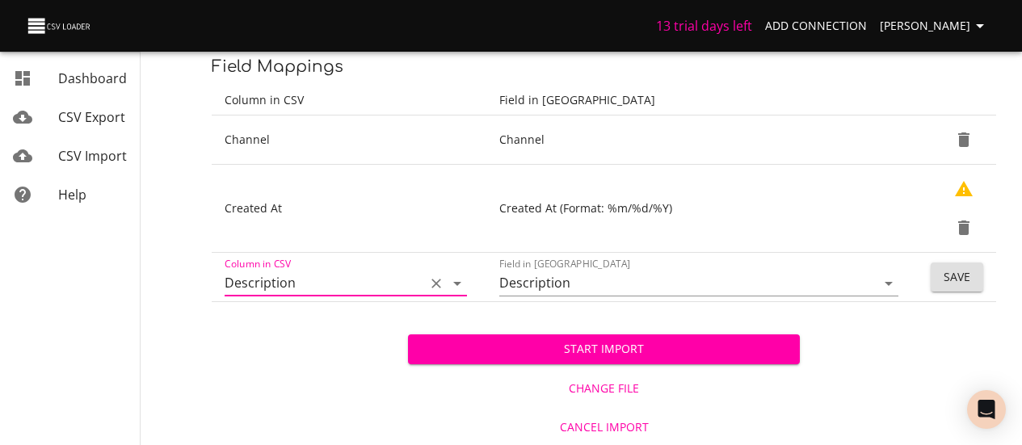
type input "Description"
click at [938, 268] on button "Save" at bounding box center [957, 278] width 53 height 30
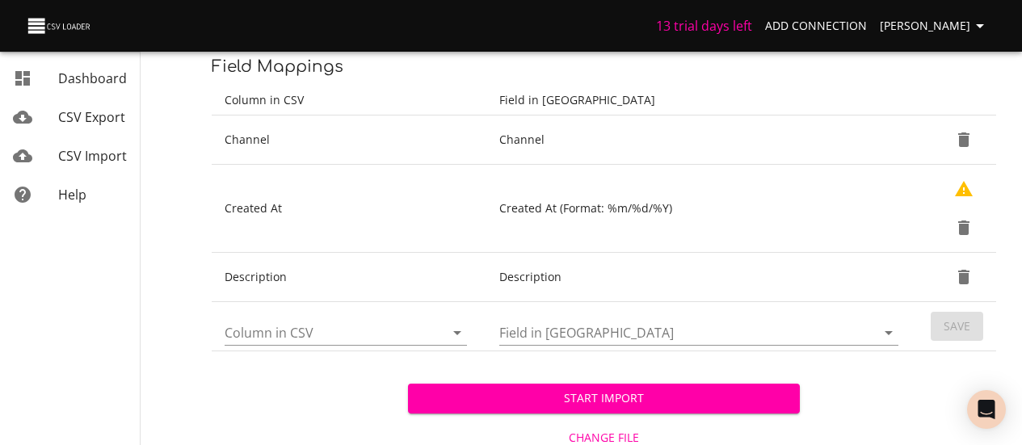
click at [422, 330] on div at bounding box center [346, 333] width 242 height 26
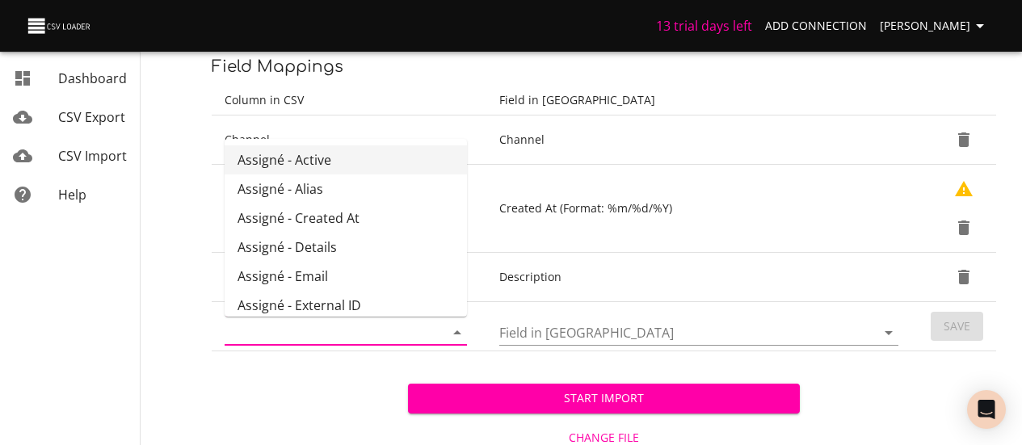
click at [422, 330] on div at bounding box center [346, 333] width 242 height 26
click at [576, 333] on input "Field in [GEOGRAPHIC_DATA]" at bounding box center [673, 332] width 349 height 25
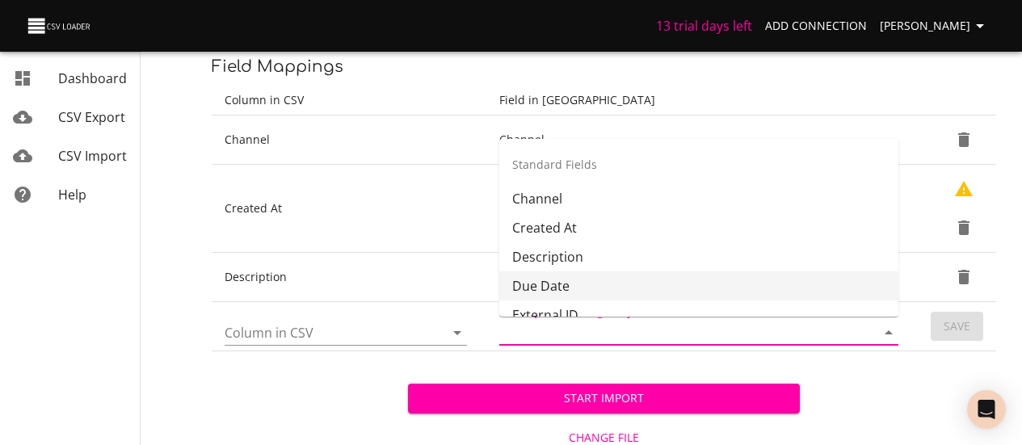
click at [573, 289] on li "Due Date" at bounding box center [698, 286] width 399 height 29
type input "Due Date"
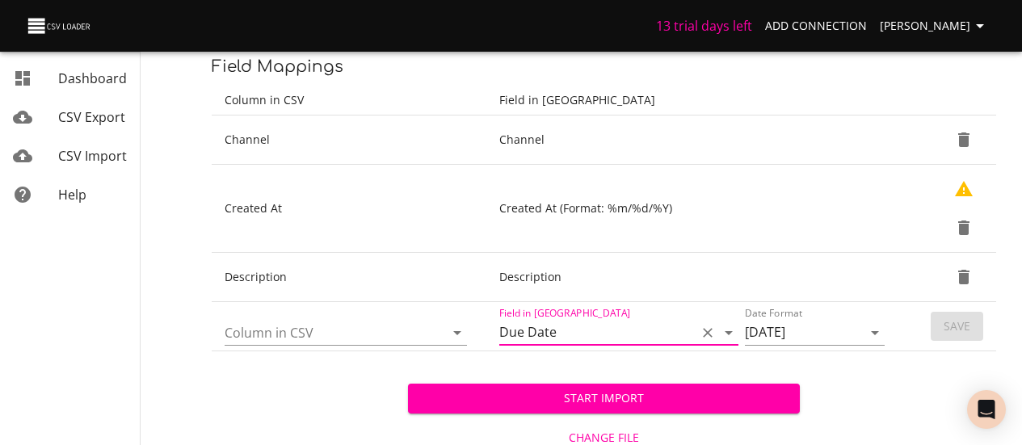
click at [309, 332] on input "Column in CSV" at bounding box center [321, 332] width 192 height 25
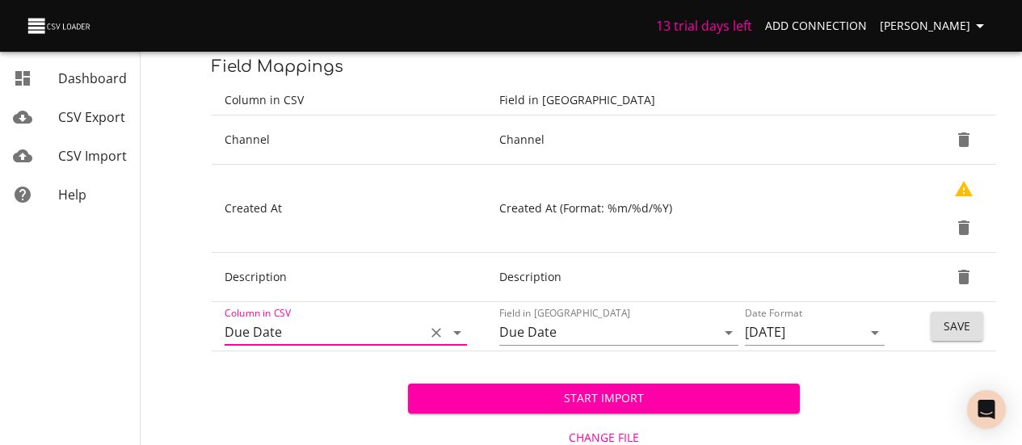
type input "Due Date"
click at [954, 323] on span "Save" at bounding box center [957, 327] width 27 height 20
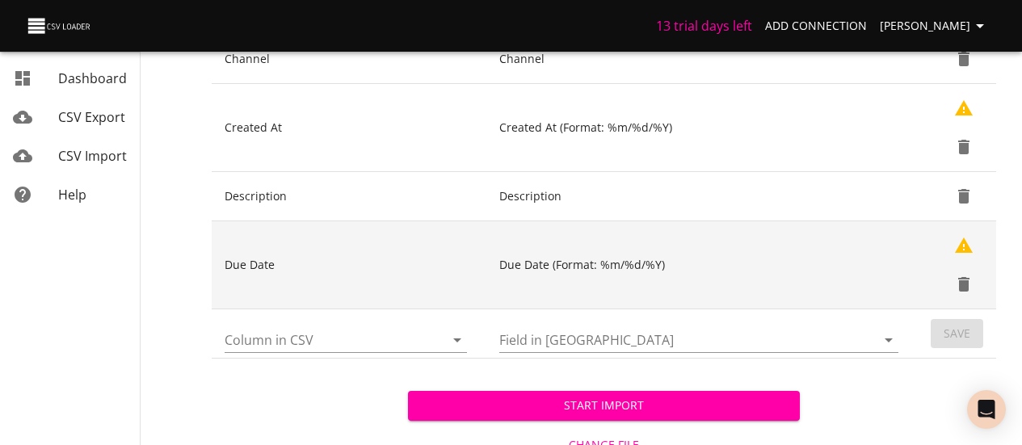
scroll to position [368, 0]
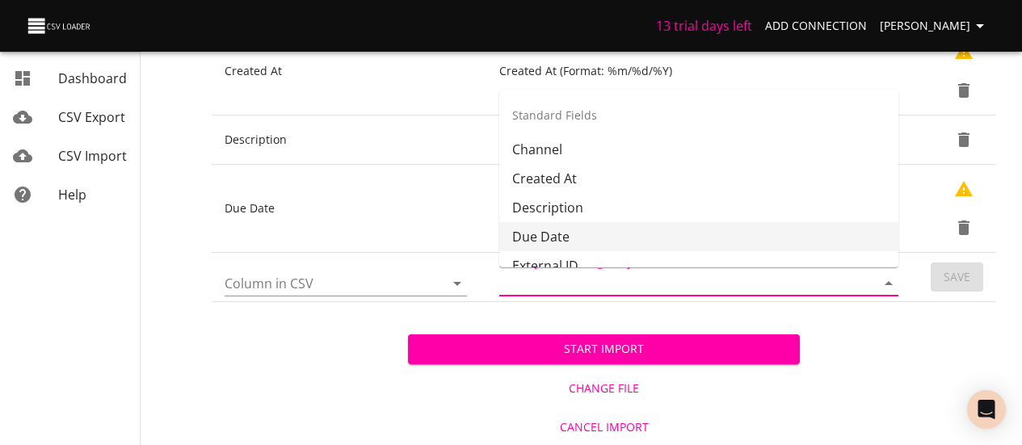
click at [557, 275] on input "Field in [GEOGRAPHIC_DATA]" at bounding box center [673, 283] width 349 height 25
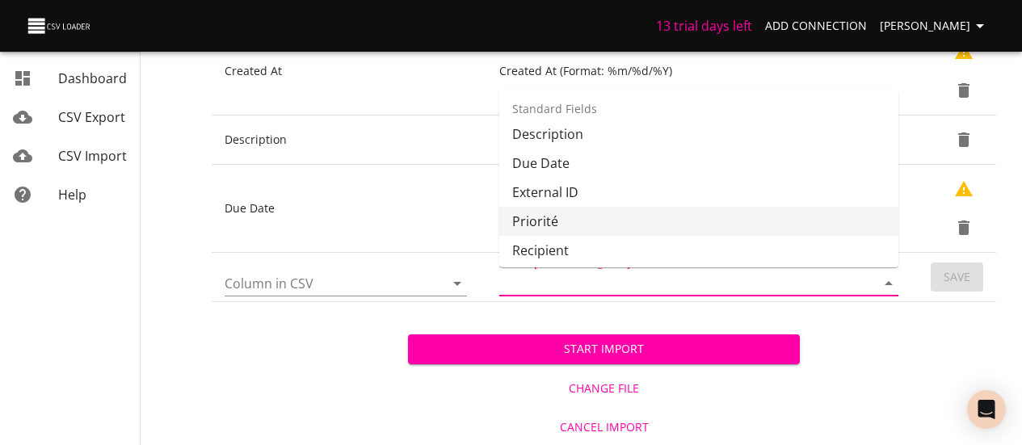
scroll to position [81, 0]
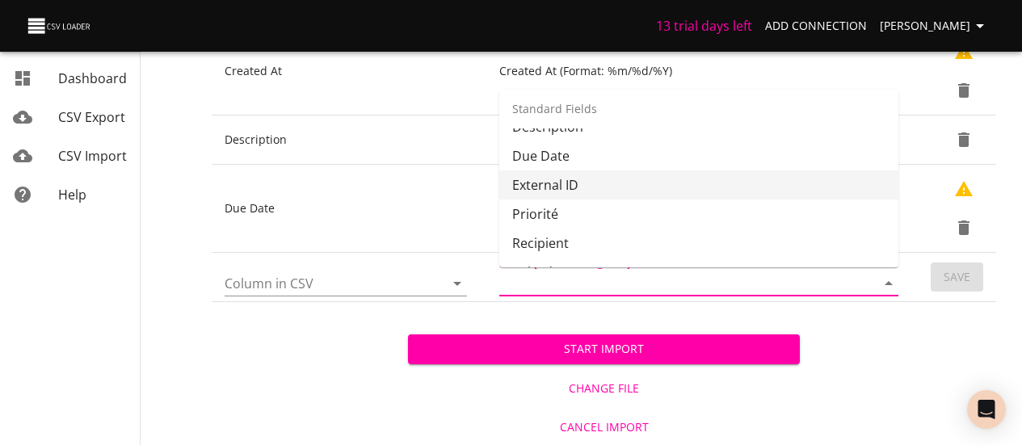
click at [558, 183] on li "External ID" at bounding box center [698, 185] width 399 height 29
type input "External ID"
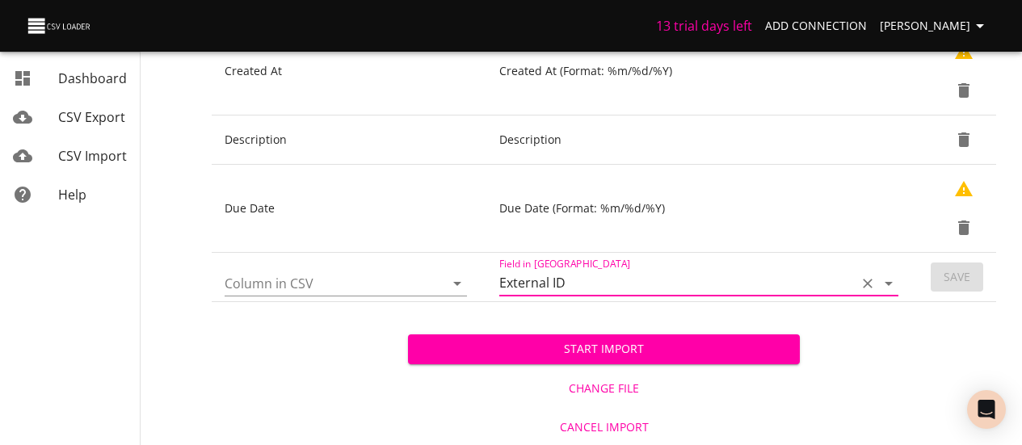
click at [376, 274] on input "Column in CSV" at bounding box center [321, 283] width 192 height 25
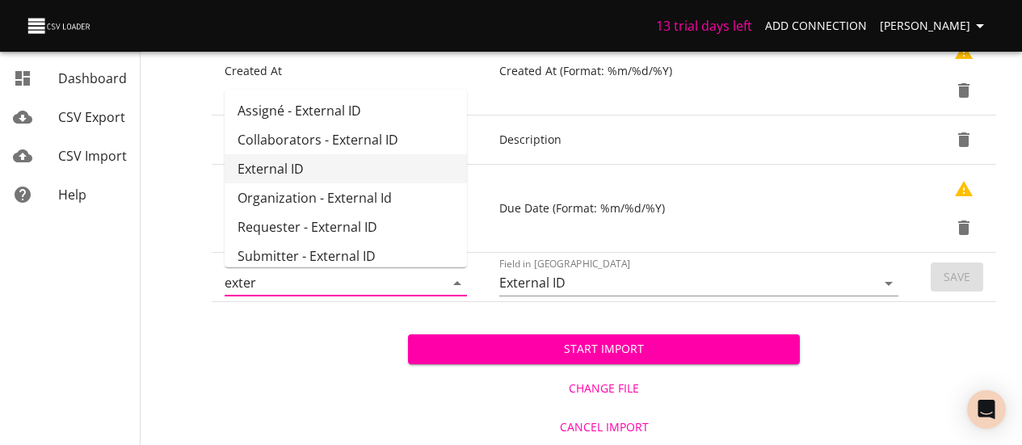
click at [352, 167] on li "External ID" at bounding box center [346, 168] width 242 height 29
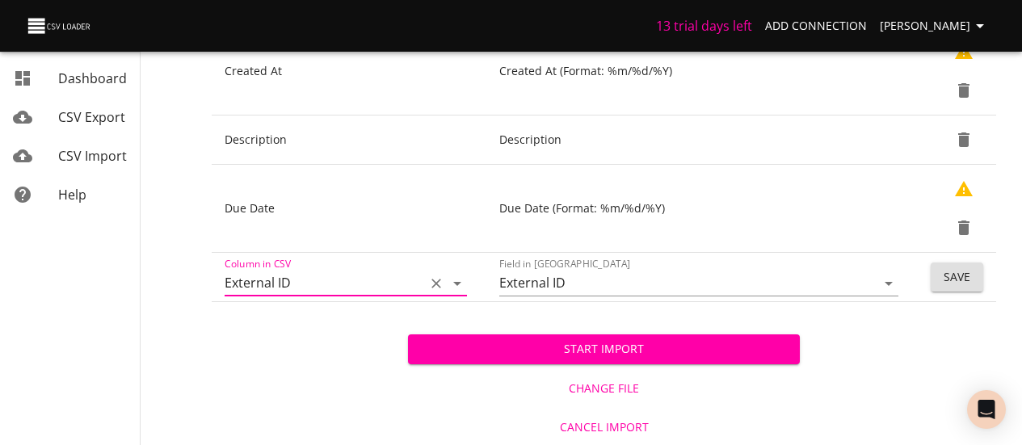
type input "External ID"
click at [981, 276] on button "Save" at bounding box center [957, 278] width 53 height 30
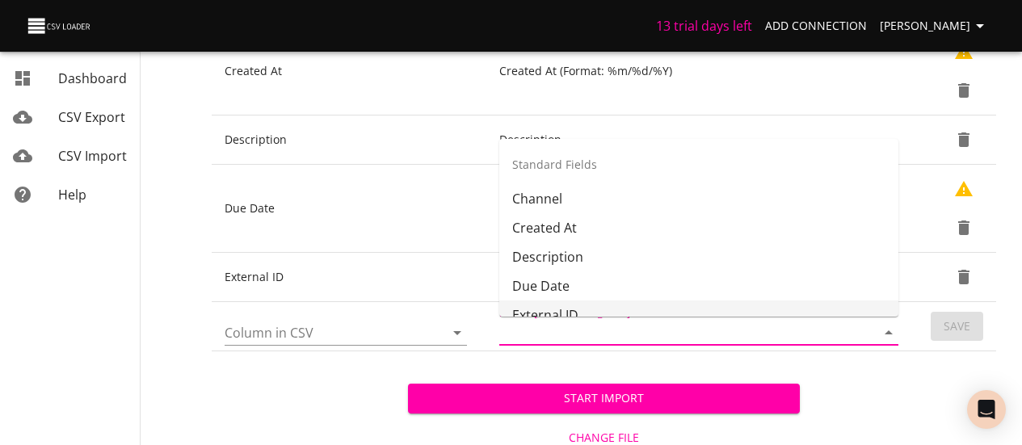
click at [541, 336] on input "Field in [GEOGRAPHIC_DATA]" at bounding box center [673, 332] width 349 height 25
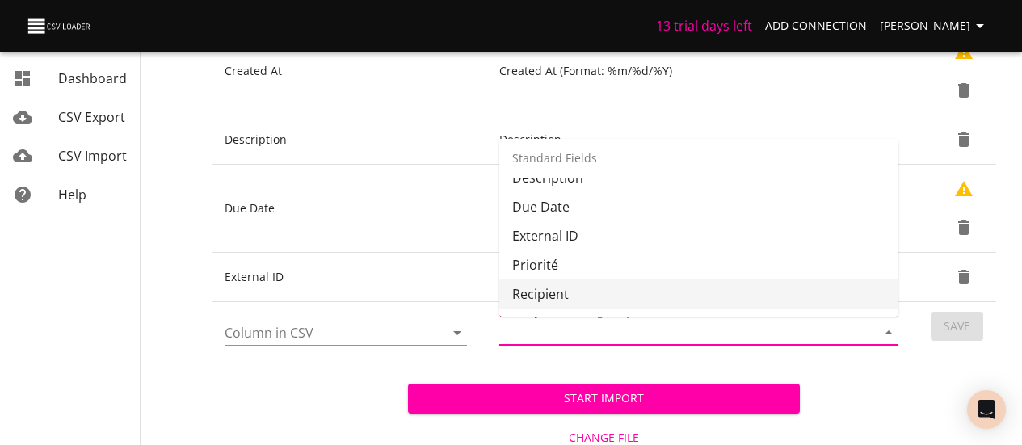
scroll to position [94, 0]
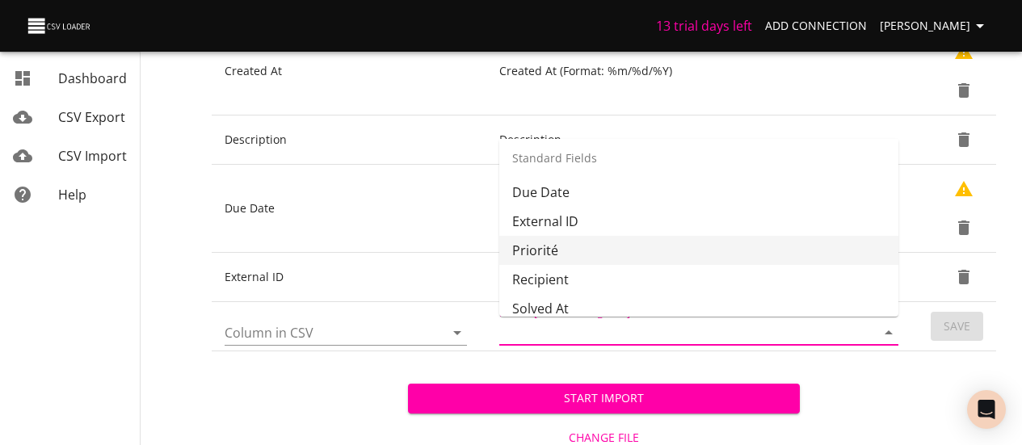
click at [578, 252] on li "Priorité" at bounding box center [698, 250] width 399 height 29
type input "Priorité"
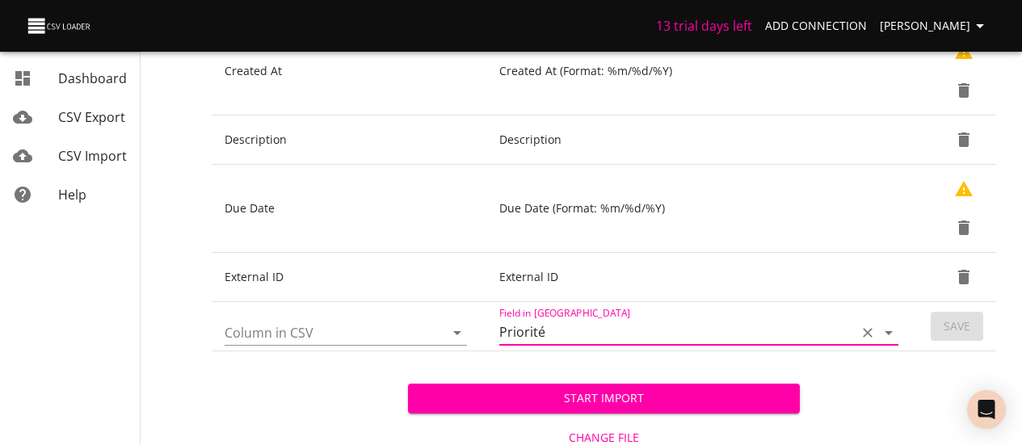
click at [303, 339] on input "Column in CSV" at bounding box center [321, 332] width 192 height 25
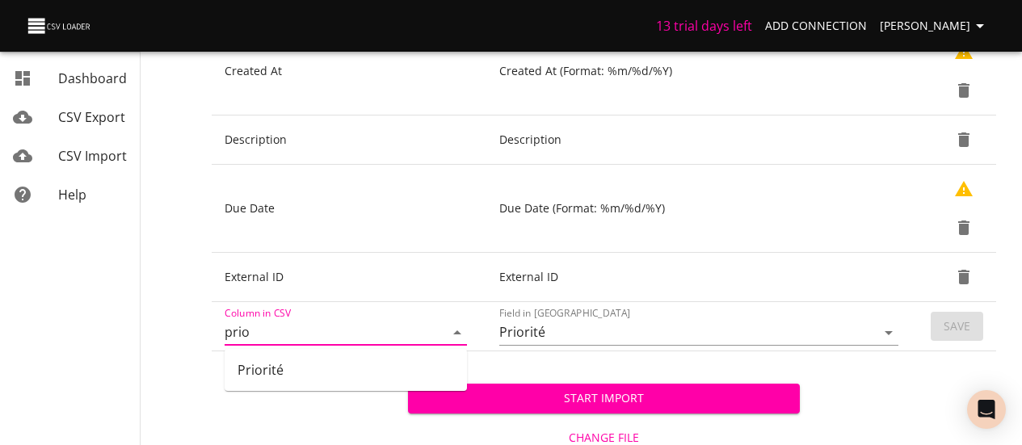
type input "Priorité"
click at [951, 336] on button "Save" at bounding box center [957, 327] width 53 height 30
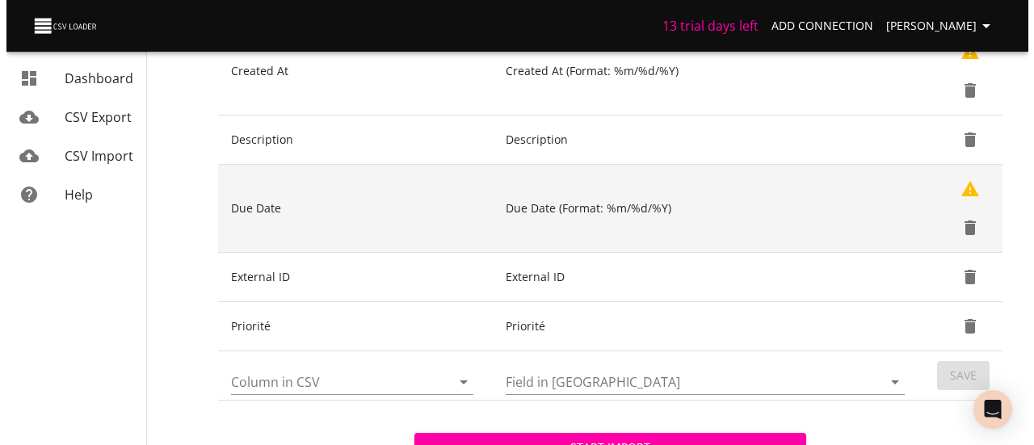
scroll to position [287, 0]
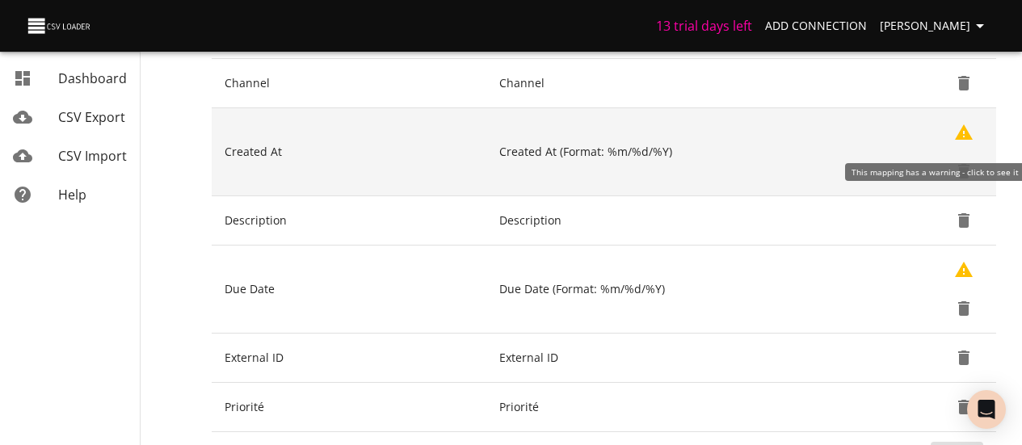
click at [965, 128] on icon "Show Warnings" at bounding box center [964, 131] width 18 height 15
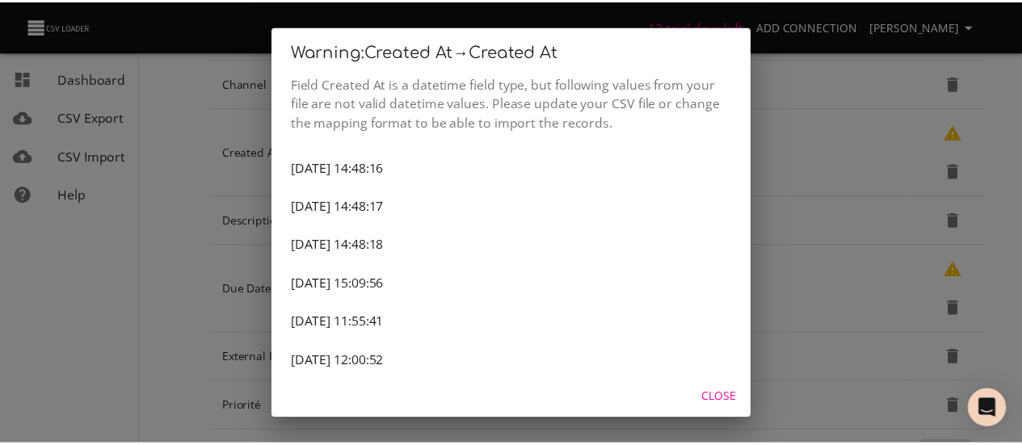
scroll to position [0, 0]
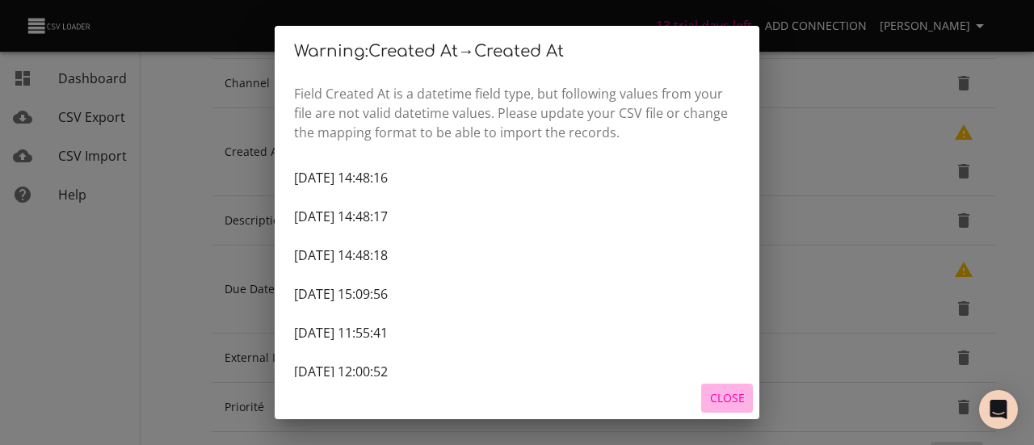
click at [731, 395] on span "Close" at bounding box center [727, 399] width 39 height 20
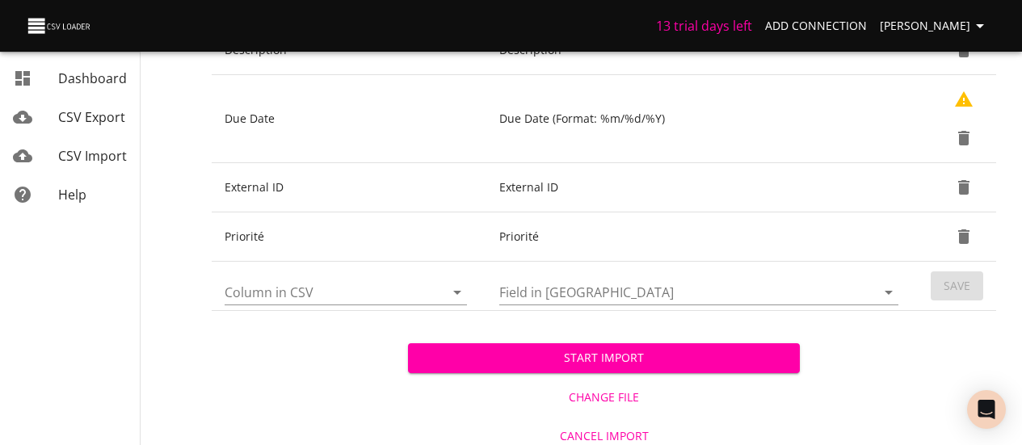
scroll to position [466, 0]
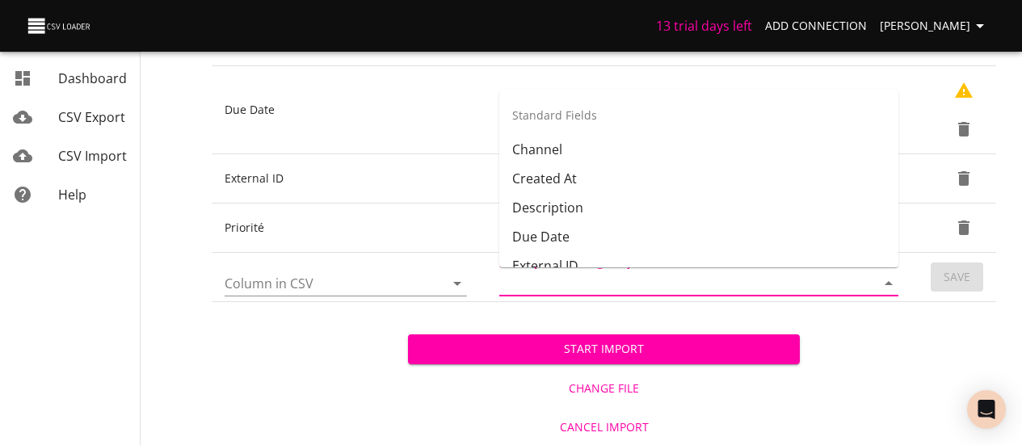
click at [623, 281] on input "Field in [GEOGRAPHIC_DATA]" at bounding box center [673, 283] width 349 height 25
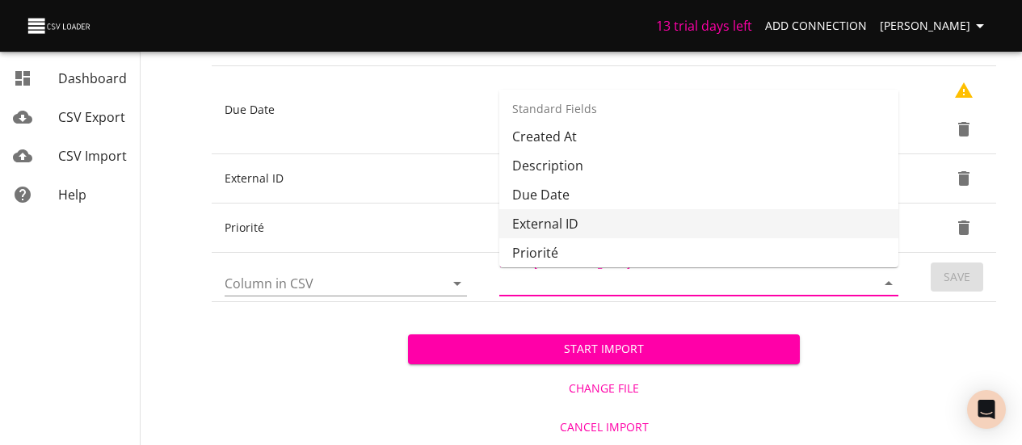
scroll to position [123, 0]
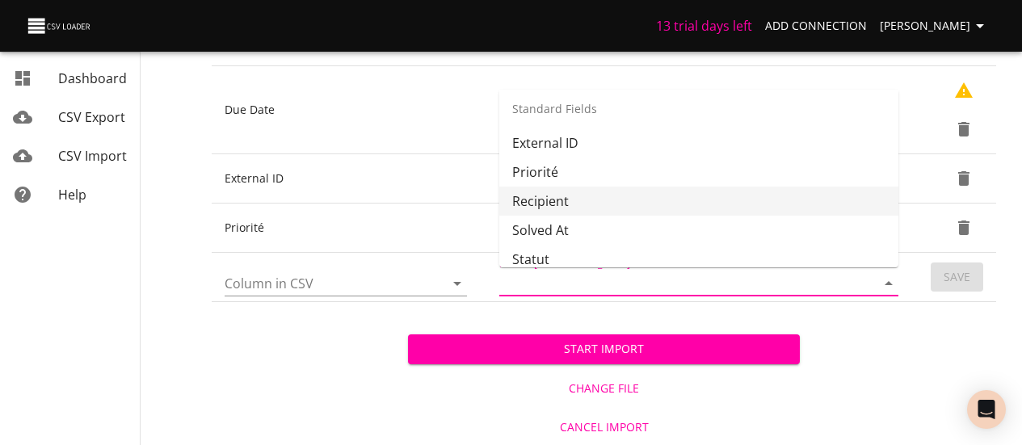
click at [559, 196] on li "Recipient" at bounding box center [698, 201] width 399 height 29
type input "Recipient"
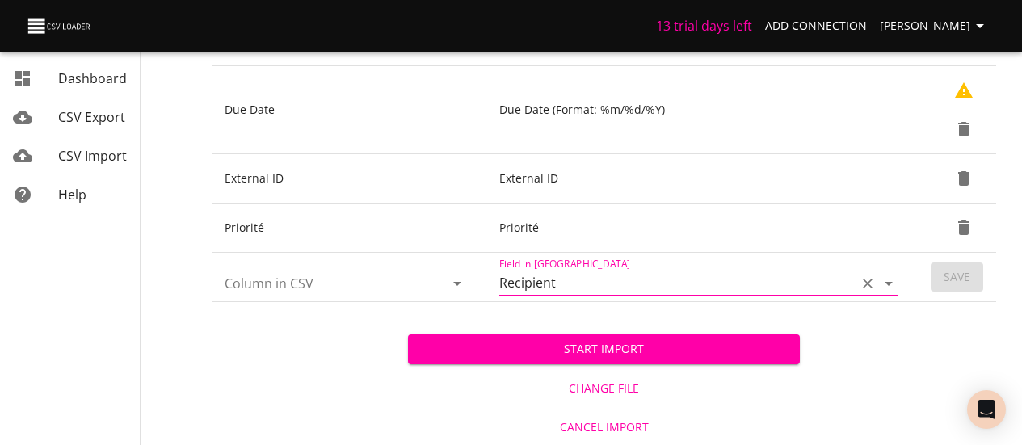
click at [418, 283] on div at bounding box center [346, 284] width 242 height 26
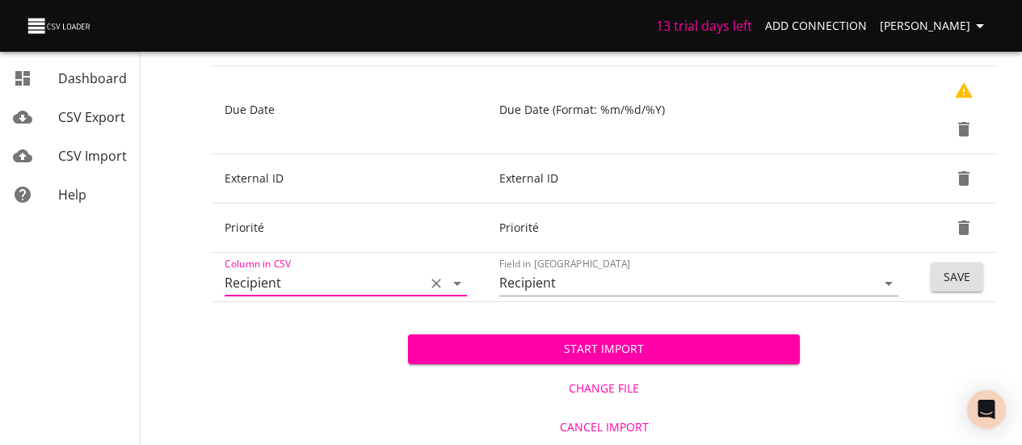
type input "Recipient"
click at [963, 270] on span "Save" at bounding box center [957, 277] width 27 height 20
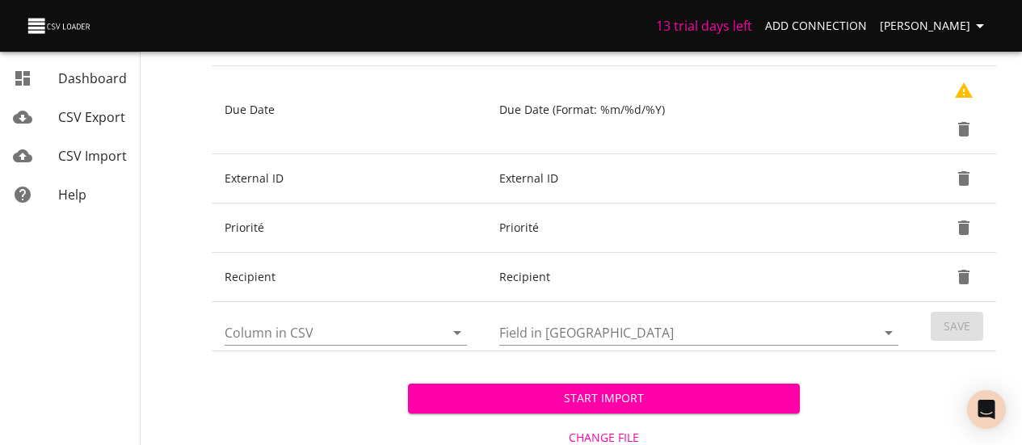
click at [626, 318] on div "Field in [GEOGRAPHIC_DATA]" at bounding box center [698, 326] width 399 height 39
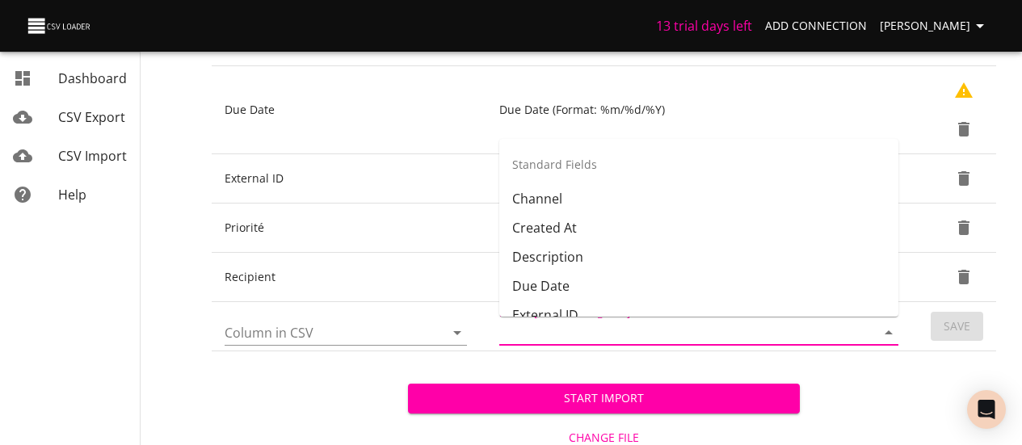
click at [625, 330] on input "Field in [GEOGRAPHIC_DATA]" at bounding box center [673, 332] width 349 height 25
click at [624, 330] on input "Field in [GEOGRAPHIC_DATA]" at bounding box center [673, 332] width 349 height 25
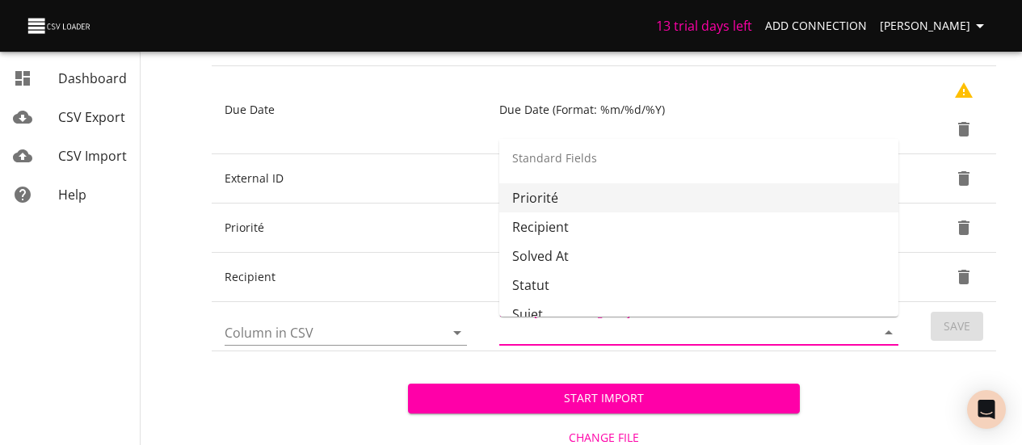
scroll to position [152, 0]
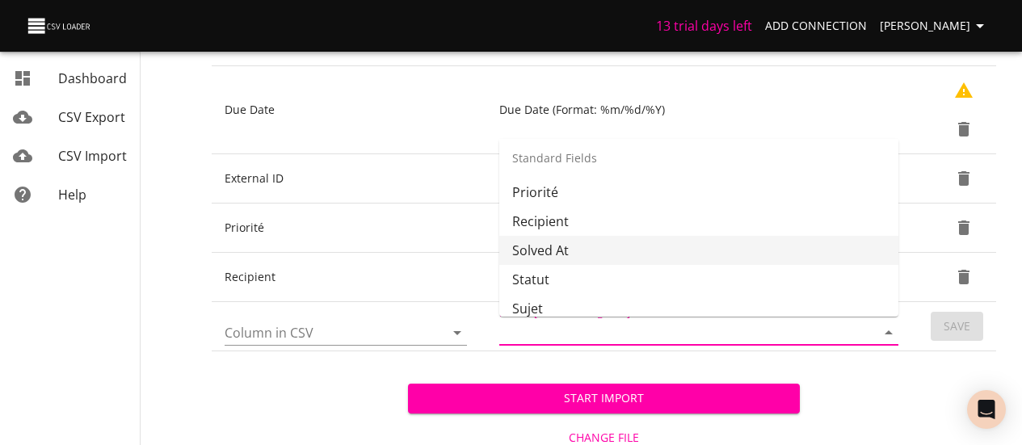
click at [578, 247] on li "Solved At" at bounding box center [698, 250] width 399 height 29
type input "Solved At"
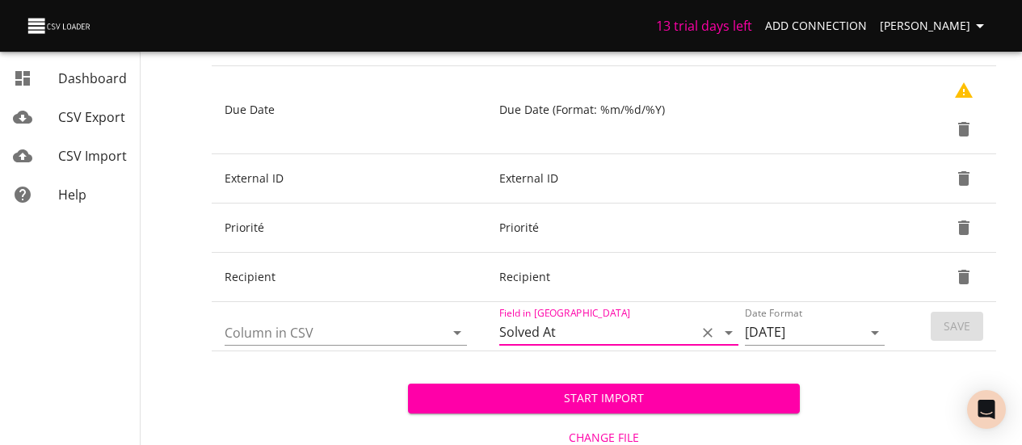
click at [349, 331] on input "Column in CSV" at bounding box center [321, 332] width 192 height 25
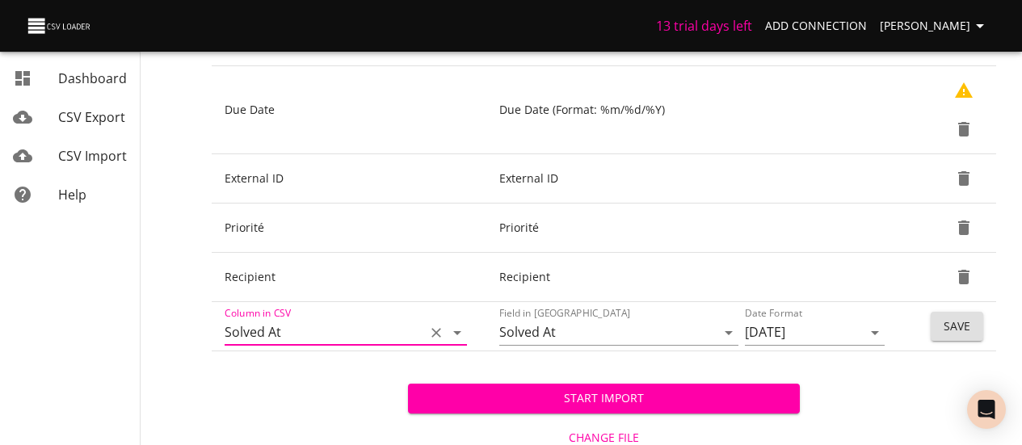
type input "Solved At"
click at [955, 326] on span "Save" at bounding box center [957, 327] width 27 height 20
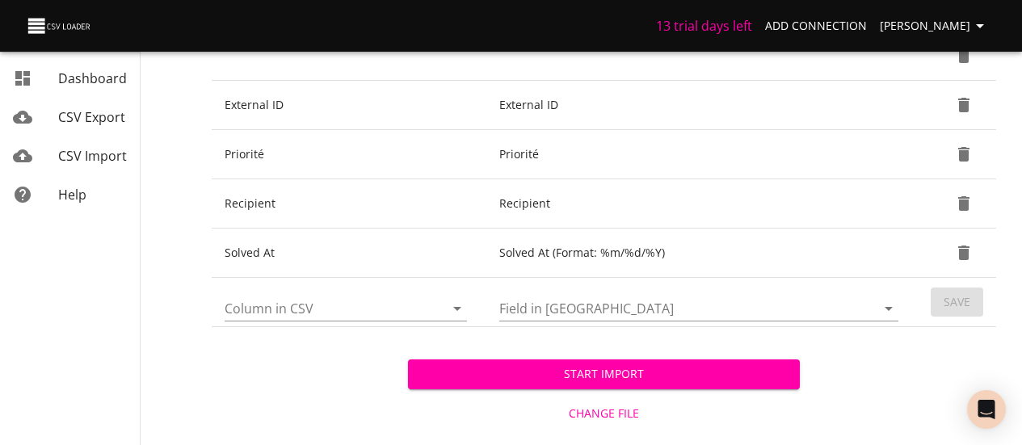
scroll to position [547, 0]
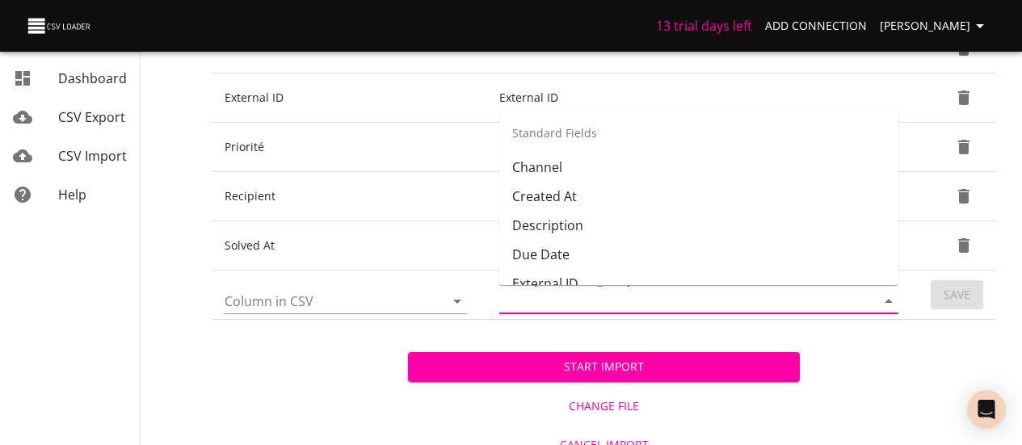
click at [575, 289] on input "Field in [GEOGRAPHIC_DATA]" at bounding box center [673, 301] width 349 height 25
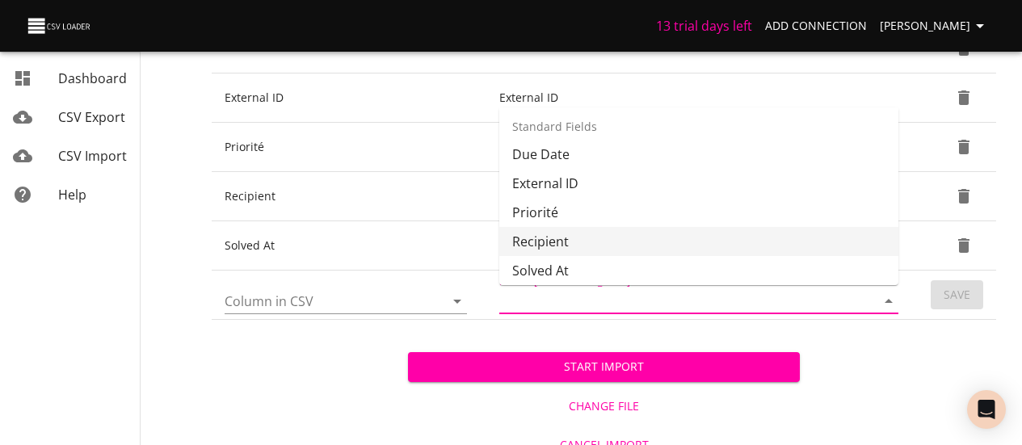
scroll to position [181, 0]
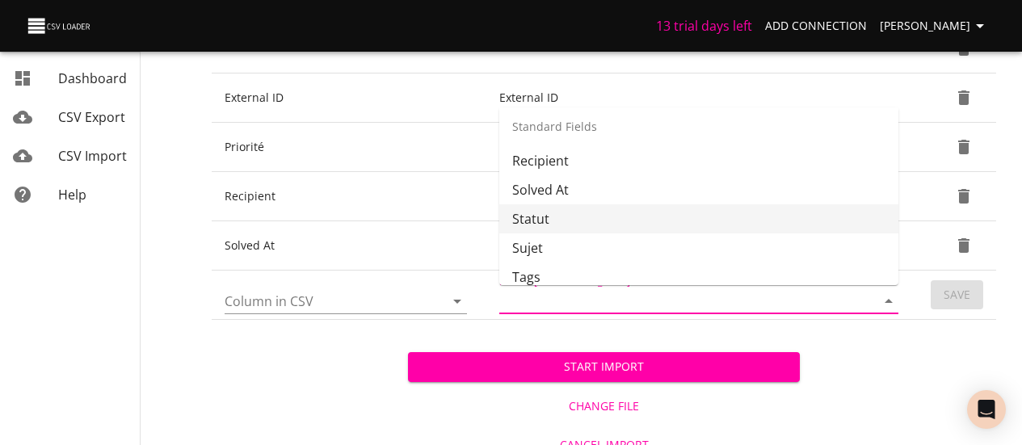
click at [564, 205] on li "Statut" at bounding box center [698, 218] width 399 height 29
type input "Statut"
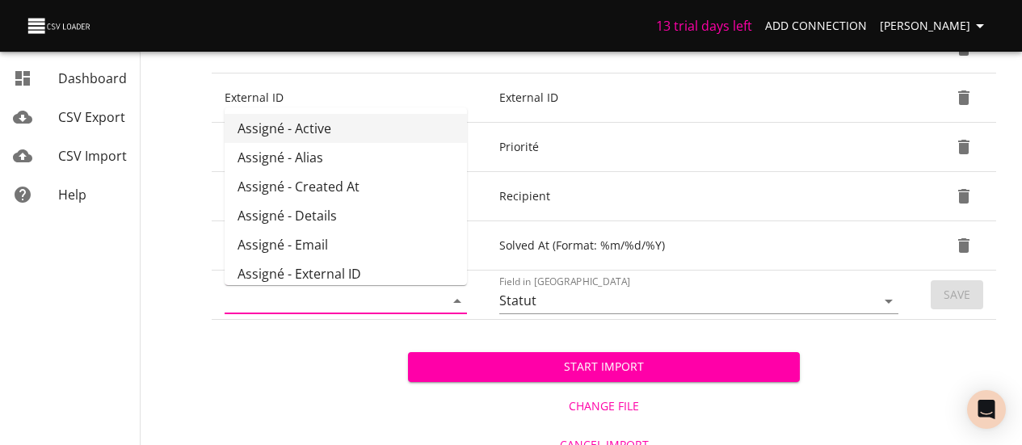
click at [339, 308] on input "Column in CSV" at bounding box center [321, 301] width 192 height 25
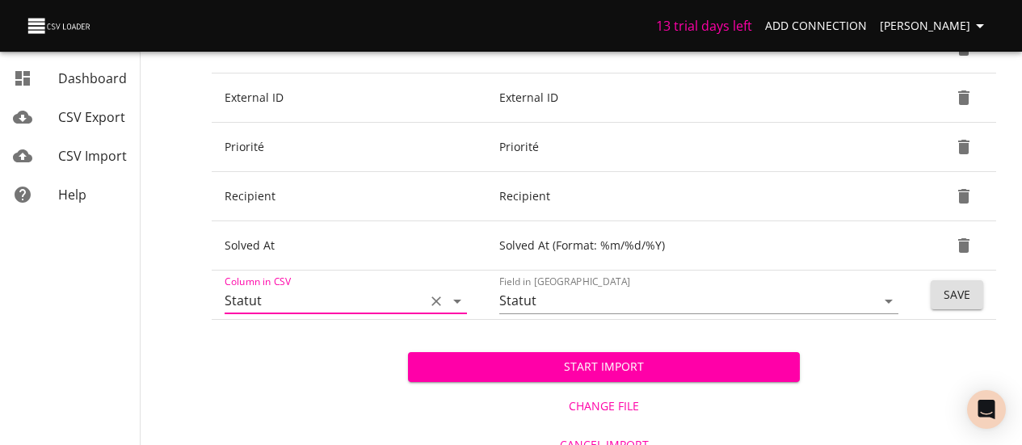
type input "Statut"
click at [953, 296] on span "Save" at bounding box center [957, 295] width 27 height 20
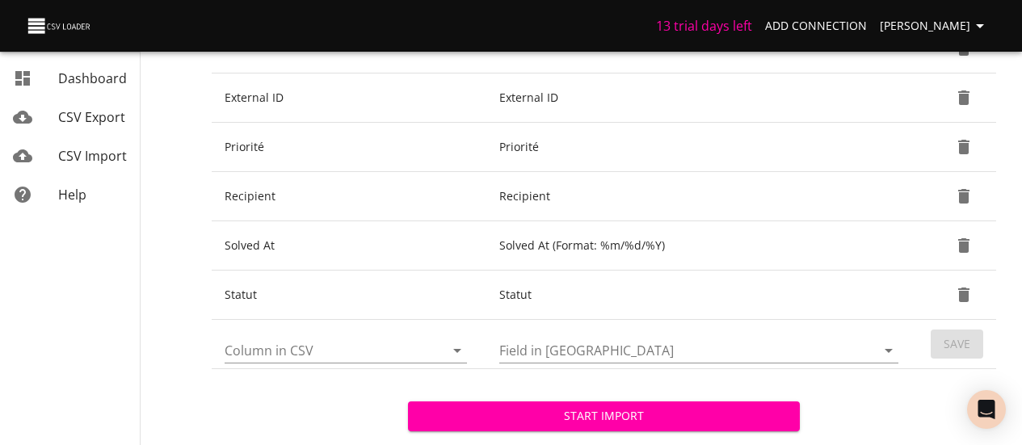
click at [528, 352] on input "Field in [GEOGRAPHIC_DATA]" at bounding box center [673, 350] width 349 height 25
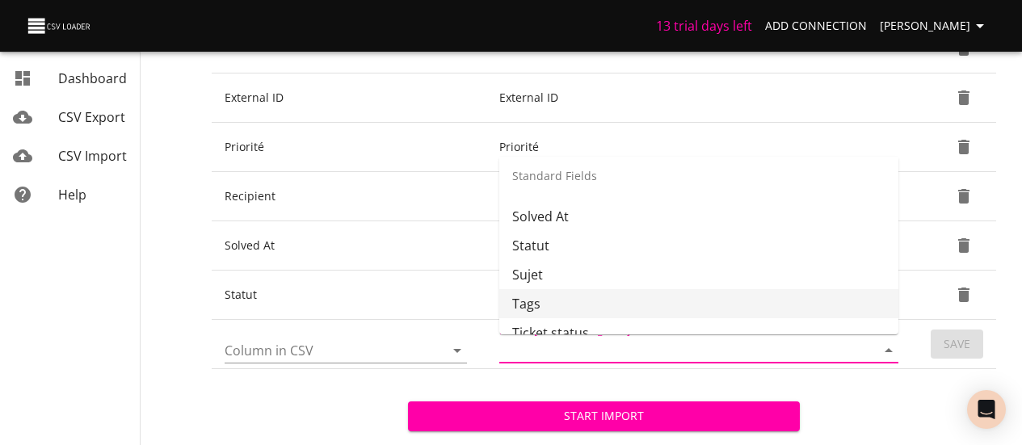
scroll to position [210, 0]
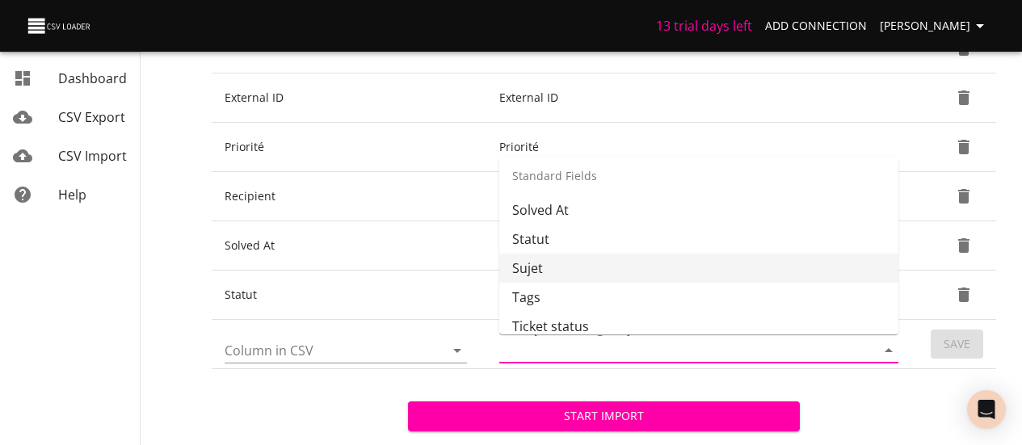
click at [563, 266] on li "Sujet" at bounding box center [698, 268] width 399 height 29
type input "Sujet"
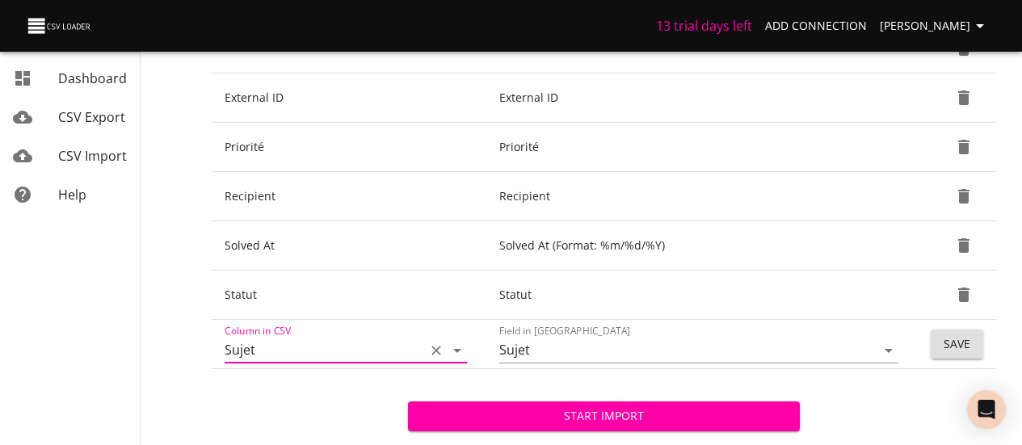
type input "Sujet"
click at [971, 326] on td "Save" at bounding box center [957, 344] width 78 height 49
click at [972, 332] on button "Save" at bounding box center [957, 345] width 53 height 30
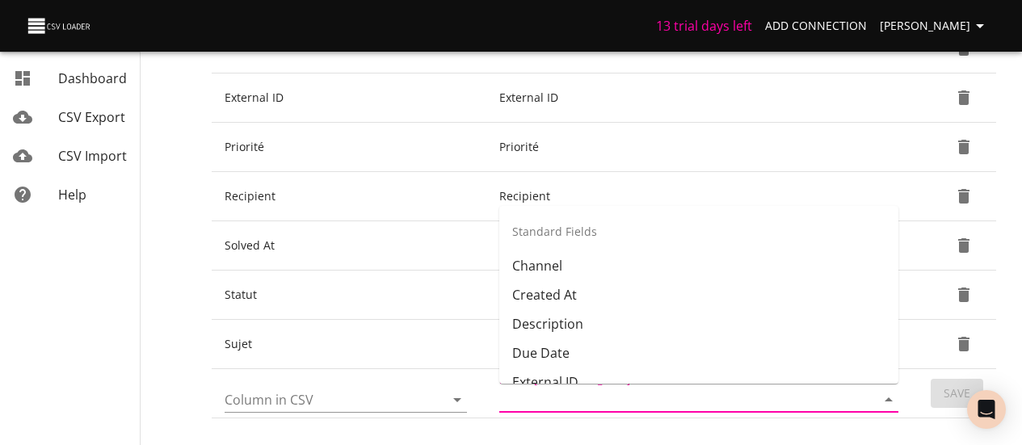
click at [577, 391] on input "Field in [GEOGRAPHIC_DATA]" at bounding box center [673, 399] width 349 height 25
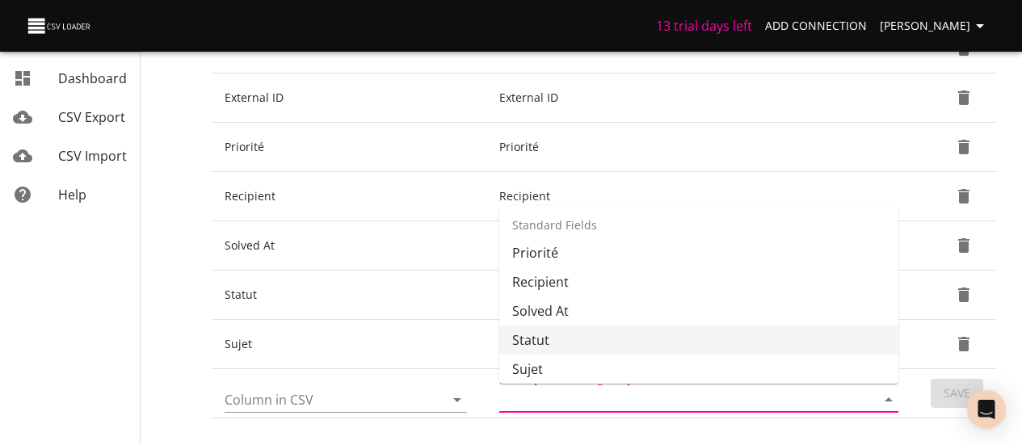
scroll to position [239, 0]
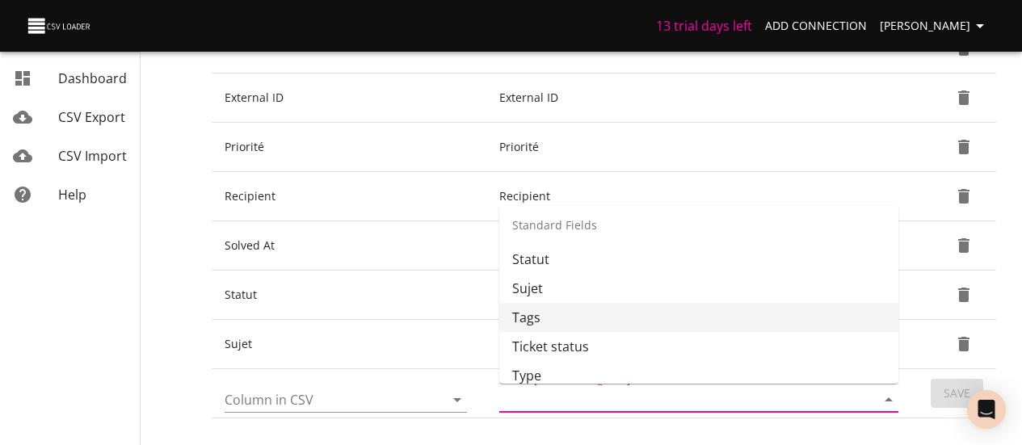
click at [554, 314] on li "Tags" at bounding box center [698, 317] width 399 height 29
type input "Tags"
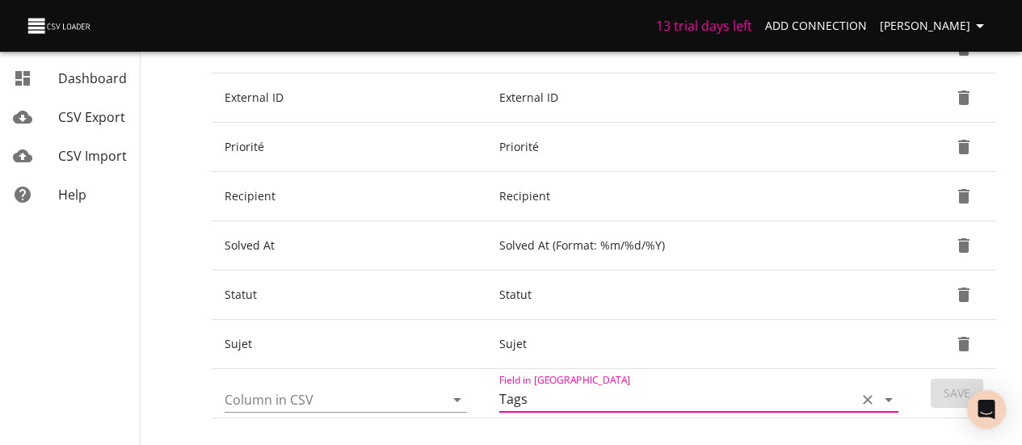
click at [393, 390] on input "Column in CSV" at bounding box center [321, 399] width 192 height 25
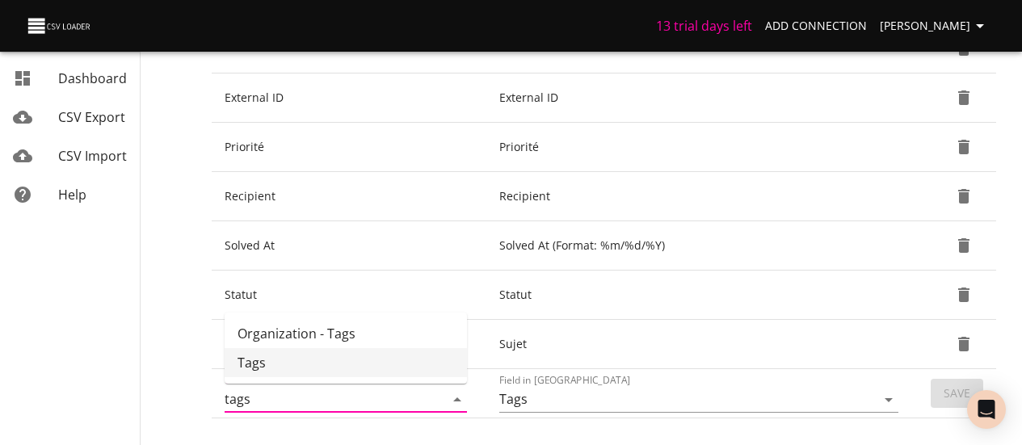
click at [389, 374] on li "Tags" at bounding box center [346, 362] width 242 height 29
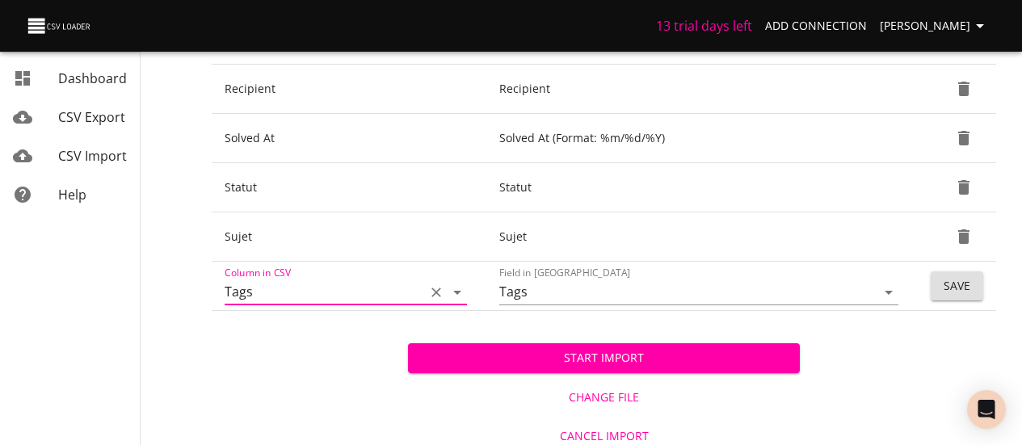
scroll to position [663, 0]
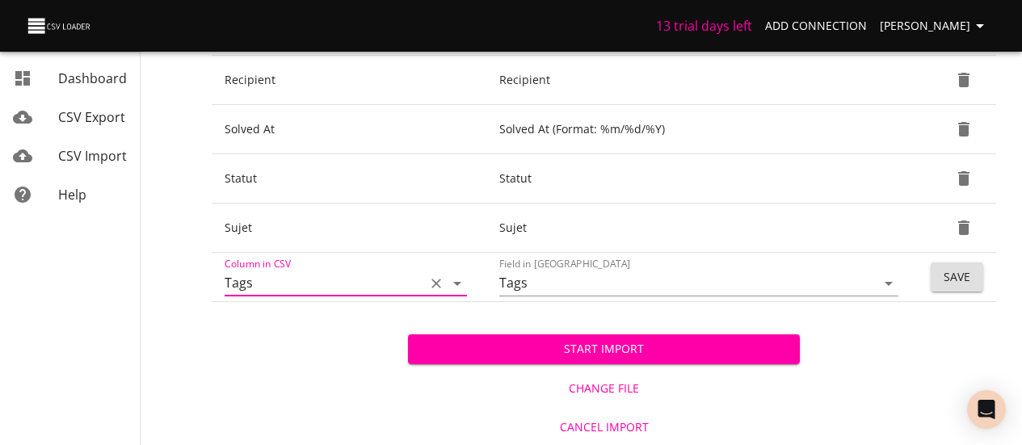
type input "Tags"
click at [963, 275] on span "Save" at bounding box center [957, 277] width 27 height 20
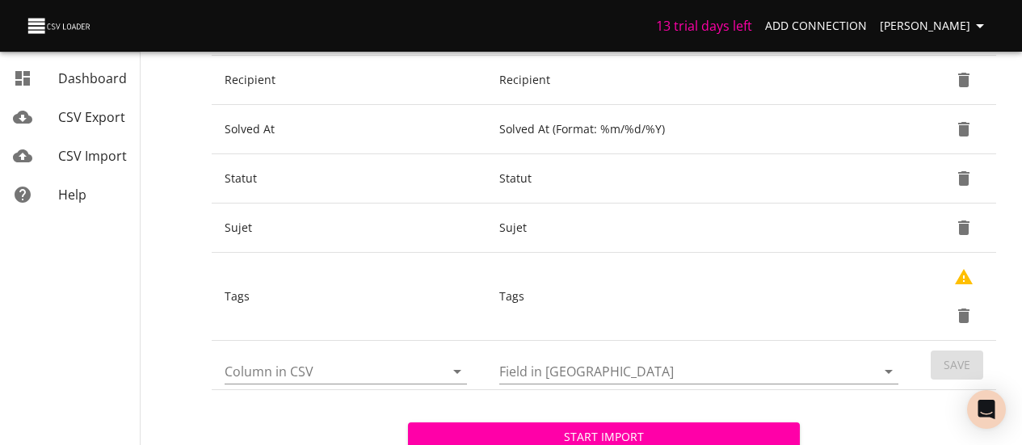
click at [526, 377] on input "Field in [GEOGRAPHIC_DATA]" at bounding box center [673, 371] width 349 height 25
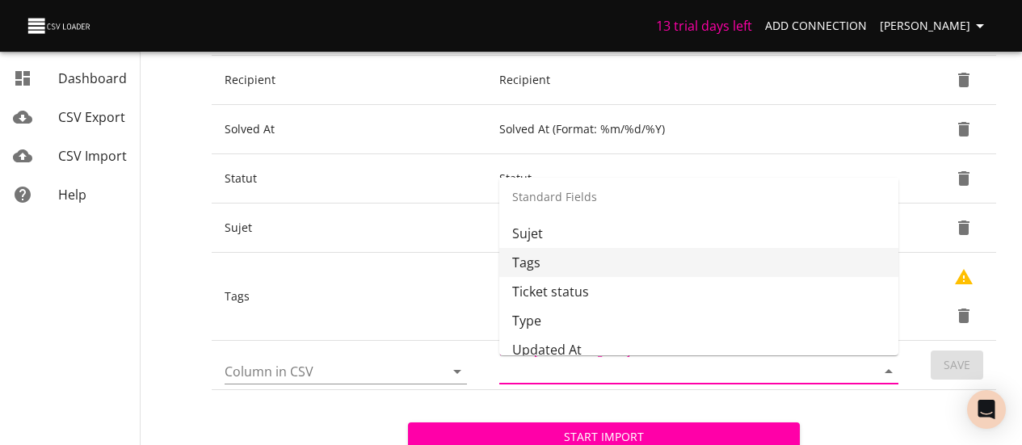
scroll to position [268, 0]
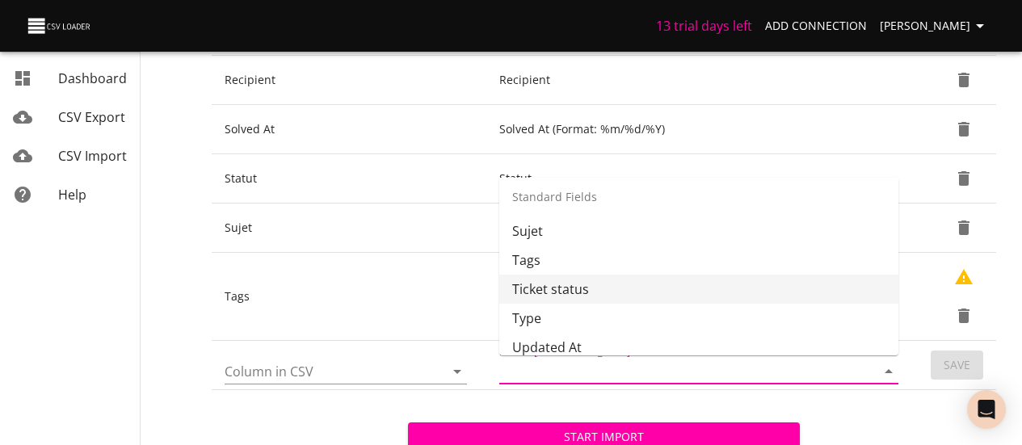
click at [548, 282] on li "Ticket status" at bounding box center [698, 289] width 399 height 29
type input "Ticket status"
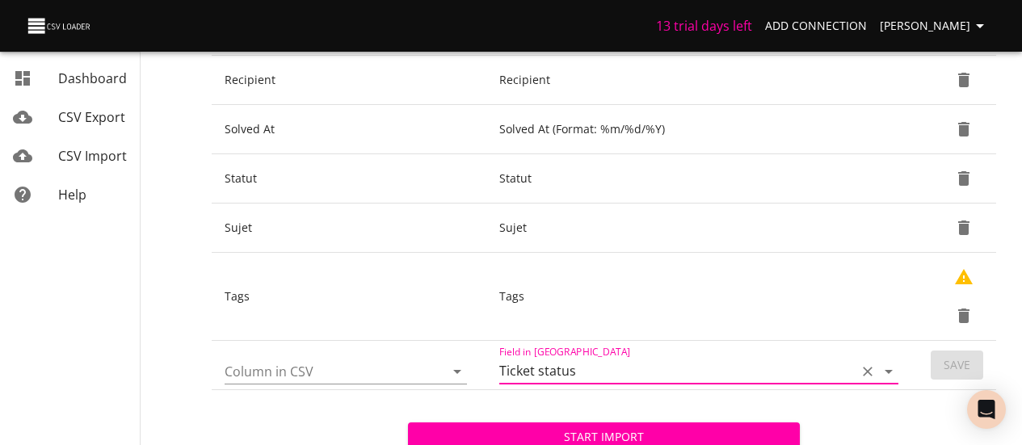
click at [382, 370] on input "Column in CSV" at bounding box center [321, 371] width 192 height 25
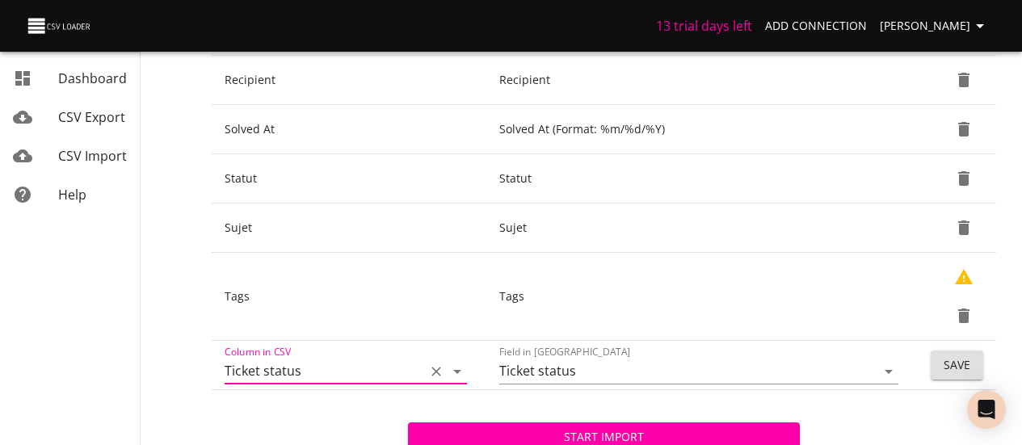
type input "Ticket status"
click at [946, 356] on span "Save" at bounding box center [957, 366] width 27 height 20
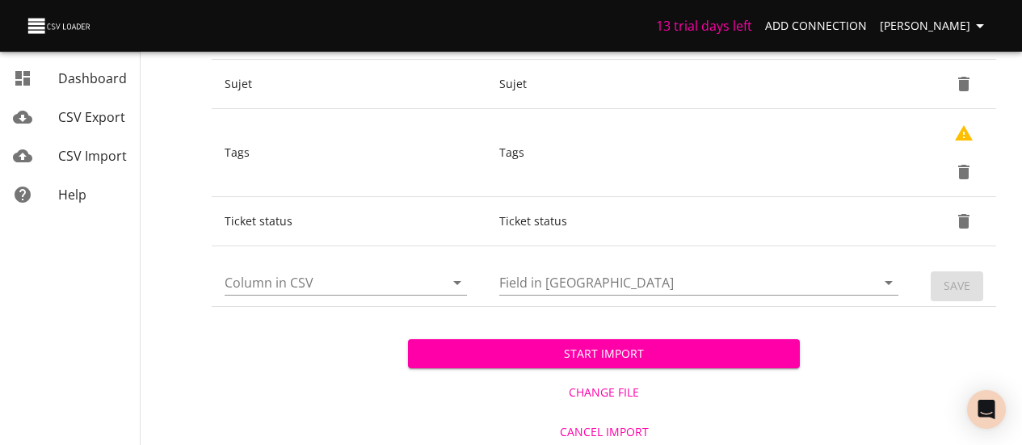
scroll to position [801, 0]
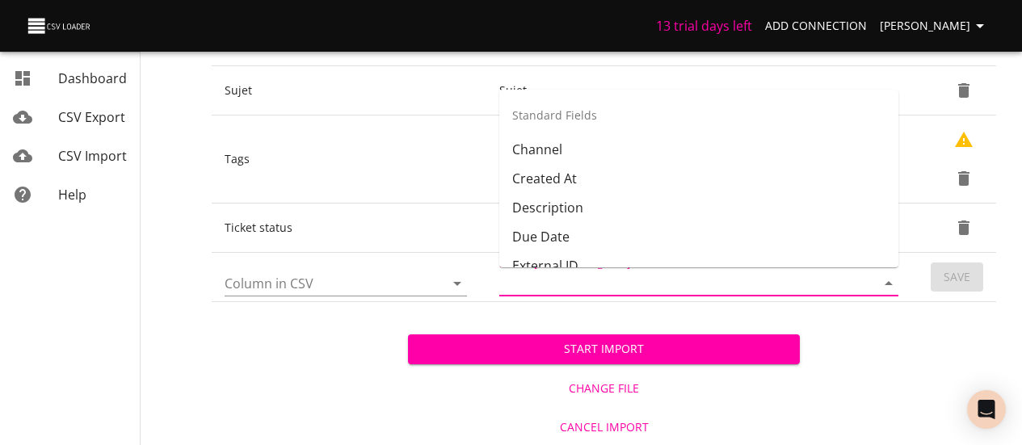
click at [582, 280] on input "Field in [GEOGRAPHIC_DATA]" at bounding box center [673, 283] width 349 height 25
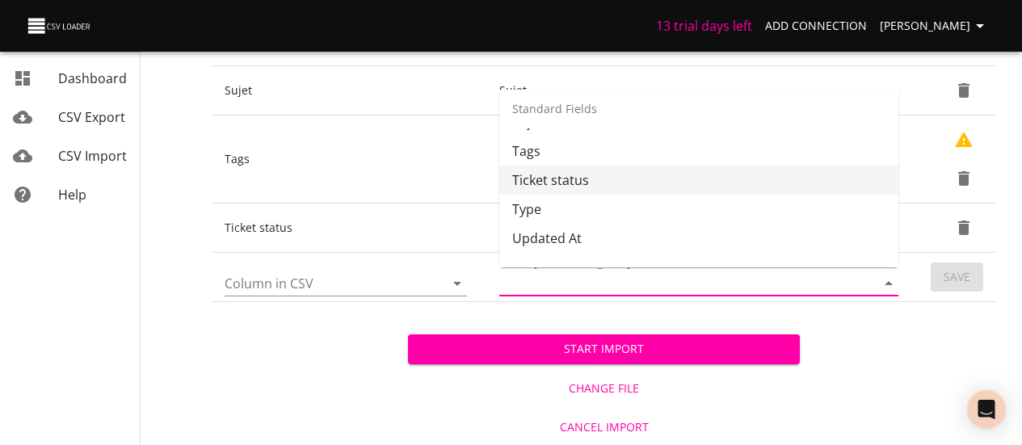
scroll to position [297, 0]
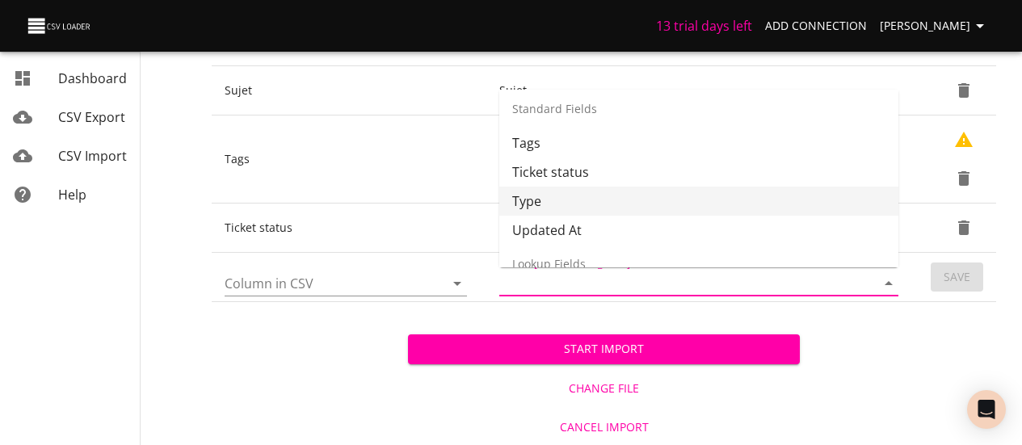
click at [558, 200] on li "Type" at bounding box center [698, 201] width 399 height 29
type input "Type"
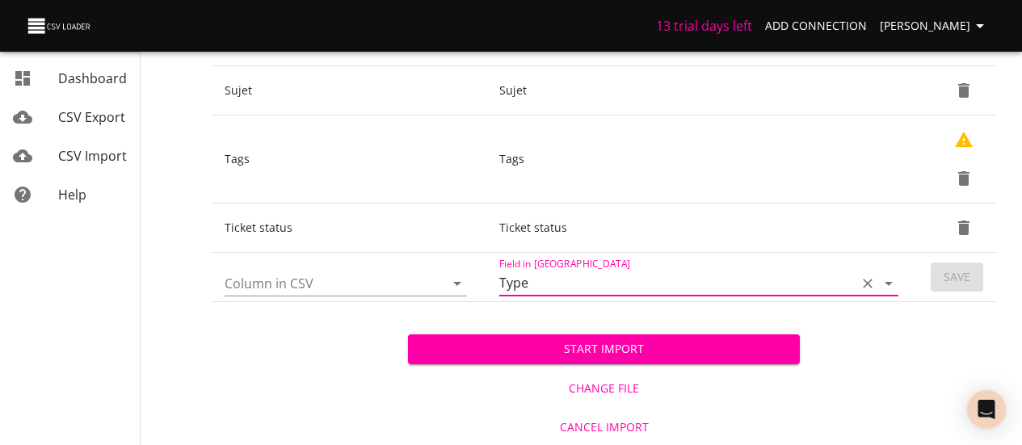
click at [377, 285] on input "Column in CSV" at bounding box center [321, 283] width 192 height 25
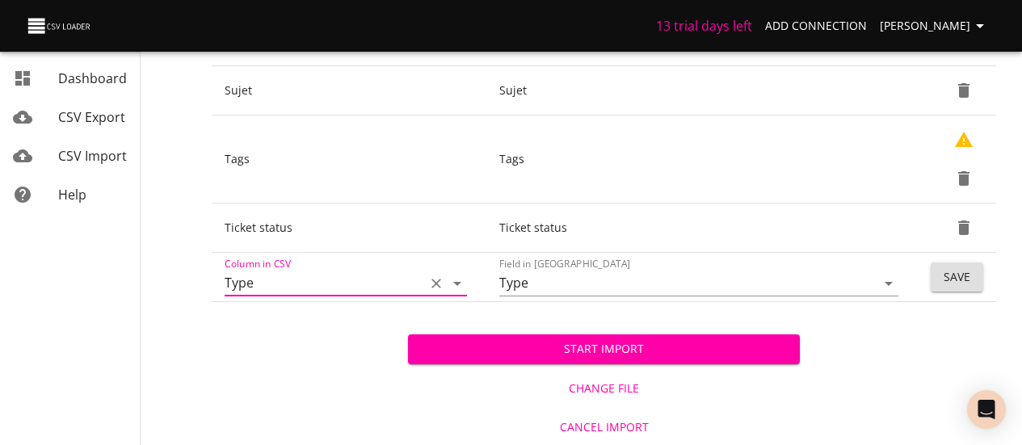
type input "Type"
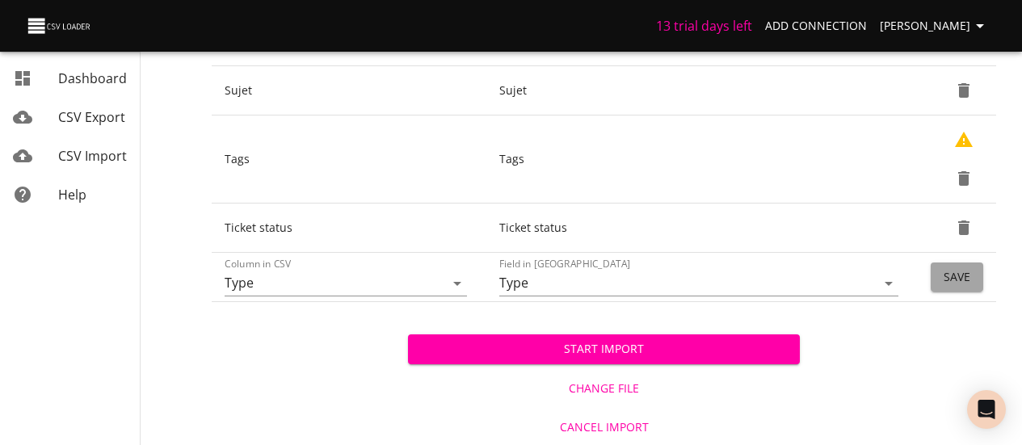
click at [971, 276] on button "Save" at bounding box center [957, 278] width 53 height 30
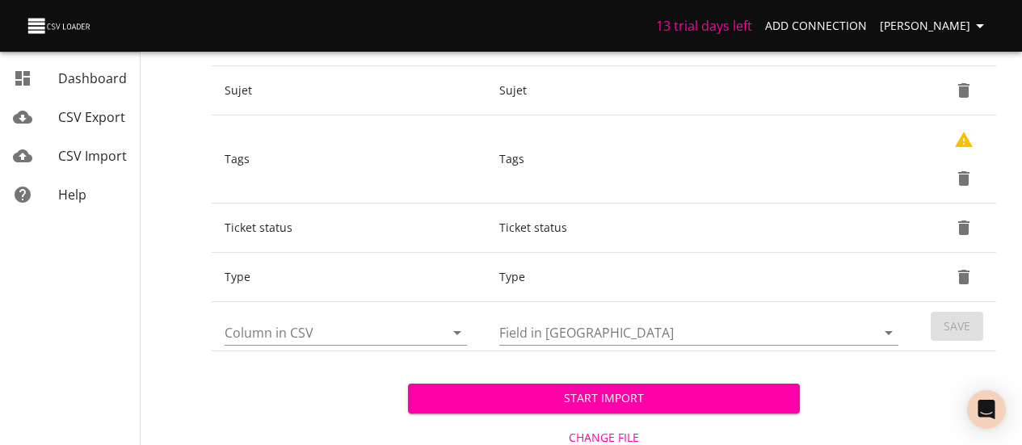
click at [698, 325] on input "Field in [GEOGRAPHIC_DATA]" at bounding box center [673, 332] width 349 height 25
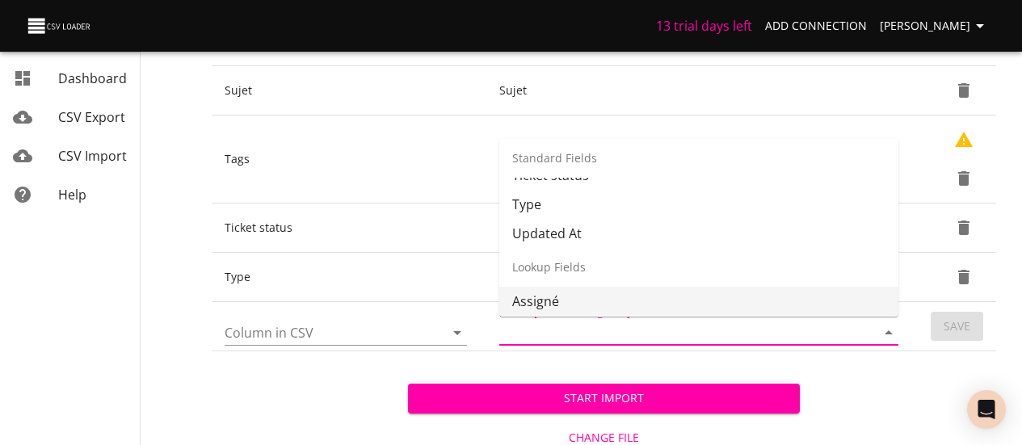
scroll to position [326, 0]
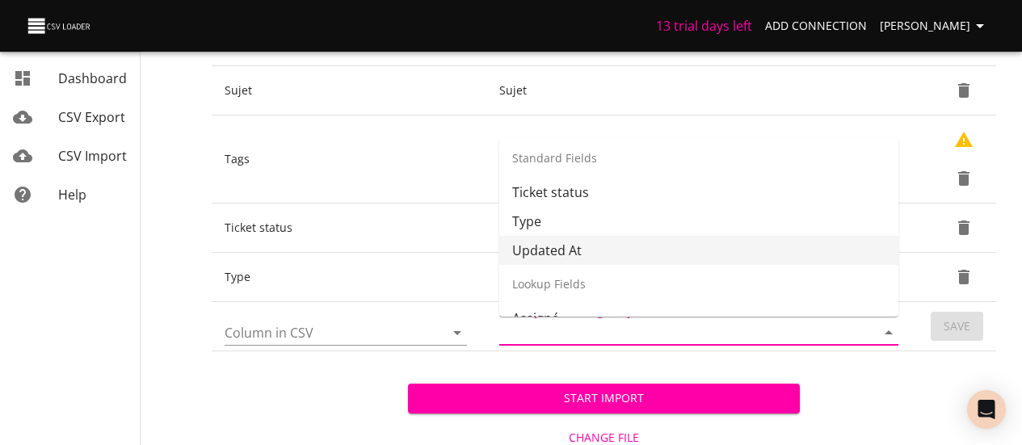
click at [572, 247] on li "Updated At" at bounding box center [698, 250] width 399 height 29
type input "Updated At"
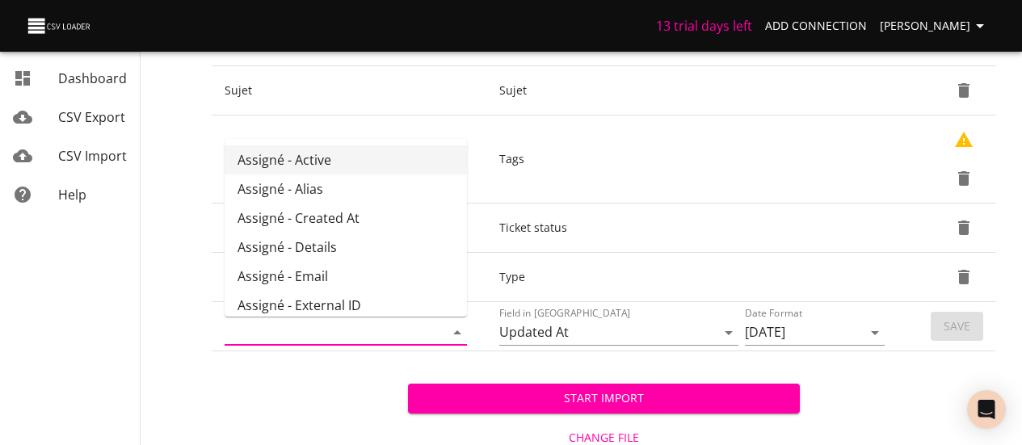
click at [402, 328] on input "Column in CSV" at bounding box center [321, 332] width 192 height 25
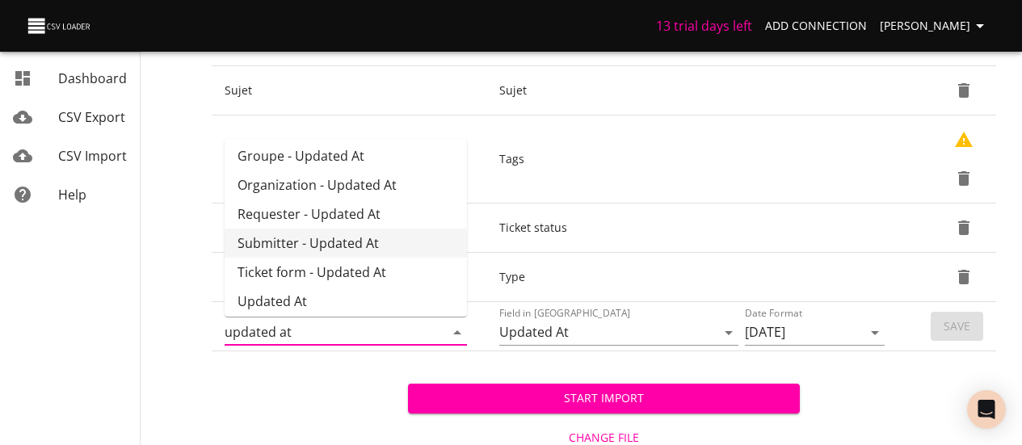
scroll to position [96, 0]
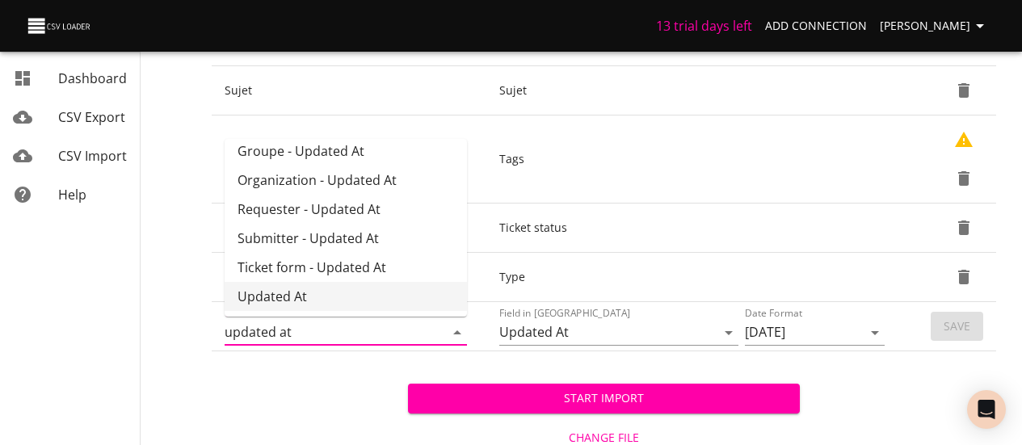
click at [350, 291] on li "Updated At" at bounding box center [346, 296] width 242 height 29
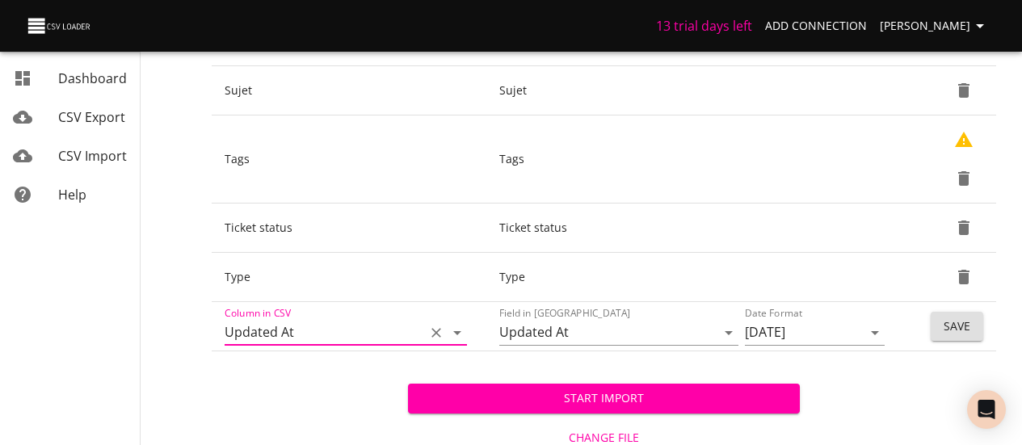
type input "Updated At"
click at [961, 324] on span "Save" at bounding box center [957, 327] width 27 height 20
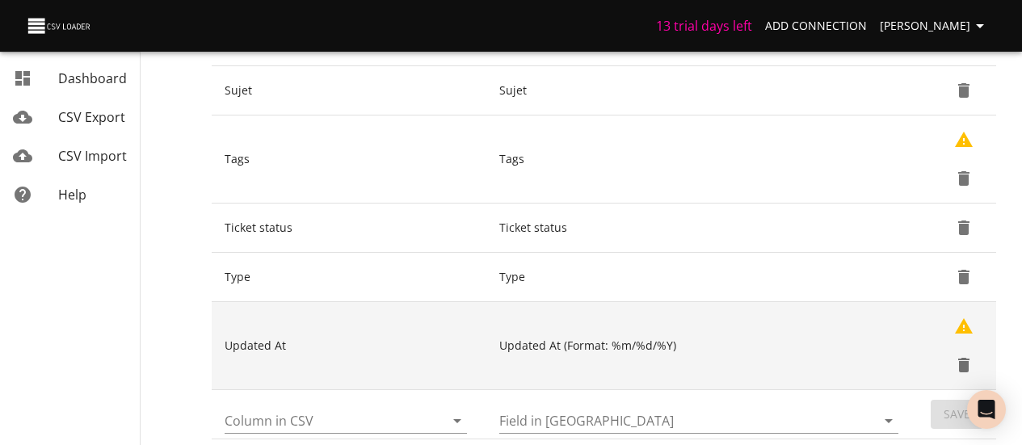
scroll to position [938, 0]
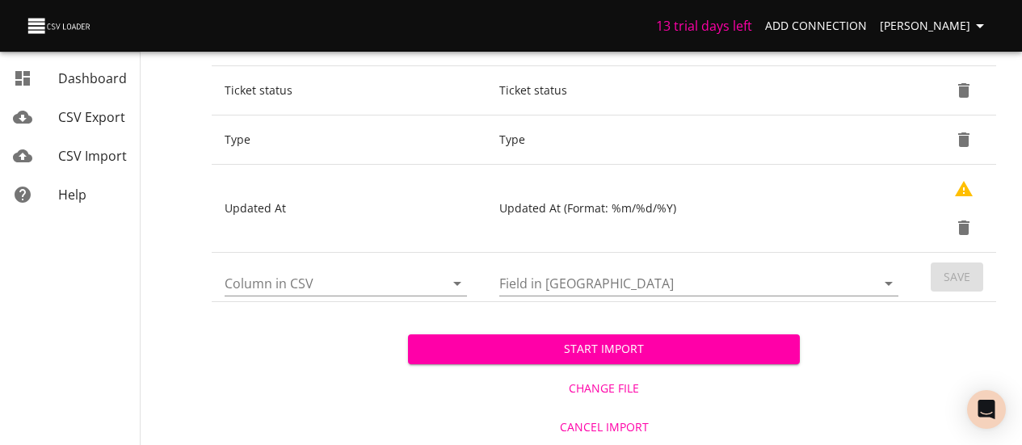
click at [553, 276] on input "Field in [GEOGRAPHIC_DATA]" at bounding box center [673, 283] width 349 height 25
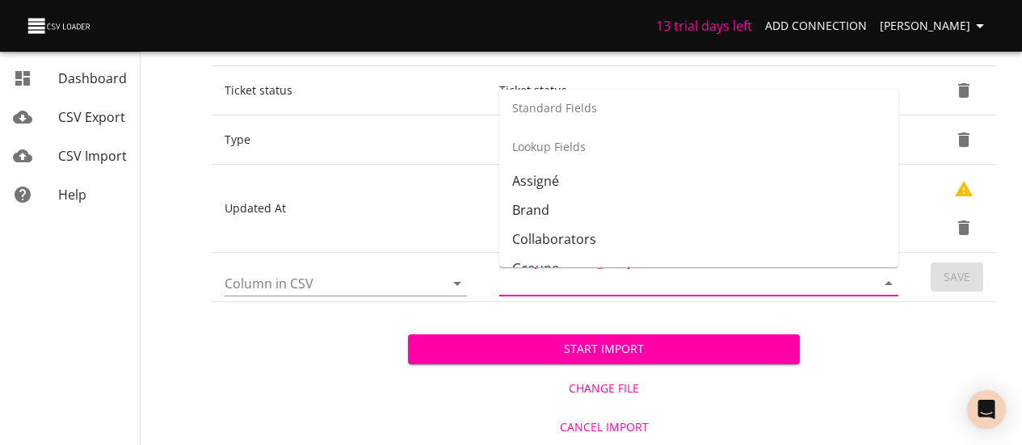
scroll to position [407, 0]
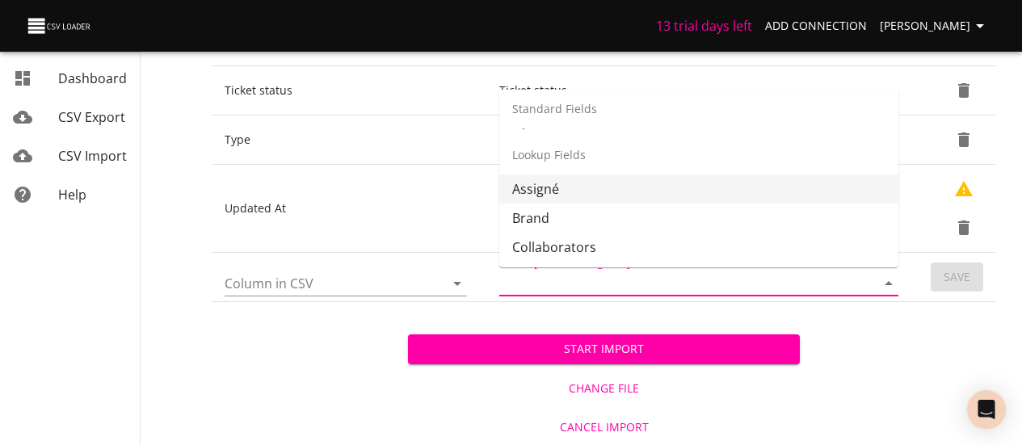
click at [571, 187] on li "Assigné" at bounding box center [698, 189] width 399 height 29
type input "Assigné"
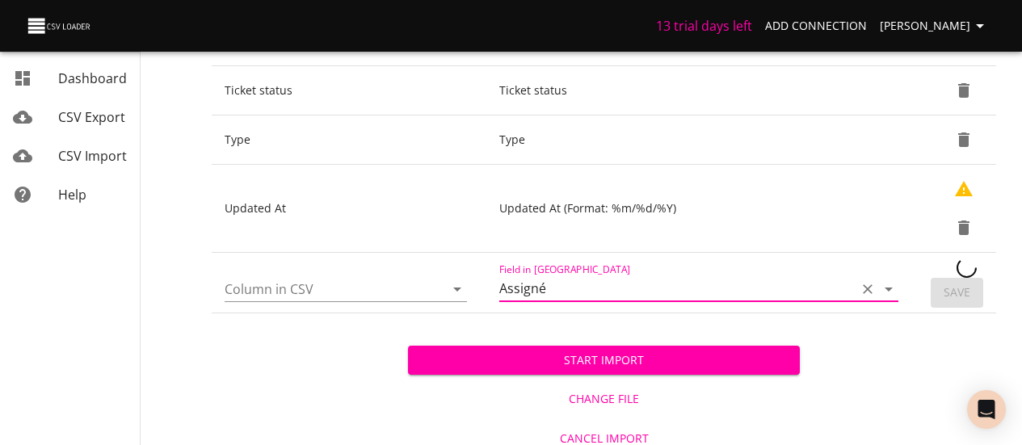
click at [397, 286] on input "Column in CSV" at bounding box center [321, 288] width 192 height 25
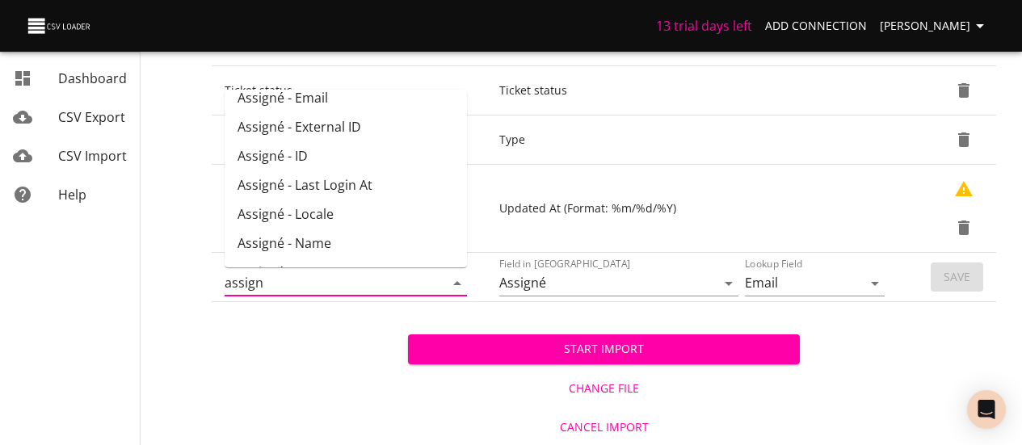
scroll to position [122, 0]
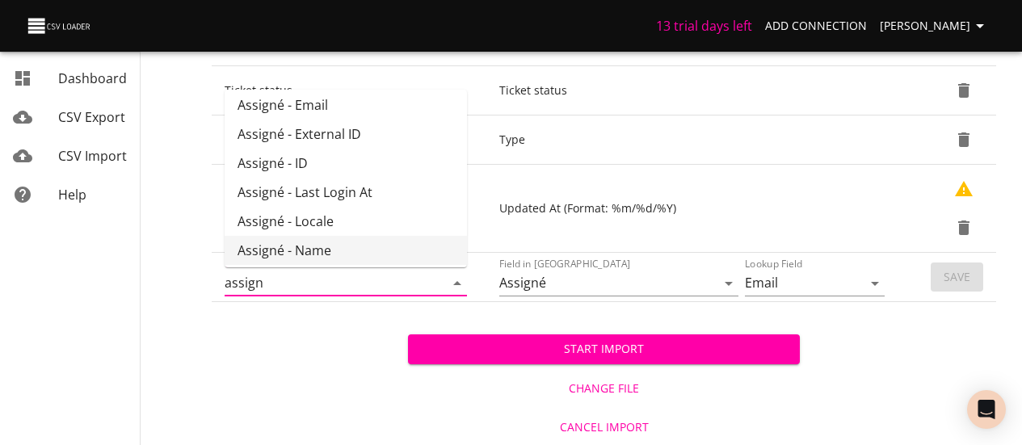
click at [359, 242] on li "Assigné - Name" at bounding box center [346, 250] width 242 height 29
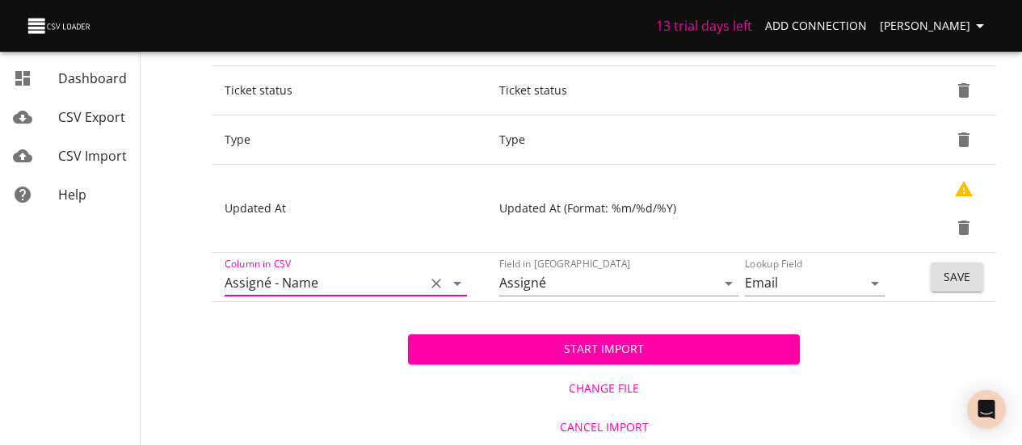
type input "Assigné - Name"
click at [978, 276] on button "Save" at bounding box center [957, 278] width 53 height 30
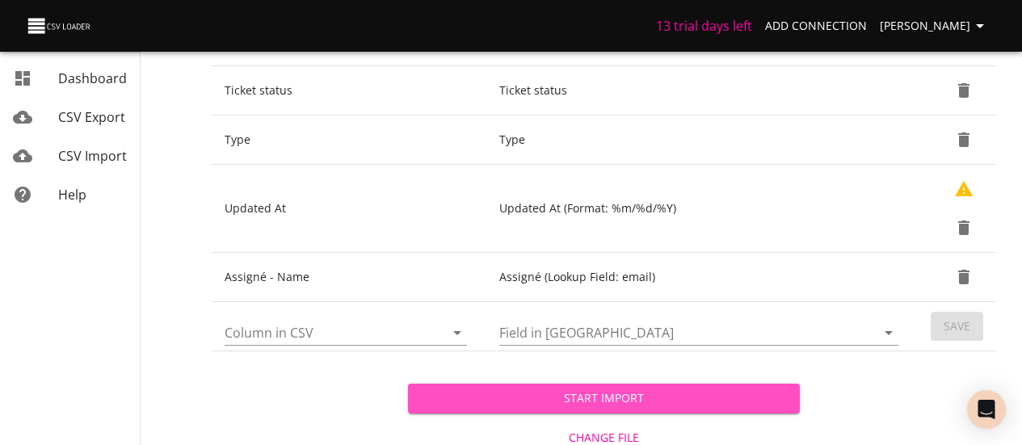
click at [671, 384] on button "Start Import" at bounding box center [604, 399] width 393 height 30
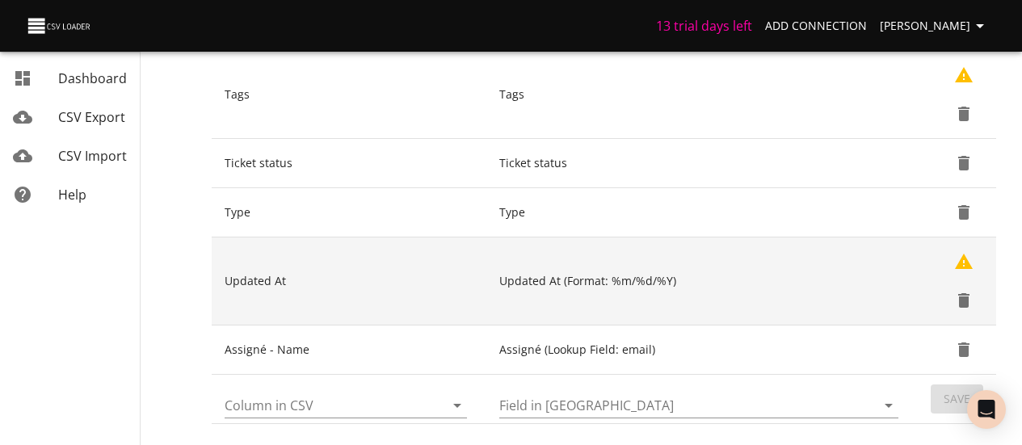
scroll to position [857, 0]
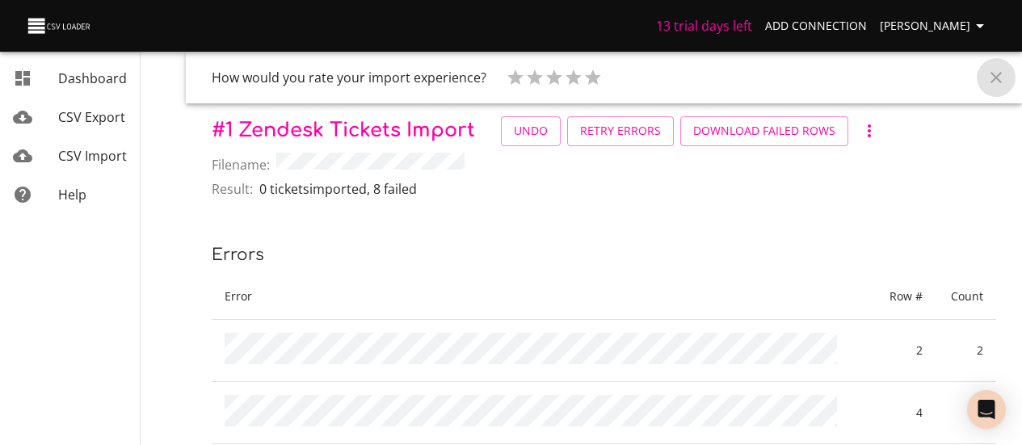
click at [995, 75] on icon "Close" at bounding box center [996, 77] width 11 height 11
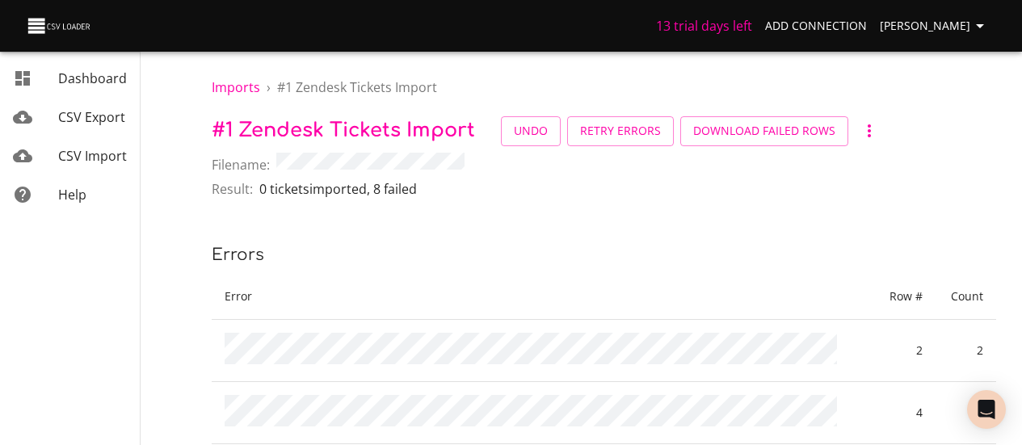
click at [927, 130] on p "# 1 Zendesk Tickets Import Undo Retry Errors Download Failed Rows" at bounding box center [604, 131] width 785 height 30
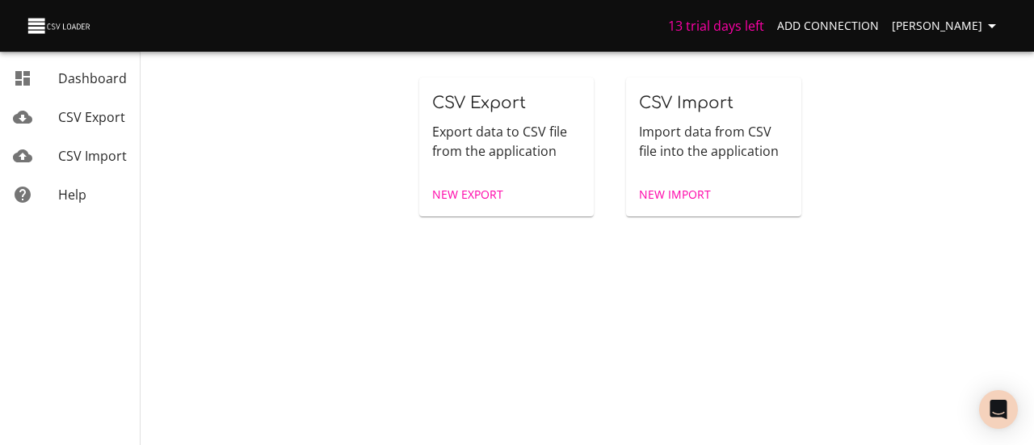
drag, startPoint x: 0, startPoint y: 0, endPoint x: 653, endPoint y: 289, distance: 714.2
click at [653, 289] on body "13 trial days left Add Connection Bilel Arfaoui Dashboard CSV Export CSV Import…" at bounding box center [517, 222] width 1034 height 445
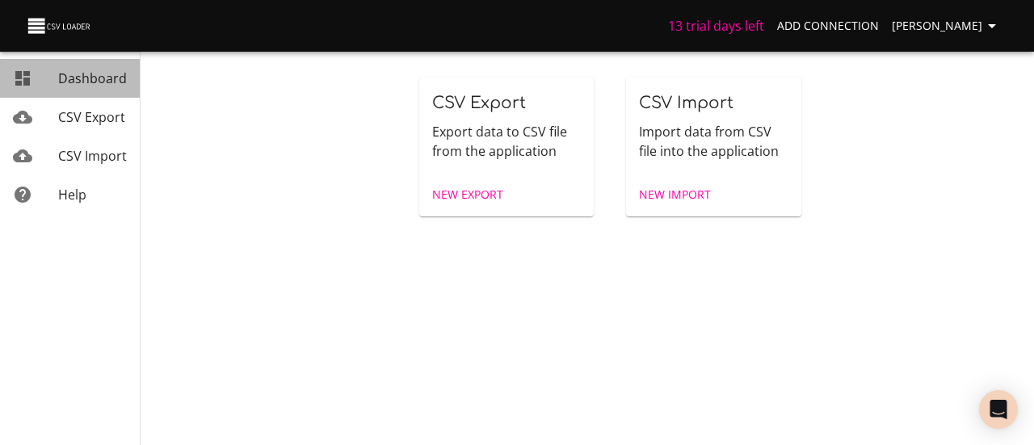
click at [91, 82] on span "Dashboard" at bounding box center [92, 79] width 69 height 18
click at [56, 82] on div "mailbox folders" at bounding box center [35, 78] width 45 height 19
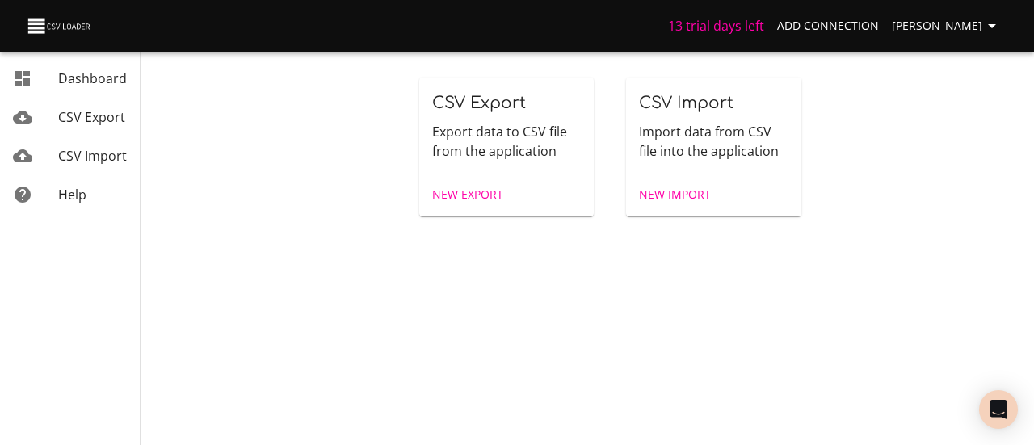
click at [53, 179] on link "Help" at bounding box center [70, 194] width 140 height 39
click at [765, 23] on h6 "13 trial days left" at bounding box center [716, 26] width 96 height 23
click at [956, 19] on span "[PERSON_NAME]" at bounding box center [947, 26] width 110 height 20
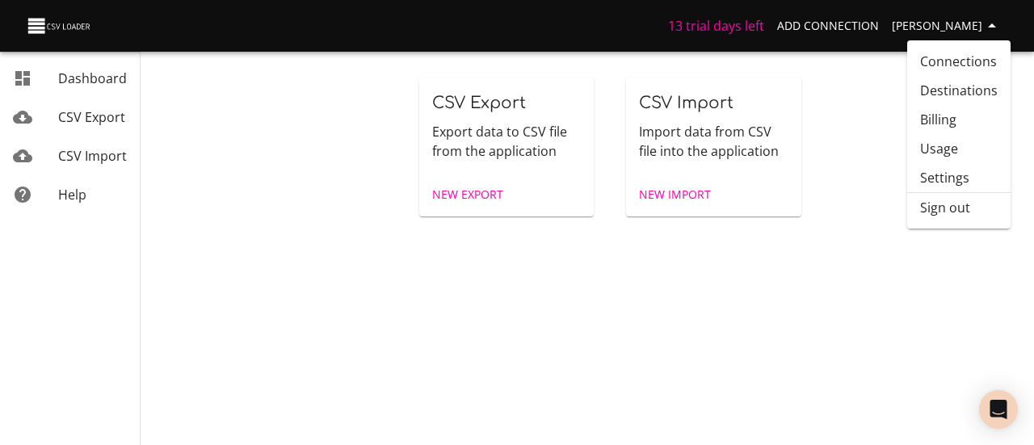
click at [948, 118] on link "Billing" at bounding box center [959, 119] width 103 height 29
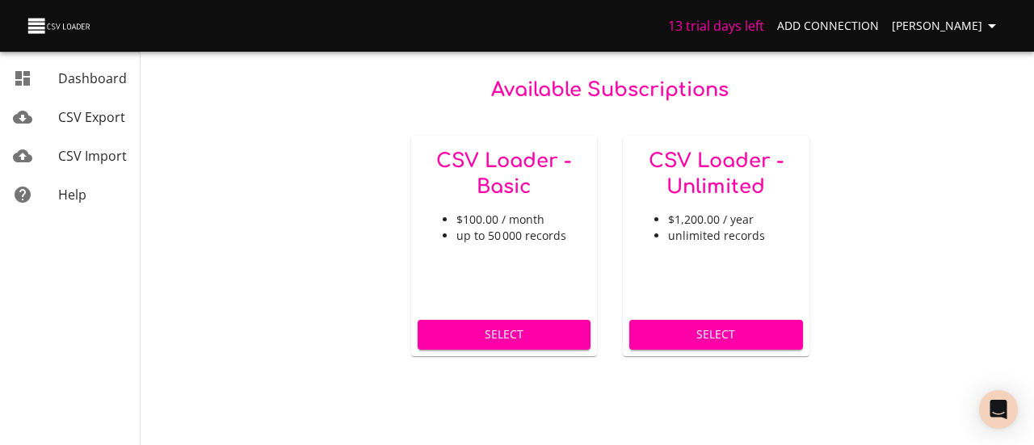
click at [511, 254] on div "CSV Loader - Basic $100.00 / month up to 50 000 records" at bounding box center [504, 225] width 187 height 178
